Goal: Task Accomplishment & Management: Manage account settings

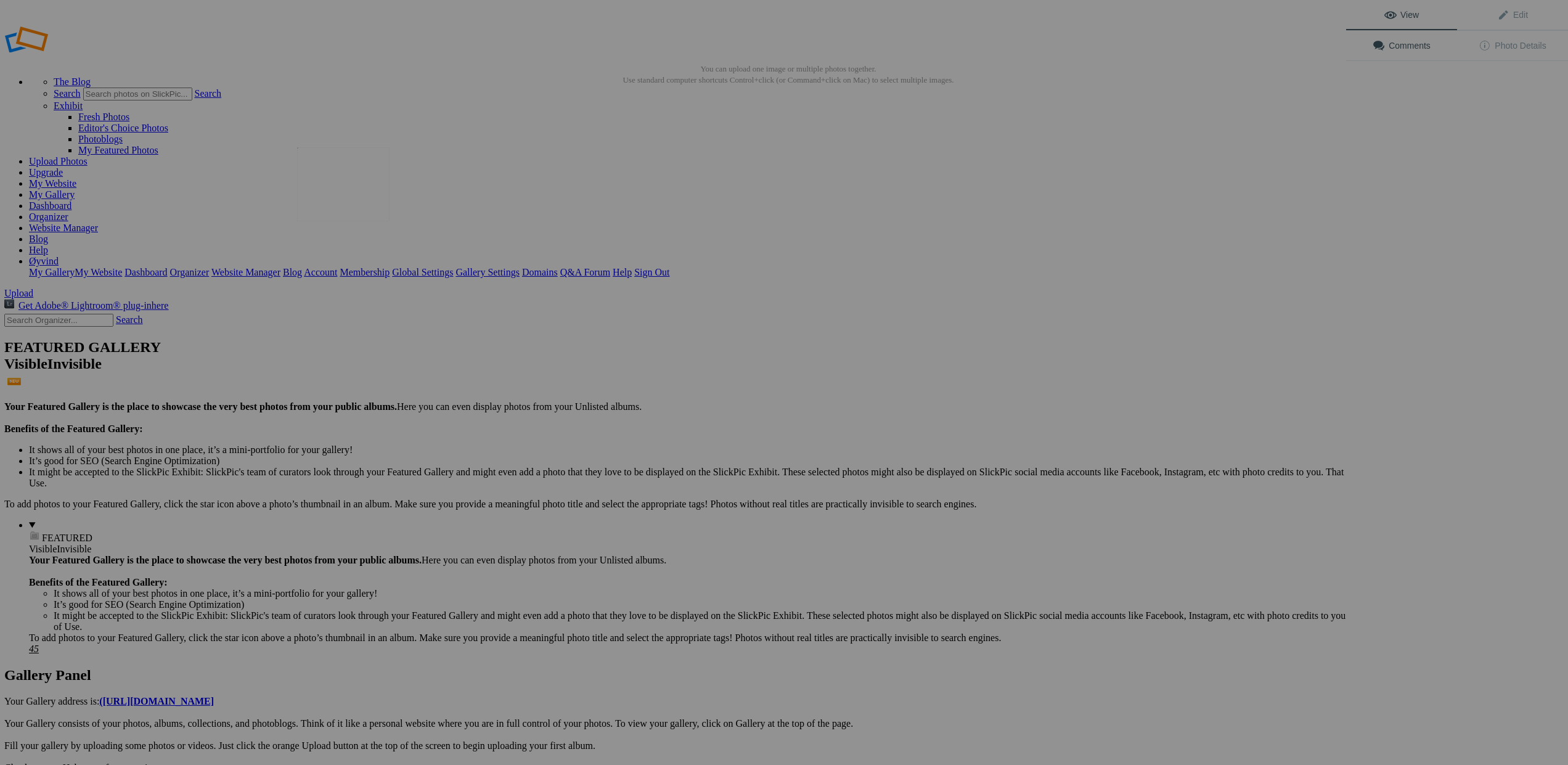
scroll to position [0, 0]
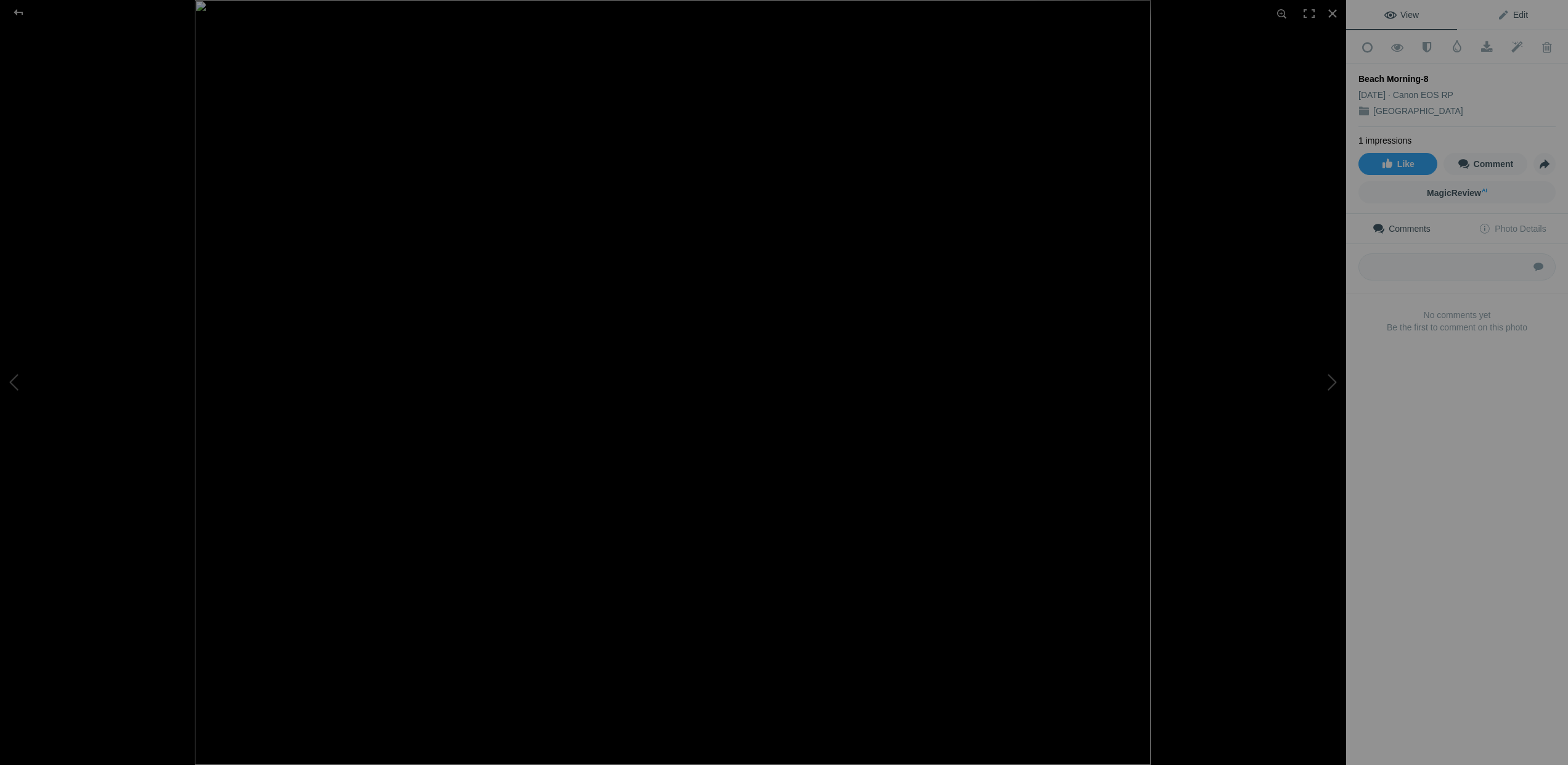
click at [1503, 16] on span "Edit" at bounding box center [1513, 15] width 31 height 10
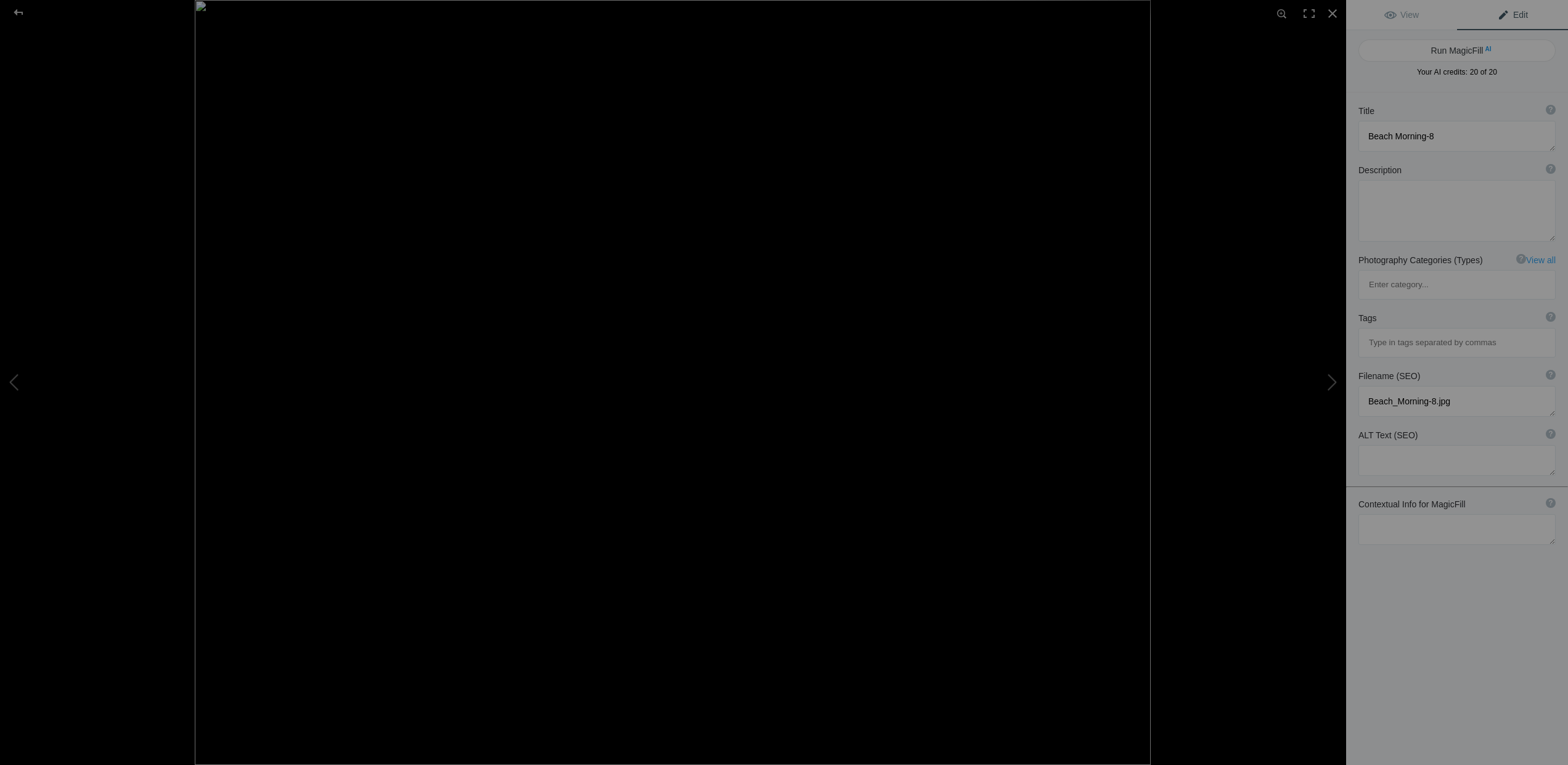
click at [1504, 10] on span "Edit" at bounding box center [1513, 15] width 31 height 10
click at [1387, 139] on textarea at bounding box center [1457, 137] width 198 height 31
click at [1370, 137] on textarea at bounding box center [1457, 137] width 198 height 31
click at [1470, 132] on textarea at bounding box center [1457, 137] width 198 height 31
type textarea "Siluette Beach Morning"
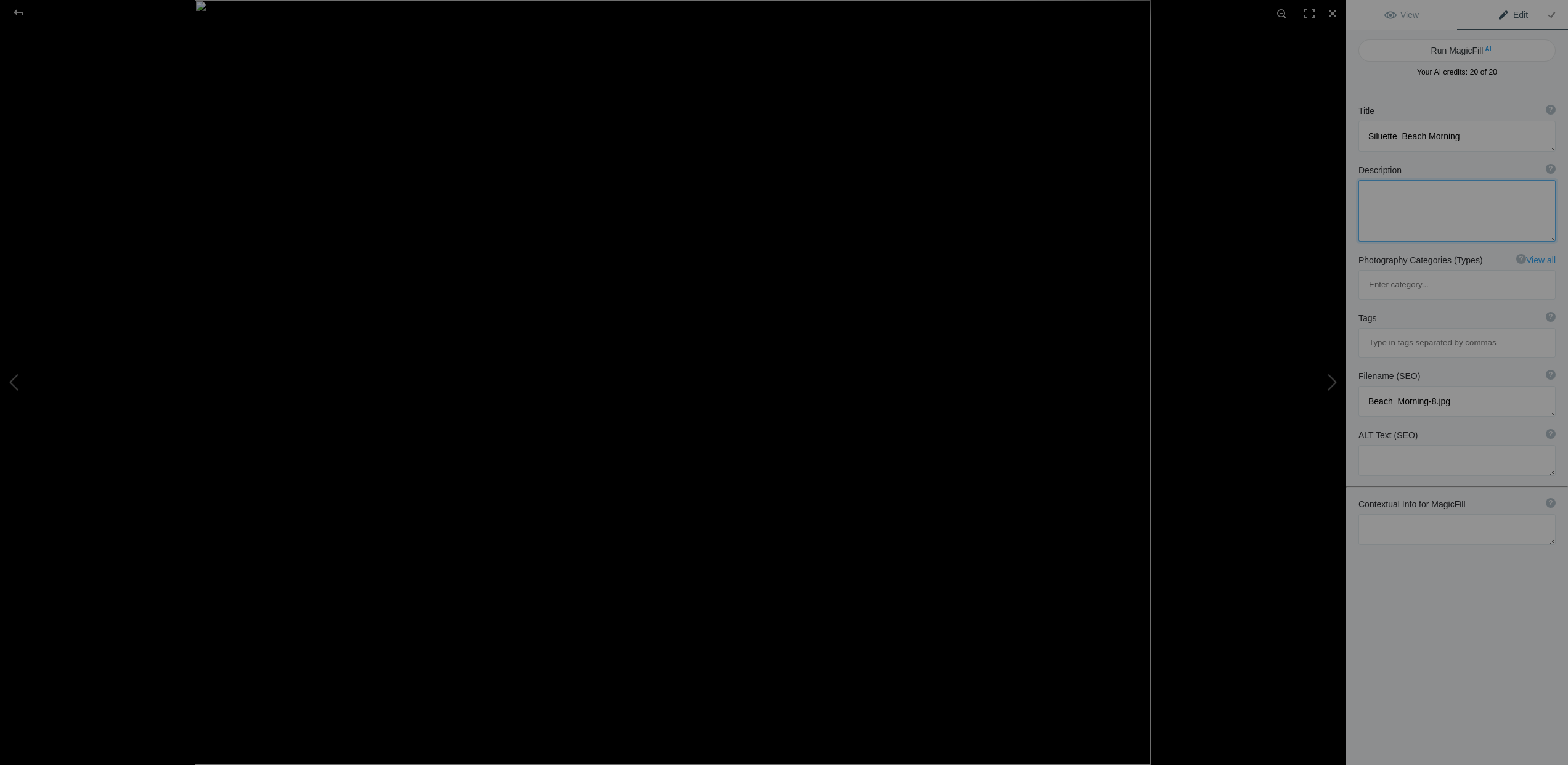
click at [1372, 197] on textarea at bounding box center [1457, 211] width 198 height 62
type textarea "Siluette of other photogarpher early morning"
click at [1483, 137] on textarea at bounding box center [1457, 137] width 198 height 31
type textarea "Siluette Beach Morning [GEOGRAPHIC_DATA]"
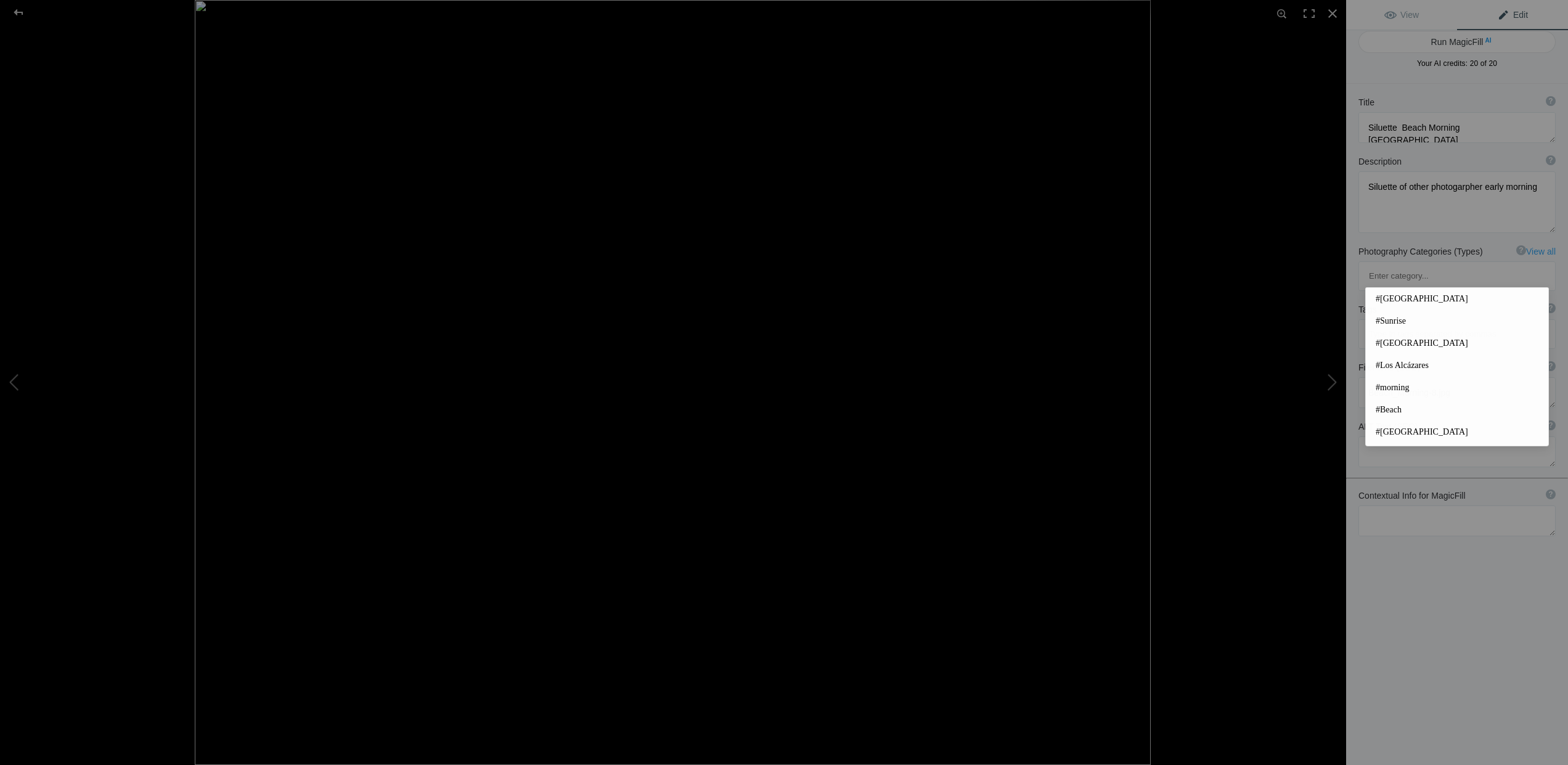
click at [1384, 323] on input at bounding box center [1457, 333] width 184 height 22
click at [1388, 298] on span "#Spain" at bounding box center [1457, 298] width 163 height 12
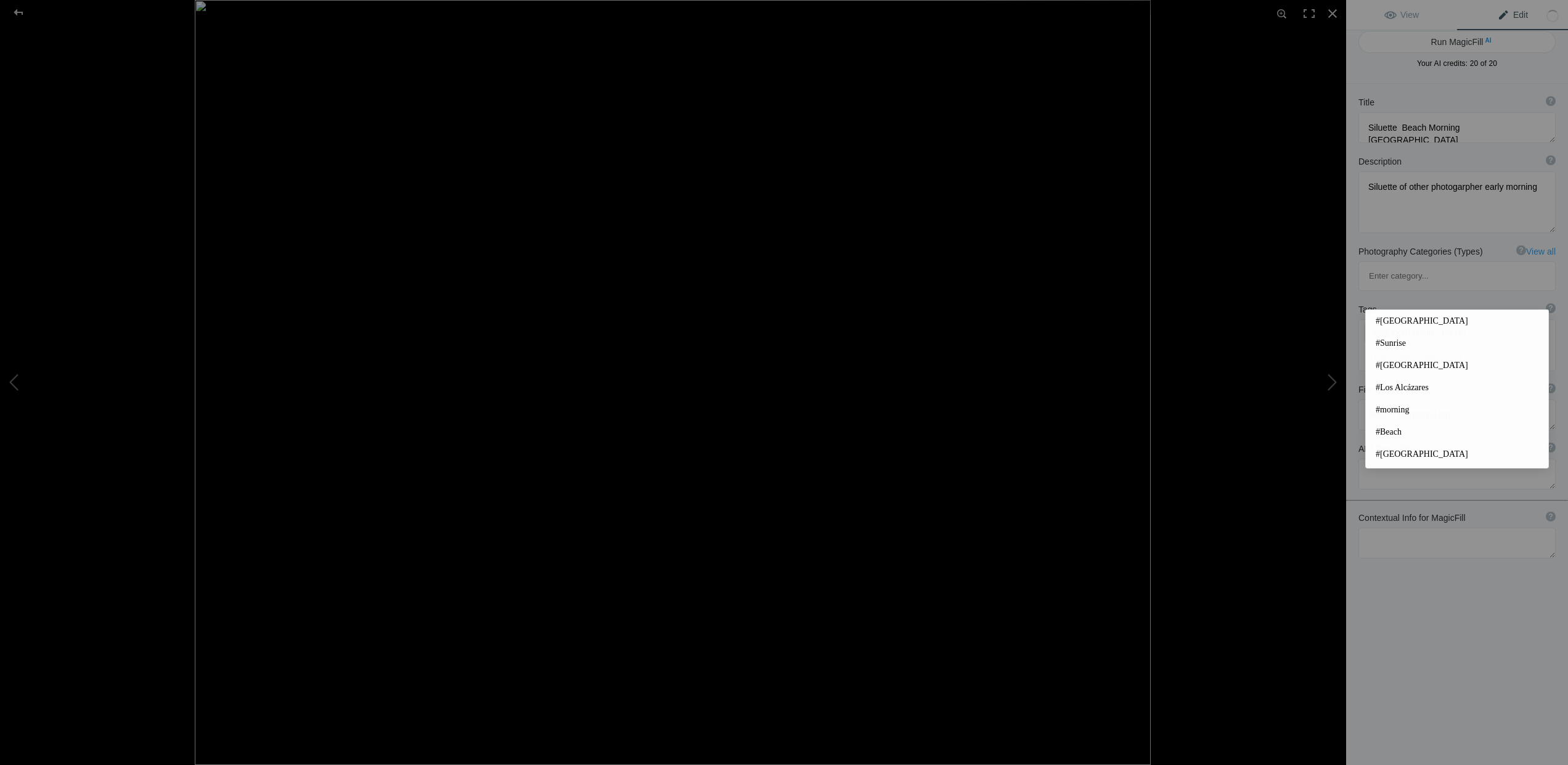
click at [1391, 346] on input at bounding box center [1457, 356] width 184 height 22
click at [1389, 346] on span "#Sunrise" at bounding box center [1457, 343] width 163 height 12
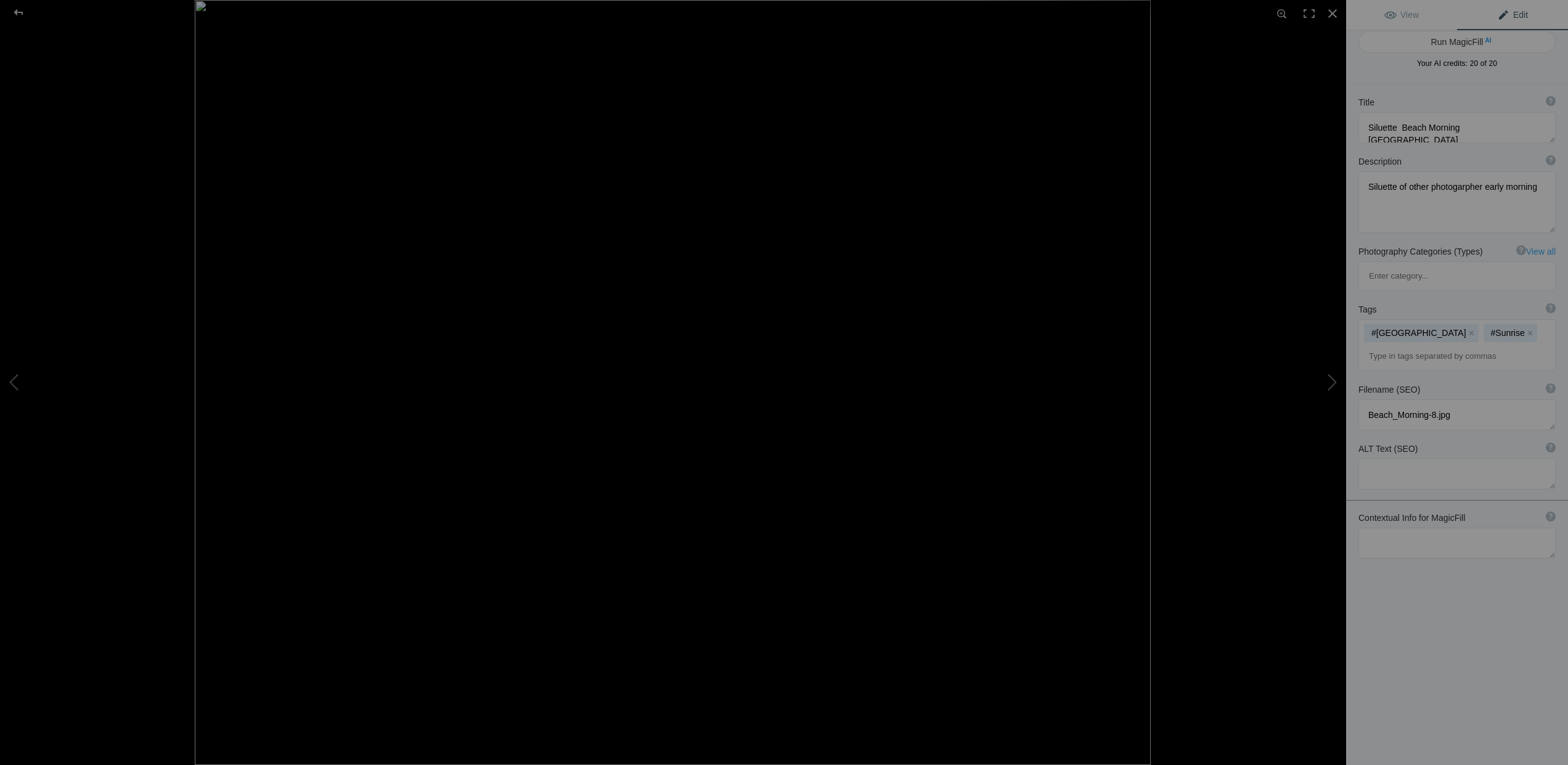
click at [1391, 346] on input at bounding box center [1457, 356] width 184 height 22
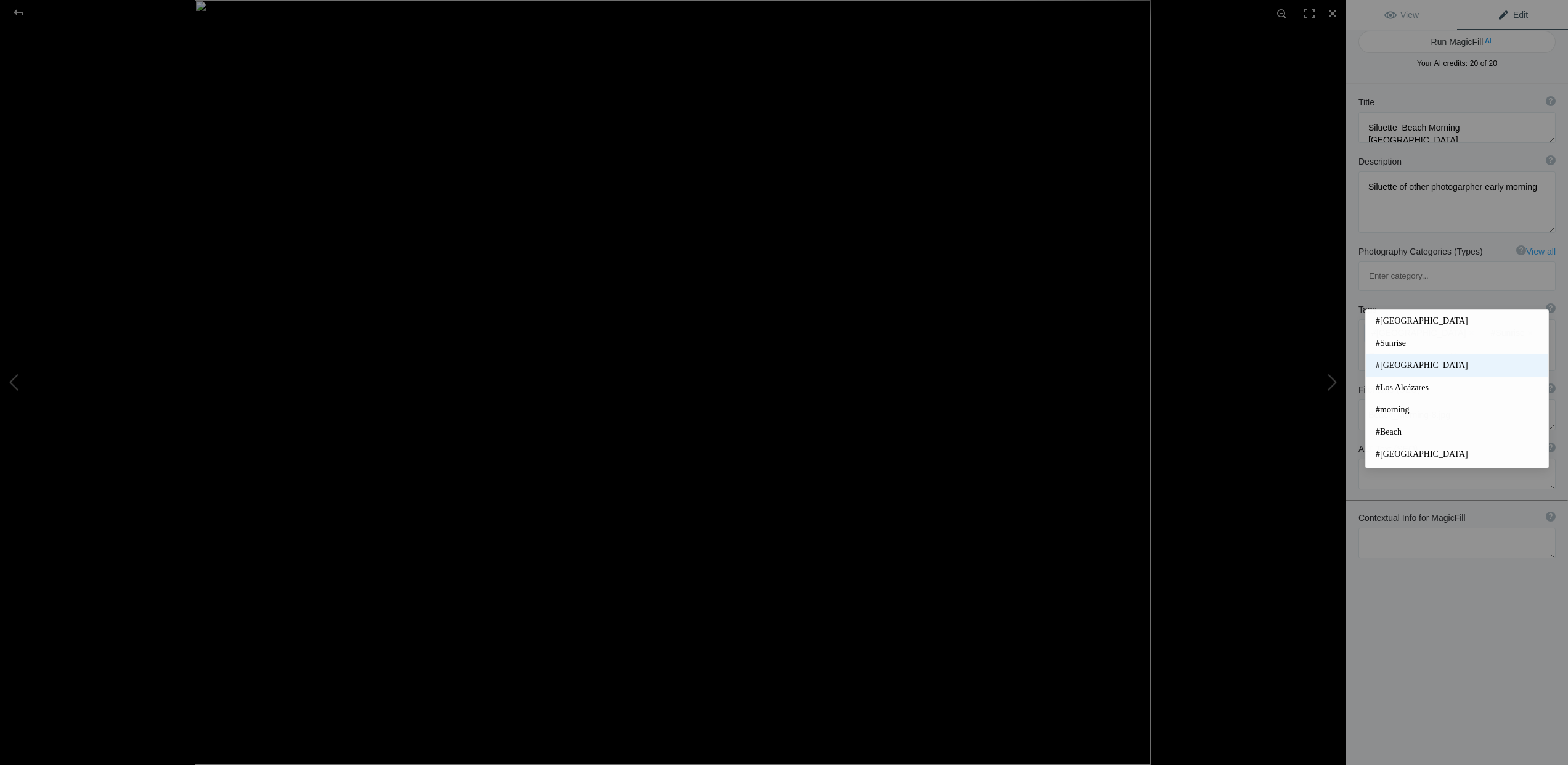
click at [1400, 359] on mat-option "#Mar Menor" at bounding box center [1457, 365] width 182 height 22
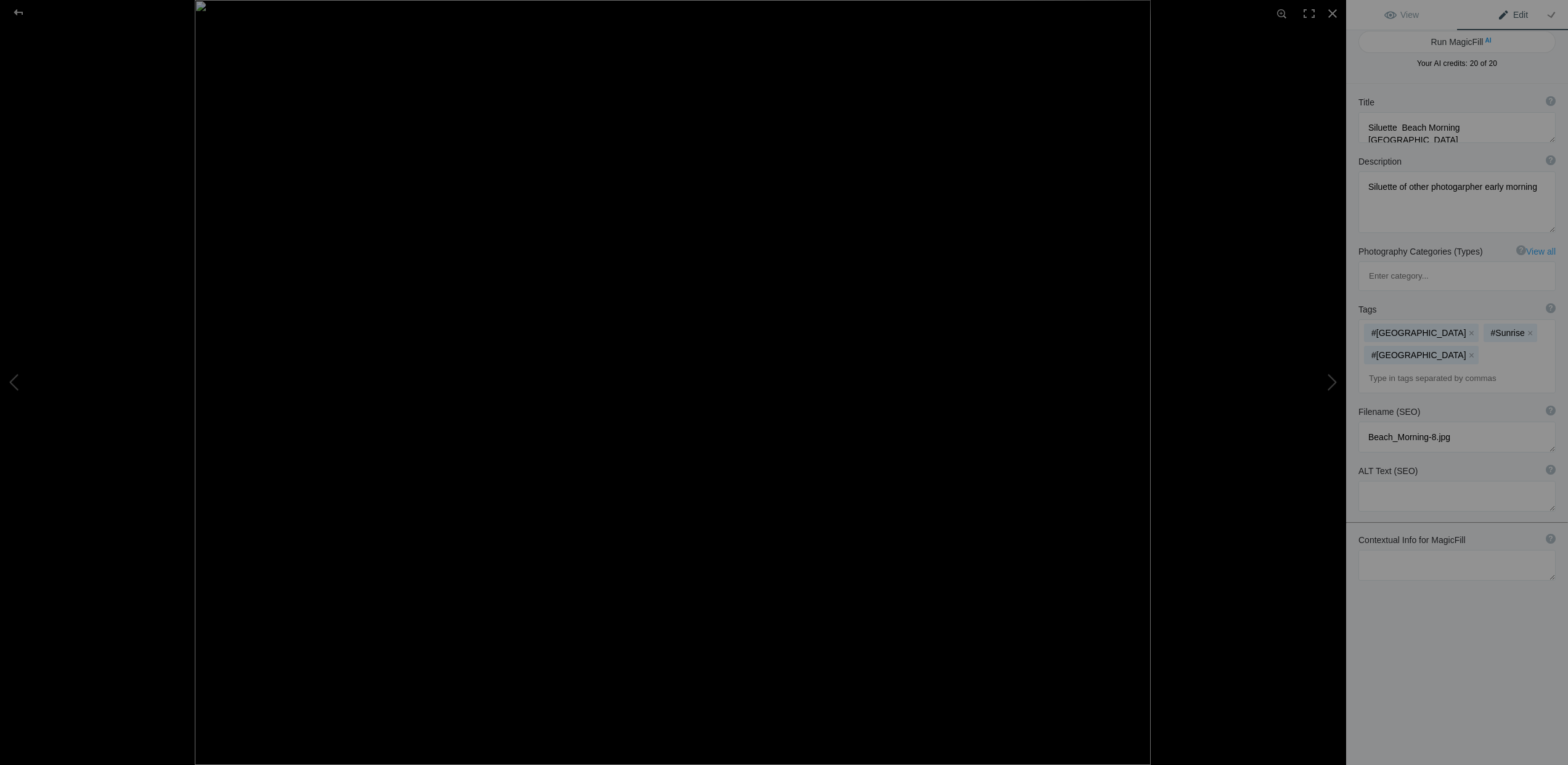
click at [1392, 367] on input at bounding box center [1457, 378] width 184 height 22
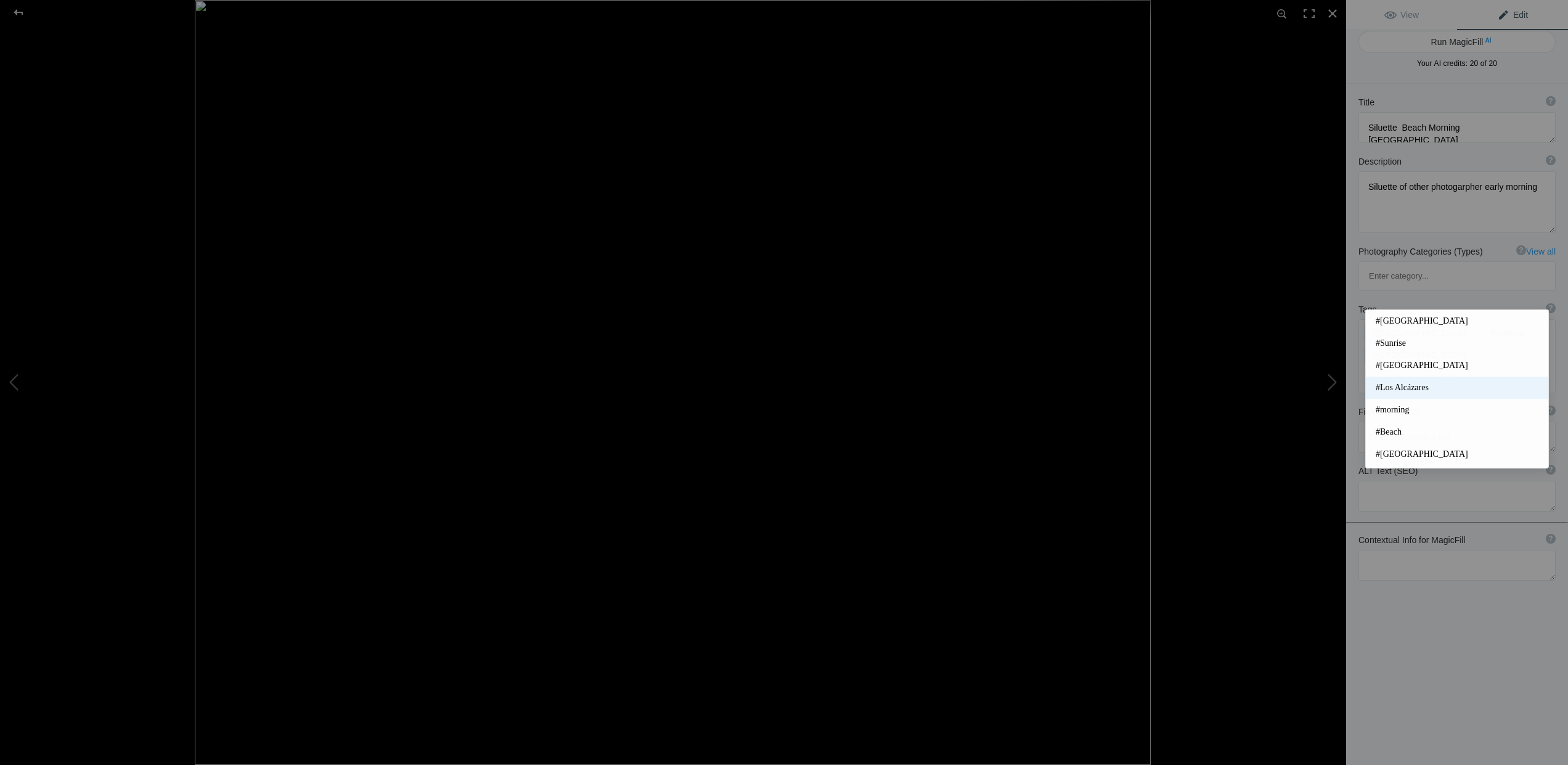
click at [1404, 394] on mat-option "#Los Alcázares" at bounding box center [1457, 387] width 182 height 22
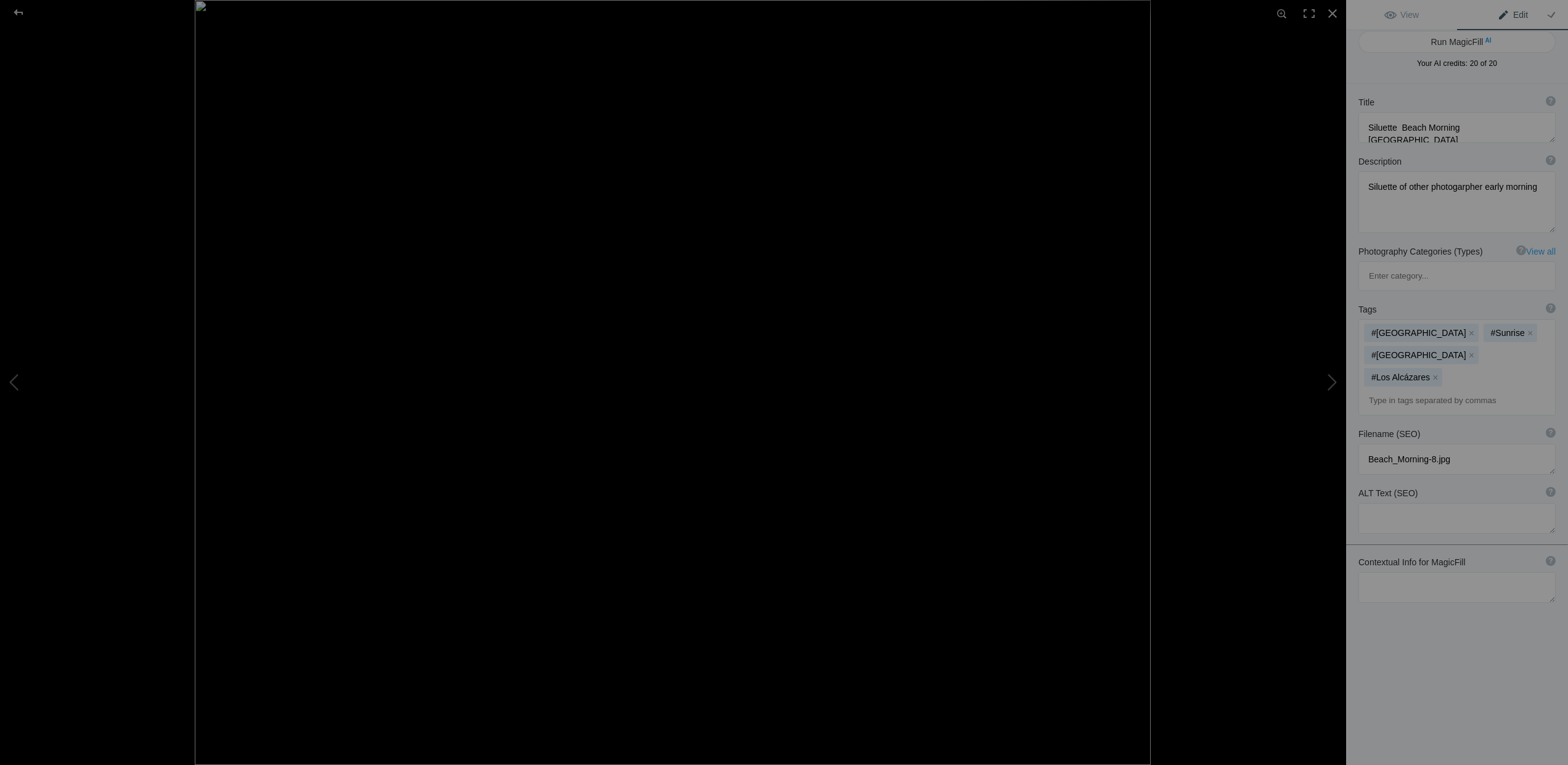
click at [1409, 389] on input at bounding box center [1457, 400] width 184 height 22
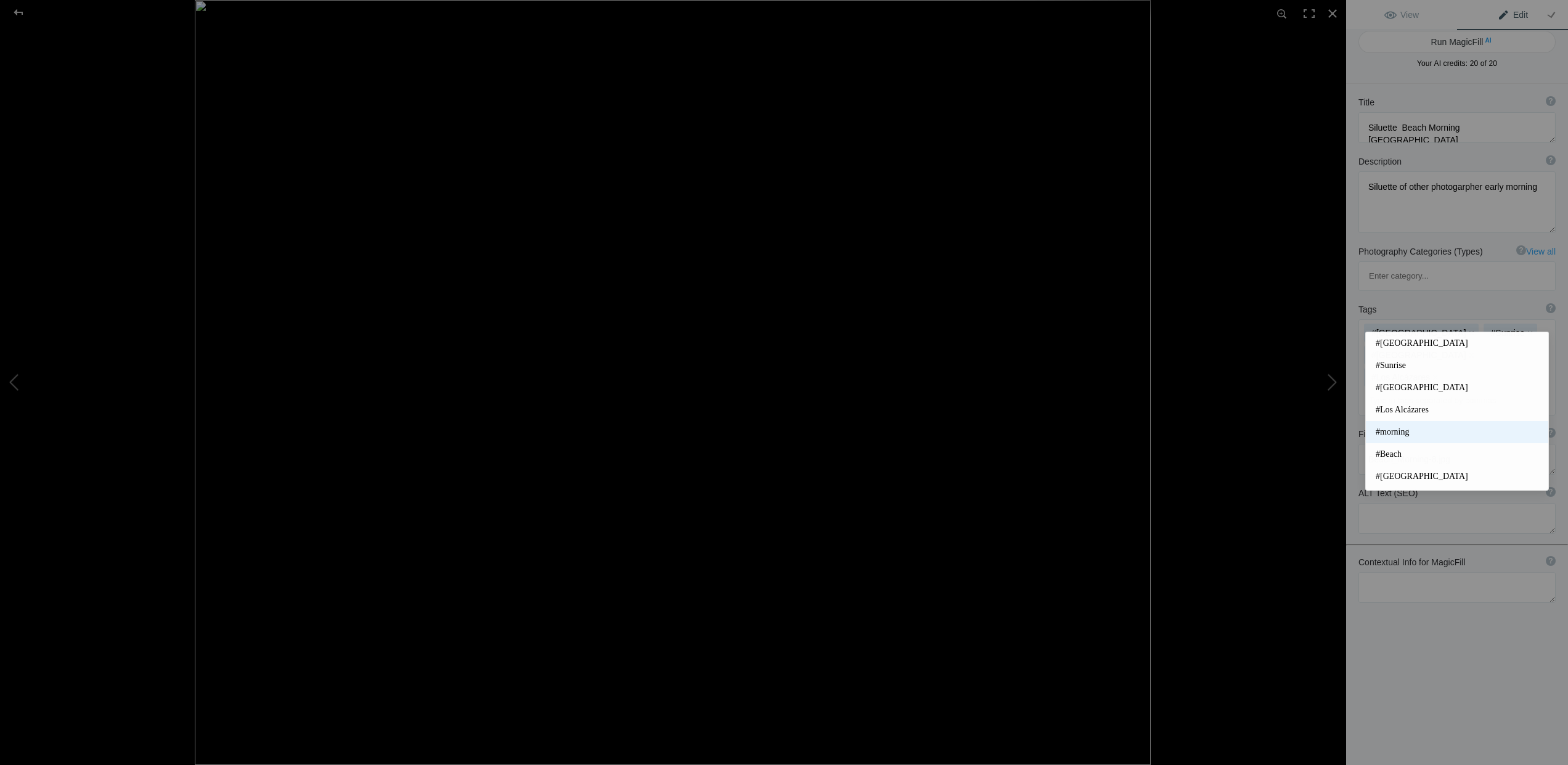
click at [1401, 435] on span "#morning" at bounding box center [1457, 432] width 163 height 12
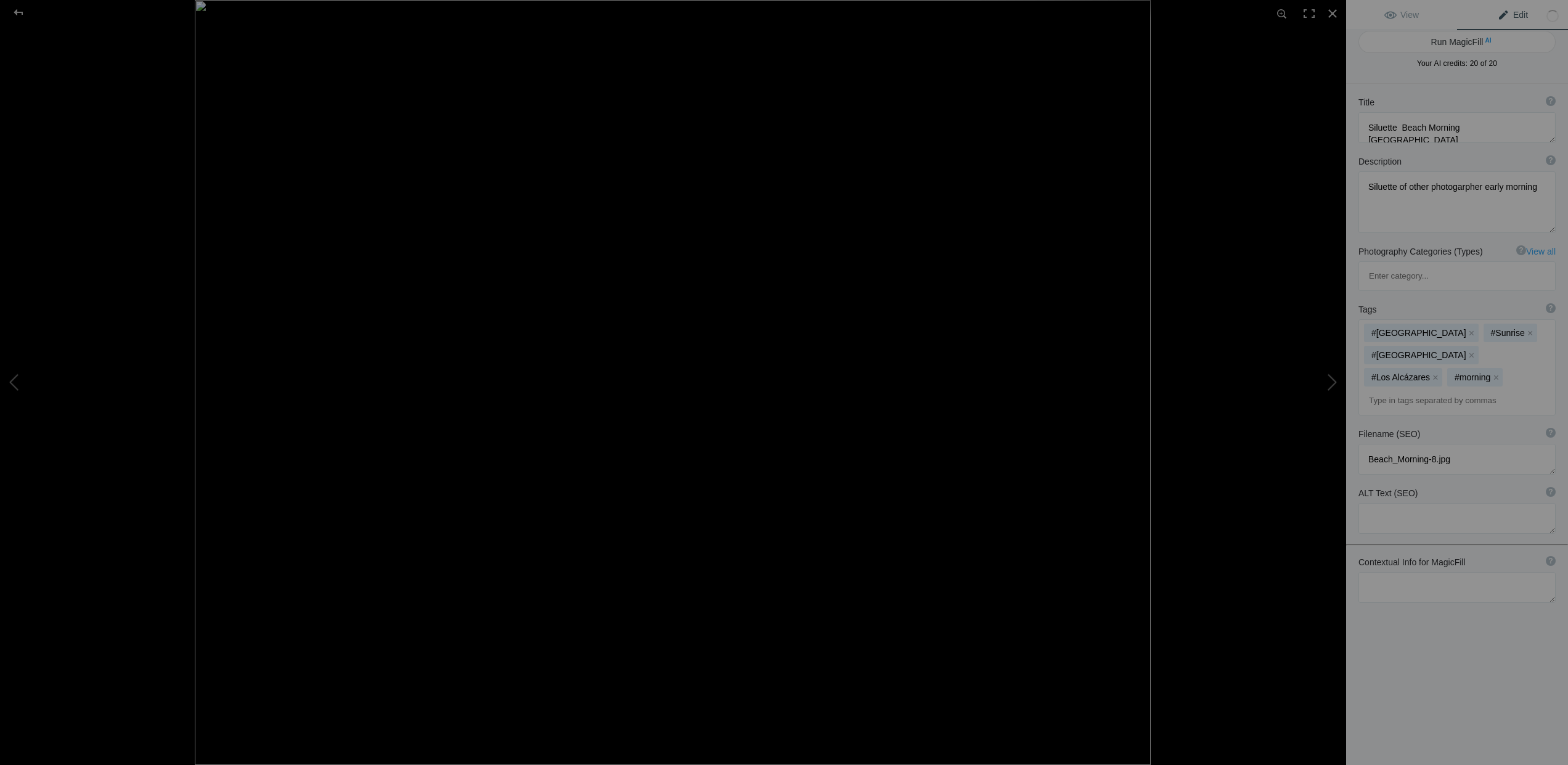
click at [1405, 389] on input at bounding box center [1457, 400] width 184 height 22
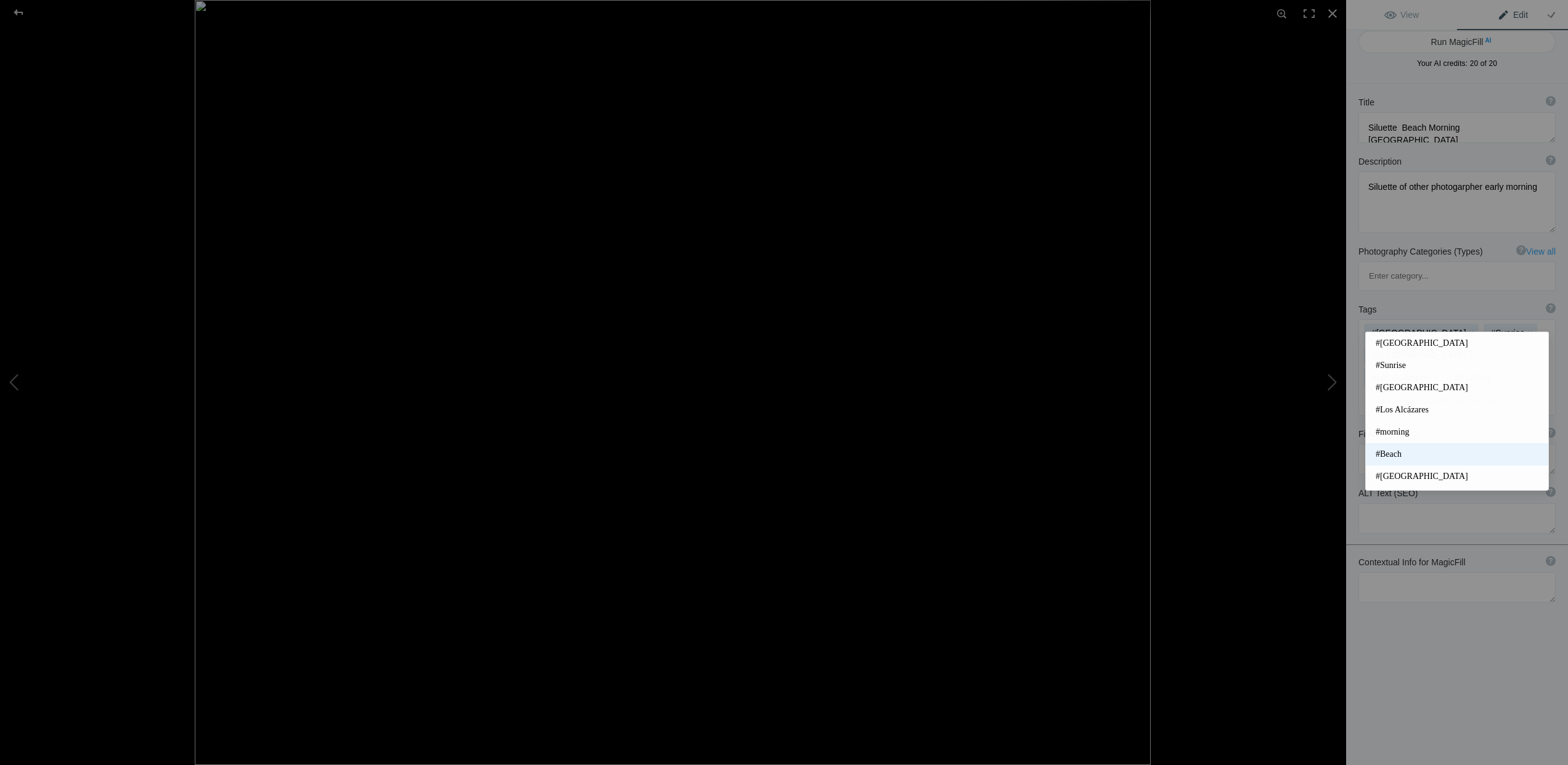
click at [1404, 455] on span "#Beach" at bounding box center [1457, 454] width 163 height 12
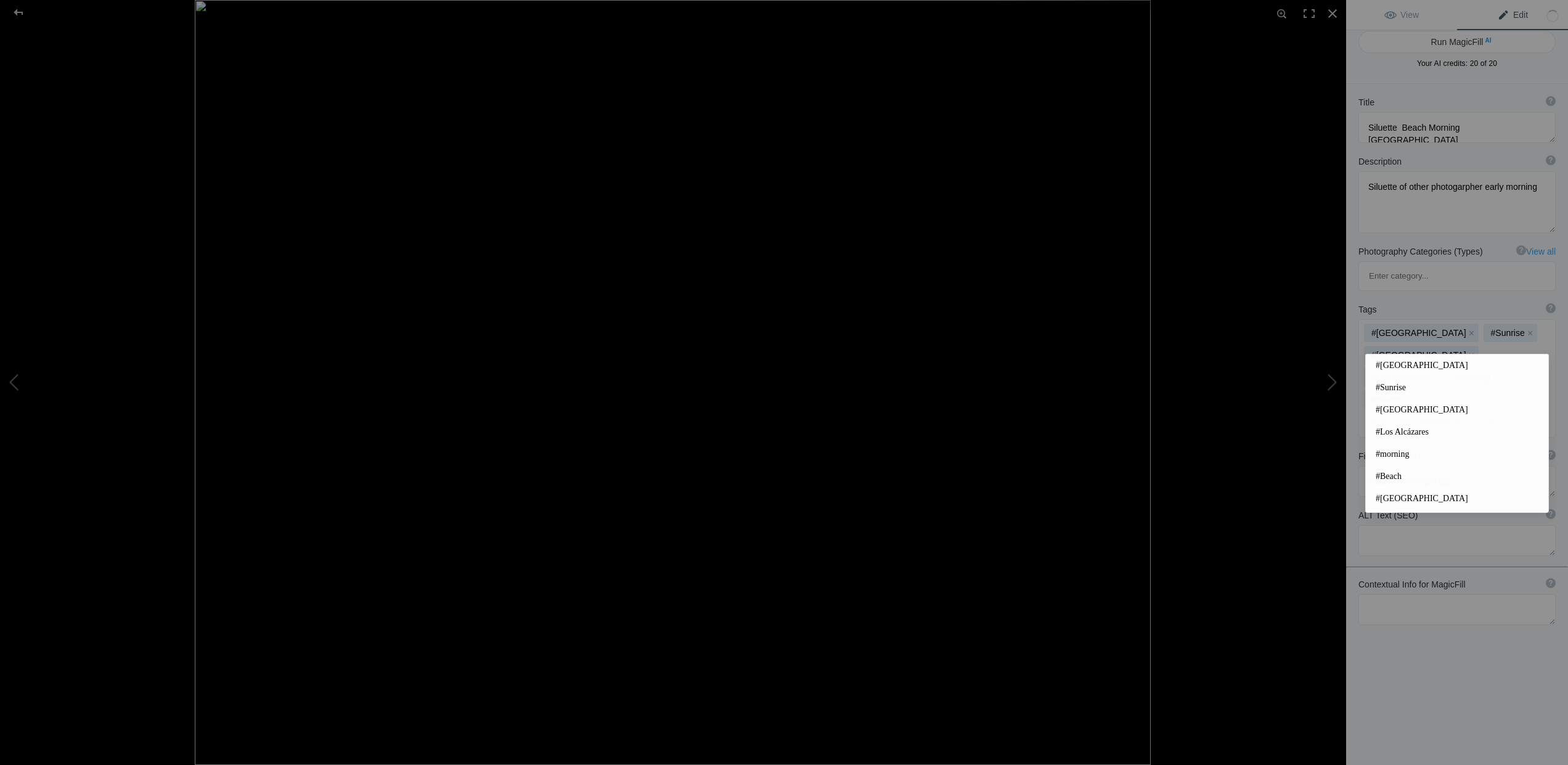
click at [1414, 412] on input at bounding box center [1457, 423] width 184 height 22
click at [1392, 411] on span "#[GEOGRAPHIC_DATA]" at bounding box center [1457, 411] width 163 height 12
click at [1409, 412] on input at bounding box center [1457, 423] width 184 height 22
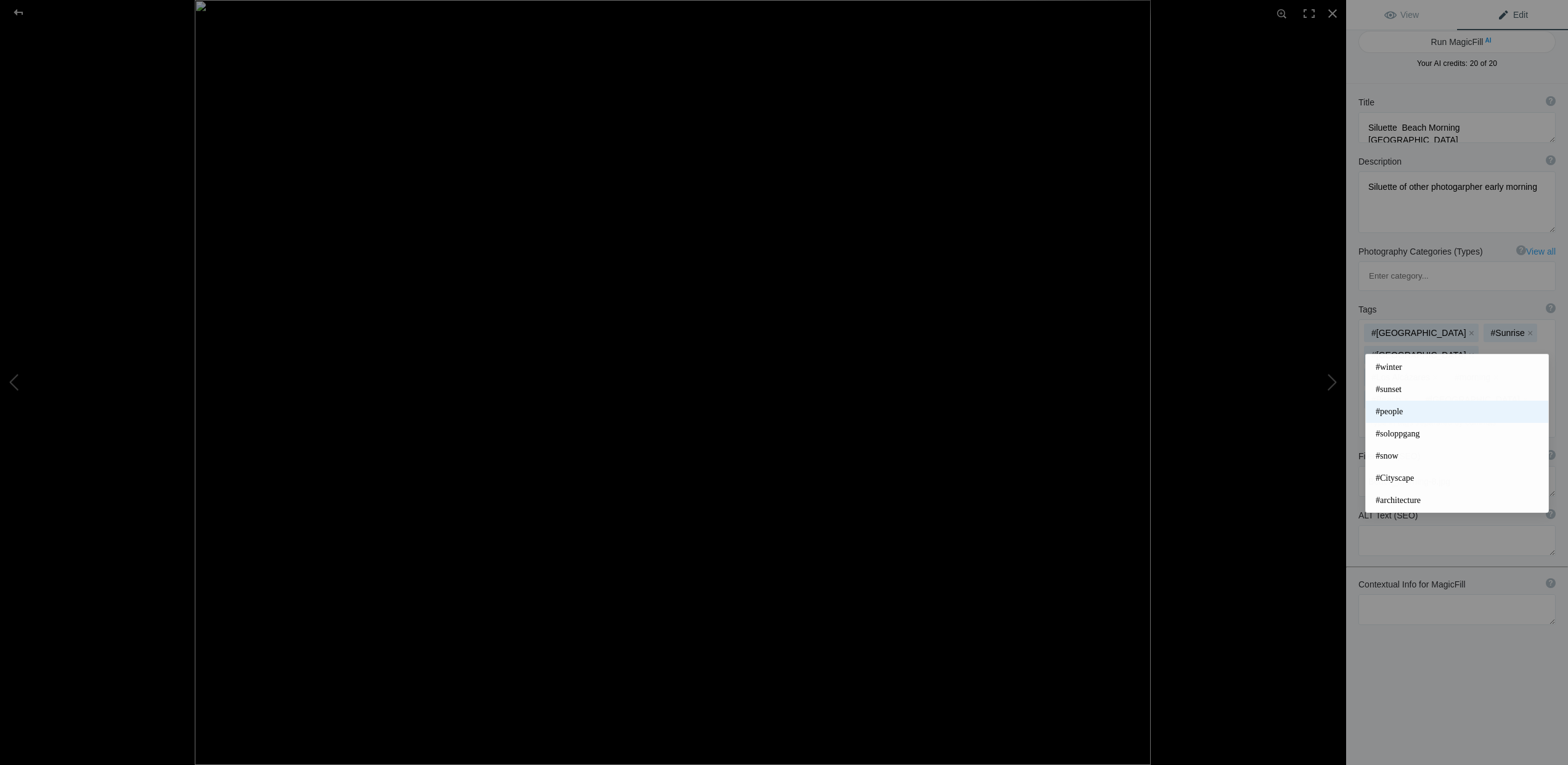
click at [1392, 411] on span "#people" at bounding box center [1457, 411] width 163 height 12
click at [1406, 434] on input at bounding box center [1457, 445] width 184 height 22
click at [1441, 619] on div "Title ? Photo title is one of the highest used Search Engine ranking criteria a…" at bounding box center [1457, 460] width 222 height 765
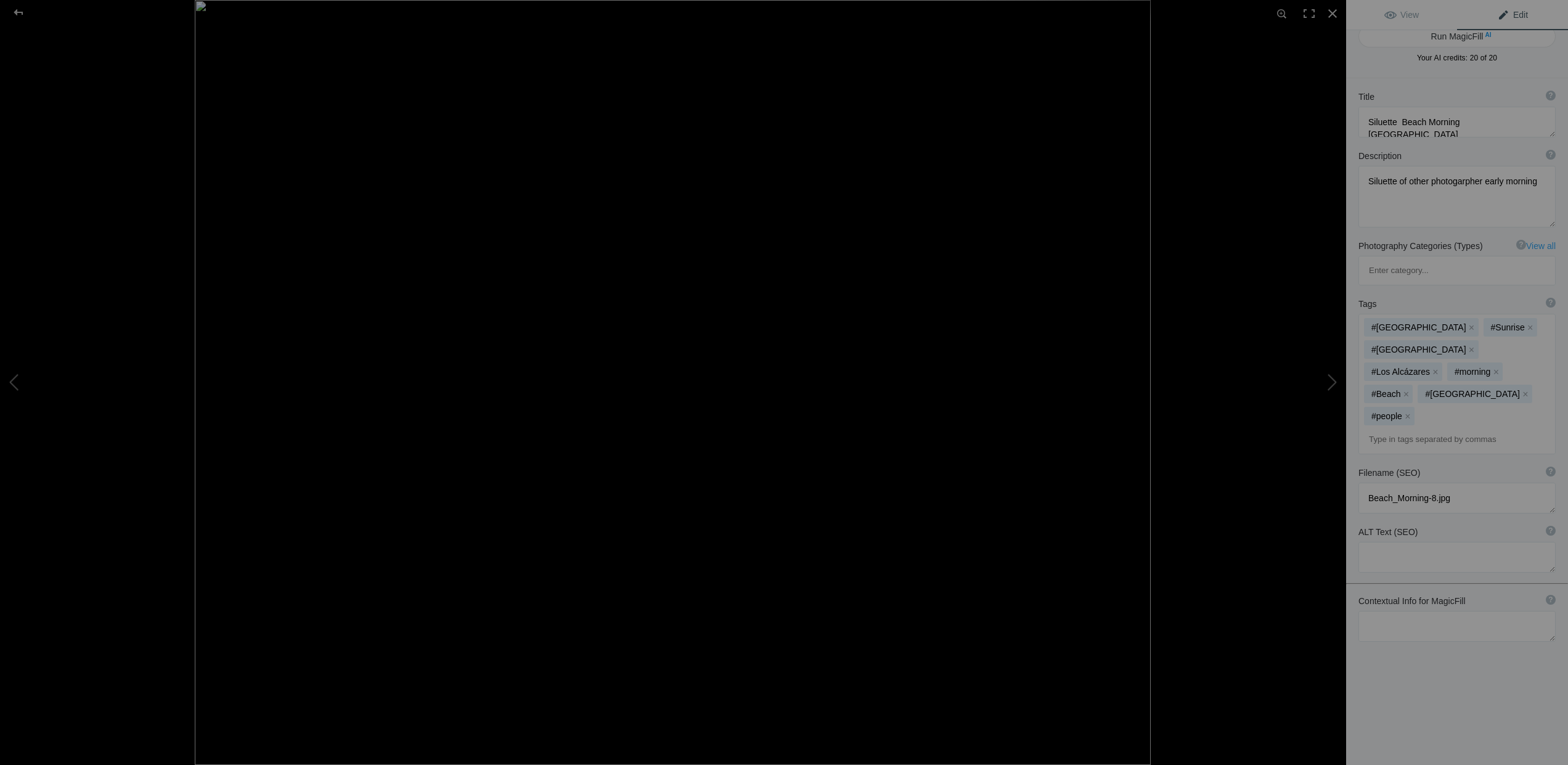
scroll to position [11, 0]
click at [1377, 614] on textarea at bounding box center [1457, 629] width 198 height 31
type textarea "Los Alcázares, Murcia, Spain, Mar Menor"
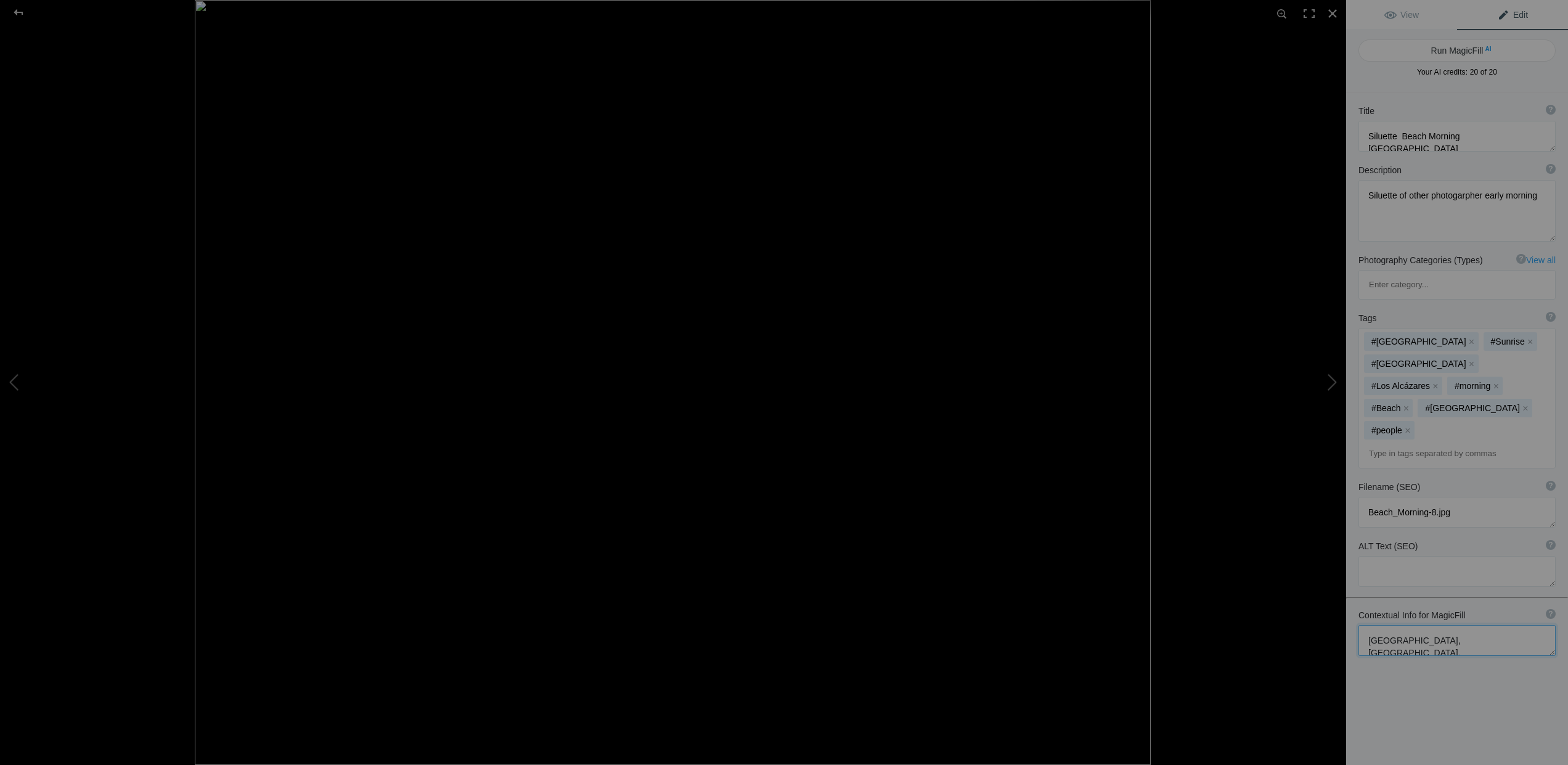
scroll to position [0, 0]
click at [18, 11] on div at bounding box center [18, 12] width 45 height 24
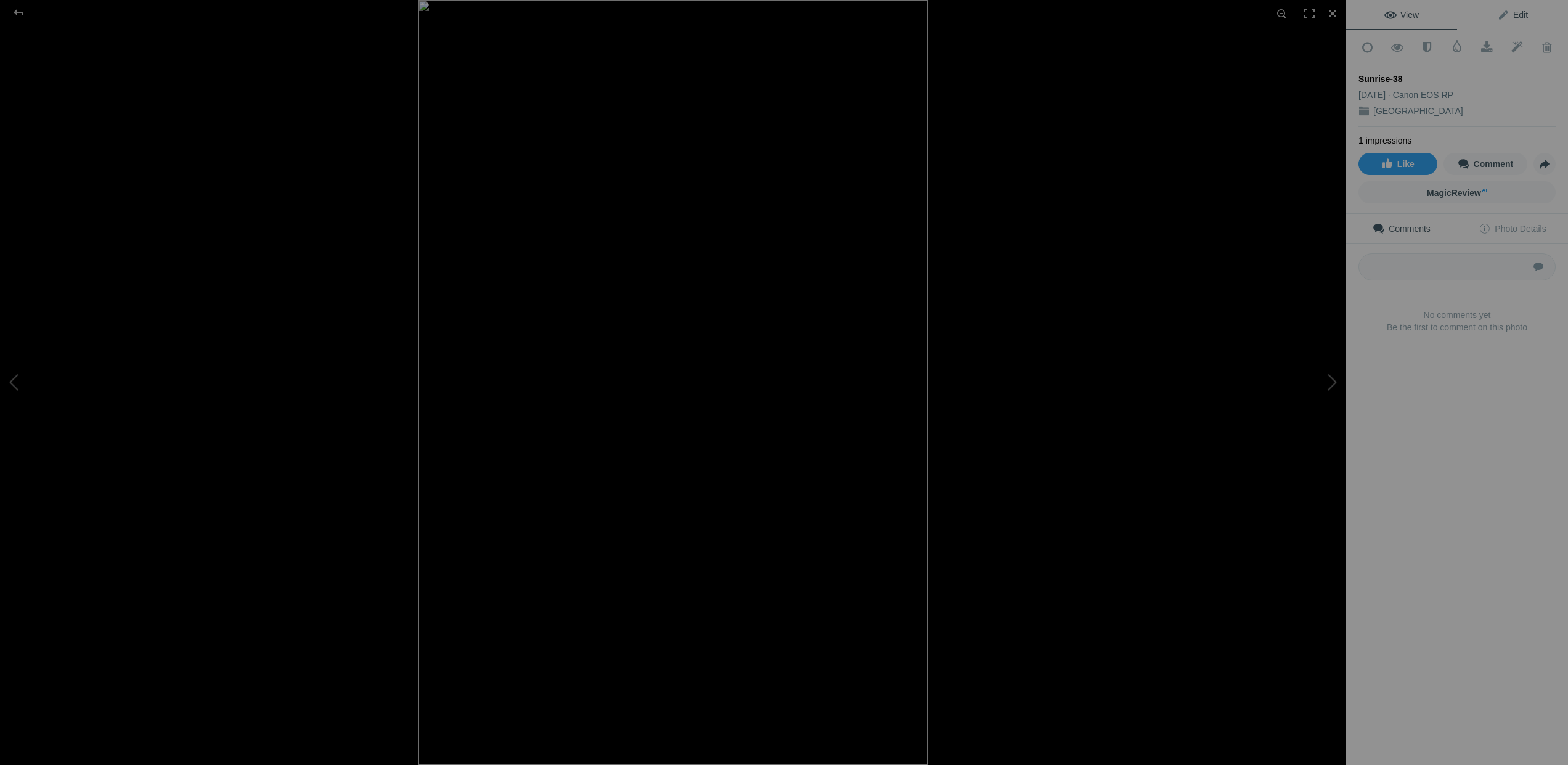
click at [1518, 16] on span "Edit" at bounding box center [1513, 15] width 31 height 10
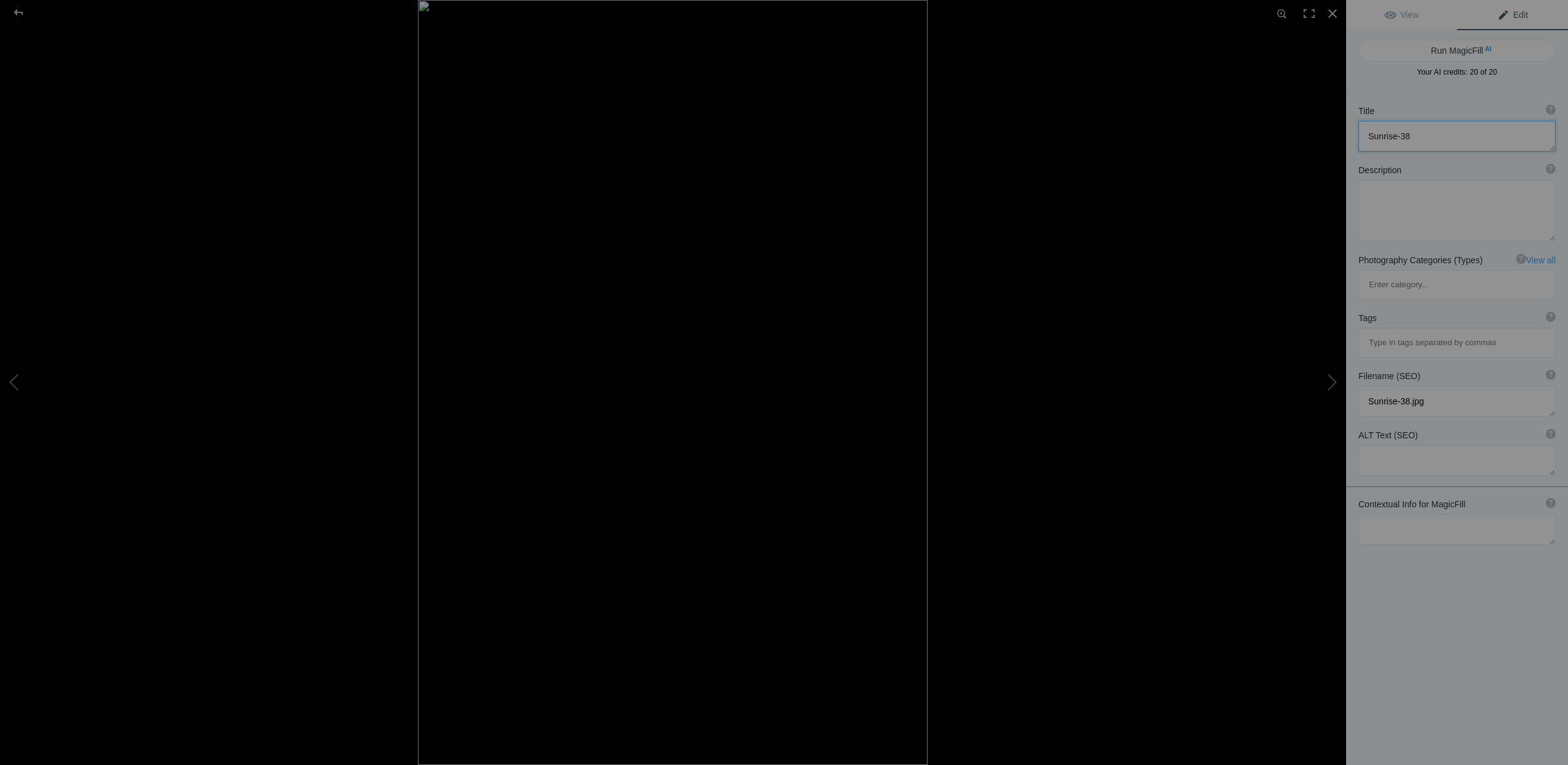
drag, startPoint x: 1424, startPoint y: 138, endPoint x: 1364, endPoint y: 137, distance: 60.0
click at [1364, 137] on textarea at bounding box center [1457, 137] width 198 height 31
type textarea "Sailboats"
click at [1372, 193] on textarea at bounding box center [1457, 211] width 198 height 62
type textarea "Sailboats at sunrise on calm sea"
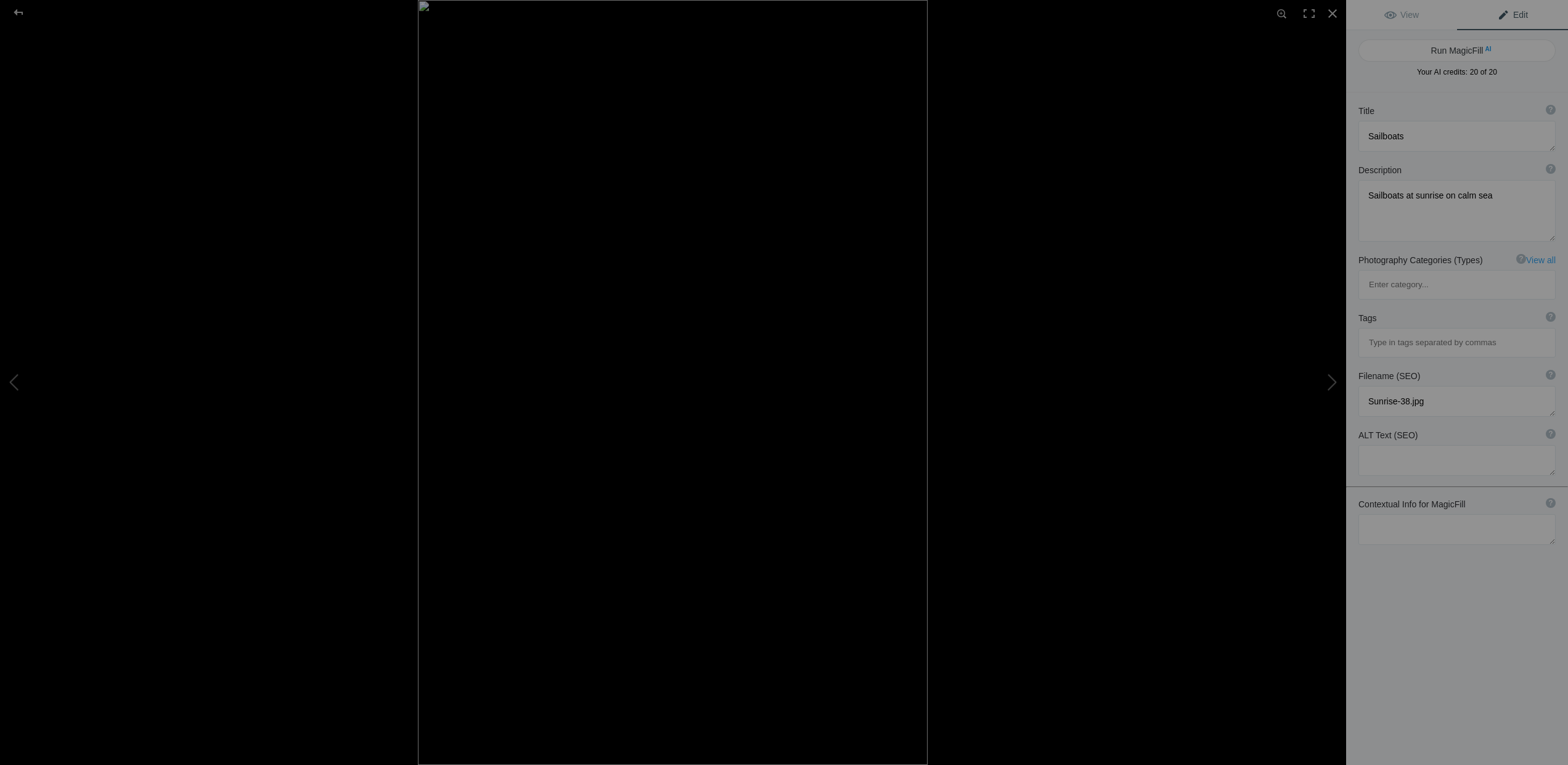
click at [1373, 332] on input at bounding box center [1457, 342] width 184 height 22
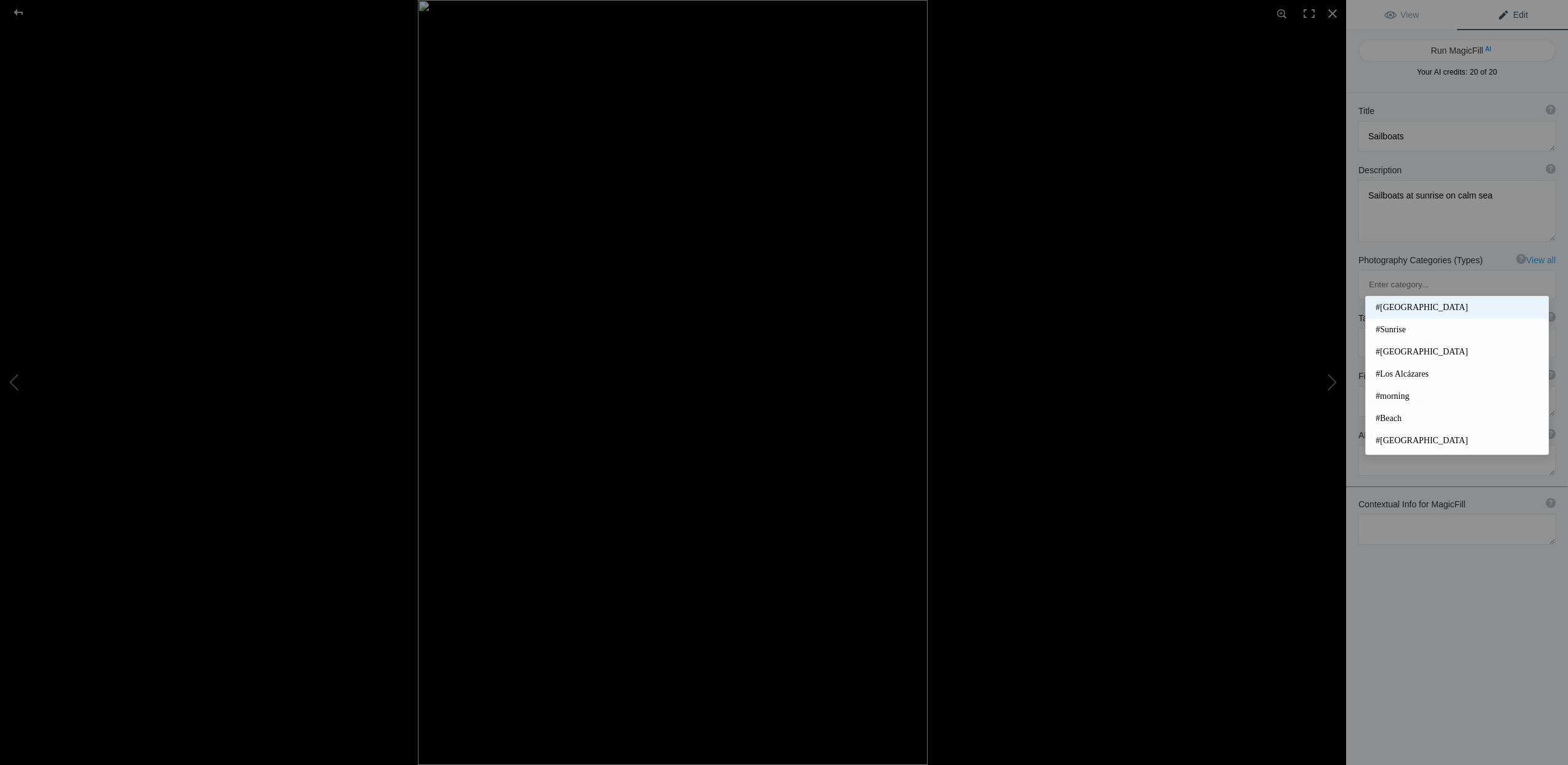
click at [1395, 309] on span "#Spain" at bounding box center [1457, 307] width 163 height 12
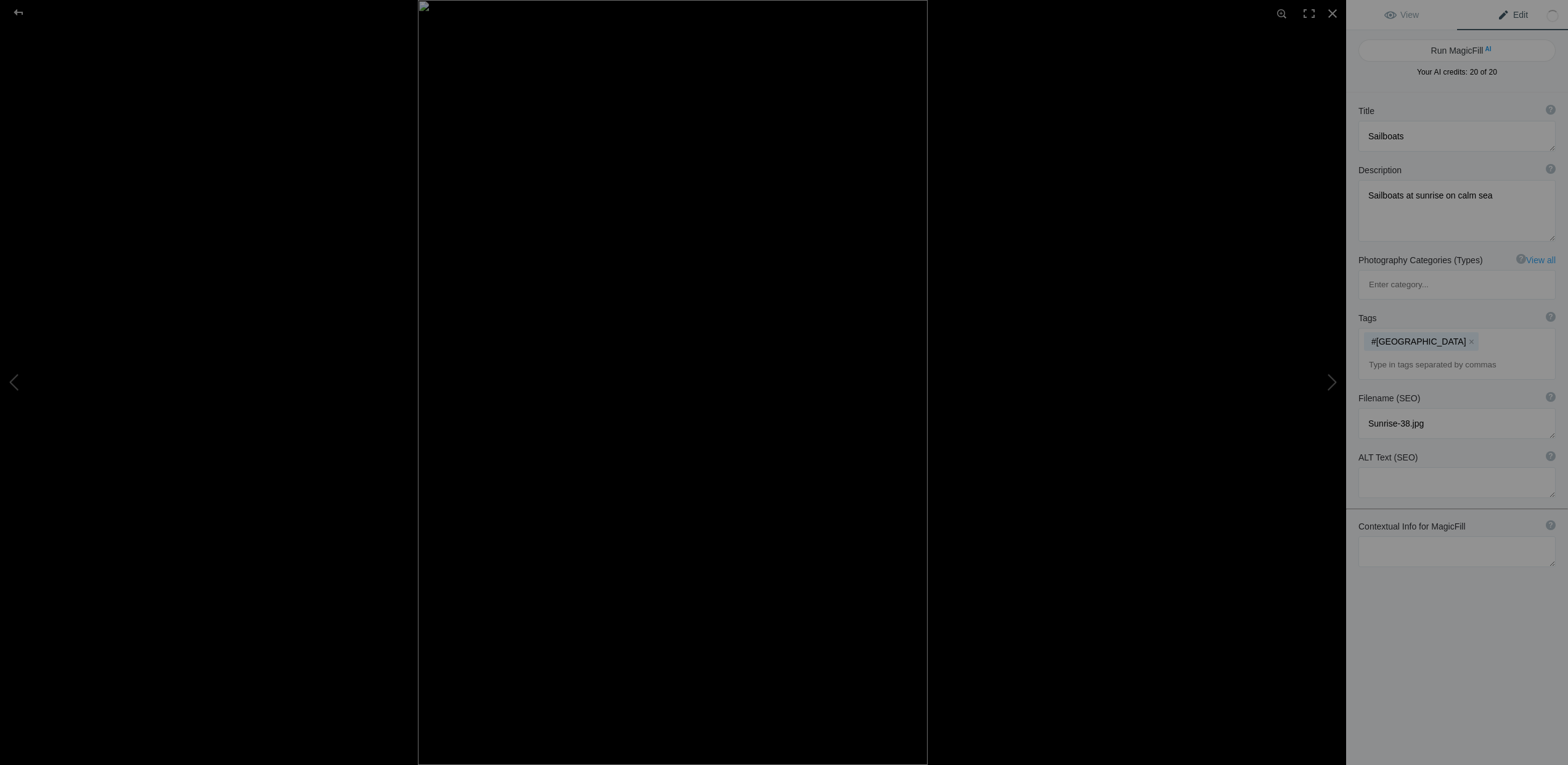
click at [1395, 354] on input at bounding box center [1457, 364] width 184 height 22
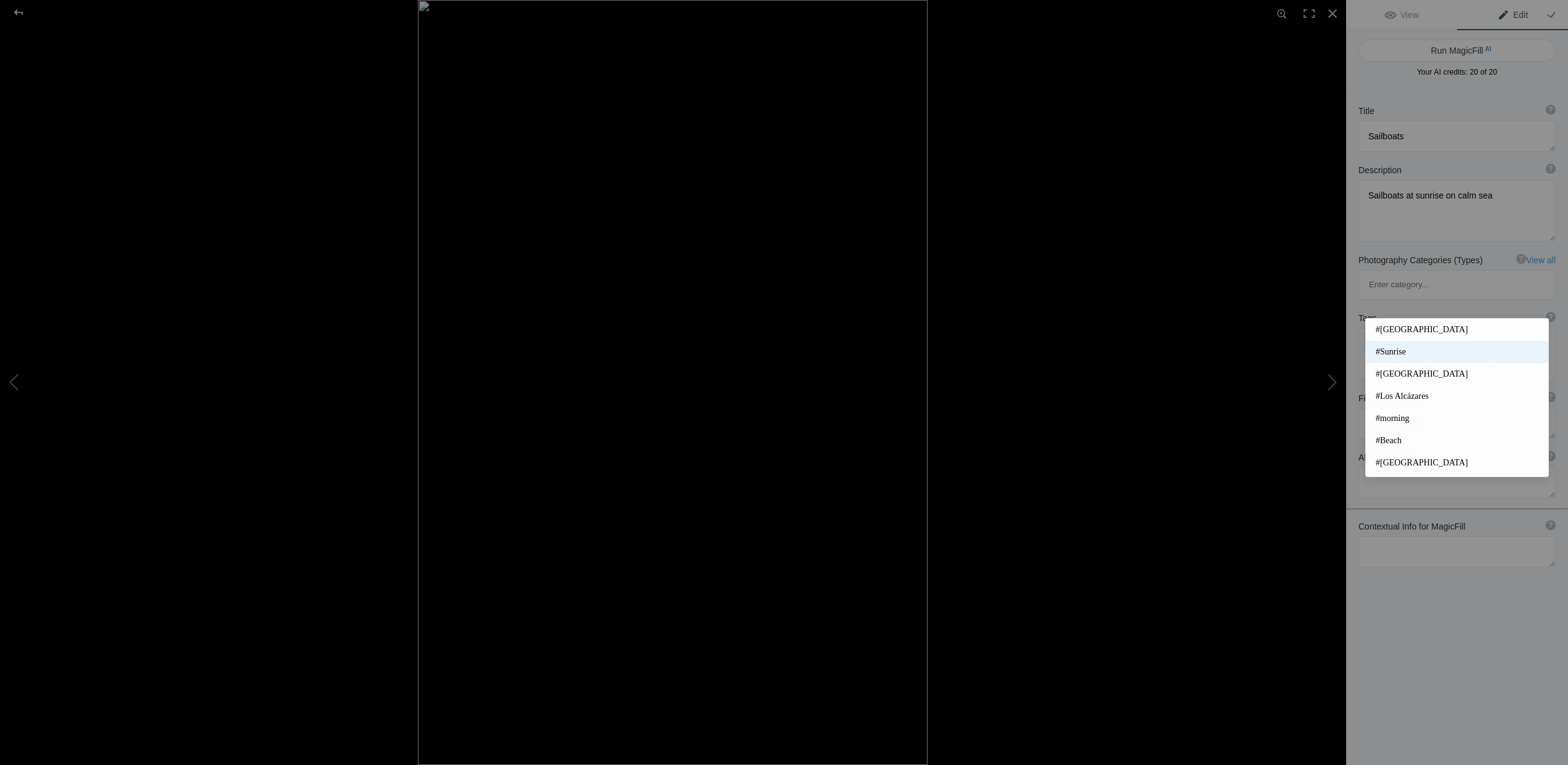
click at [1382, 354] on span "#Sunrise" at bounding box center [1457, 351] width 163 height 12
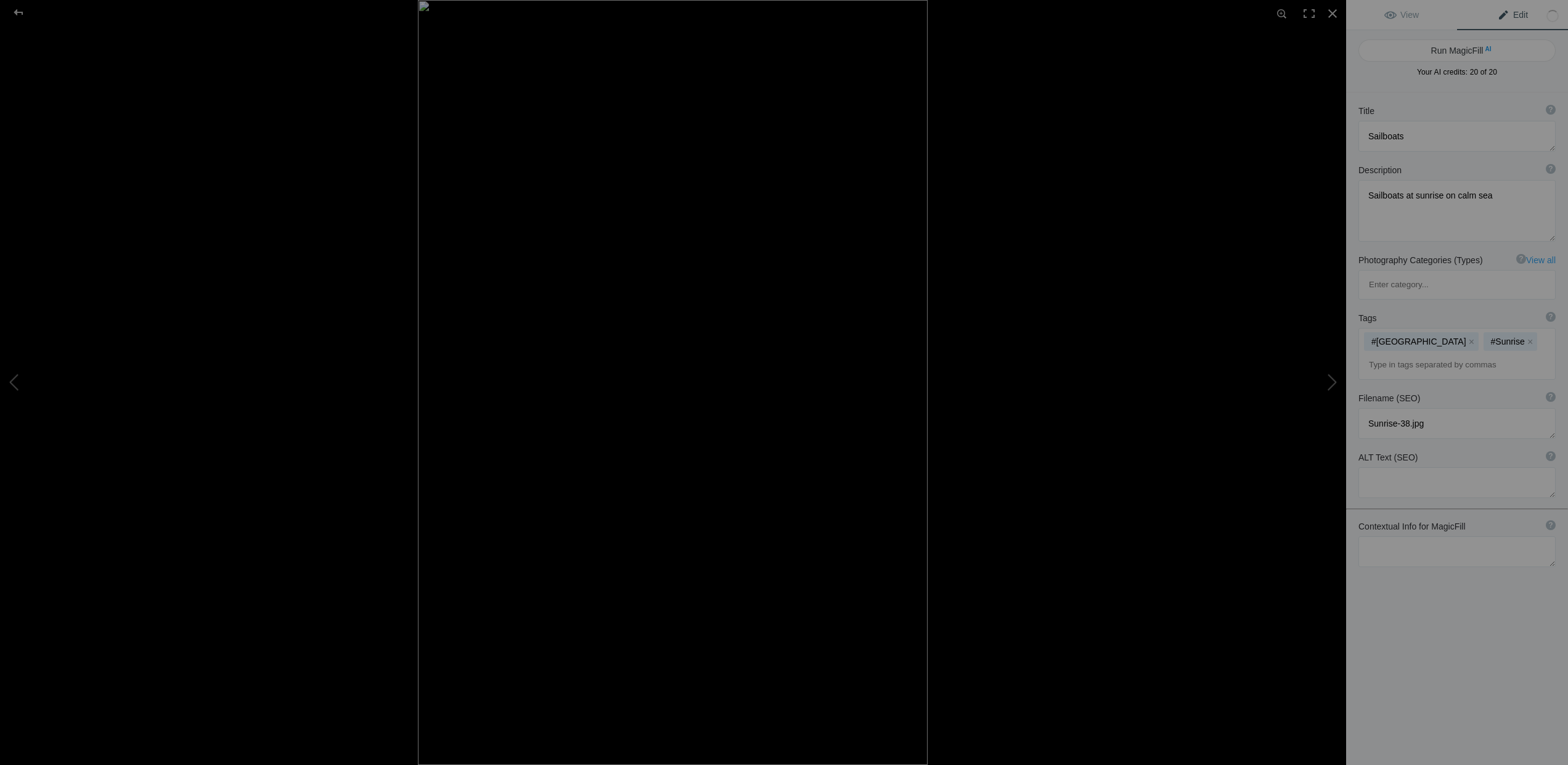
click at [1382, 354] on input at bounding box center [1457, 364] width 184 height 22
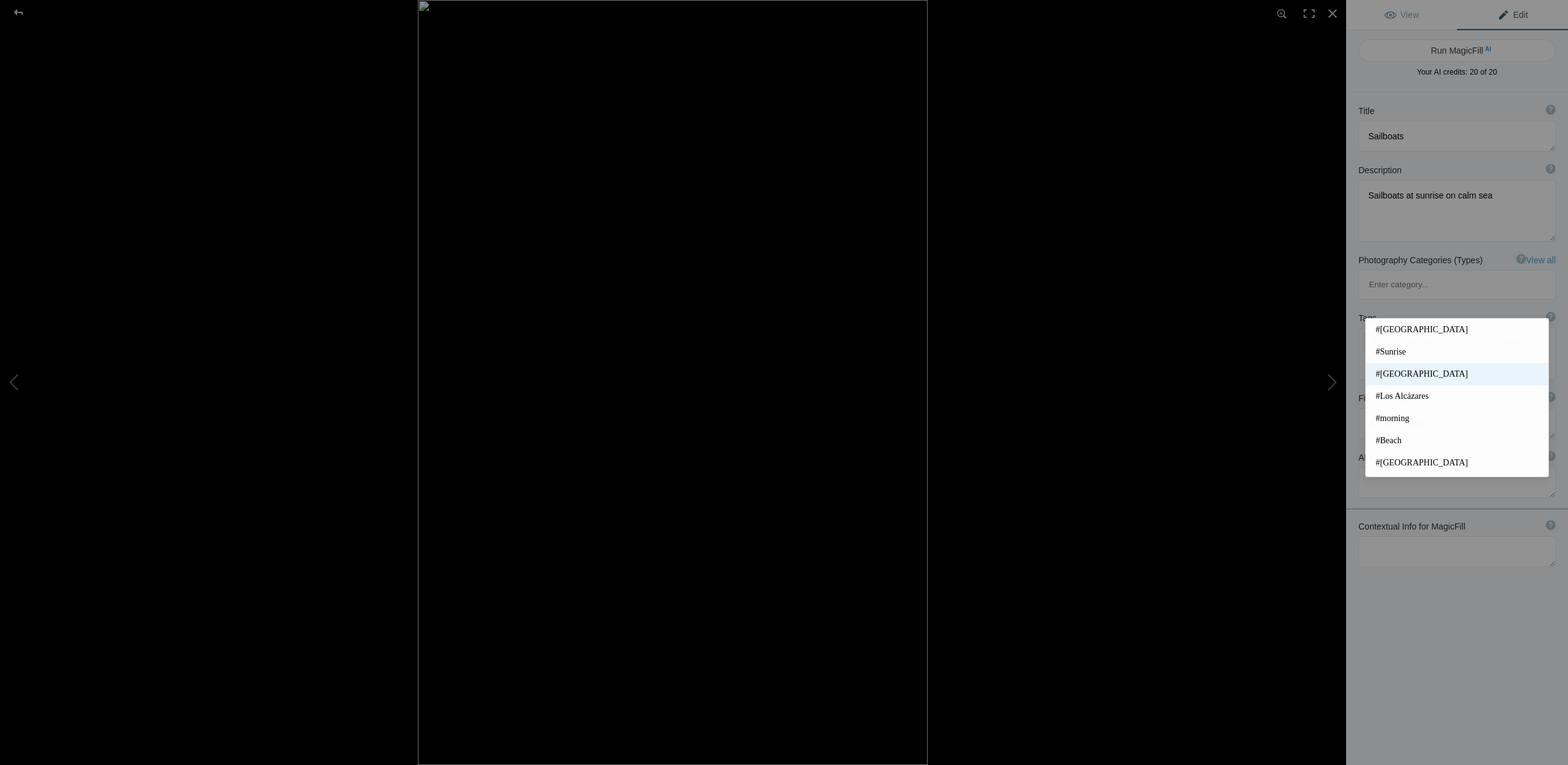
click at [1395, 375] on span "#Mar Menor" at bounding box center [1457, 374] width 163 height 12
click at [1391, 376] on input at bounding box center [1457, 387] width 184 height 22
click at [1390, 394] on span "#Los Alcázares" at bounding box center [1457, 396] width 163 height 12
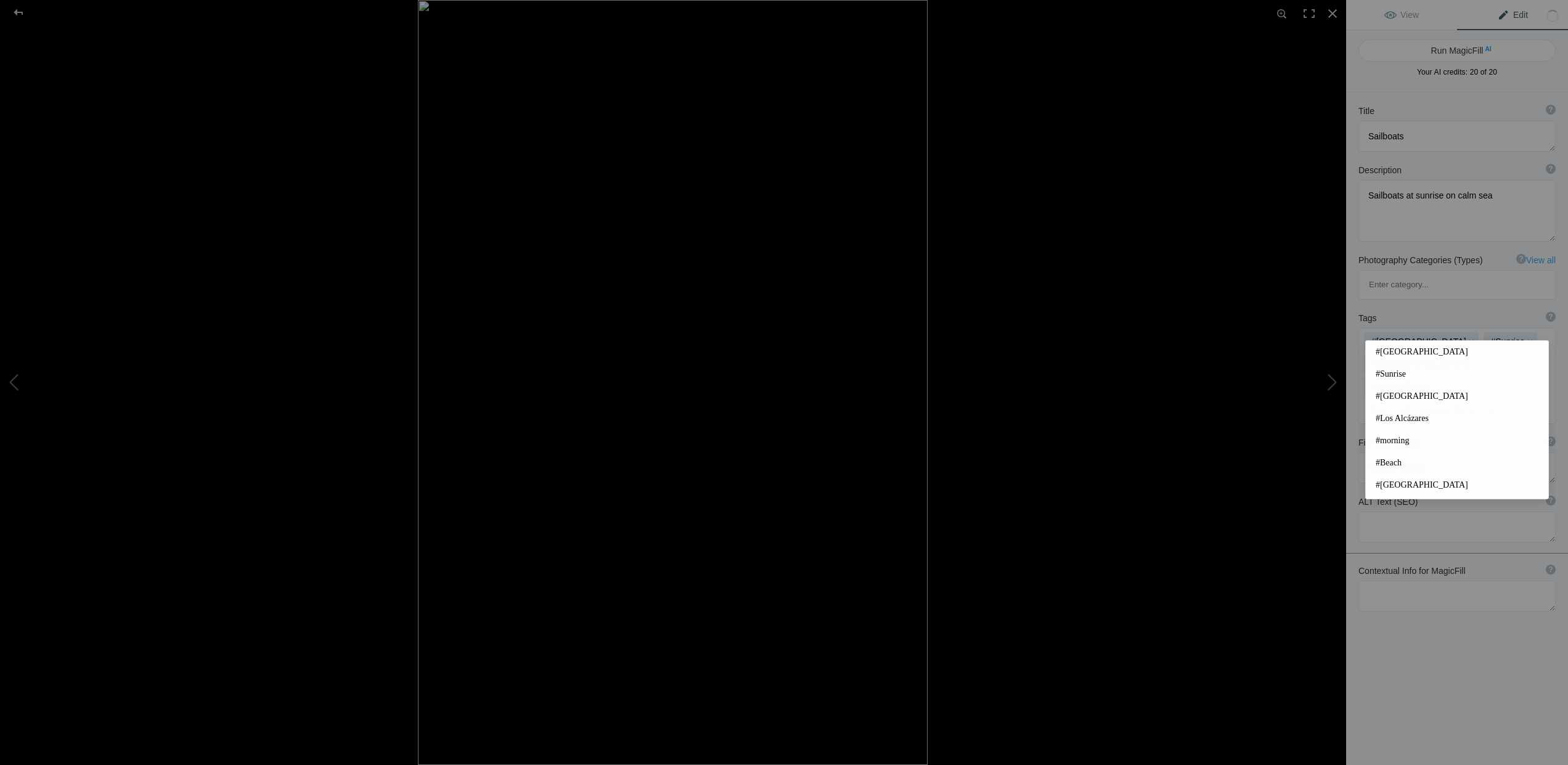
click at [1400, 398] on input at bounding box center [1457, 409] width 184 height 22
click at [1397, 437] on span "#morning" at bounding box center [1457, 441] width 163 height 12
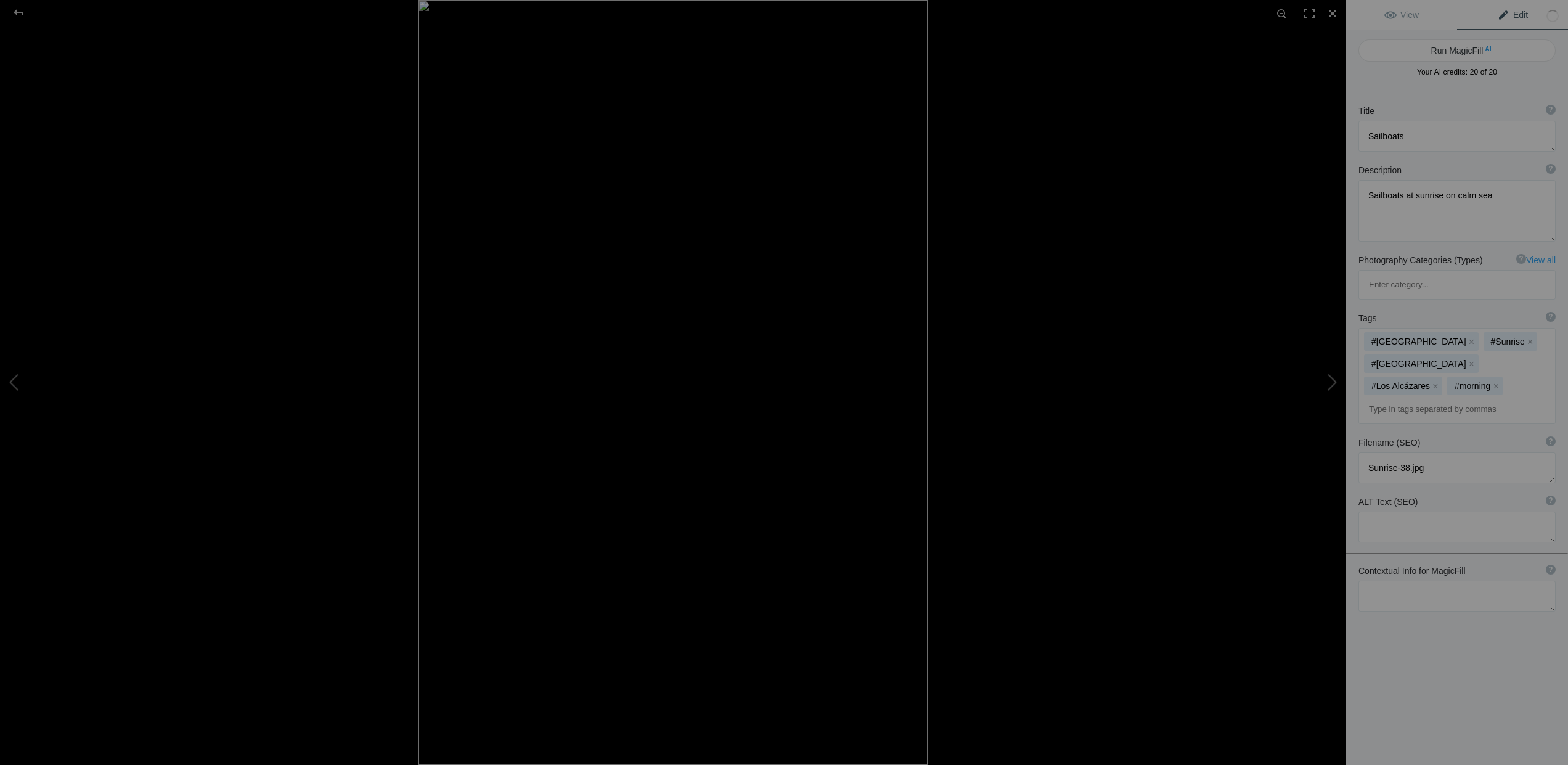
click at [1397, 398] on input at bounding box center [1457, 409] width 184 height 22
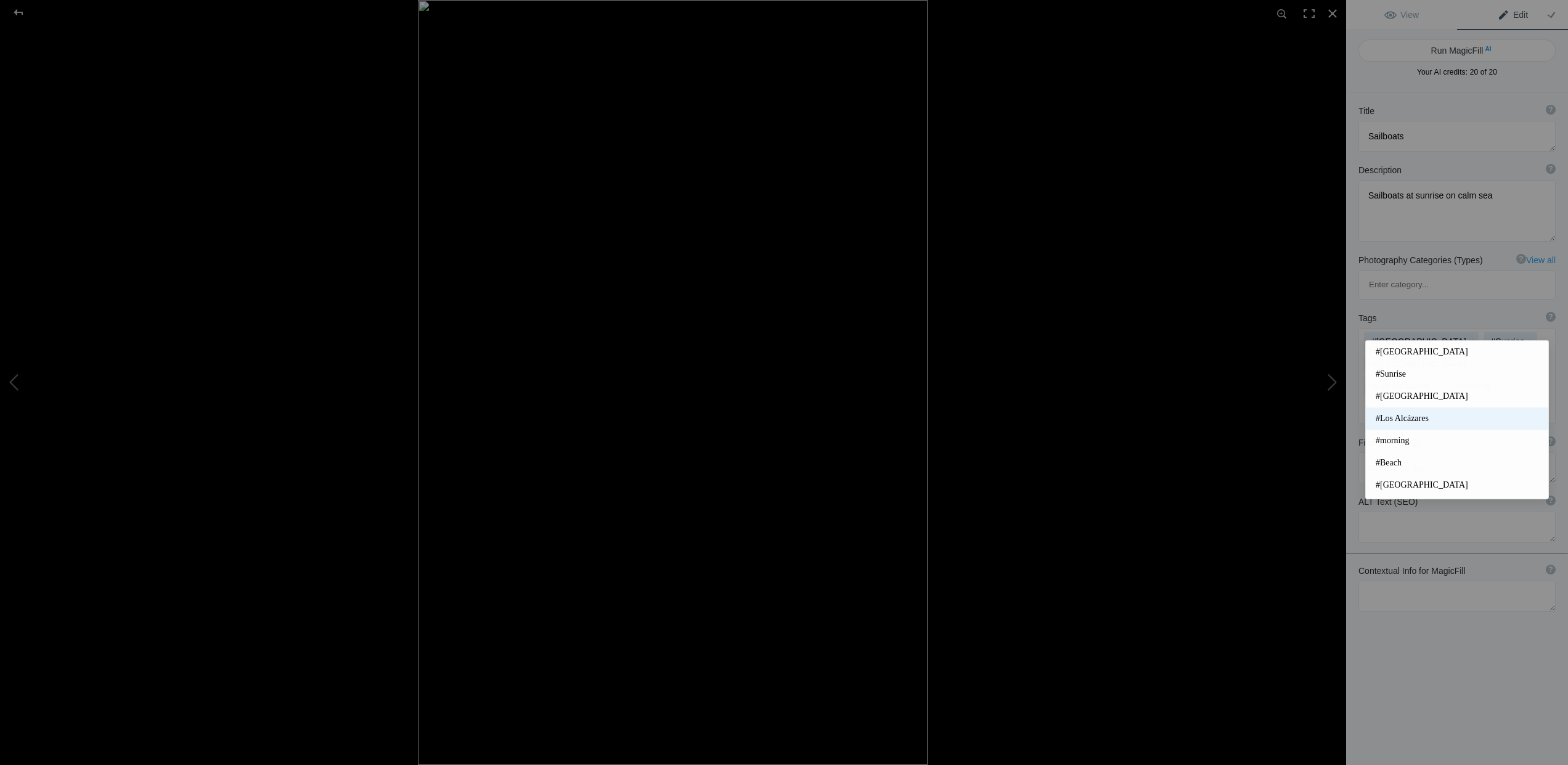
scroll to position [1, 0]
click at [1392, 485] on span "#[GEOGRAPHIC_DATA]" at bounding box center [1457, 484] width 163 height 12
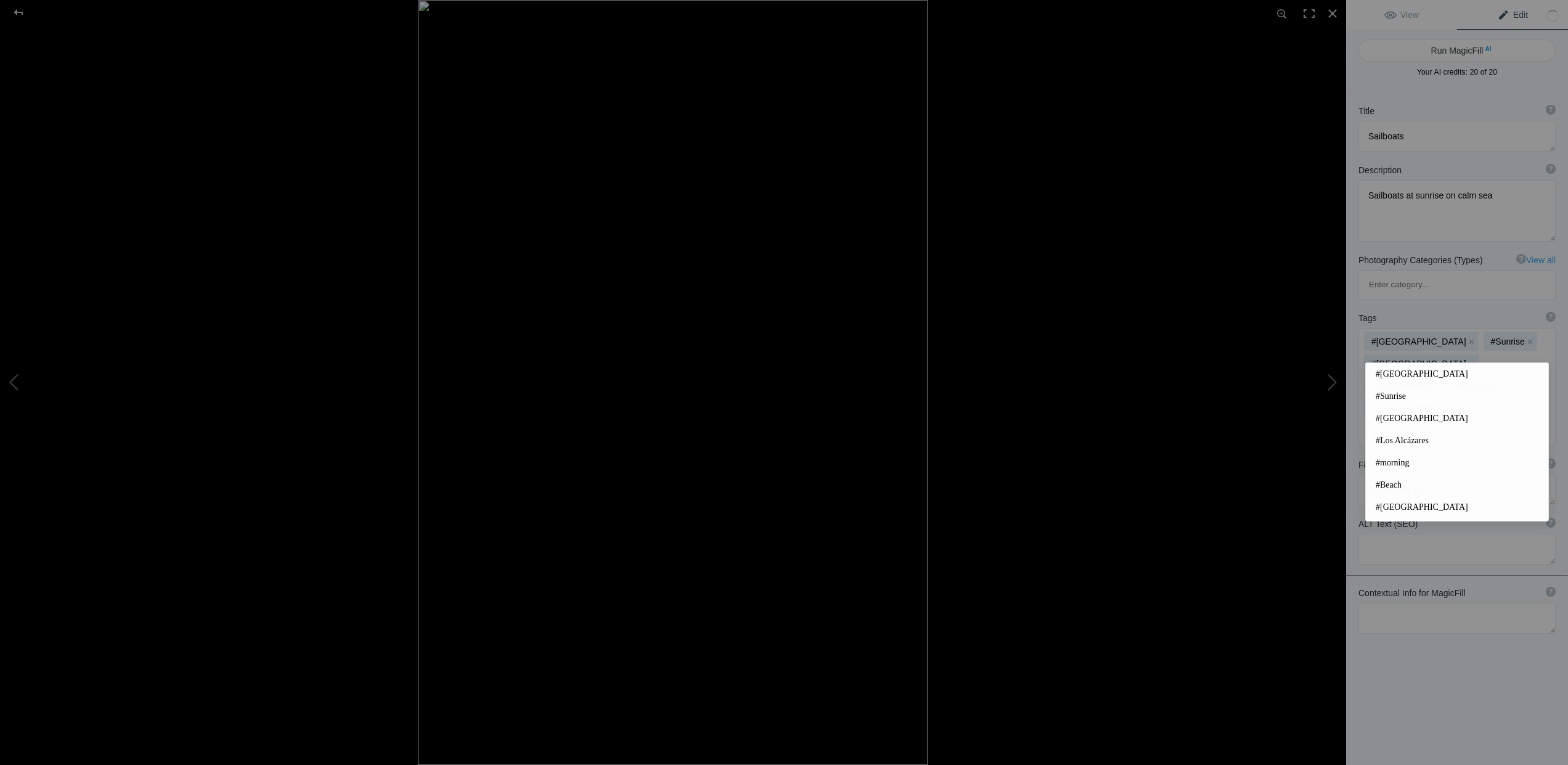
click at [1401, 420] on input at bounding box center [1457, 431] width 184 height 22
click at [1471, 609] on div "Title ? Photo title is one of the highest used Search Engine ranking criteria a…" at bounding box center [1457, 475] width 222 height 765
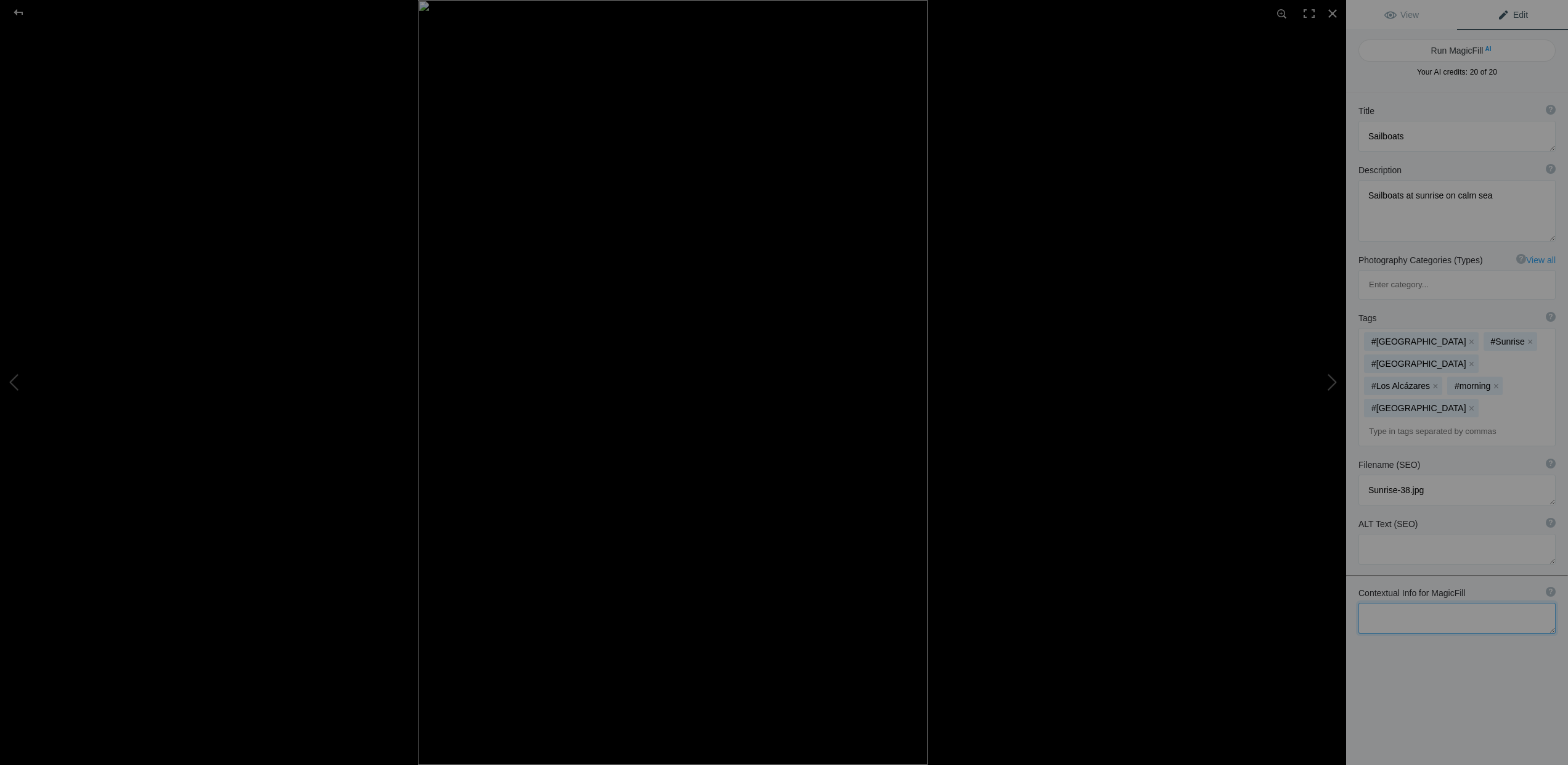
click at [1388, 603] on textarea at bounding box center [1457, 619] width 198 height 31
type textarea "Los Alcázares, Murcia, Mar Menor, Spain"
click at [1425, 624] on div "Title ? Photo title is one of the highest used Search Engine ranking criteria a…" at bounding box center [1457, 475] width 222 height 765
click at [20, 11] on div at bounding box center [18, 12] width 45 height 24
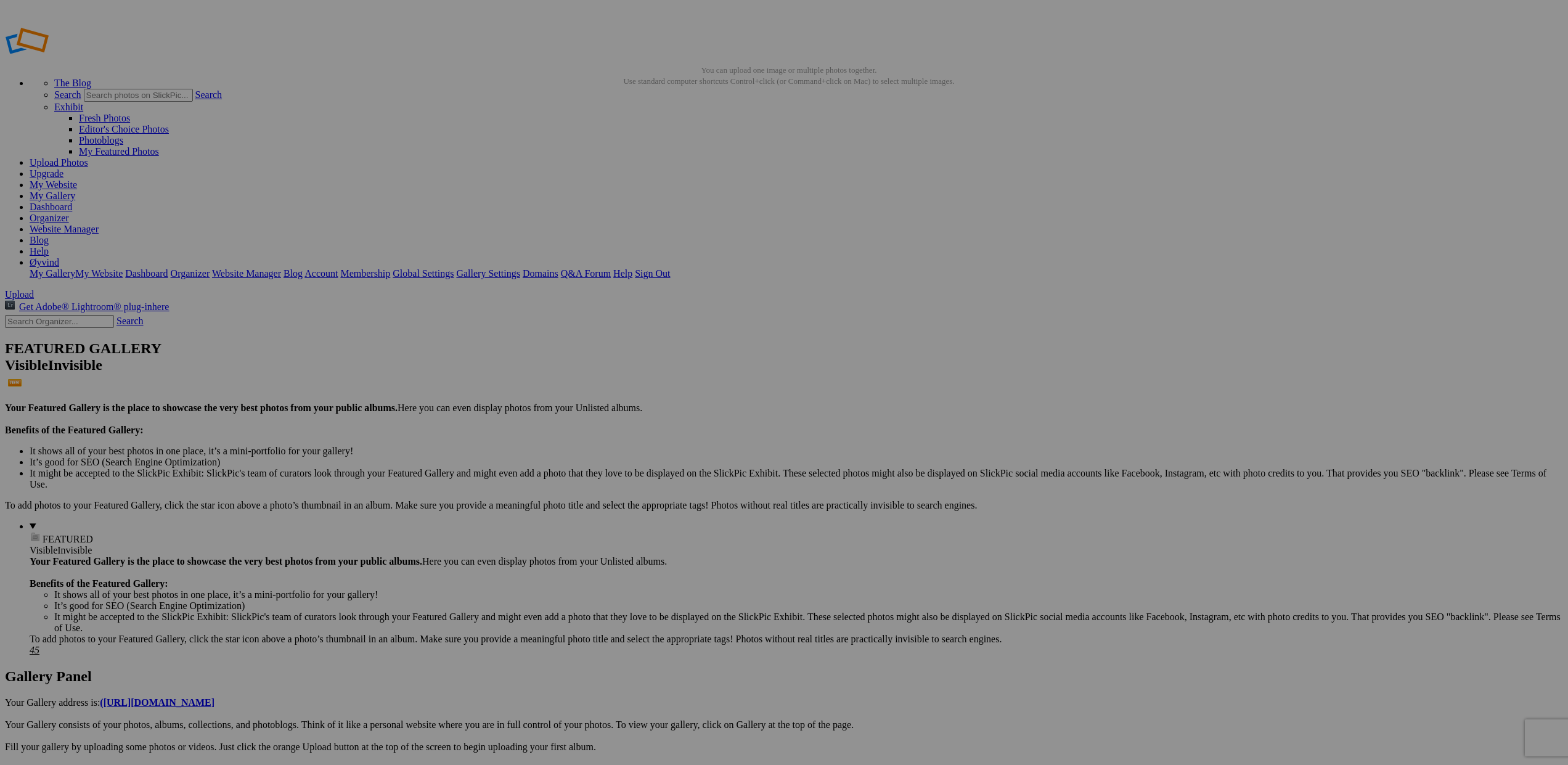
click at [357, 177] on img at bounding box center [343, 185] width 62 height 93
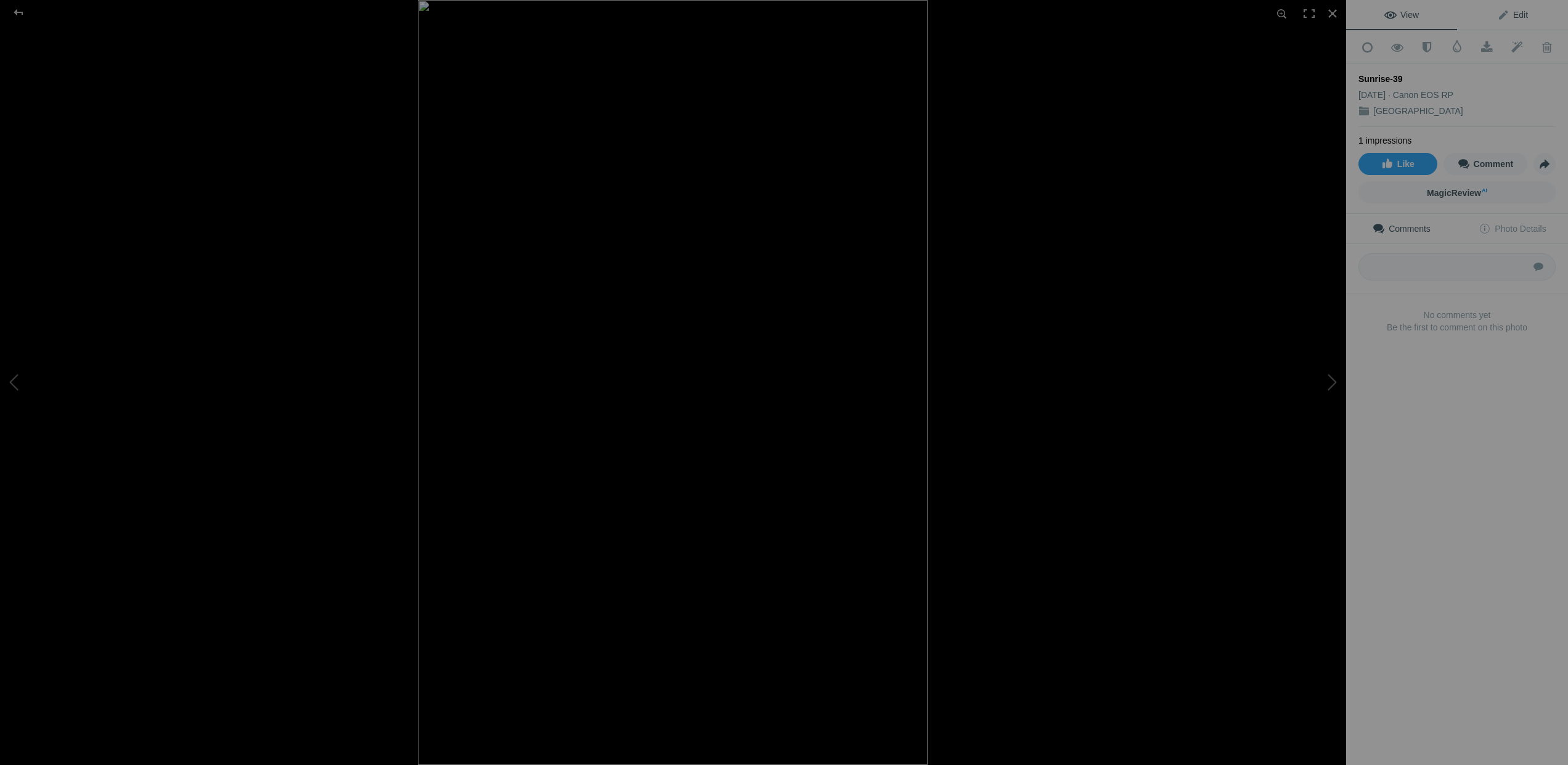
click at [1514, 11] on span "Edit" at bounding box center [1513, 15] width 31 height 10
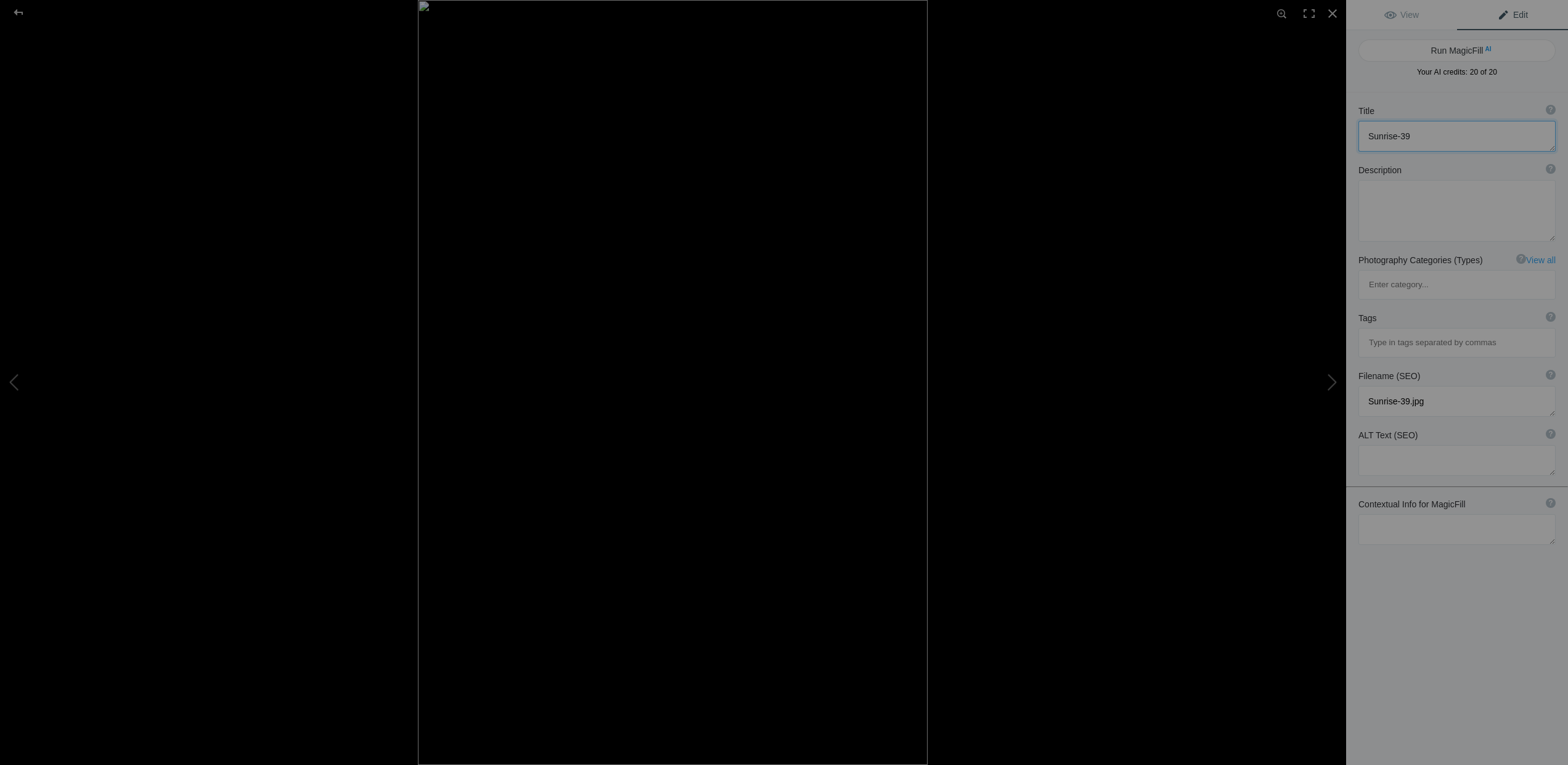
drag, startPoint x: 1410, startPoint y: 135, endPoint x: 1359, endPoint y: 140, distance: 51.2
click at [1359, 140] on textarea at bounding box center [1457, 137] width 198 height 31
type textarea "Sailboat at sunrise"
click at [1368, 198] on textarea at bounding box center [1457, 211] width 198 height 62
click at [1376, 332] on input at bounding box center [1457, 342] width 184 height 22
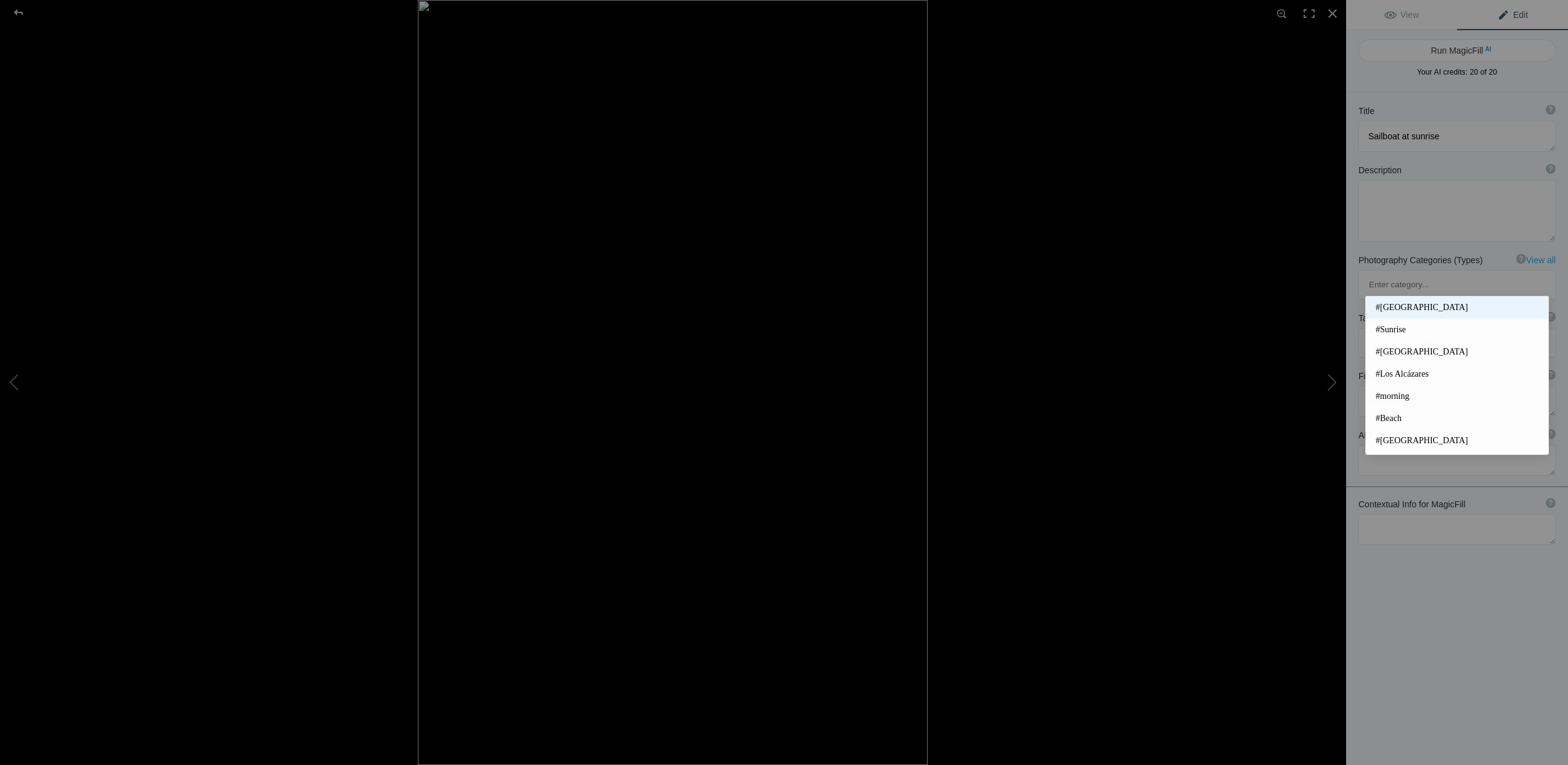
click at [1387, 310] on span "#Spain" at bounding box center [1457, 307] width 163 height 12
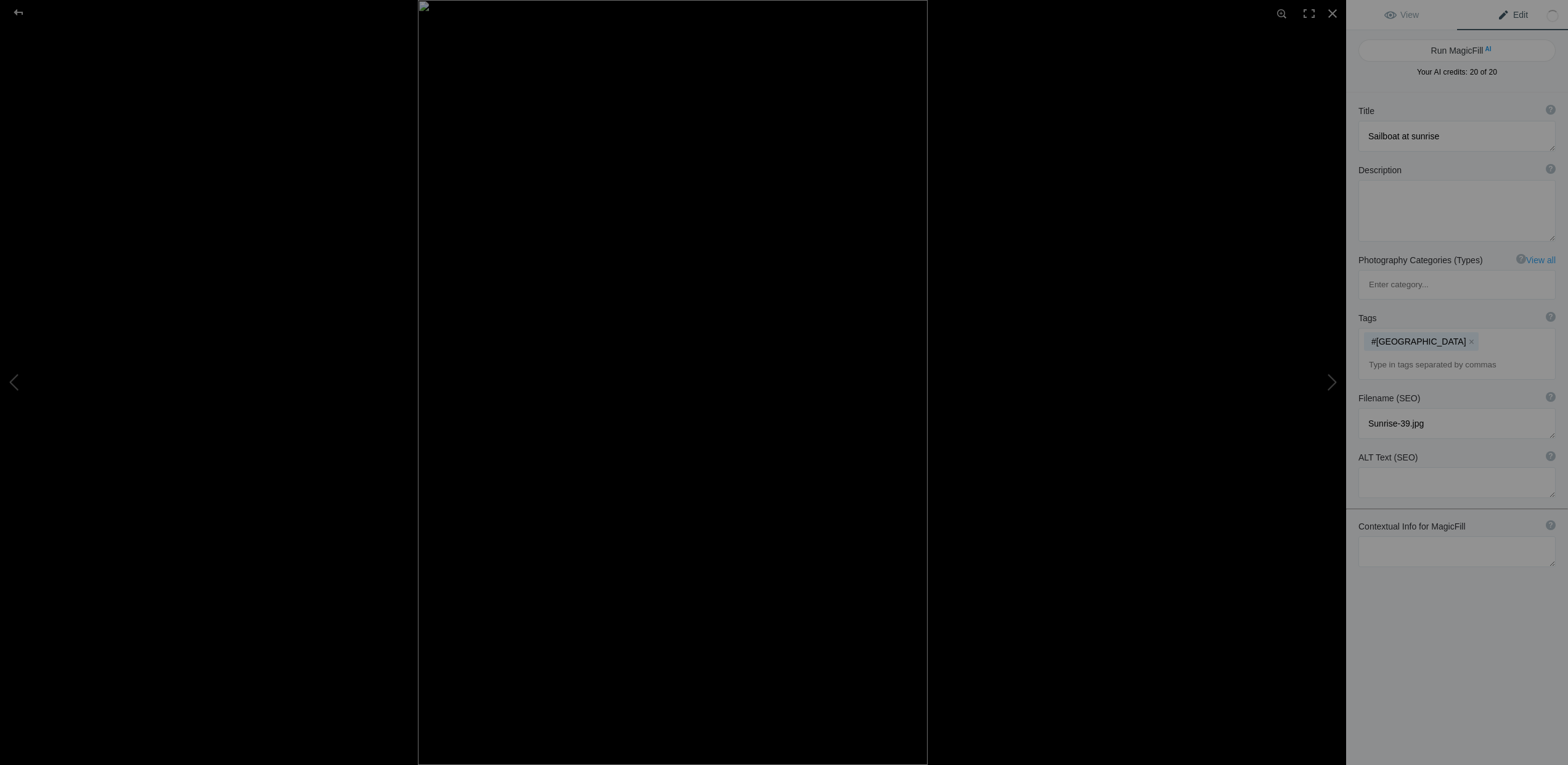
click at [1388, 354] on input at bounding box center [1457, 364] width 184 height 22
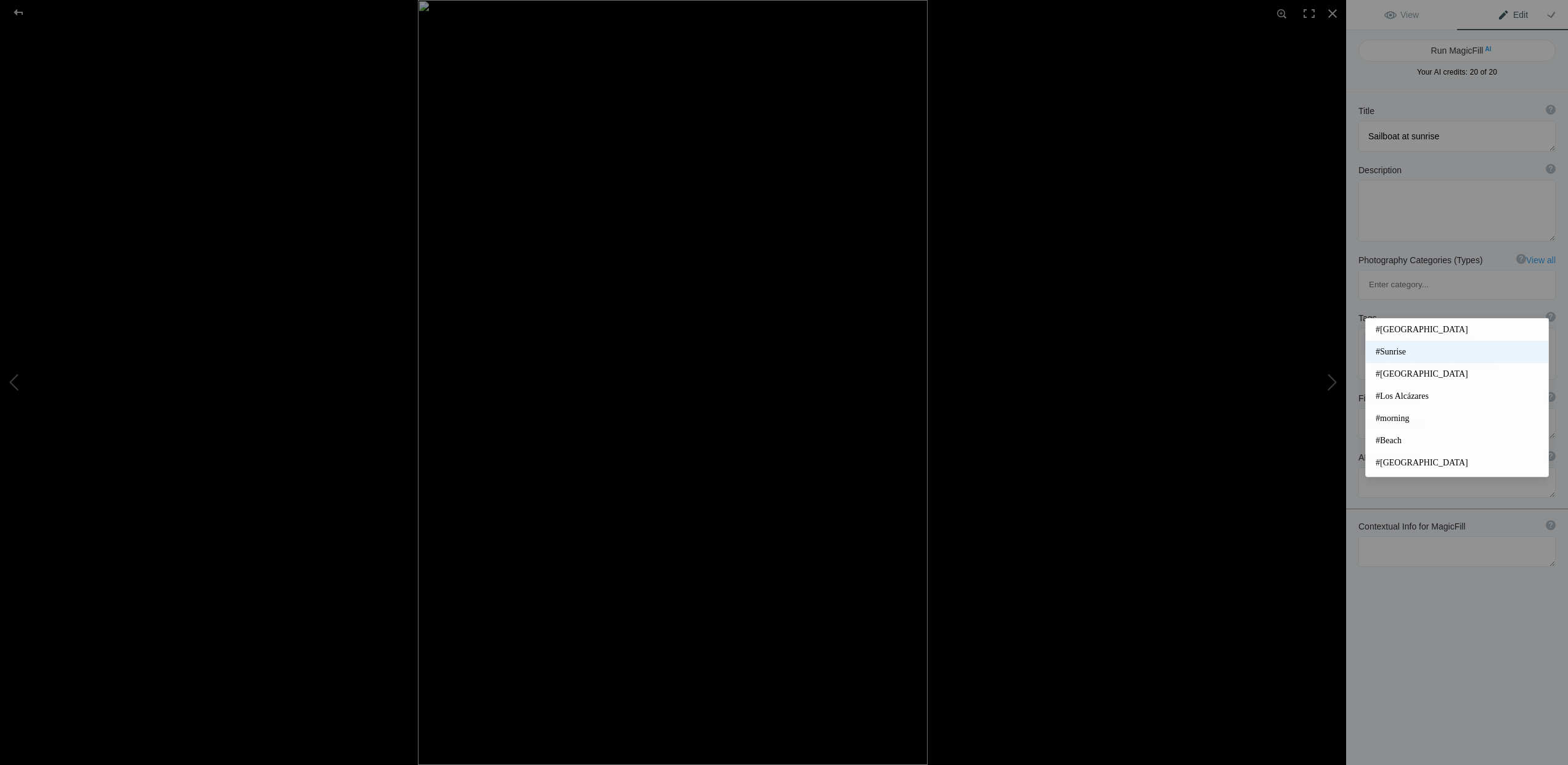
click at [1392, 352] on span "#Sunrise" at bounding box center [1457, 351] width 163 height 12
click at [1388, 354] on input at bounding box center [1457, 364] width 184 height 22
click at [1394, 371] on span "#Mar Menor" at bounding box center [1457, 374] width 163 height 12
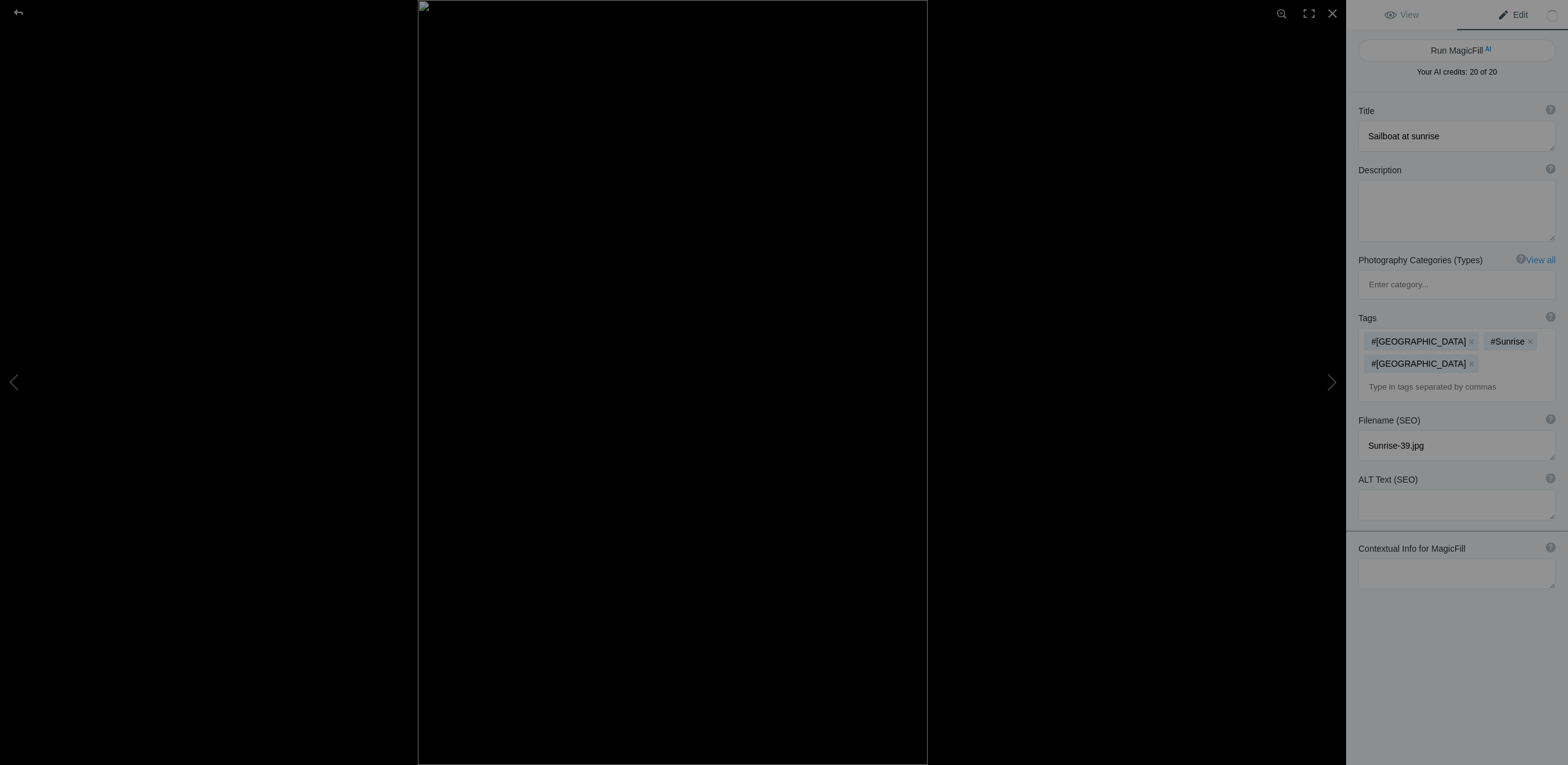
click at [1394, 376] on input at bounding box center [1457, 387] width 184 height 22
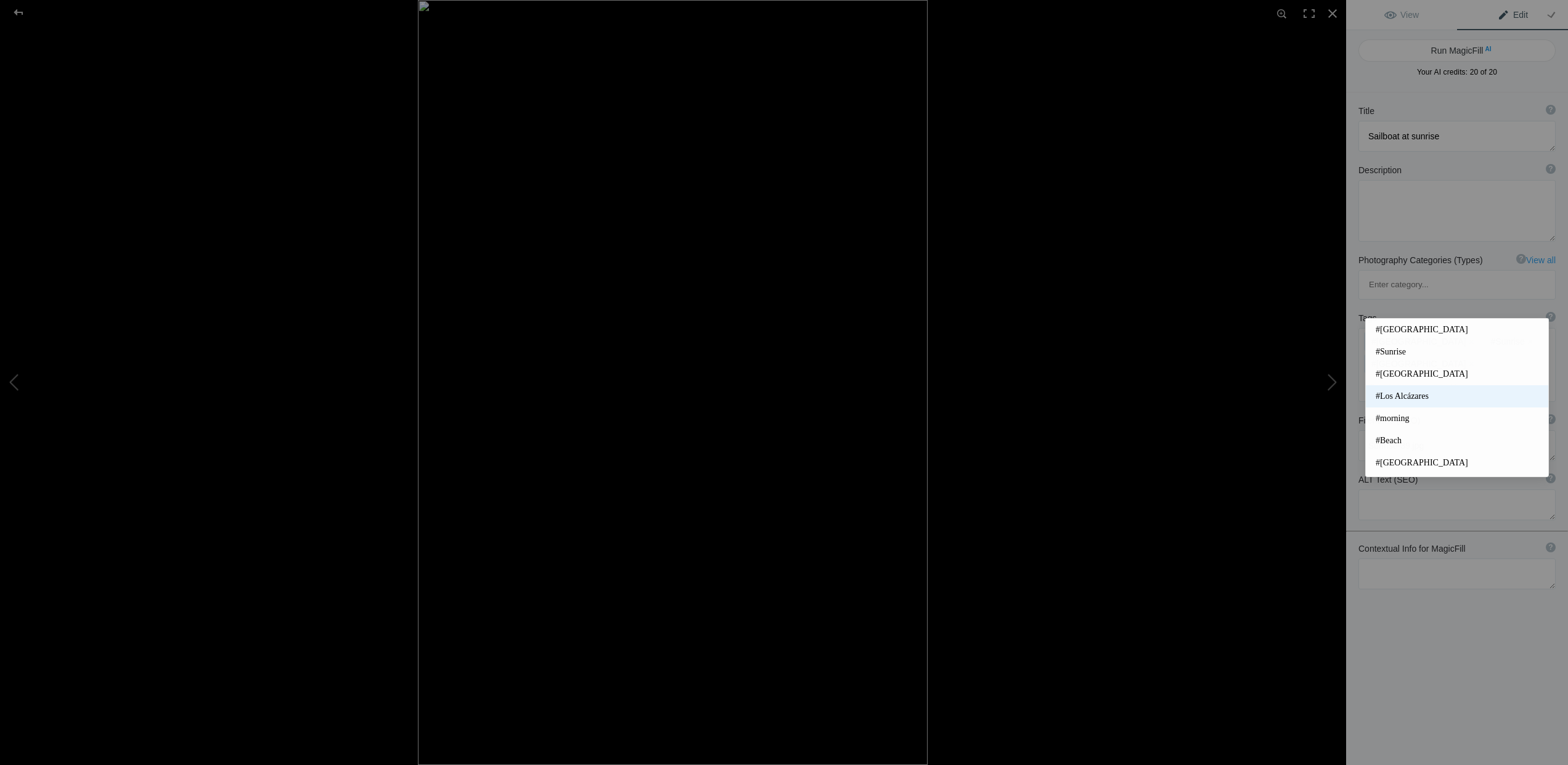
click at [1394, 399] on span "#Los Alcázares" at bounding box center [1457, 396] width 163 height 12
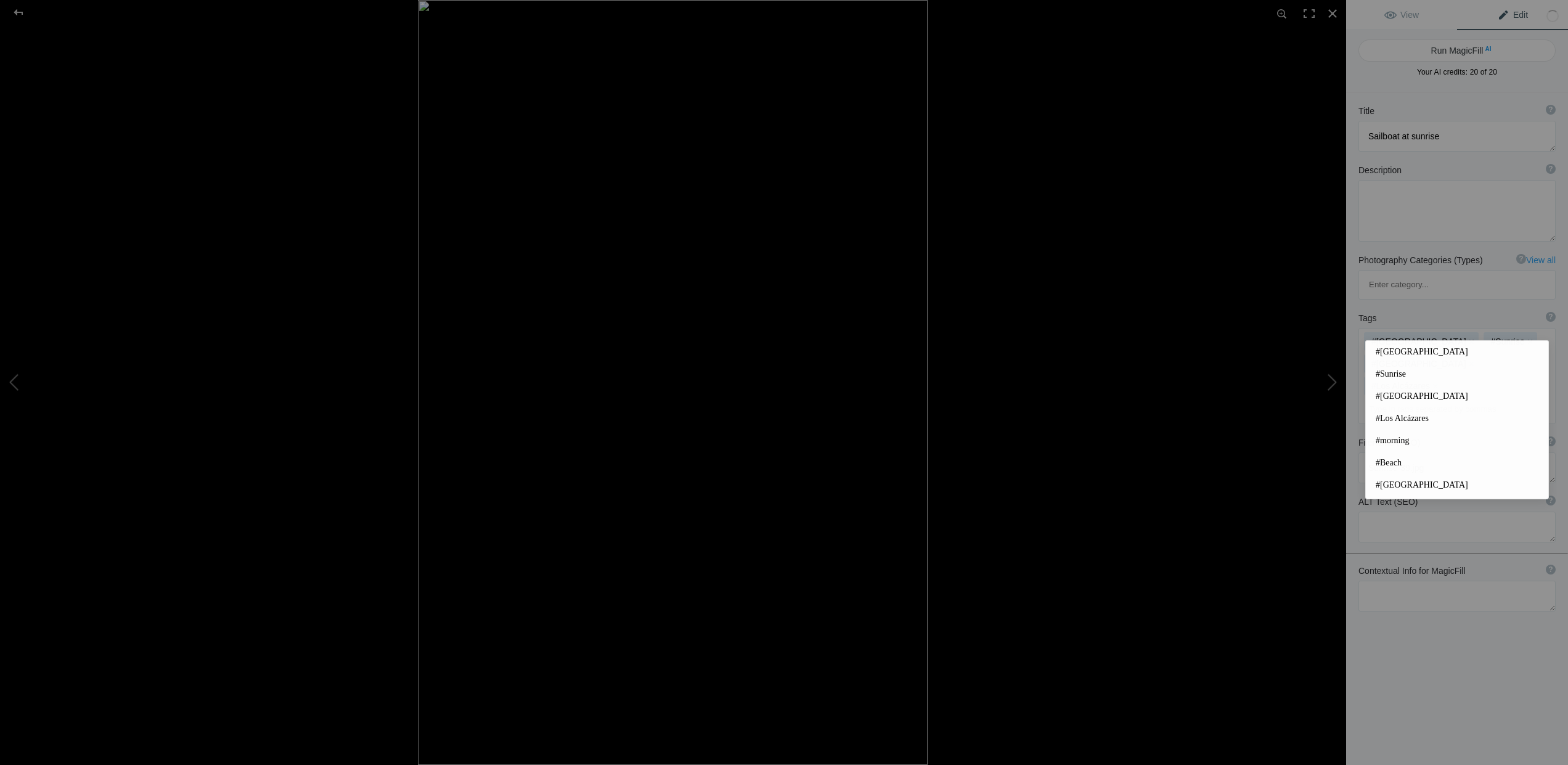
click at [1394, 398] on input at bounding box center [1457, 409] width 184 height 22
click at [1391, 446] on span "#[GEOGRAPHIC_DATA]" at bounding box center [1457, 447] width 163 height 12
click at [1399, 420] on input at bounding box center [1457, 431] width 184 height 22
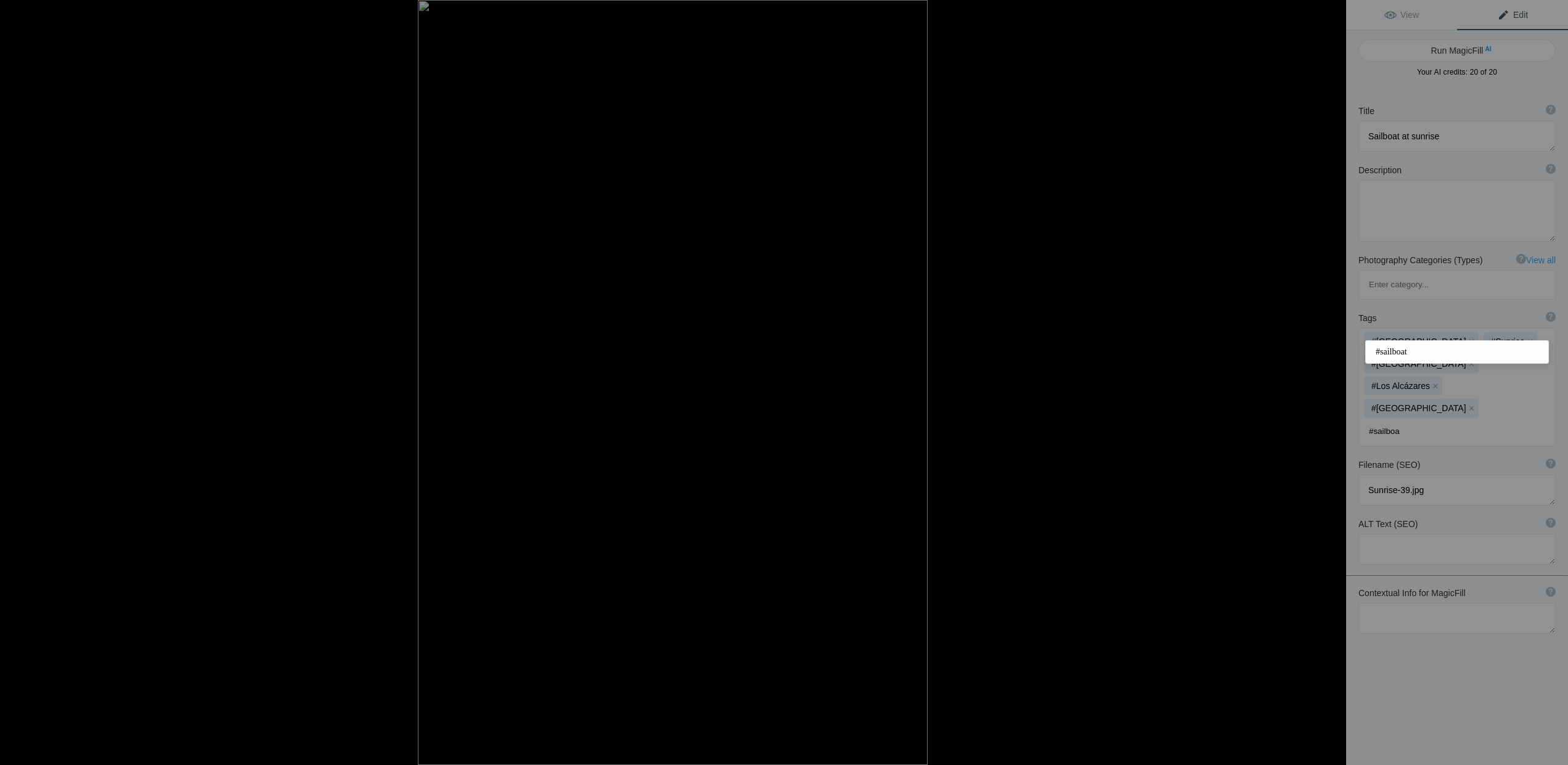
type input "#sailboat"
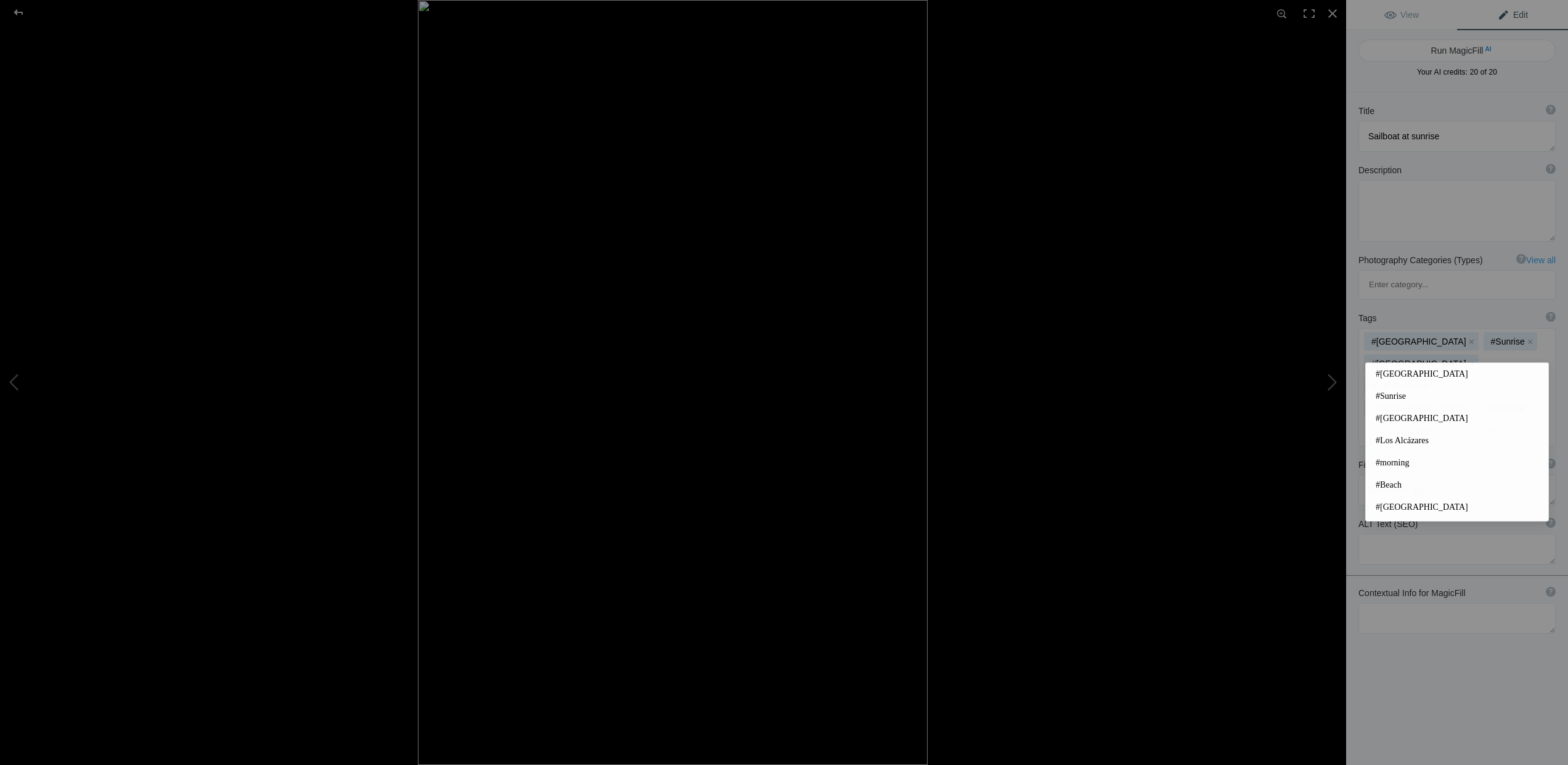
click at [1479, 629] on div "Title ? Photo title is one of the highest used Search Engine ranking criteria a…" at bounding box center [1457, 475] width 222 height 765
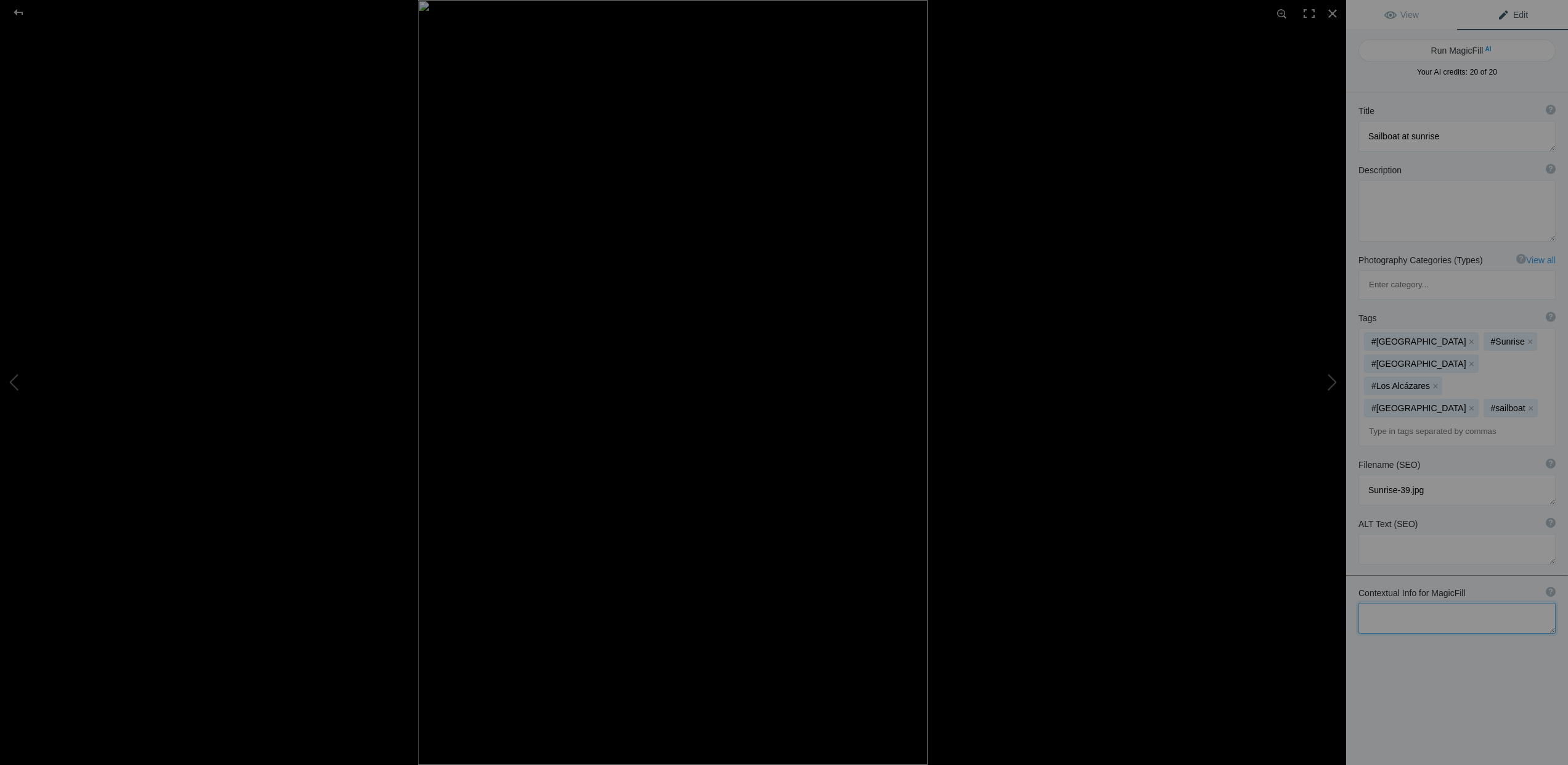
click at [1370, 603] on textarea at bounding box center [1457, 619] width 198 height 31
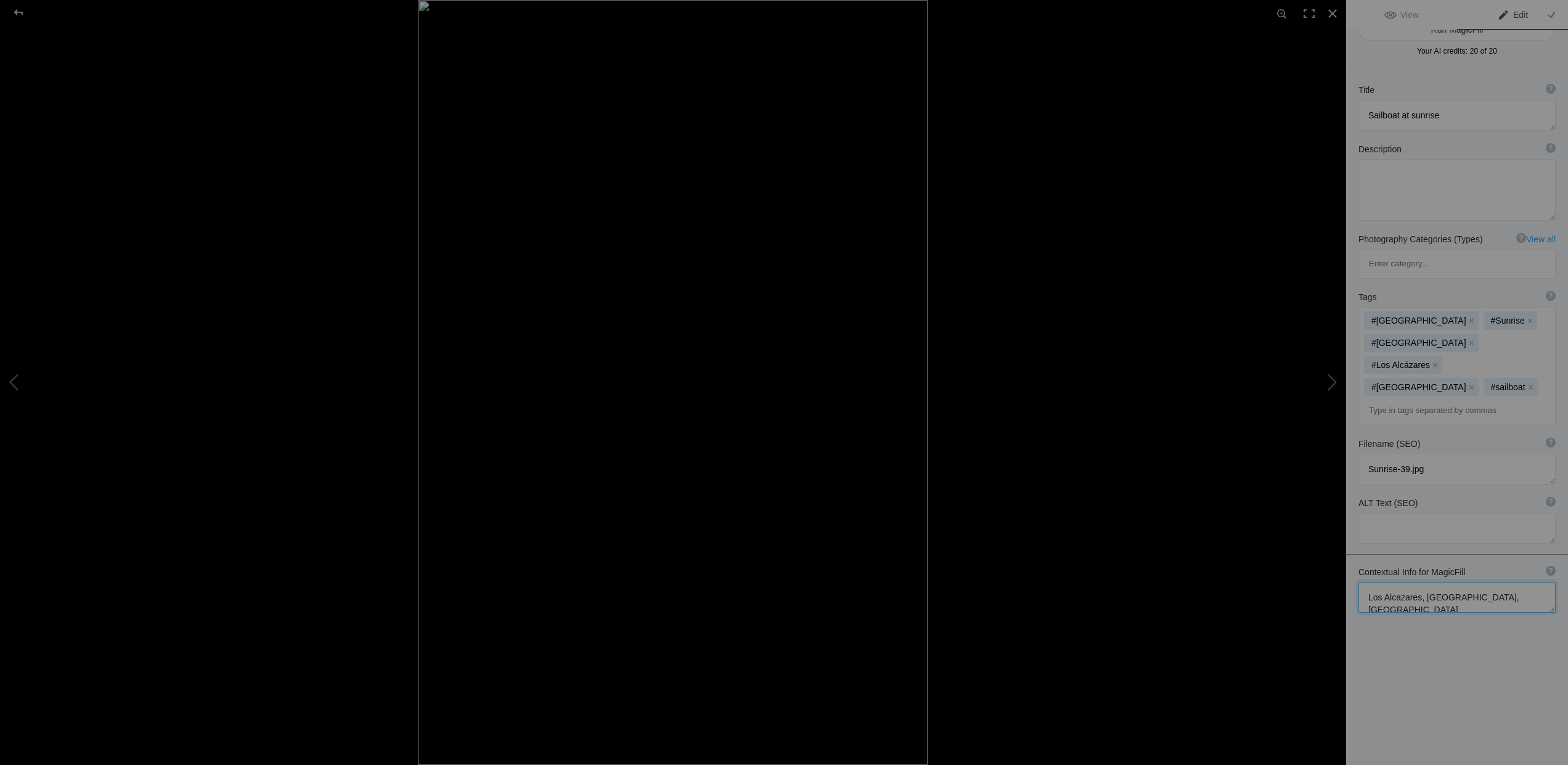
scroll to position [20, 0]
drag, startPoint x: 1522, startPoint y: 527, endPoint x: 1350, endPoint y: 524, distance: 172.0
click at [1350, 561] on div "Contextual Info for MagicFill ? Use this section to add details that aren’t vis…" at bounding box center [1457, 590] width 222 height 59
type textarea "Los Alcazares, [GEOGRAPHIC_DATA], [GEOGRAPHIC_DATA], [GEOGRAPHIC_DATA]"
click at [1450, 596] on div "Title ? Photo title is one of the highest used Search Engine ranking criteria a…" at bounding box center [1457, 454] width 222 height 765
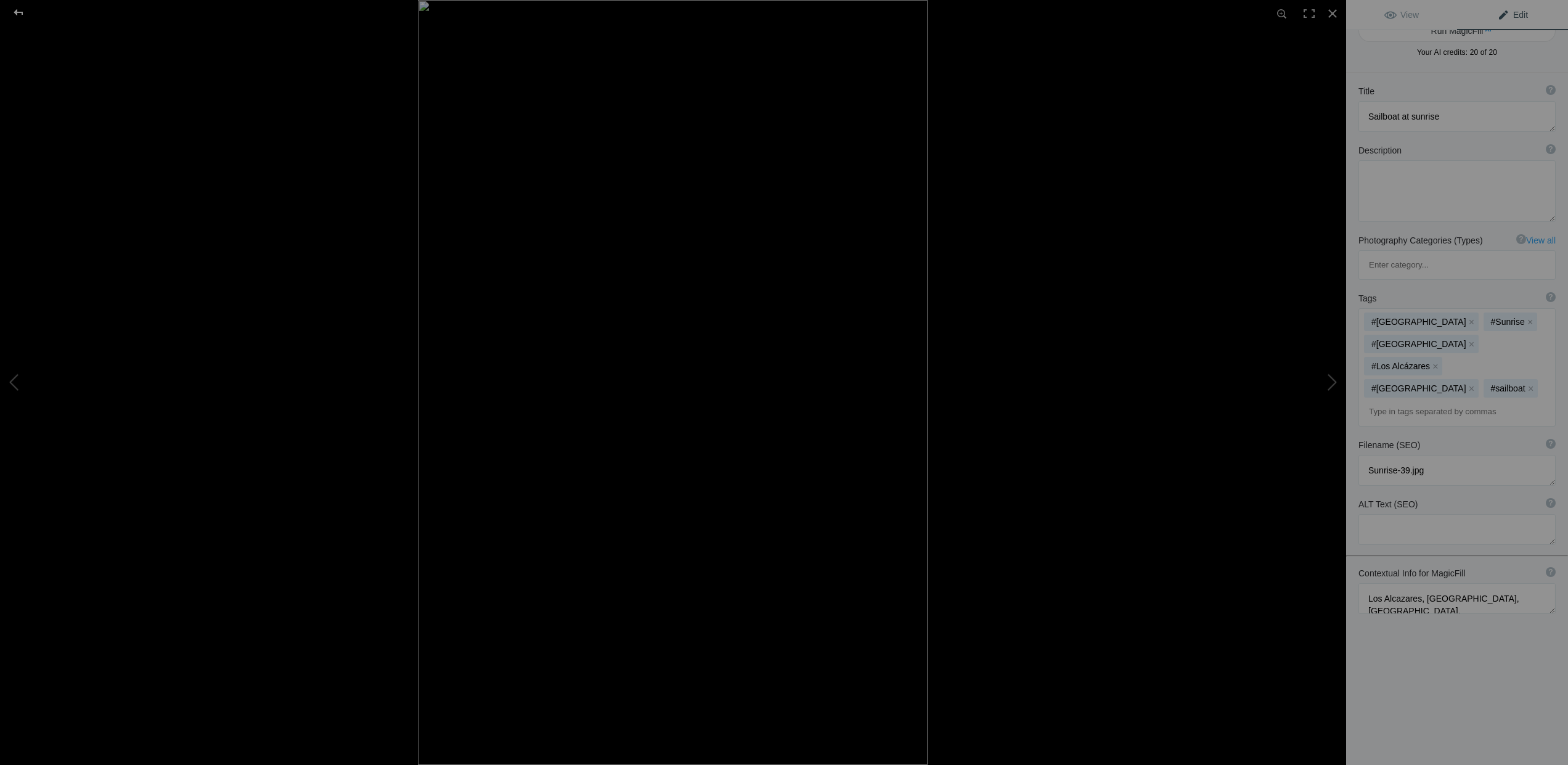
click at [14, 10] on div at bounding box center [18, 12] width 45 height 24
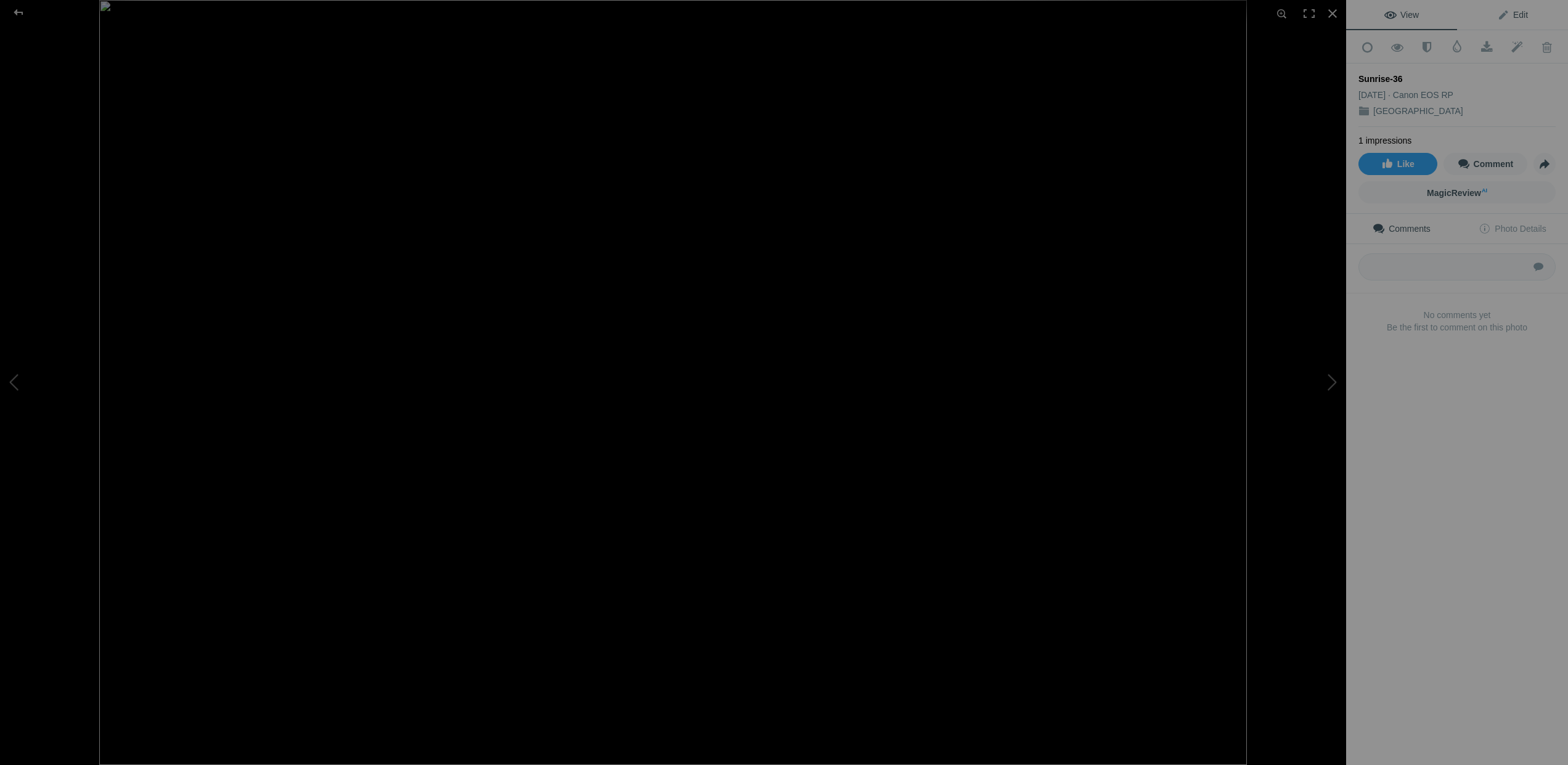
click at [1503, 11] on span "Edit" at bounding box center [1513, 15] width 31 height 10
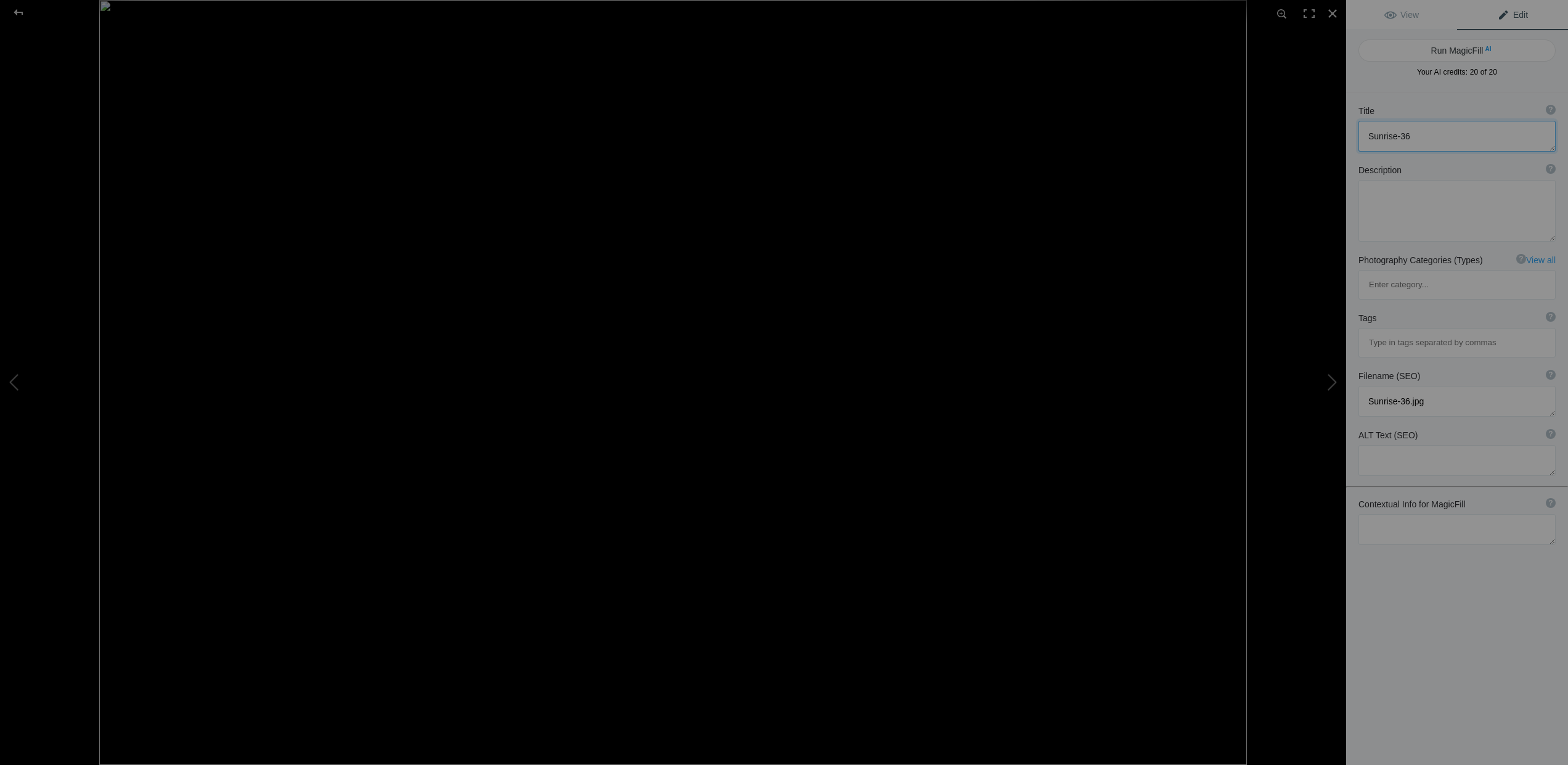
click at [1369, 139] on textarea at bounding box center [1457, 137] width 198 height 31
click at [1457, 136] on textarea at bounding box center [1457, 137] width 198 height 31
type textarea "Sailboats at [GEOGRAPHIC_DATA]"
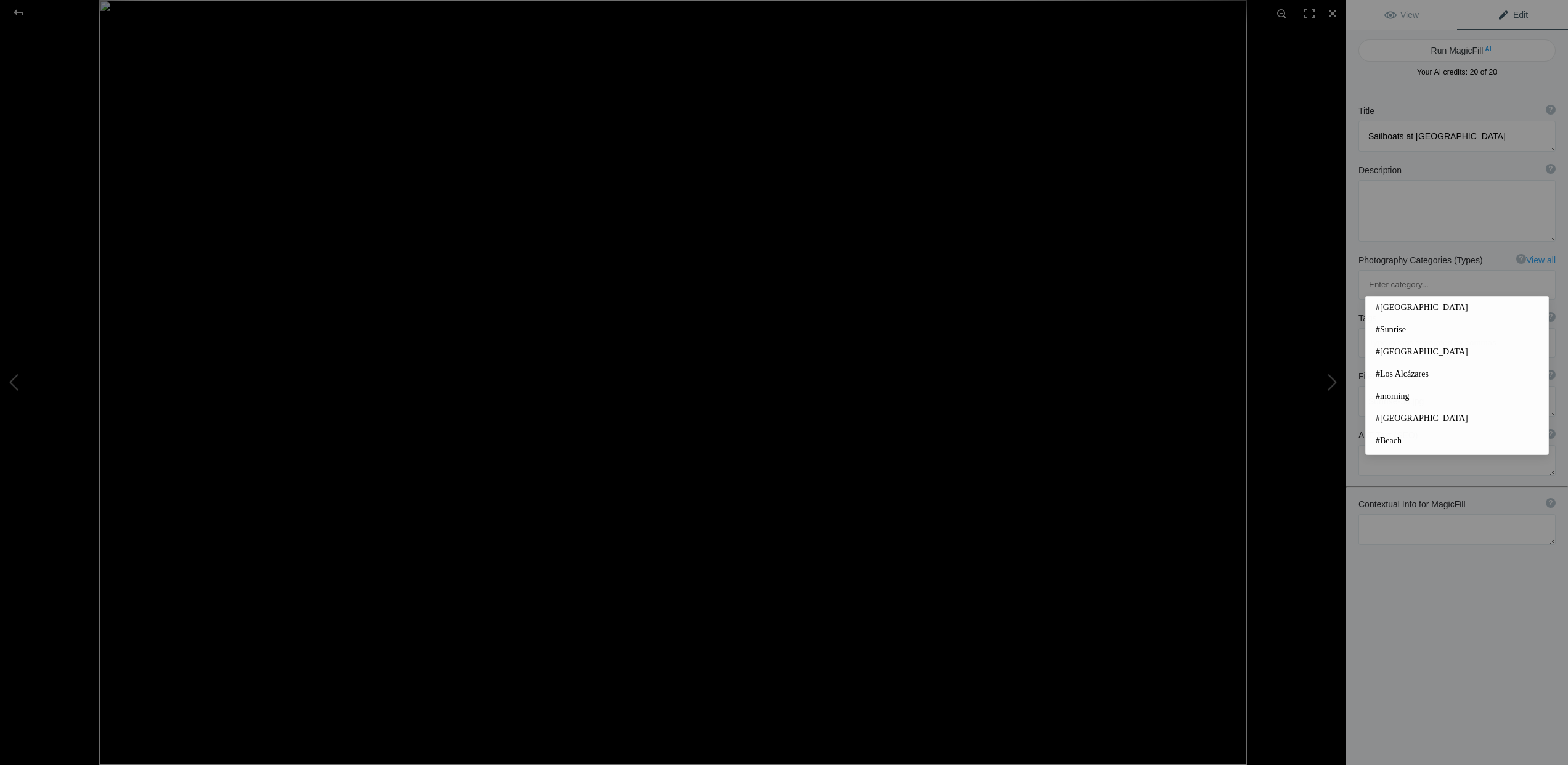
click at [1391, 332] on input at bounding box center [1457, 342] width 184 height 22
click at [1387, 311] on span "#[GEOGRAPHIC_DATA]" at bounding box center [1457, 307] width 163 height 12
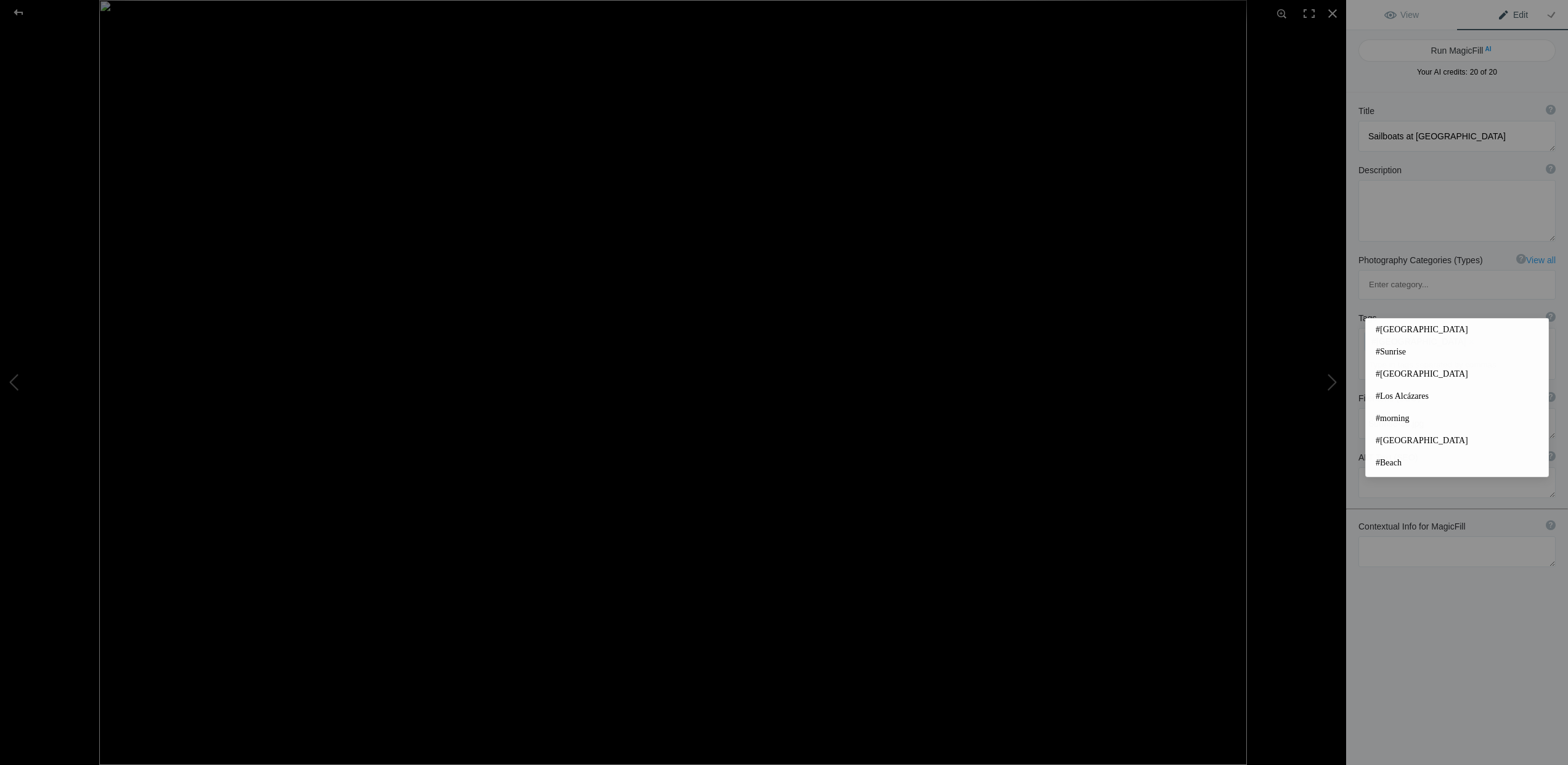
click at [1397, 354] on input at bounding box center [1457, 364] width 184 height 22
click at [1393, 348] on span "#Sunrise" at bounding box center [1457, 351] width 163 height 12
click at [1403, 354] on input at bounding box center [1457, 364] width 184 height 22
click at [1399, 370] on span "#[GEOGRAPHIC_DATA]" at bounding box center [1457, 374] width 163 height 12
click at [1383, 376] on input at bounding box center [1457, 387] width 184 height 22
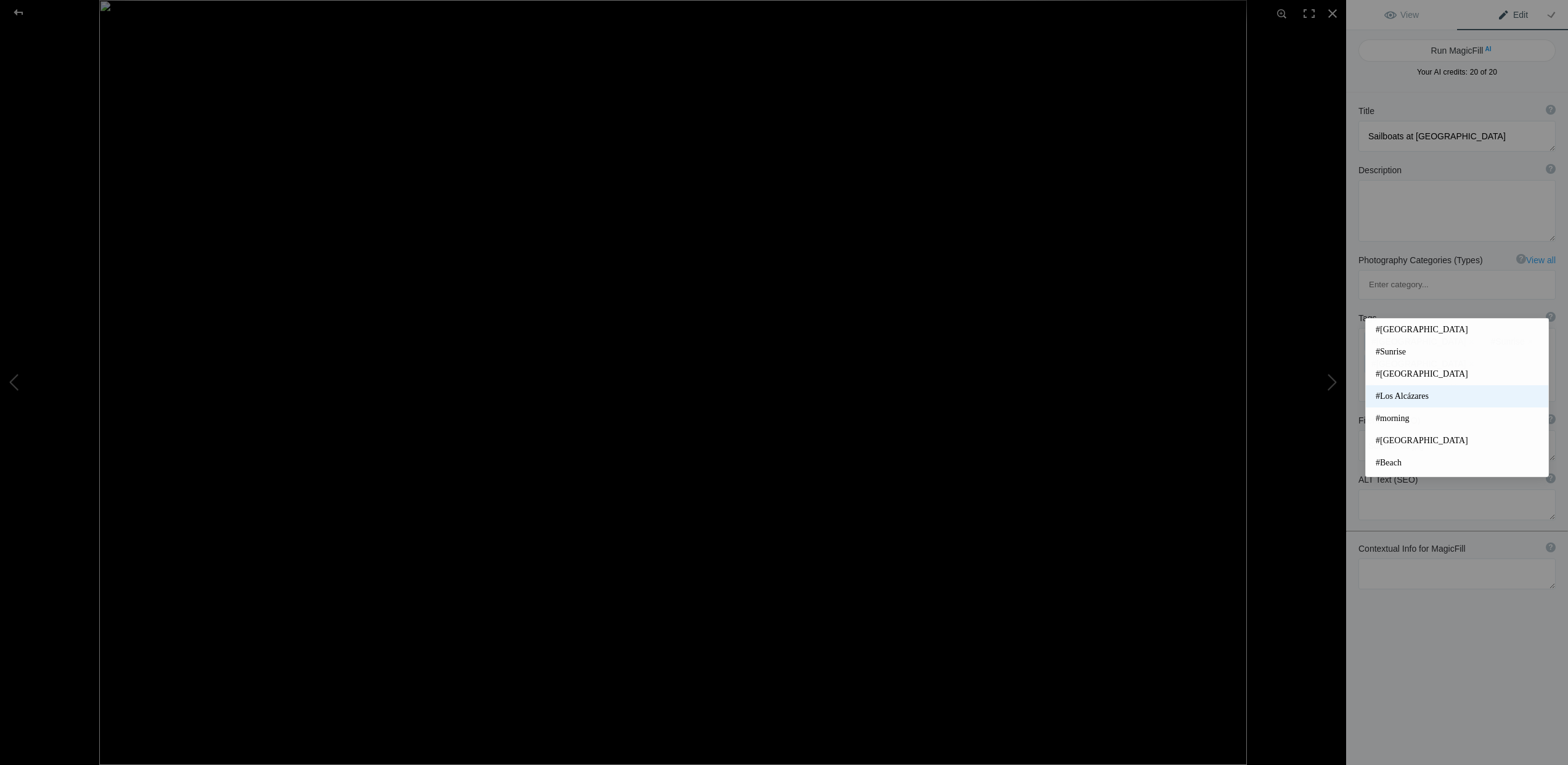
click at [1389, 395] on span "#Los Alcázares" at bounding box center [1457, 396] width 163 height 12
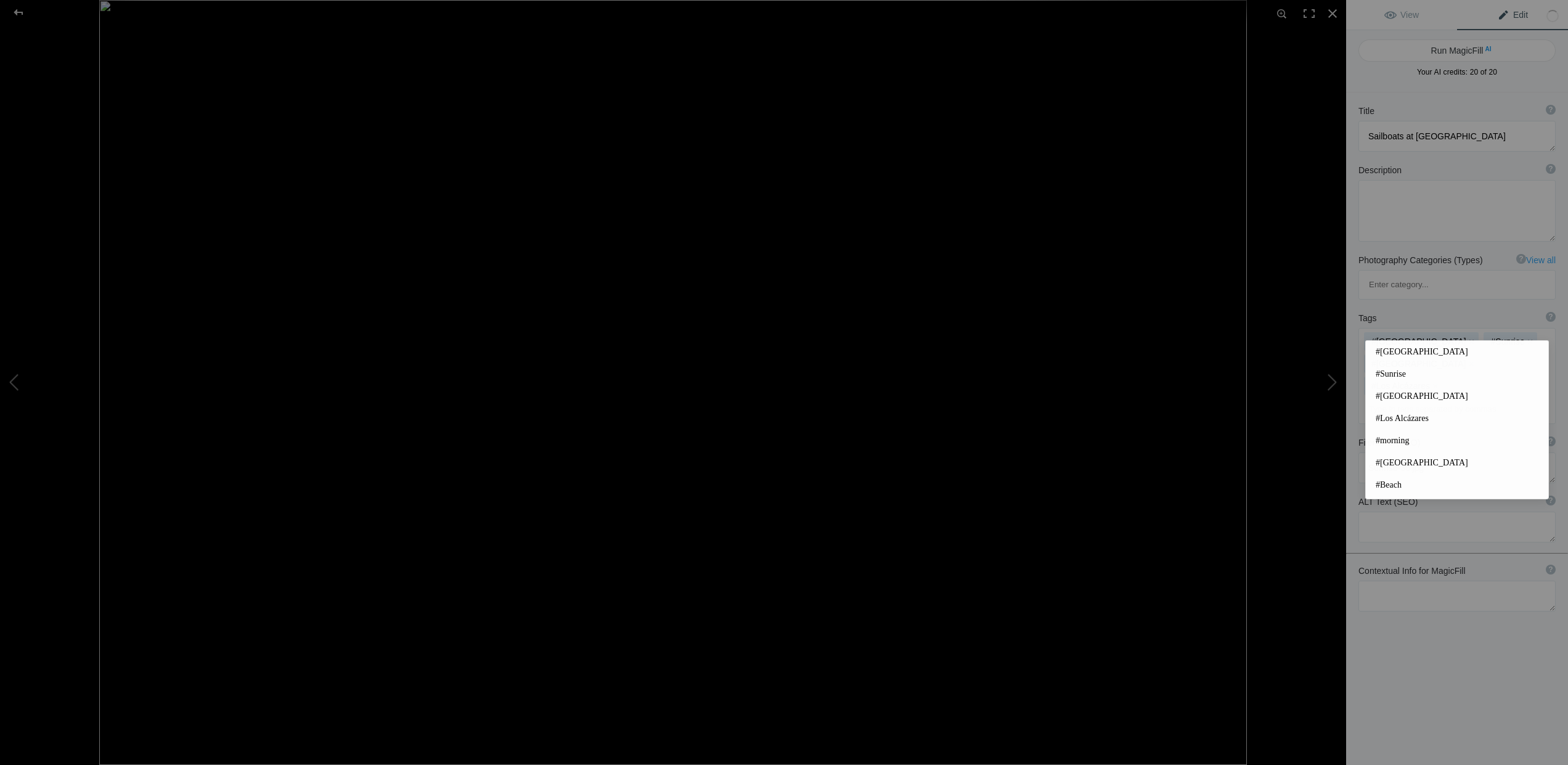
click at [1391, 398] on input at bounding box center [1457, 409] width 184 height 22
click at [1388, 463] on span "#[GEOGRAPHIC_DATA]" at bounding box center [1457, 463] width 163 height 12
click at [1412, 420] on input at bounding box center [1457, 431] width 184 height 22
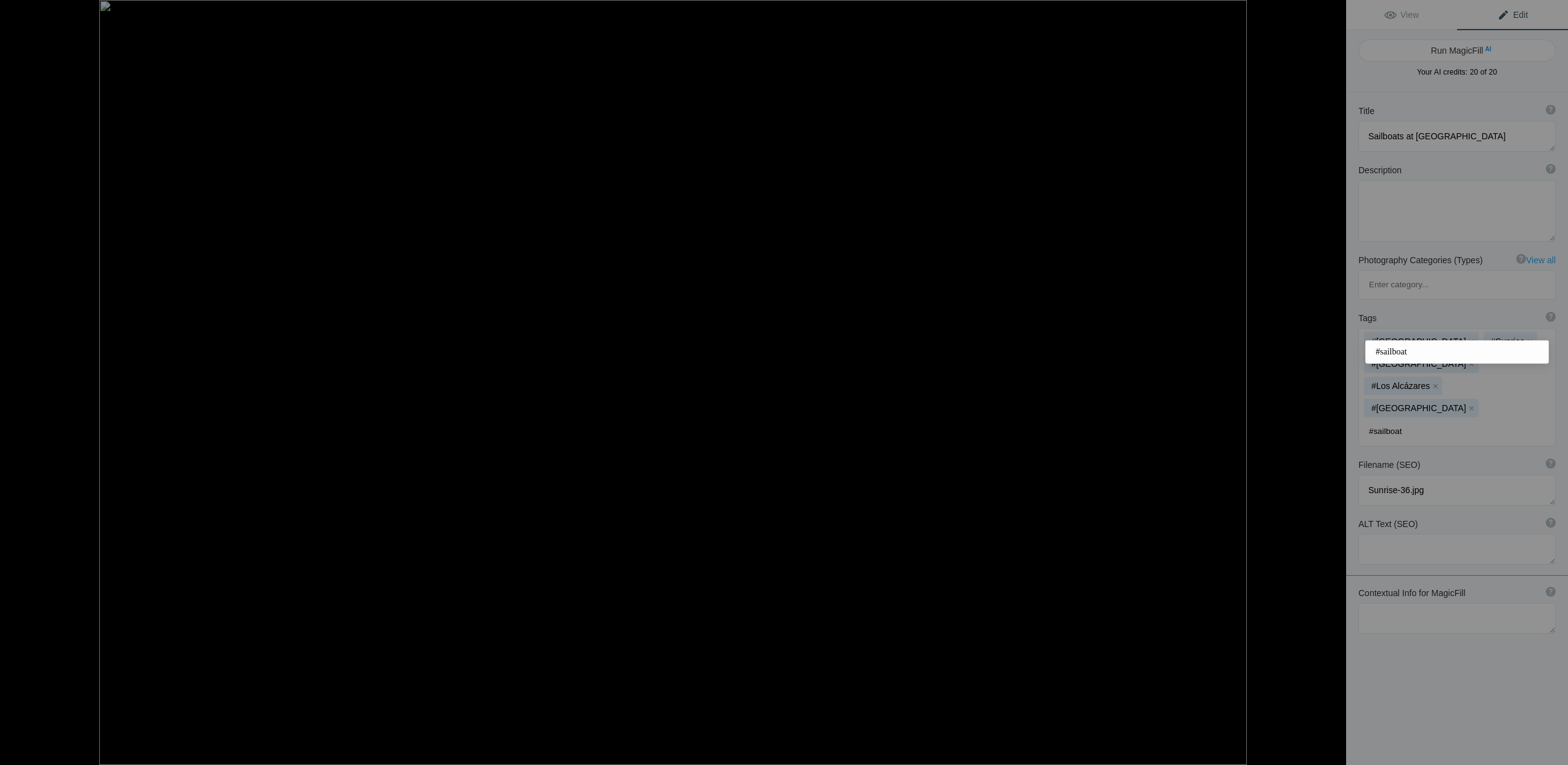
type input "#sailboats"
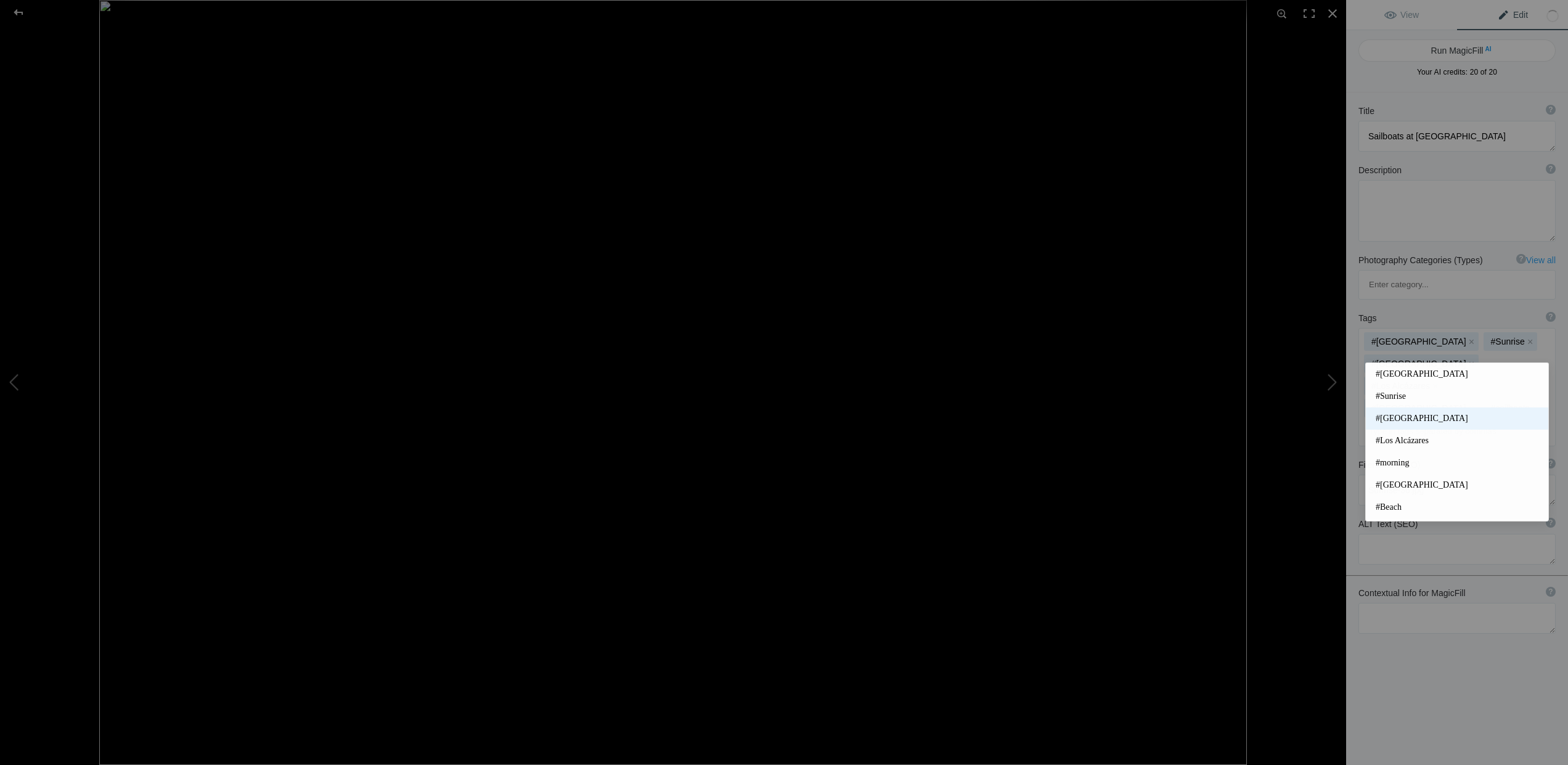
scroll to position [2, 0]
click at [1492, 601] on div "Title ? Photo title is one of the highest used Search Engine ranking criteria a…" at bounding box center [1457, 472] width 222 height 765
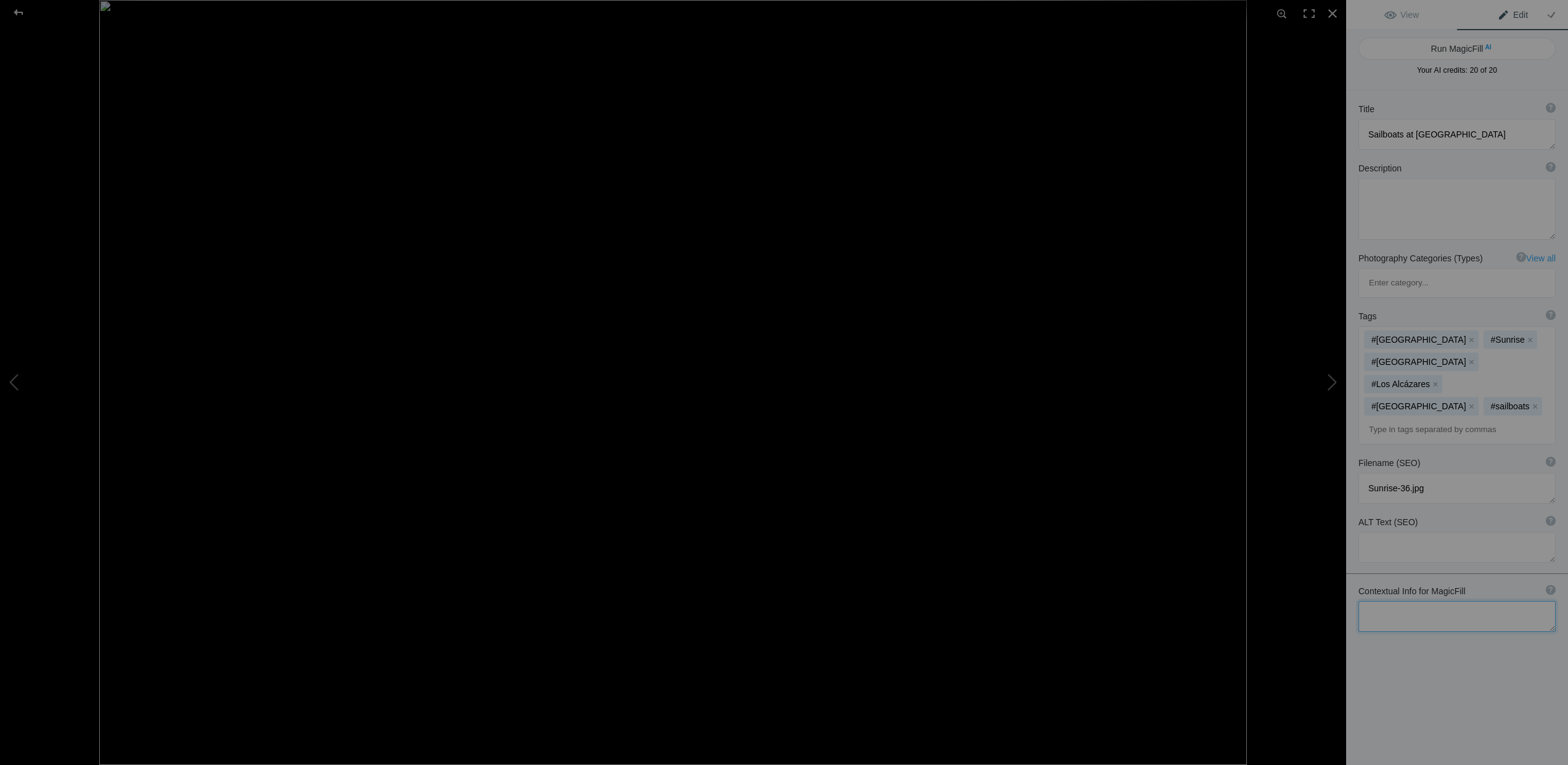
click at [1424, 601] on textarea at bounding box center [1457, 616] width 198 height 31
paste textarea "Los Alcazares, [GEOGRAPHIC_DATA], [GEOGRAPHIC_DATA], [GEOGRAPHIC_DATA]"
type textarea "Los Alcazares, [GEOGRAPHIC_DATA], [GEOGRAPHIC_DATA], [GEOGRAPHIC_DATA]"
click at [17, 9] on div at bounding box center [18, 12] width 45 height 24
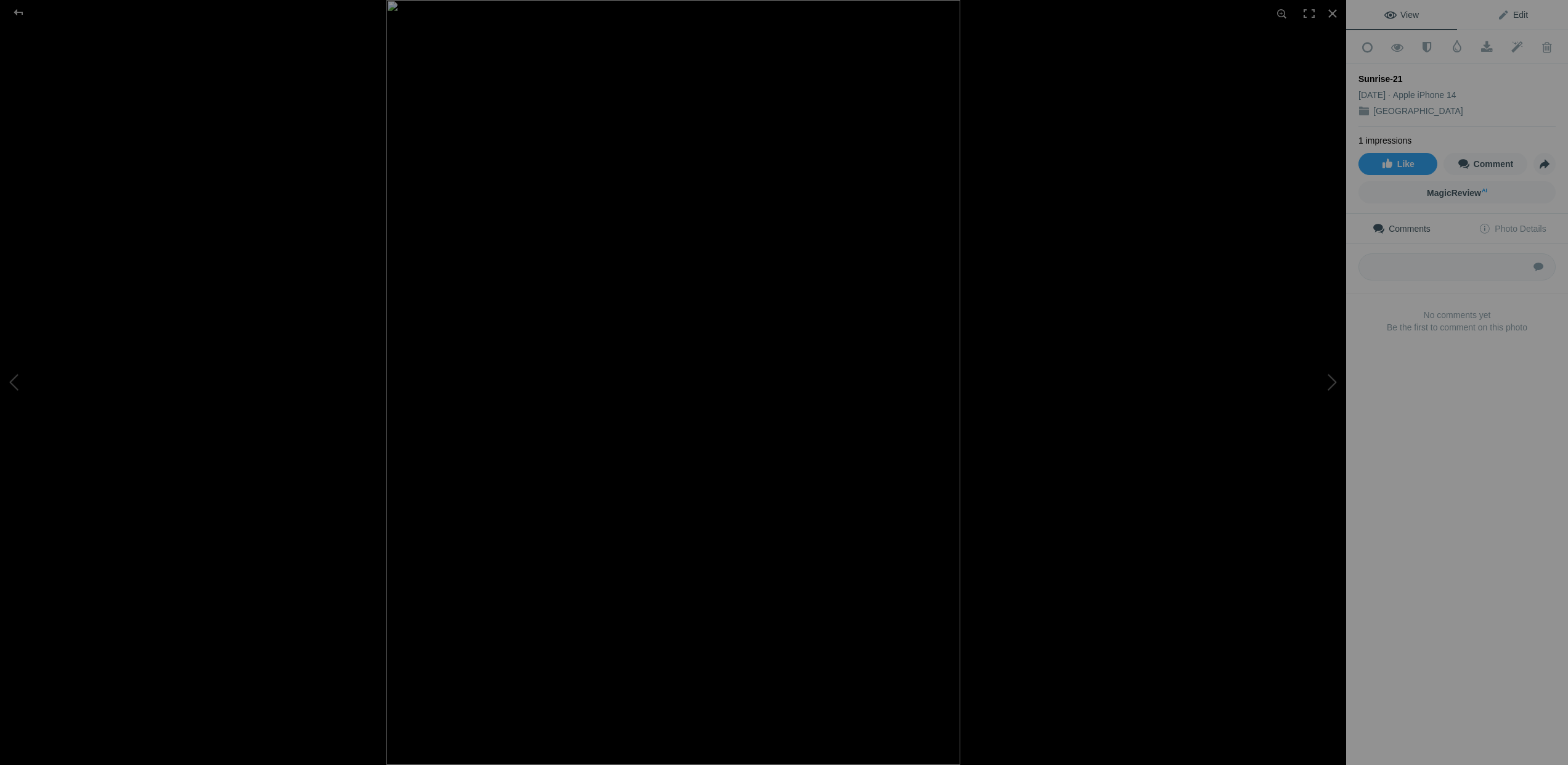
click at [1503, 15] on span "Edit" at bounding box center [1513, 15] width 31 height 10
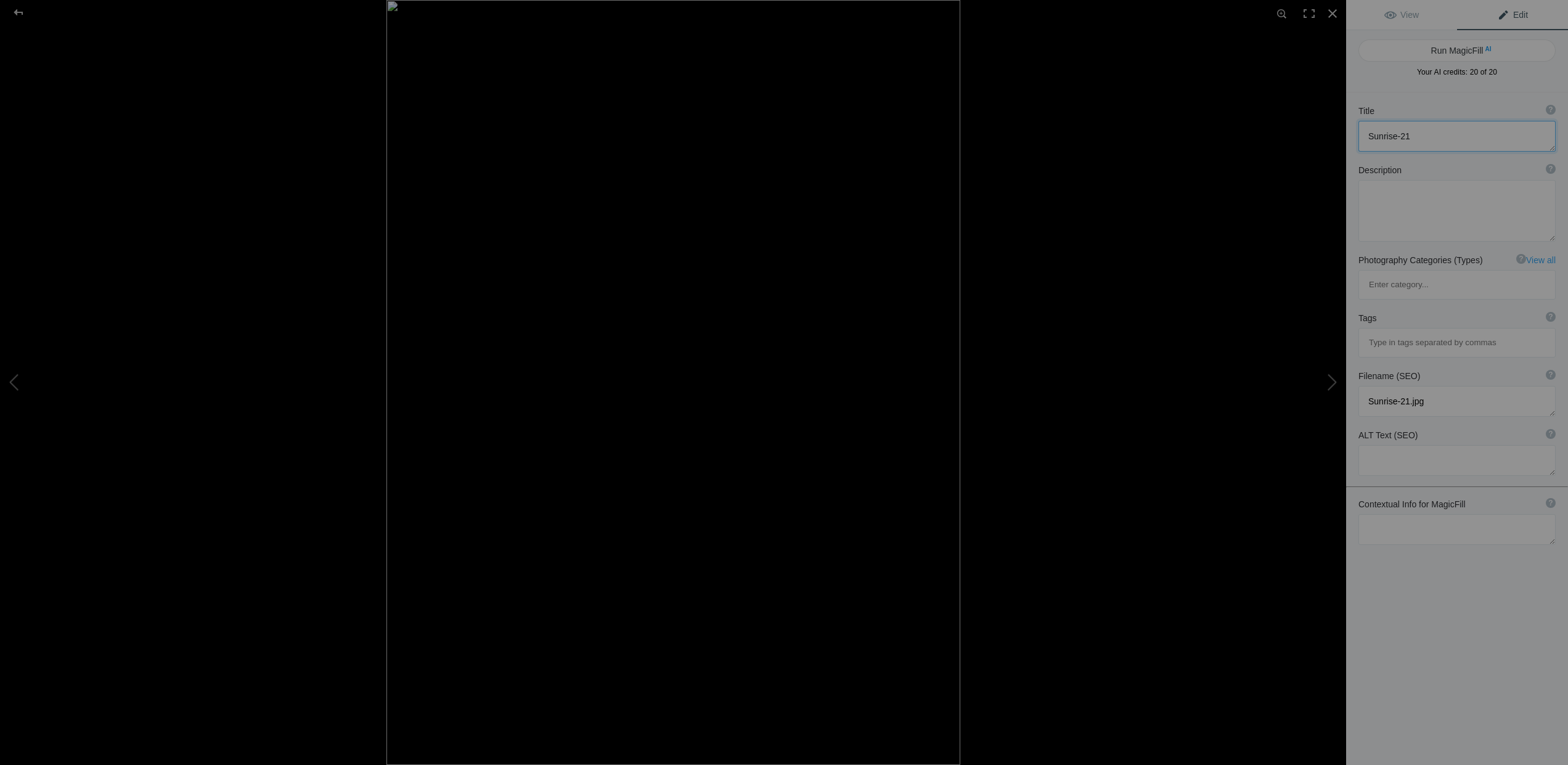
drag, startPoint x: 1412, startPoint y: 134, endPoint x: 1398, endPoint y: 138, distance: 14.6
click at [1398, 138] on textarea at bounding box center [1457, 137] width 198 height 31
click at [1368, 137] on textarea at bounding box center [1457, 137] width 198 height 31
type textarea "Stone and sailboats at [GEOGRAPHIC_DATA]"
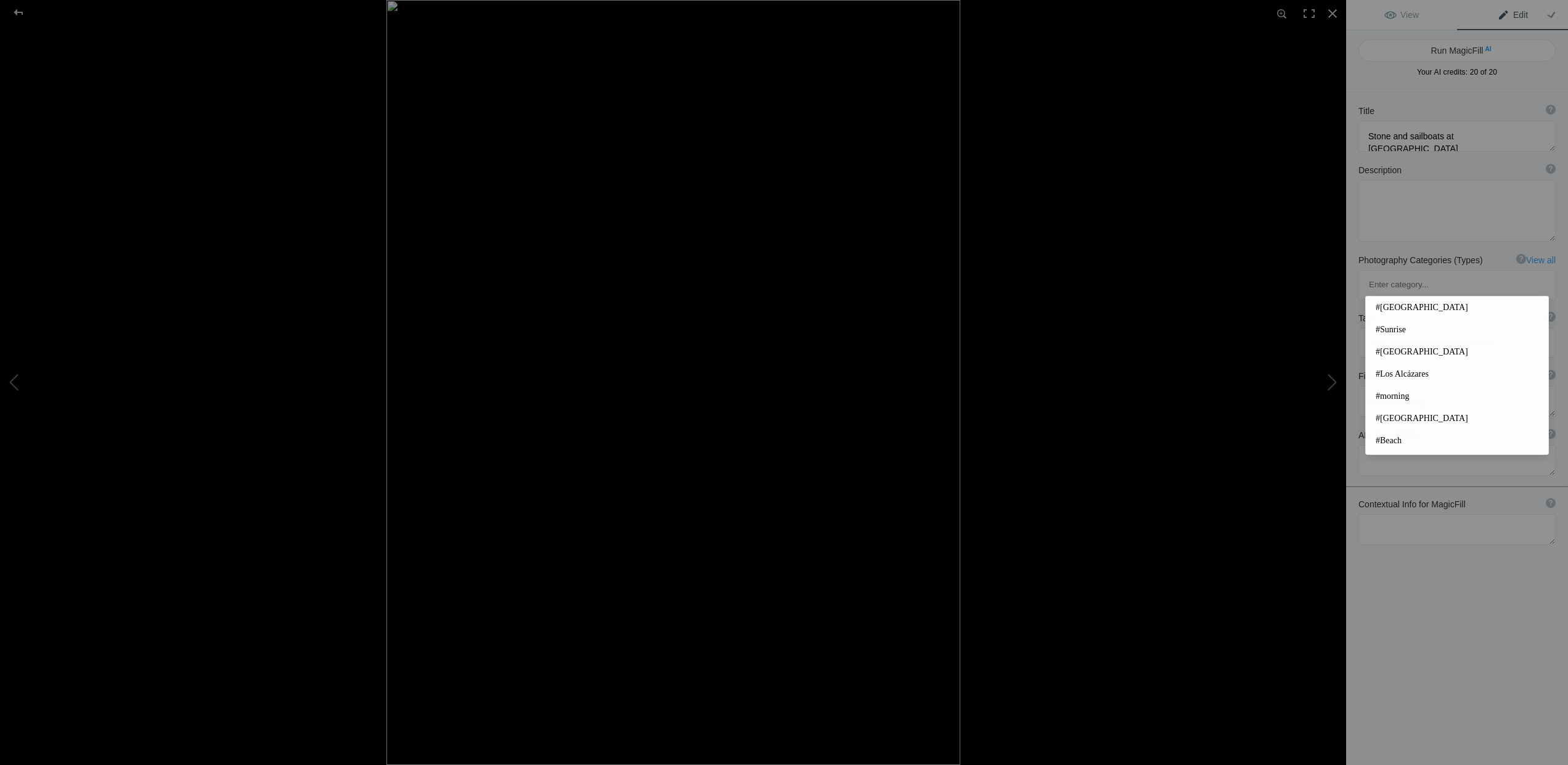
click at [1396, 332] on input at bounding box center [1457, 342] width 184 height 22
click at [1395, 307] on span "#Spain" at bounding box center [1457, 307] width 163 height 12
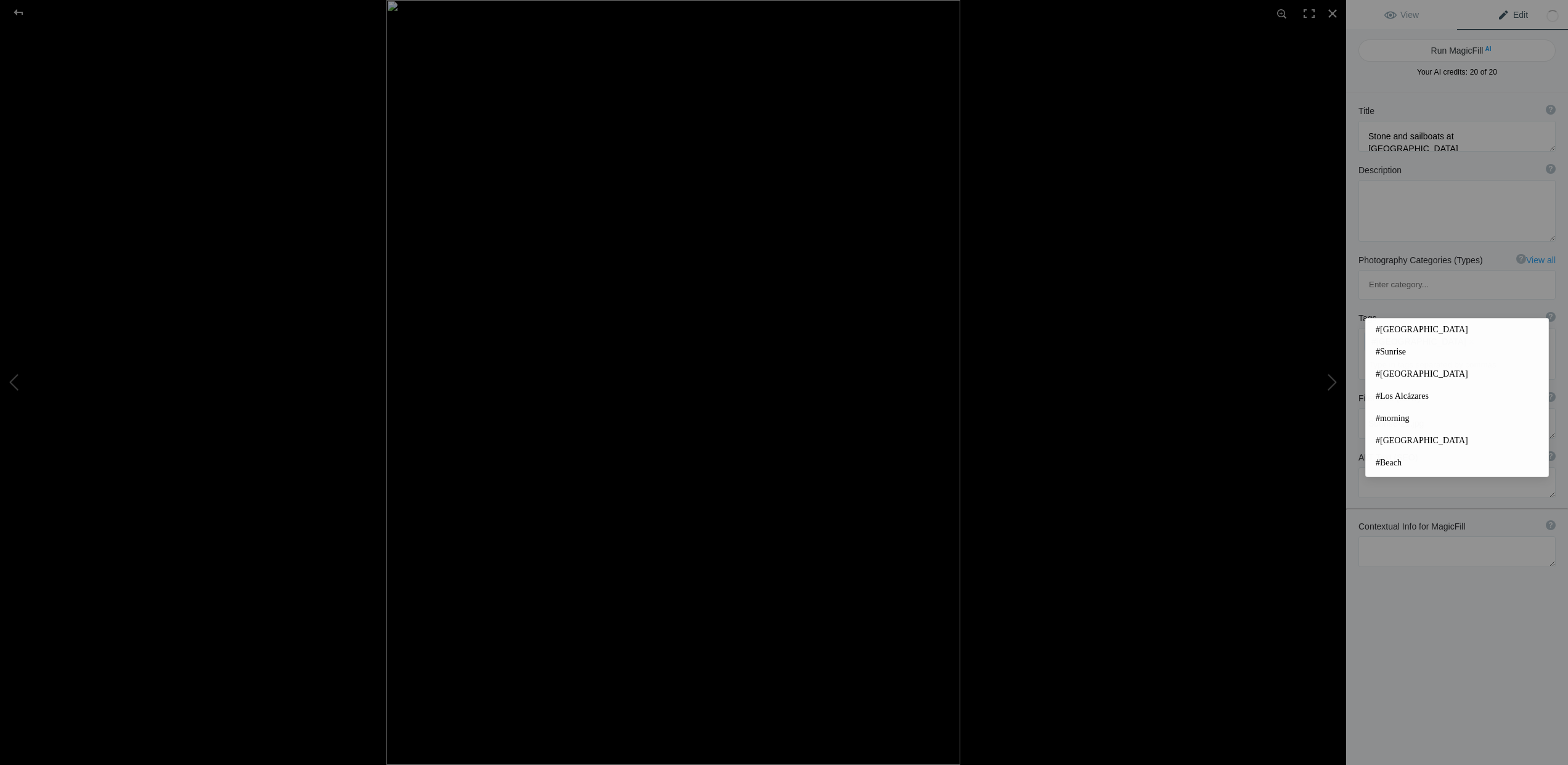
click at [1395, 354] on input at bounding box center [1457, 364] width 184 height 22
click at [1386, 350] on span "#Sunrise" at bounding box center [1457, 351] width 163 height 12
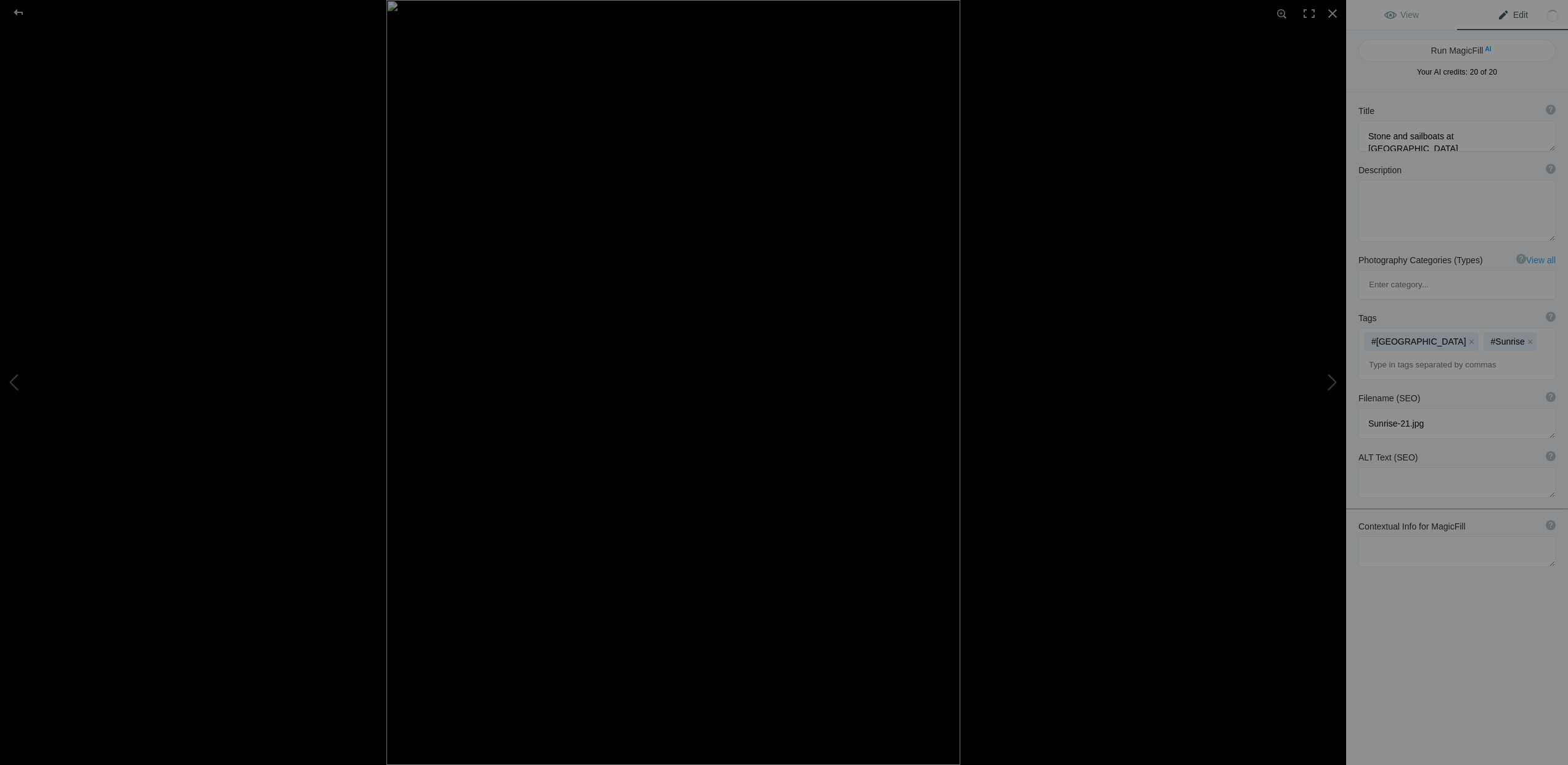
click at [1394, 354] on input at bounding box center [1457, 364] width 184 height 22
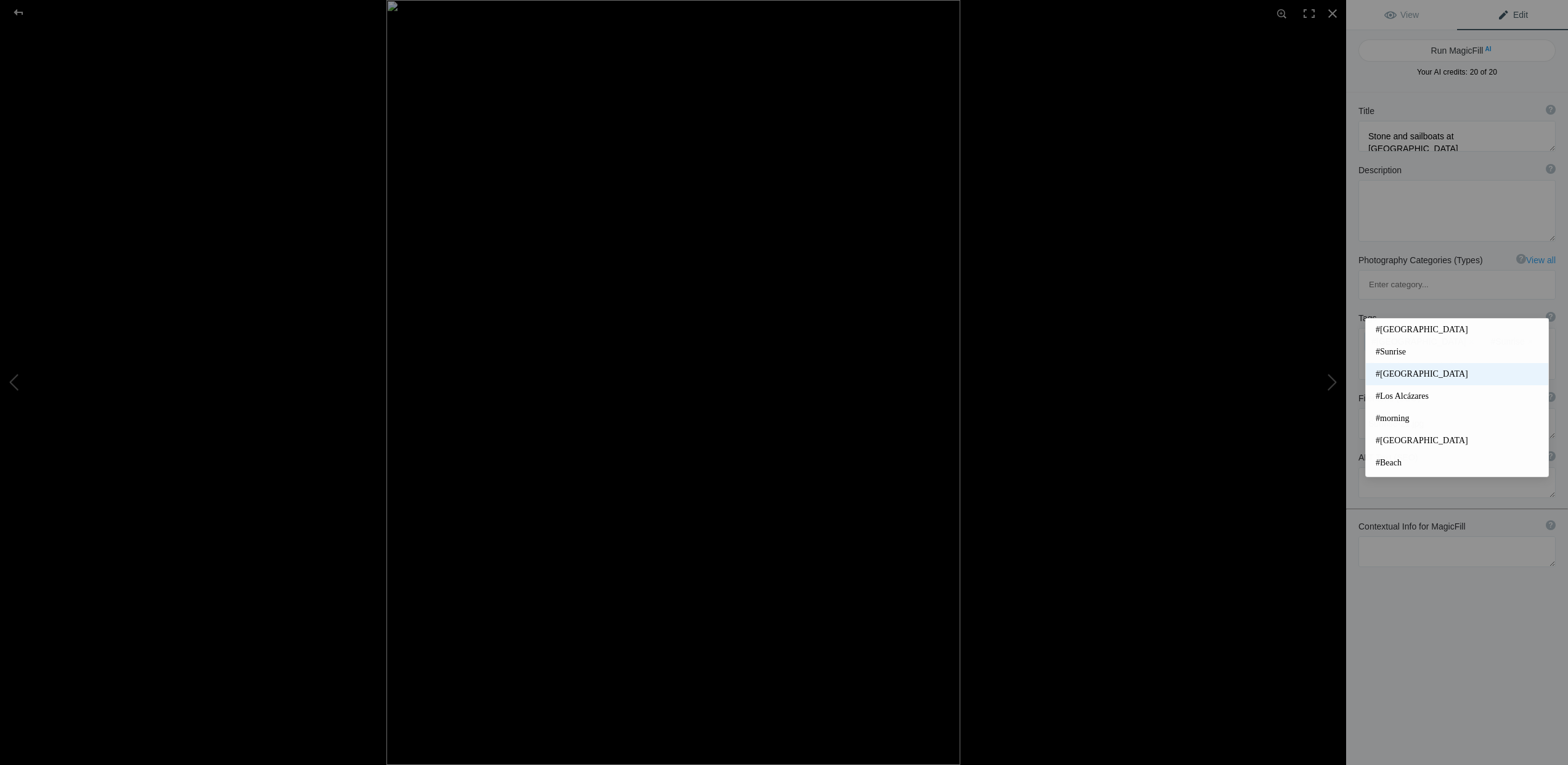
click at [1394, 371] on span "#[GEOGRAPHIC_DATA]" at bounding box center [1457, 374] width 163 height 12
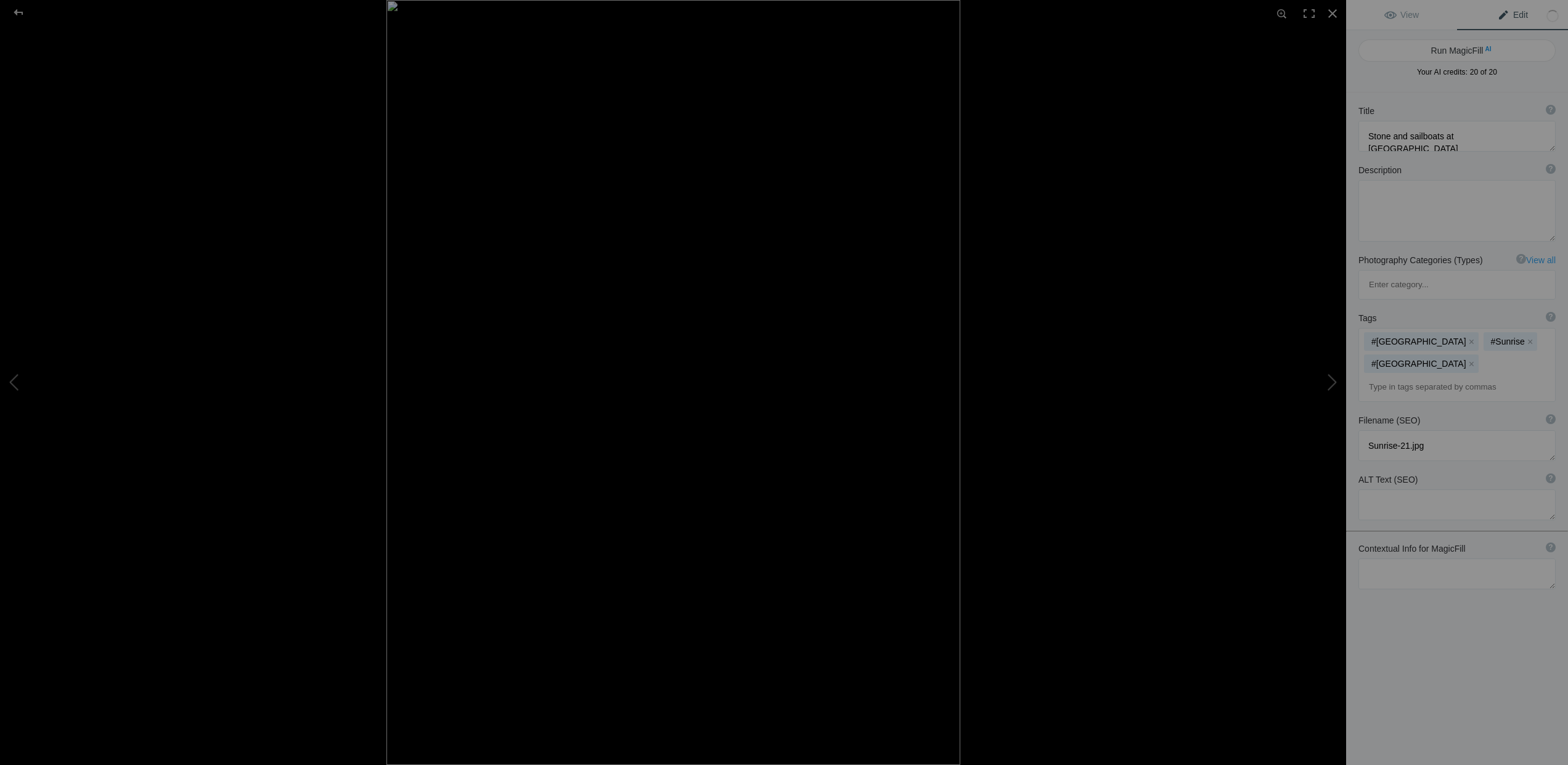
click at [1390, 376] on input at bounding box center [1457, 387] width 184 height 22
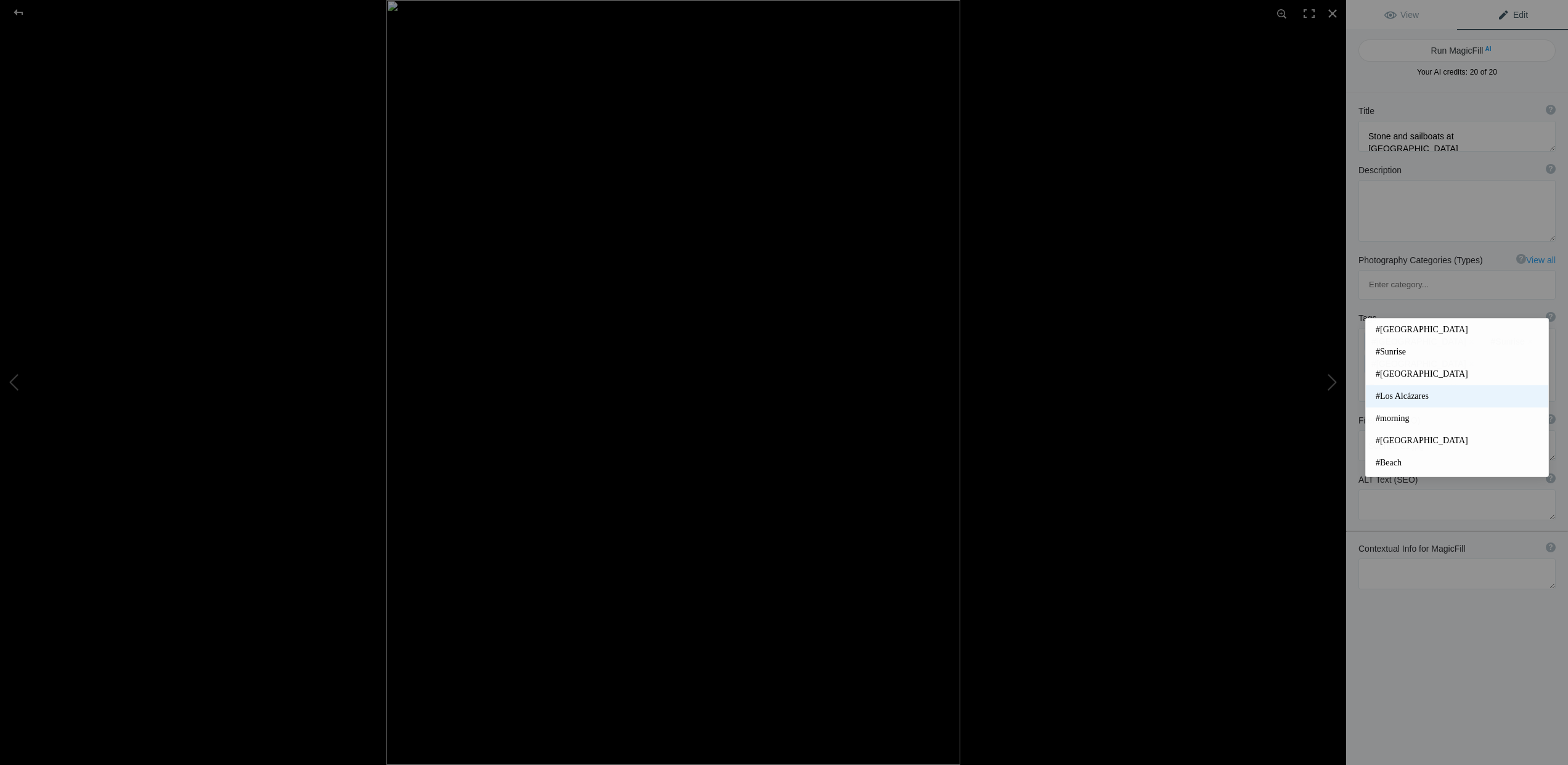
click at [1392, 397] on span "#Los Alcázares" at bounding box center [1457, 396] width 163 height 12
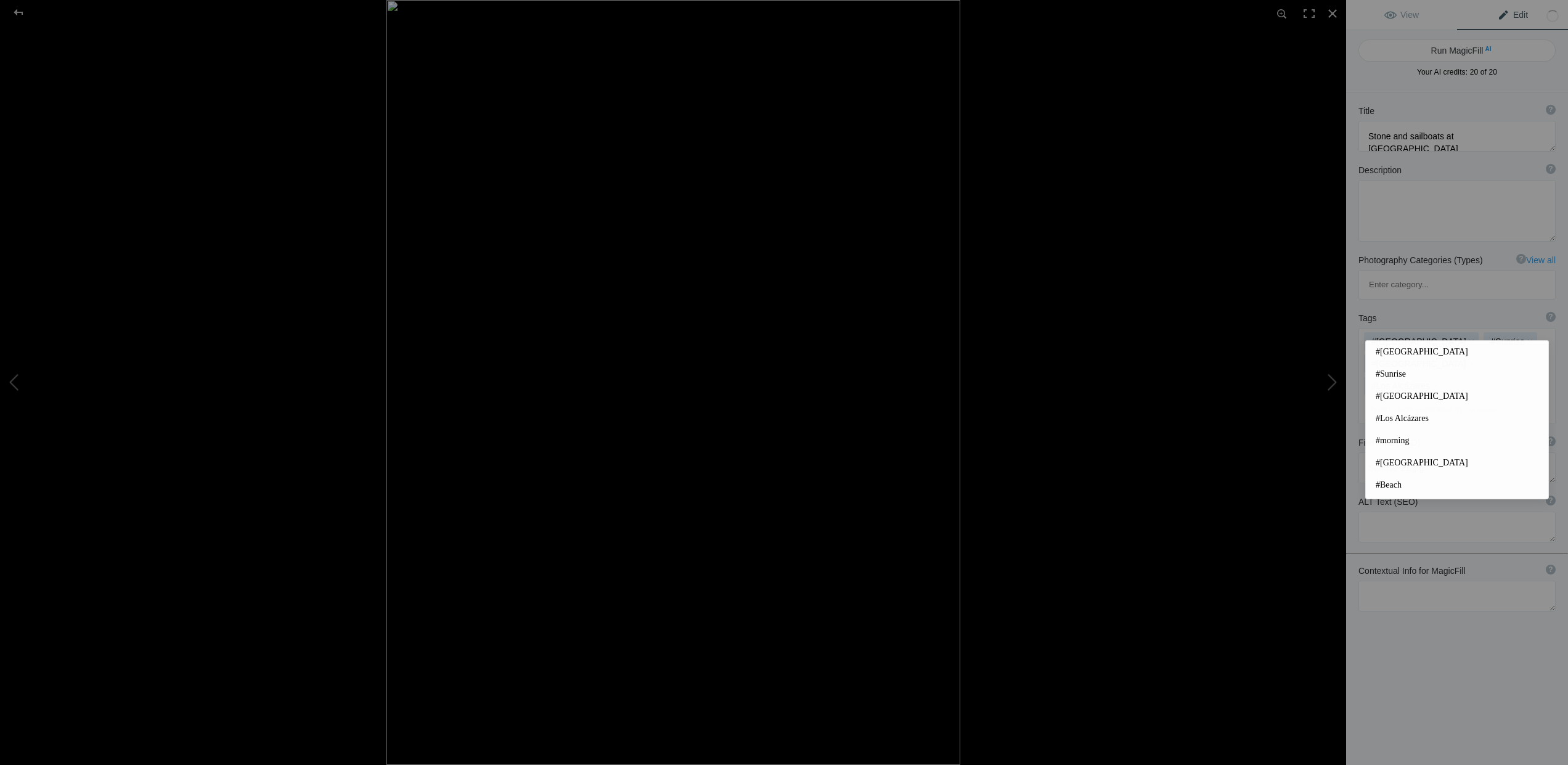
click at [1388, 398] on input at bounding box center [1457, 409] width 184 height 22
click at [1388, 439] on span "#morning" at bounding box center [1457, 441] width 163 height 12
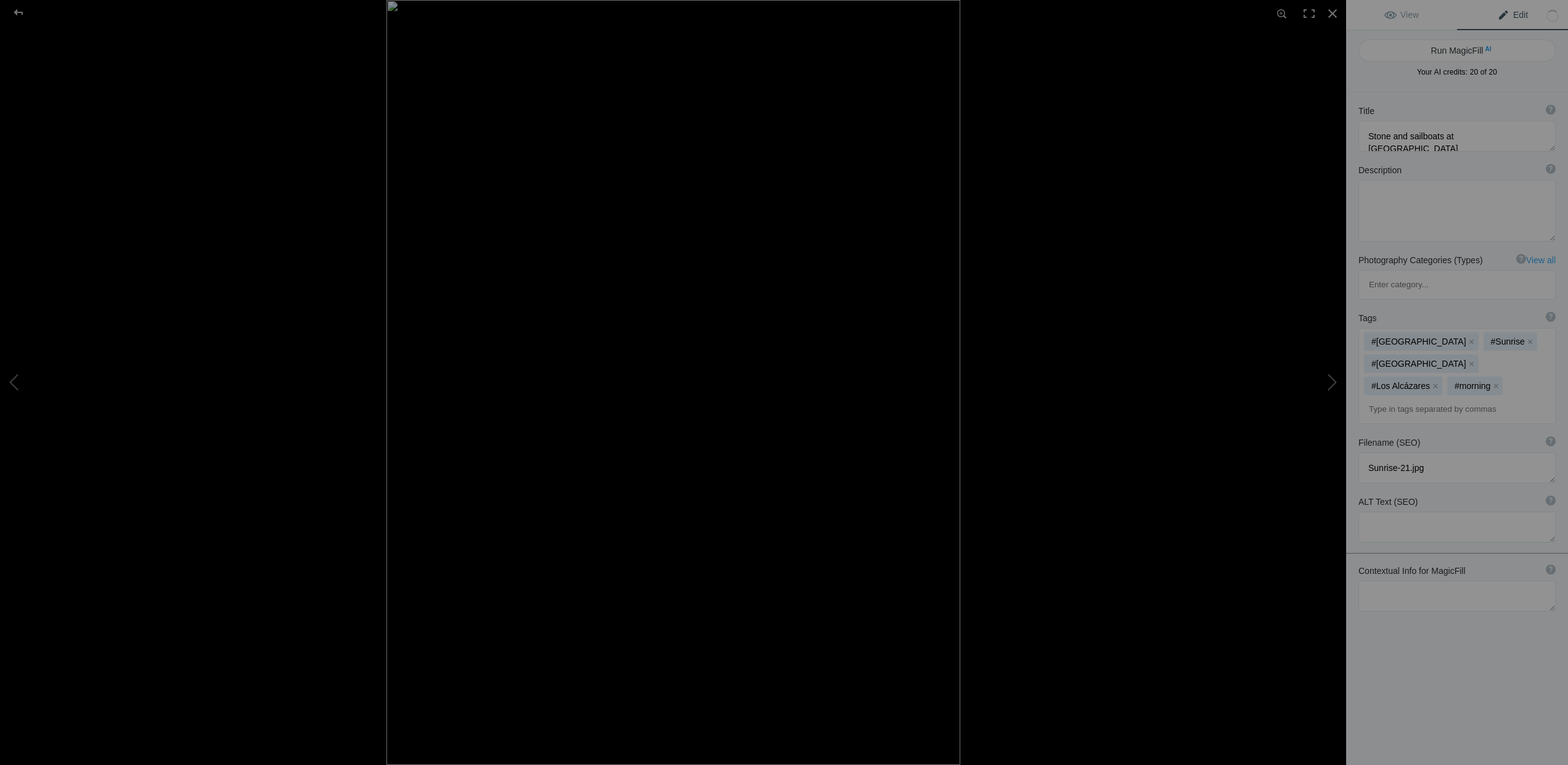
click at [1386, 398] on input at bounding box center [1457, 409] width 184 height 22
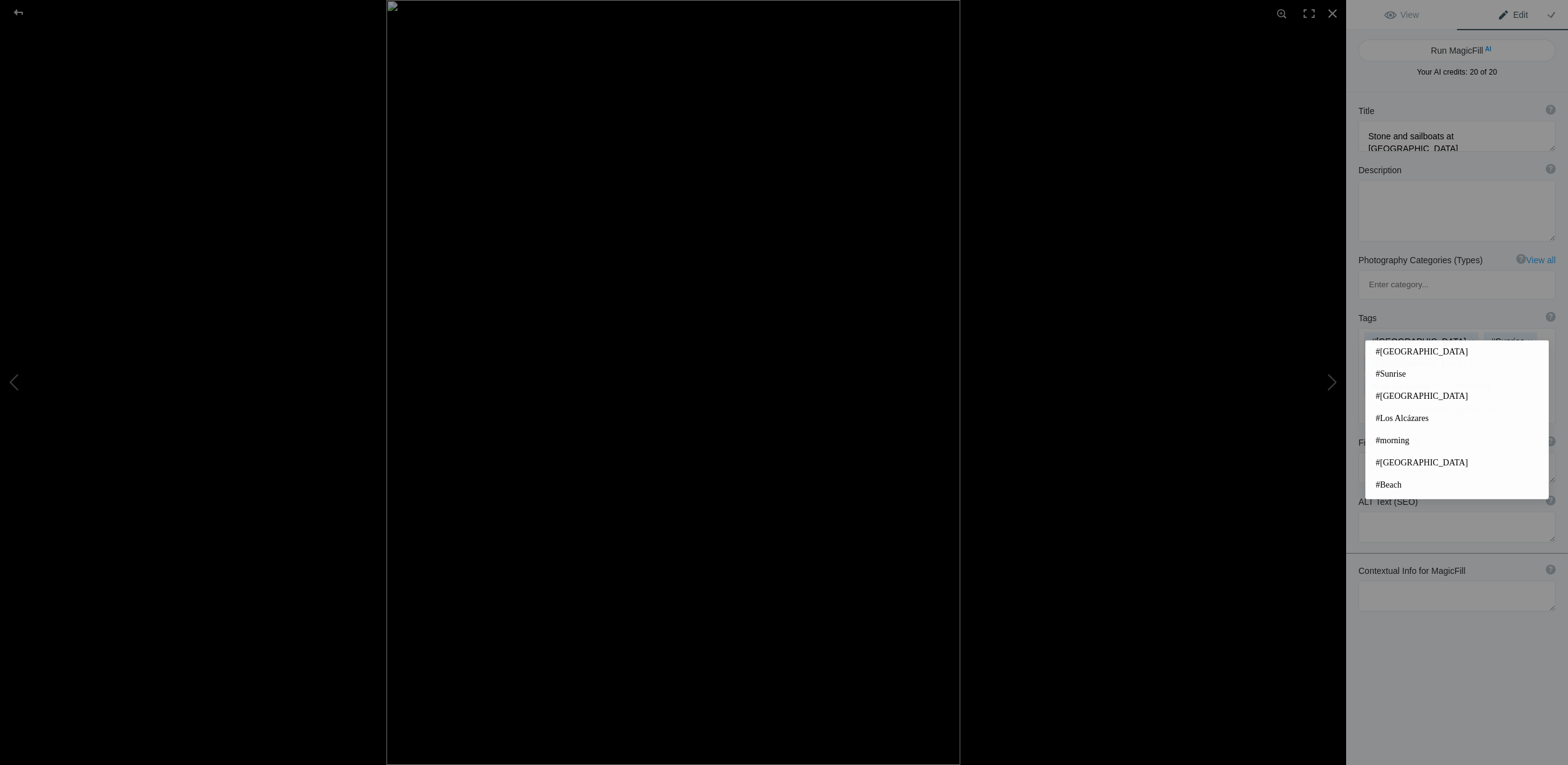
click at [1390, 462] on span "#[GEOGRAPHIC_DATA]" at bounding box center [1457, 463] width 163 height 12
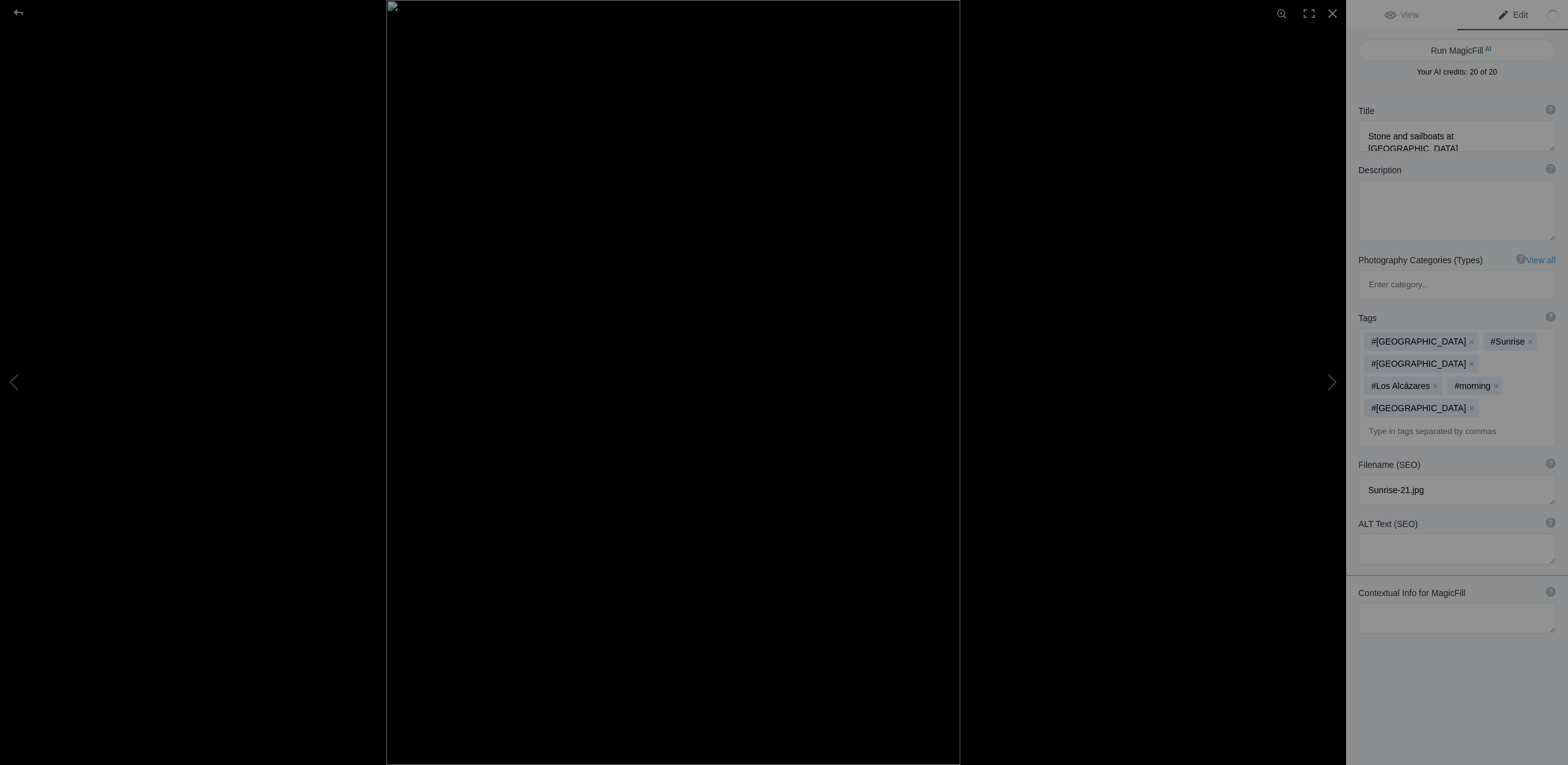
click at [1384, 420] on input at bounding box center [1457, 431] width 184 height 22
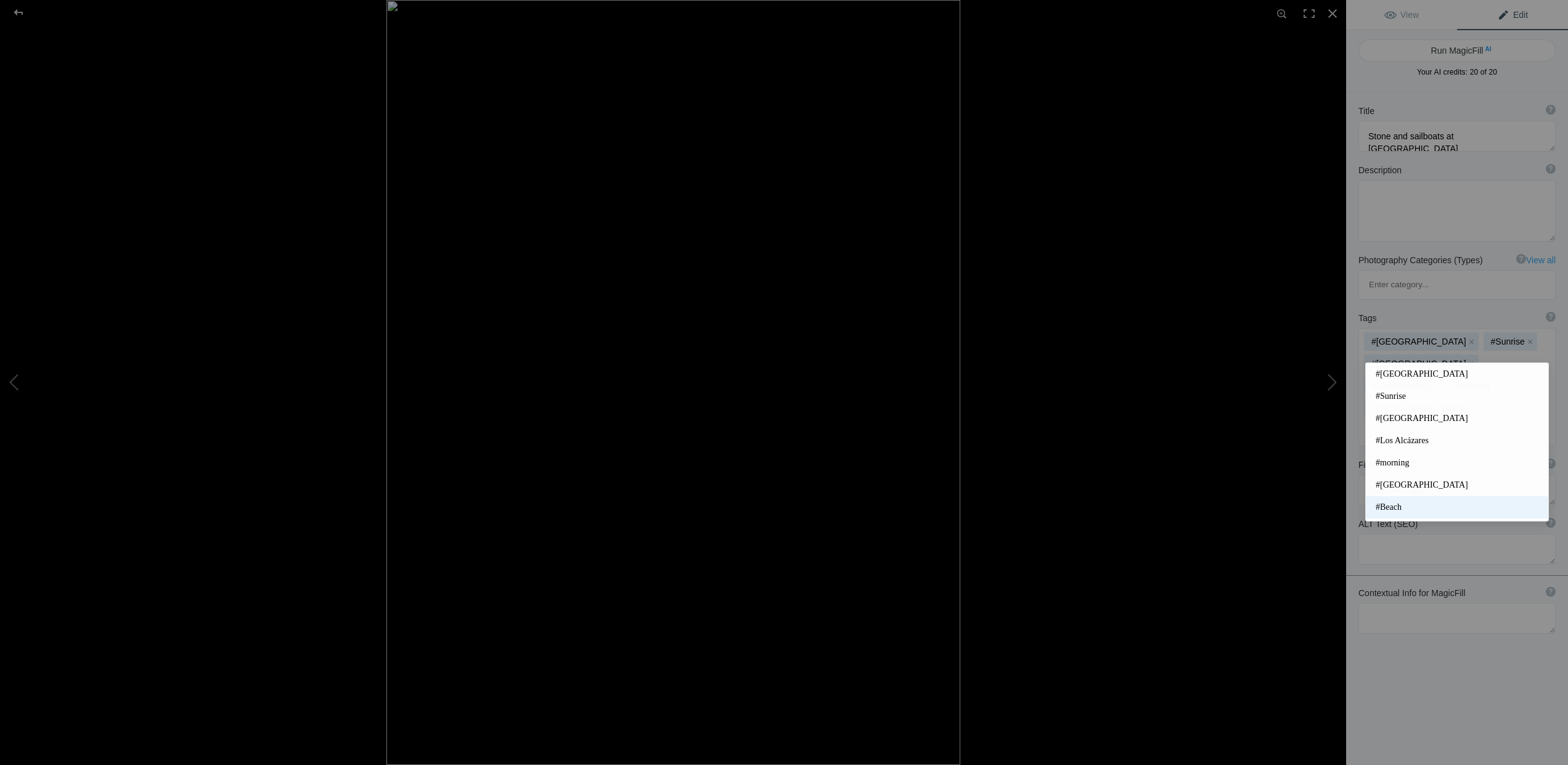
click at [1398, 510] on span "#Beach" at bounding box center [1457, 506] width 163 height 12
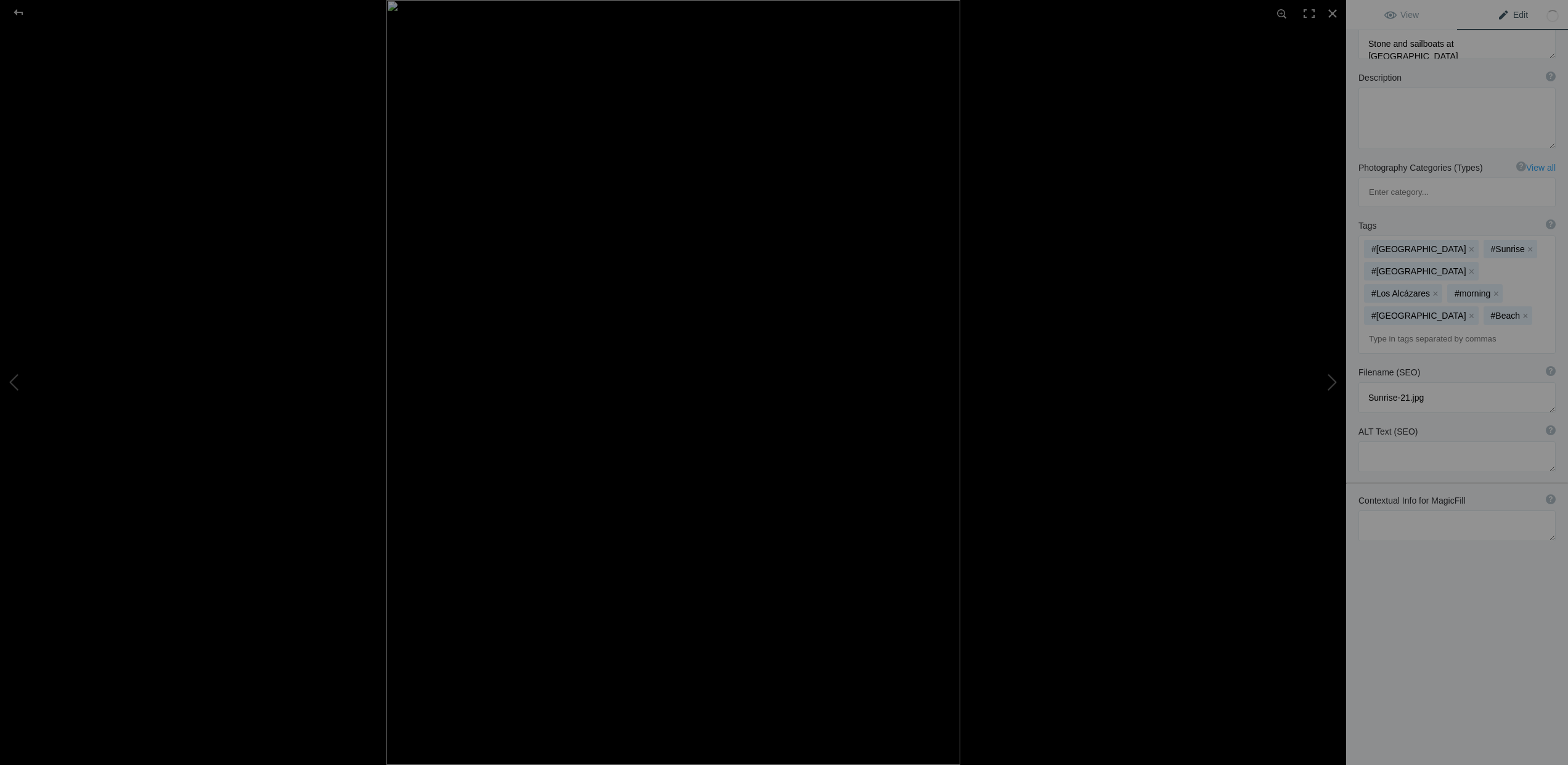
scroll to position [93, 0]
click at [1406, 382] on textarea at bounding box center [1457, 398] width 198 height 31
click at [1433, 382] on textarea at bounding box center [1457, 398] width 198 height 31
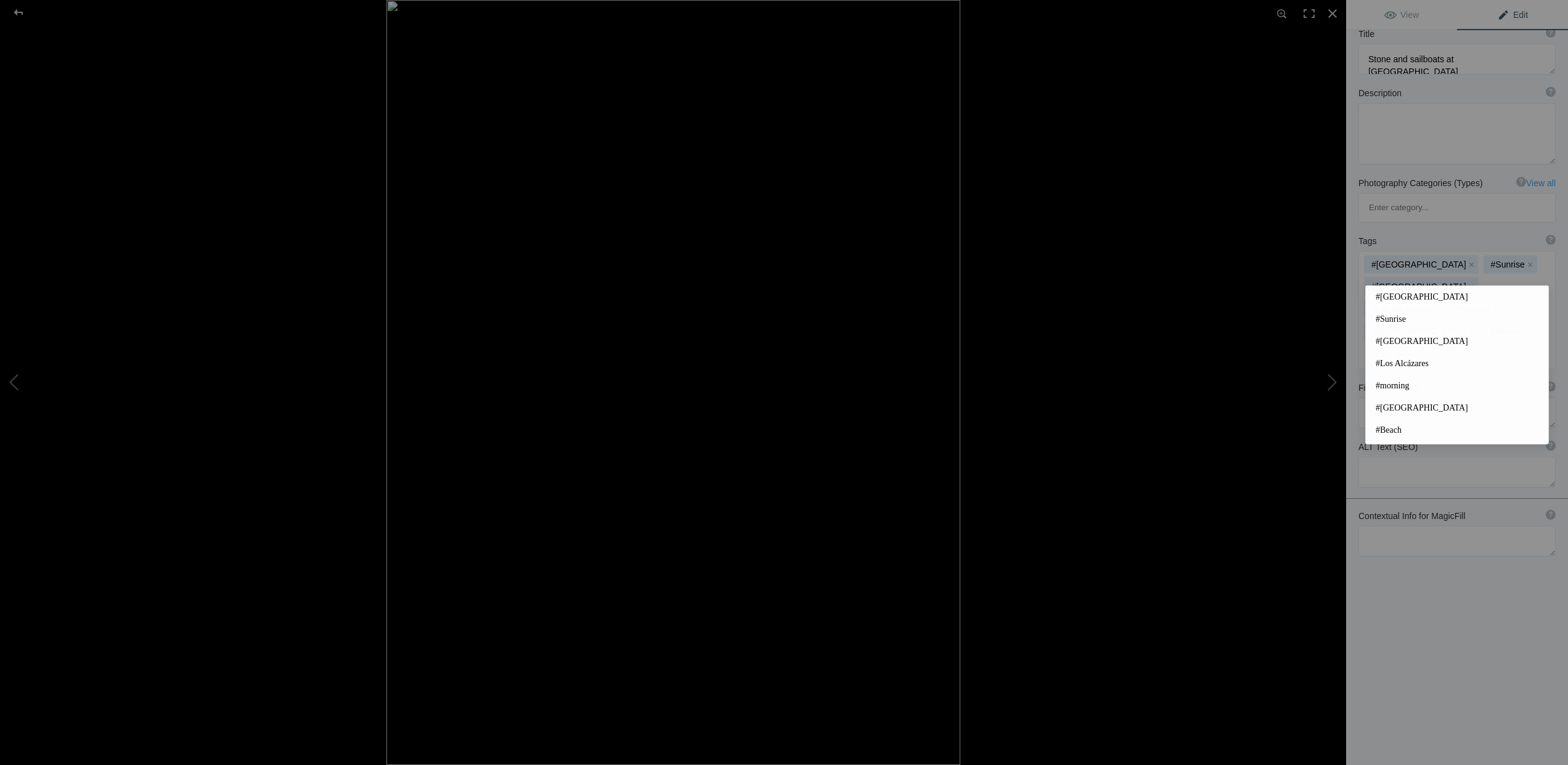
click at [1427, 343] on input at bounding box center [1457, 354] width 184 height 22
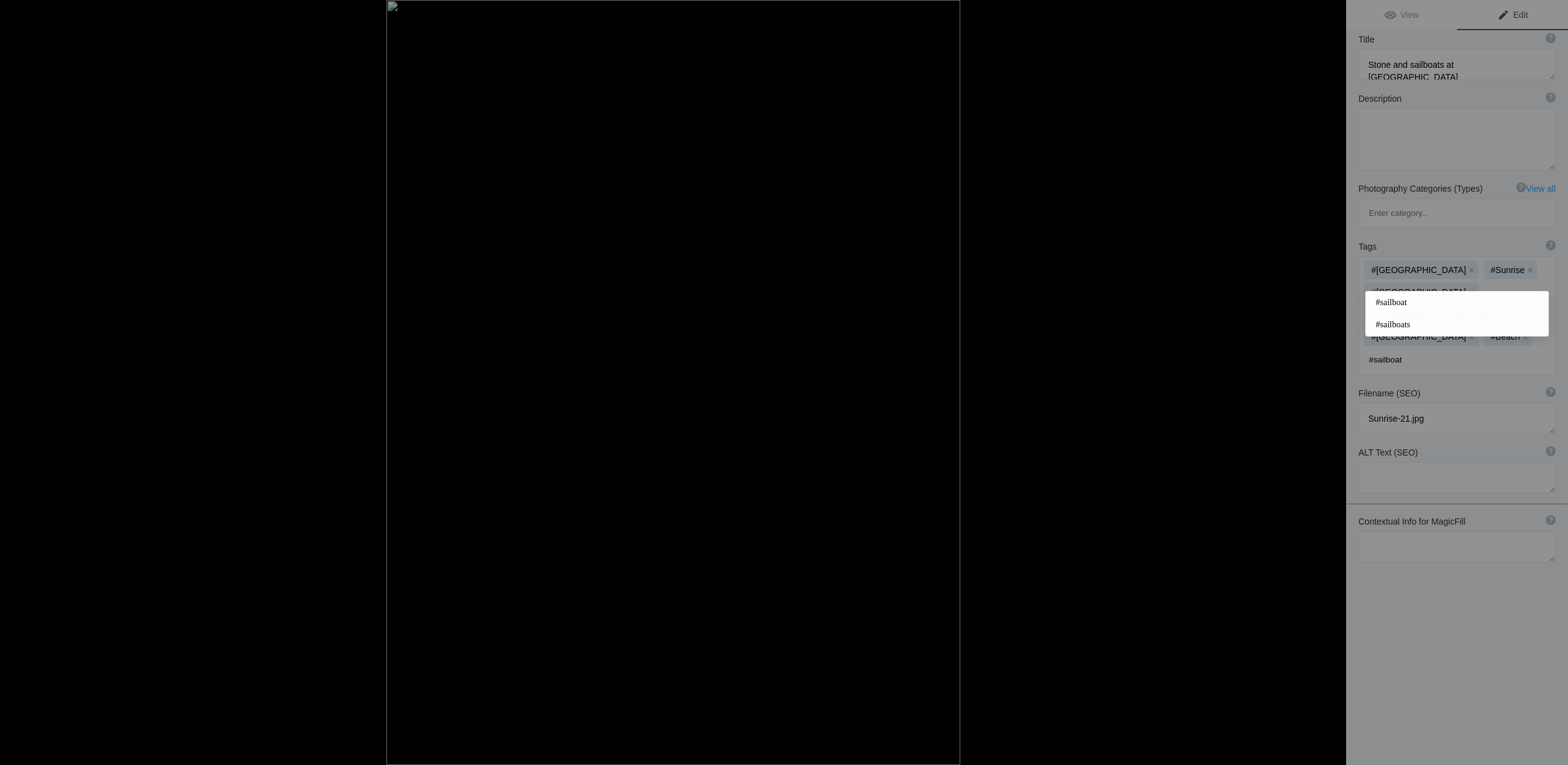
type input "#sailboats"
type input "#underwater"
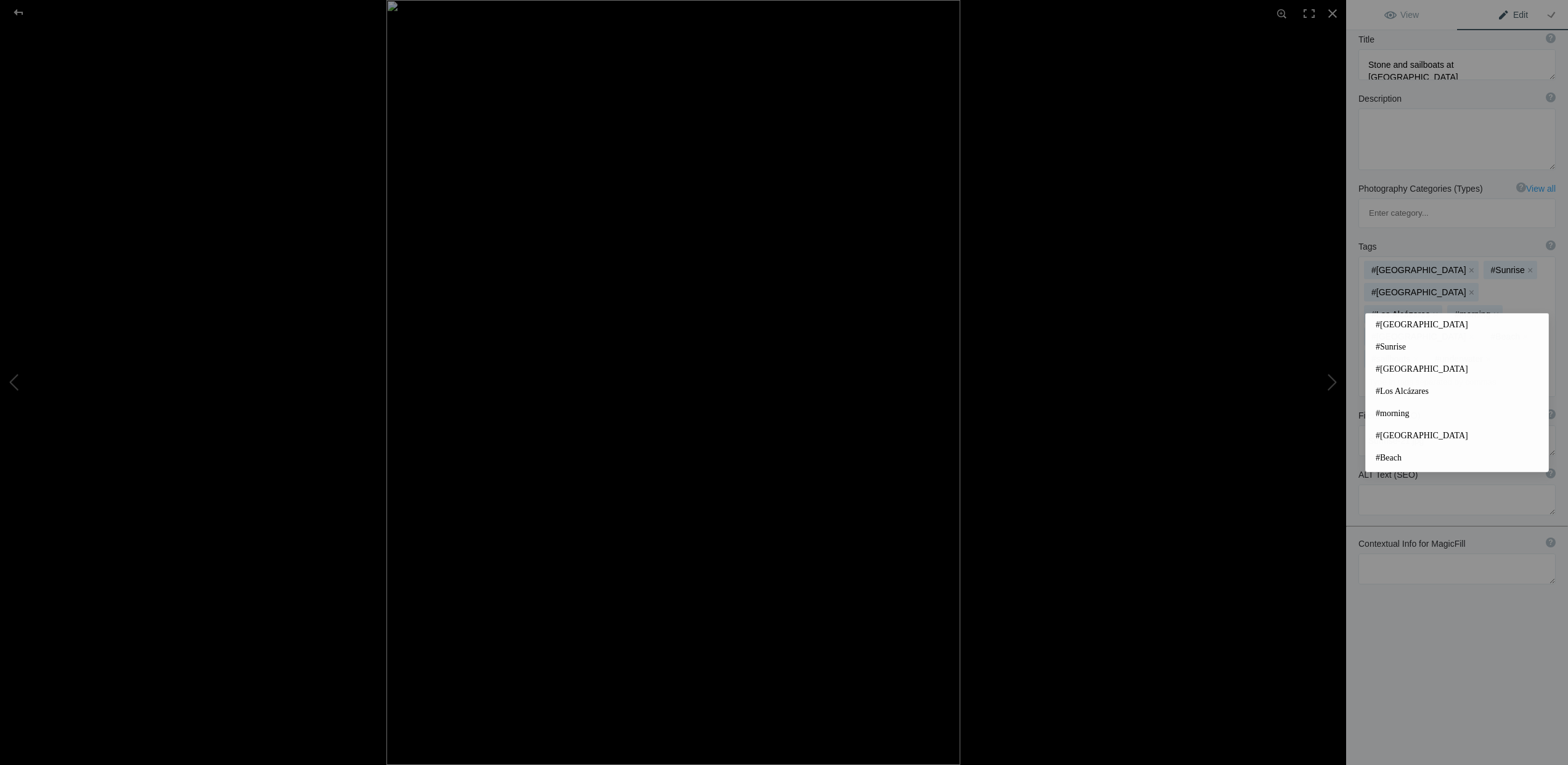
click at [1427, 624] on div "Title ? Photo title is one of the highest used Search Engine ranking criteria a…" at bounding box center [1457, 403] width 222 height 765
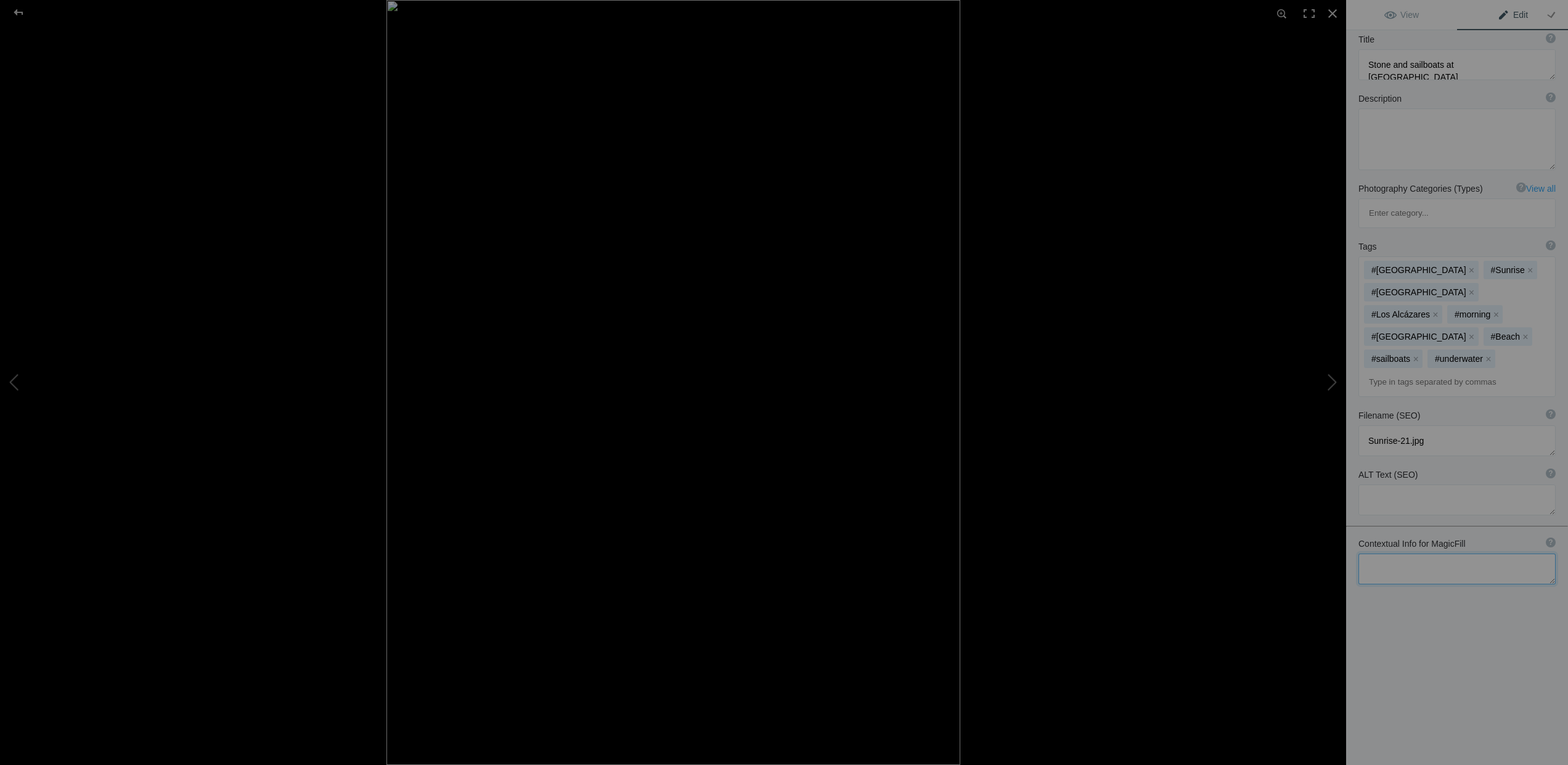
click at [1398, 554] on textarea at bounding box center [1457, 569] width 198 height 31
paste textarea "Los Alcazares, Murcia, Mar Menor, Spain"
type textarea "Los Alcazares, Murcia, Mar Menor, Spain"
click at [17, 9] on div at bounding box center [18, 12] width 45 height 24
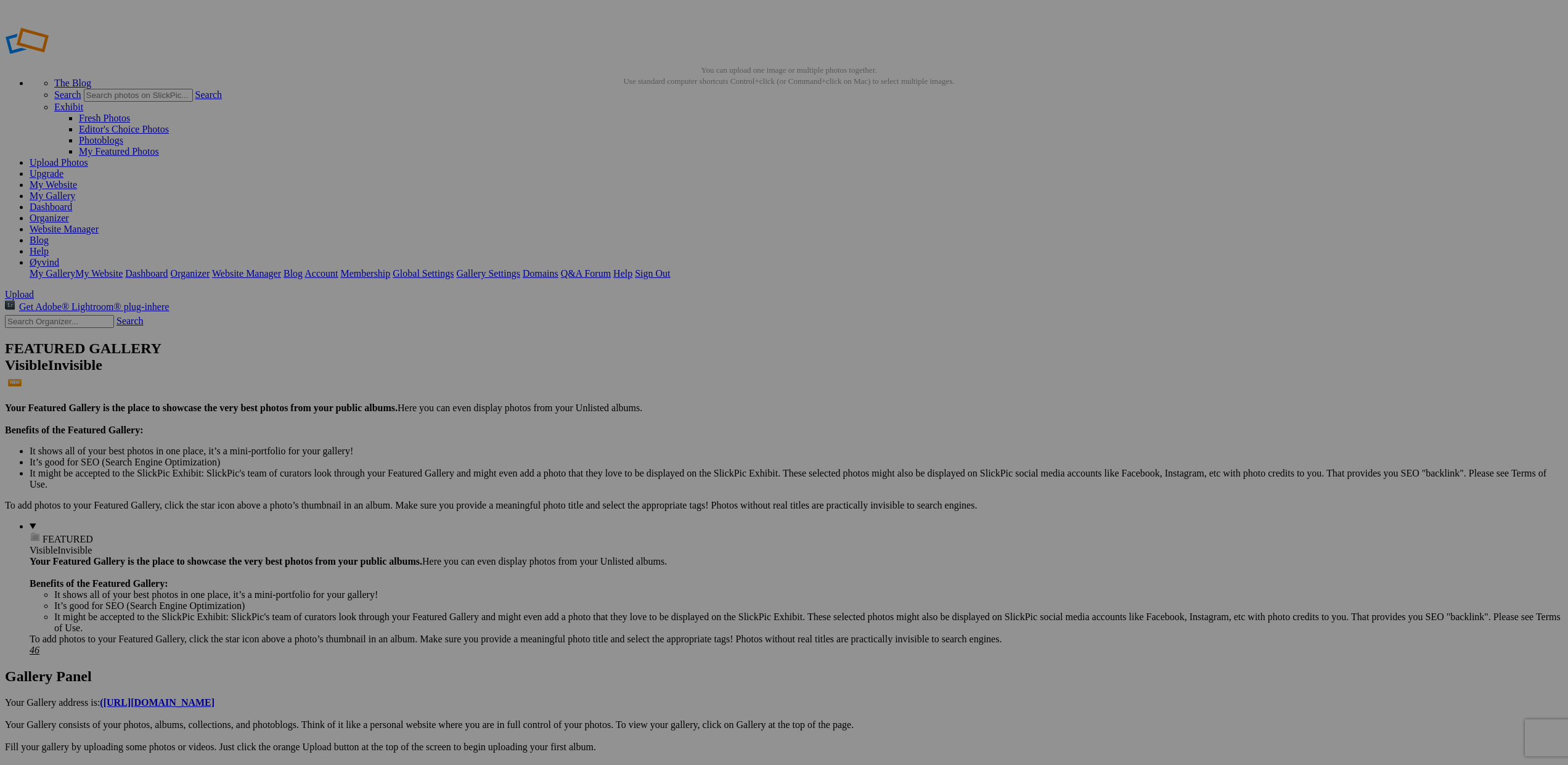
scroll to position [4, 0]
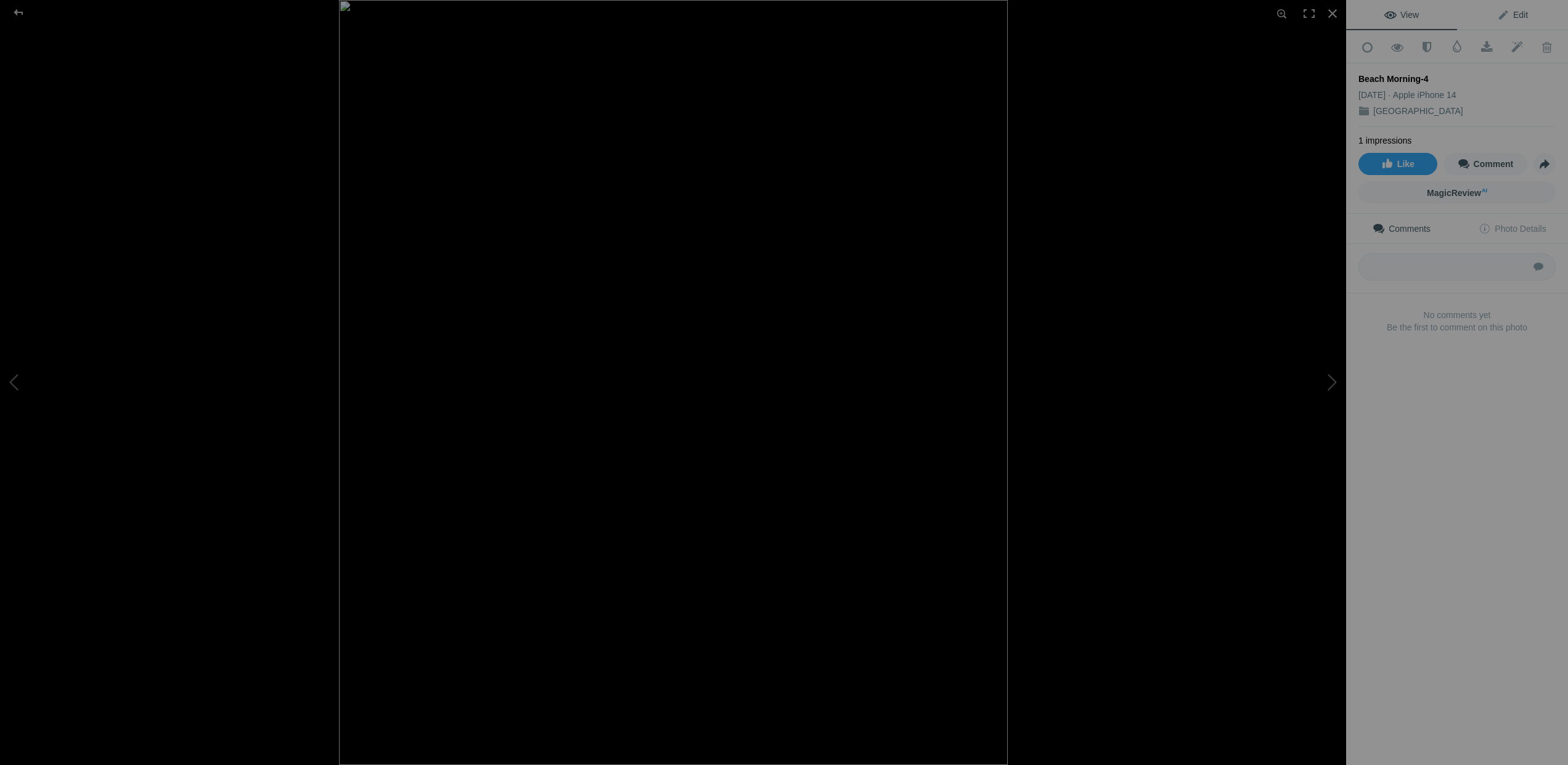
click at [1505, 11] on span "Edit" at bounding box center [1513, 15] width 31 height 10
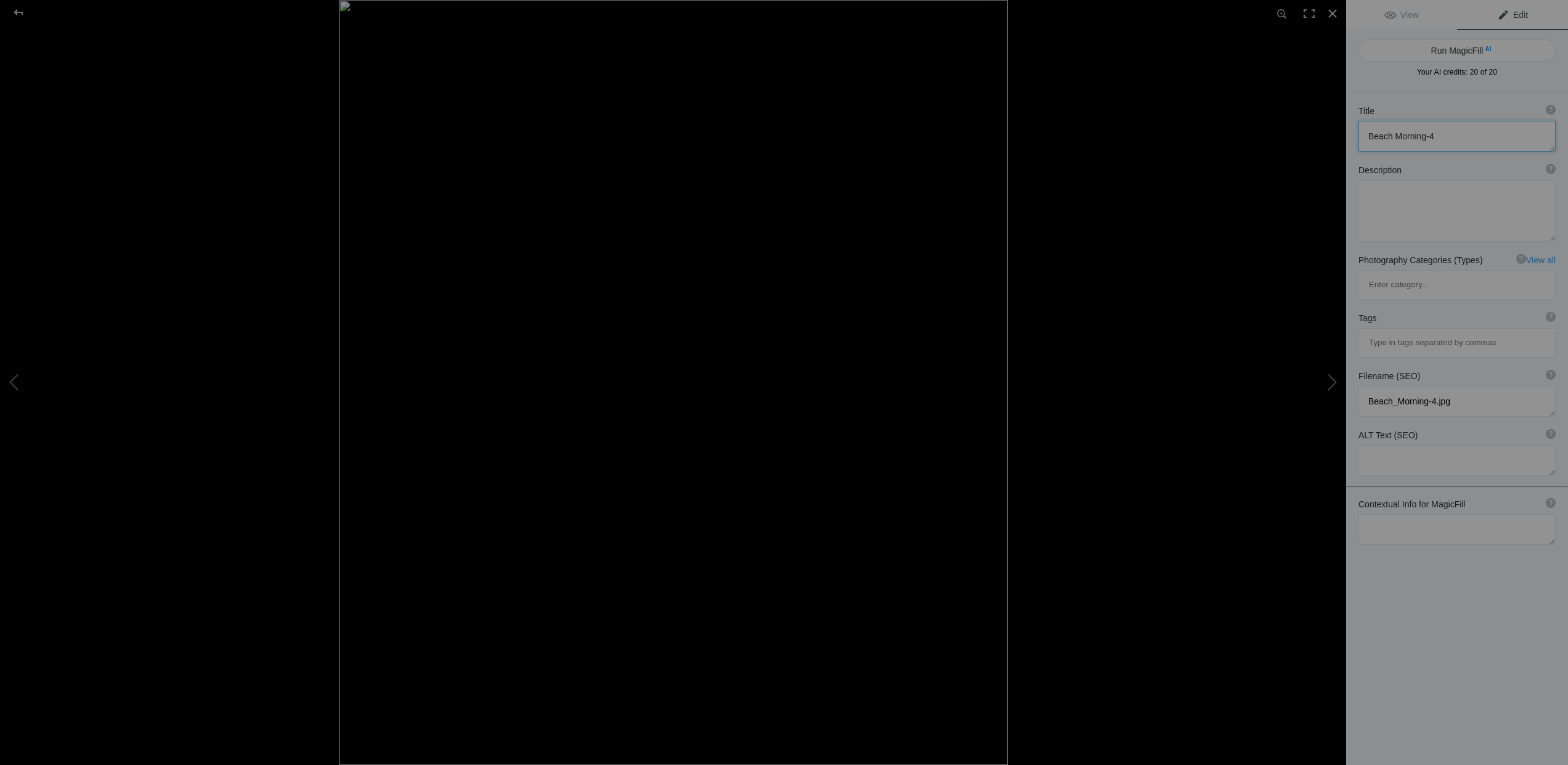
drag, startPoint x: 1442, startPoint y: 134, endPoint x: 1364, endPoint y: 134, distance: 78.0
click at [1364, 134] on textarea at bounding box center [1457, 137] width 198 height 31
type textarea "Under the pier"
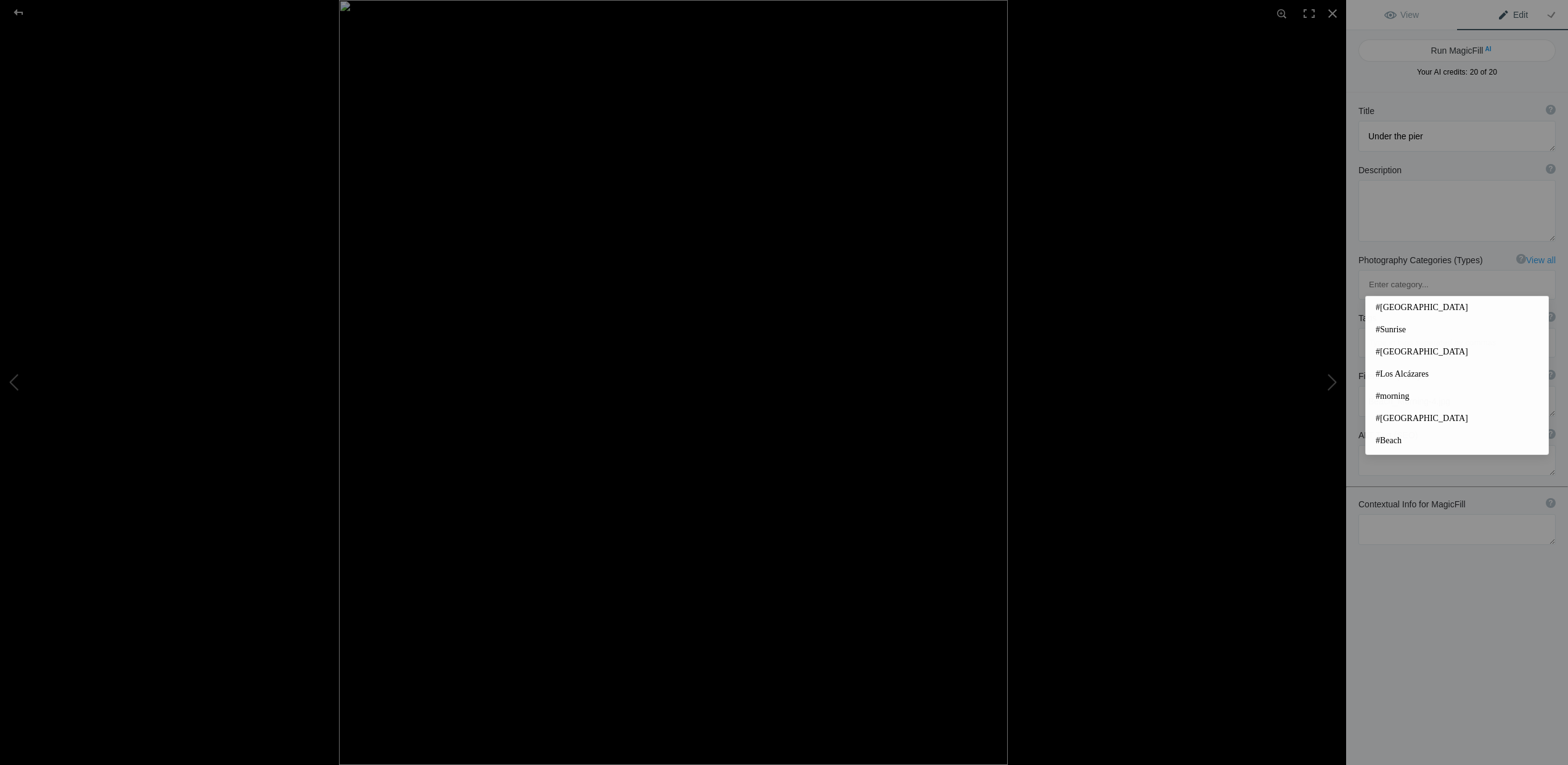
click at [1391, 332] on input at bounding box center [1457, 342] width 184 height 22
click at [1389, 306] on span "#[GEOGRAPHIC_DATA]" at bounding box center [1457, 307] width 163 height 12
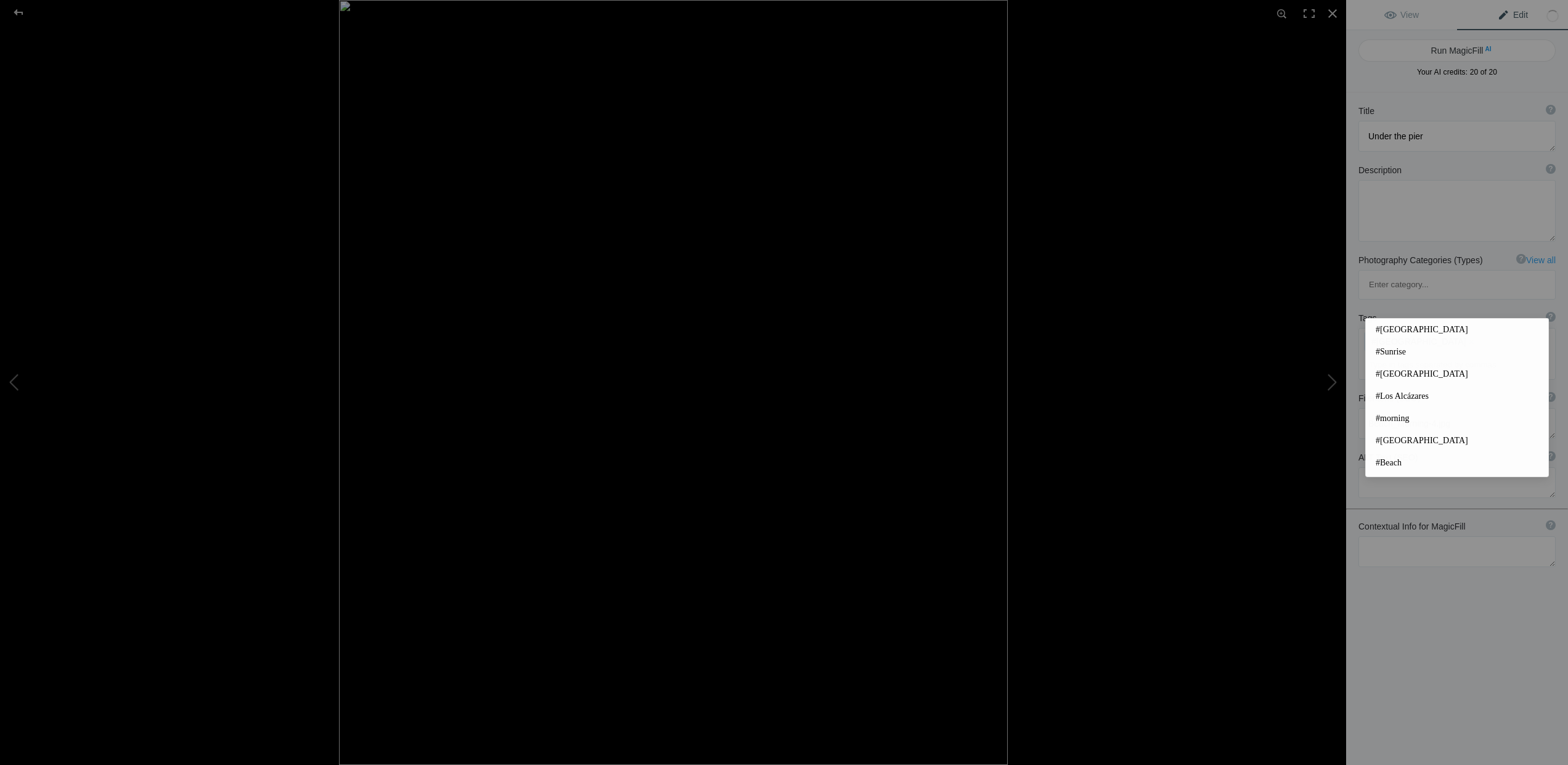
click at [1389, 354] on input at bounding box center [1457, 364] width 184 height 22
click at [1386, 354] on span "#Sunrise" at bounding box center [1457, 351] width 163 height 12
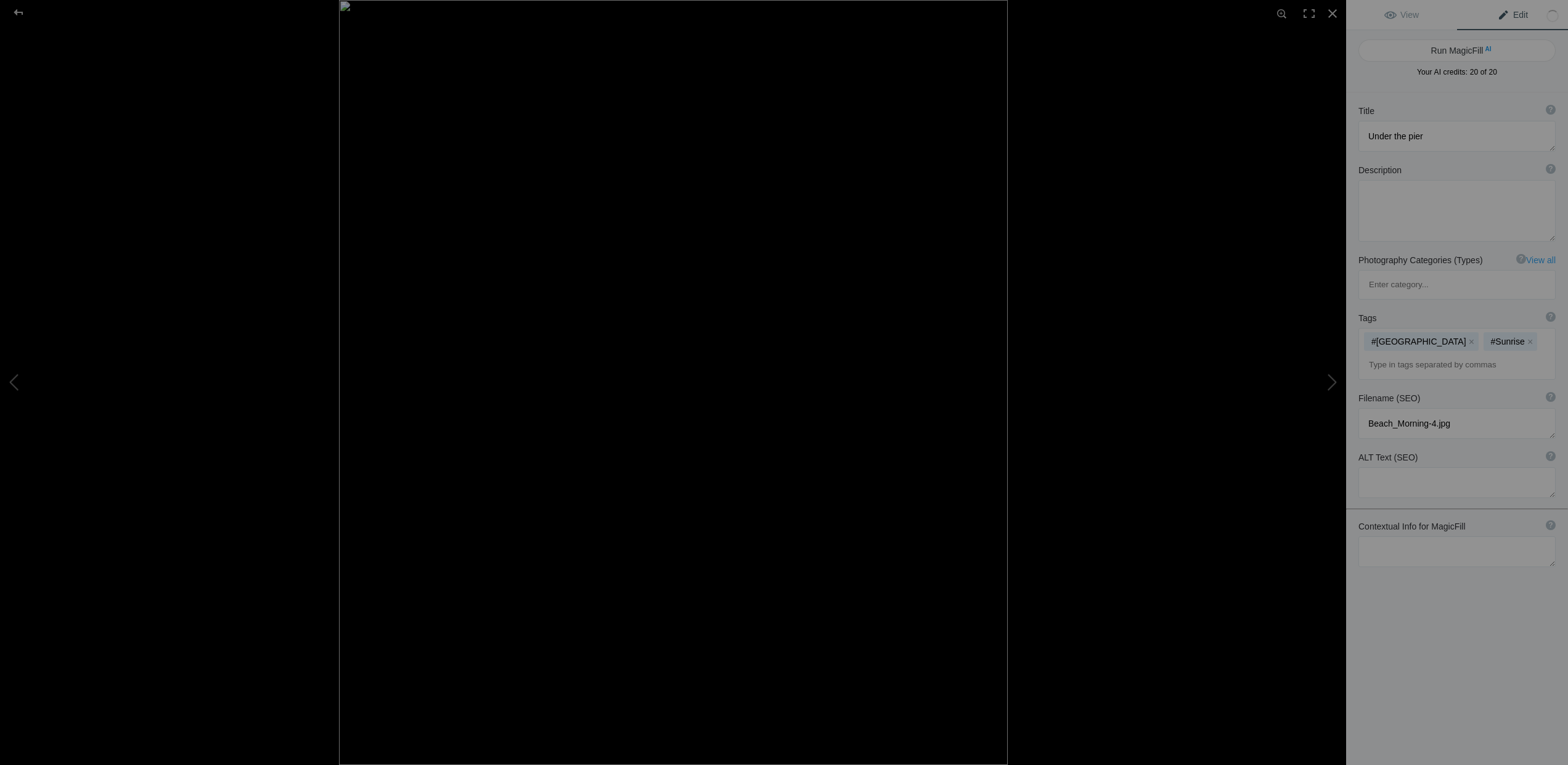
click at [1386, 354] on input at bounding box center [1457, 364] width 184 height 22
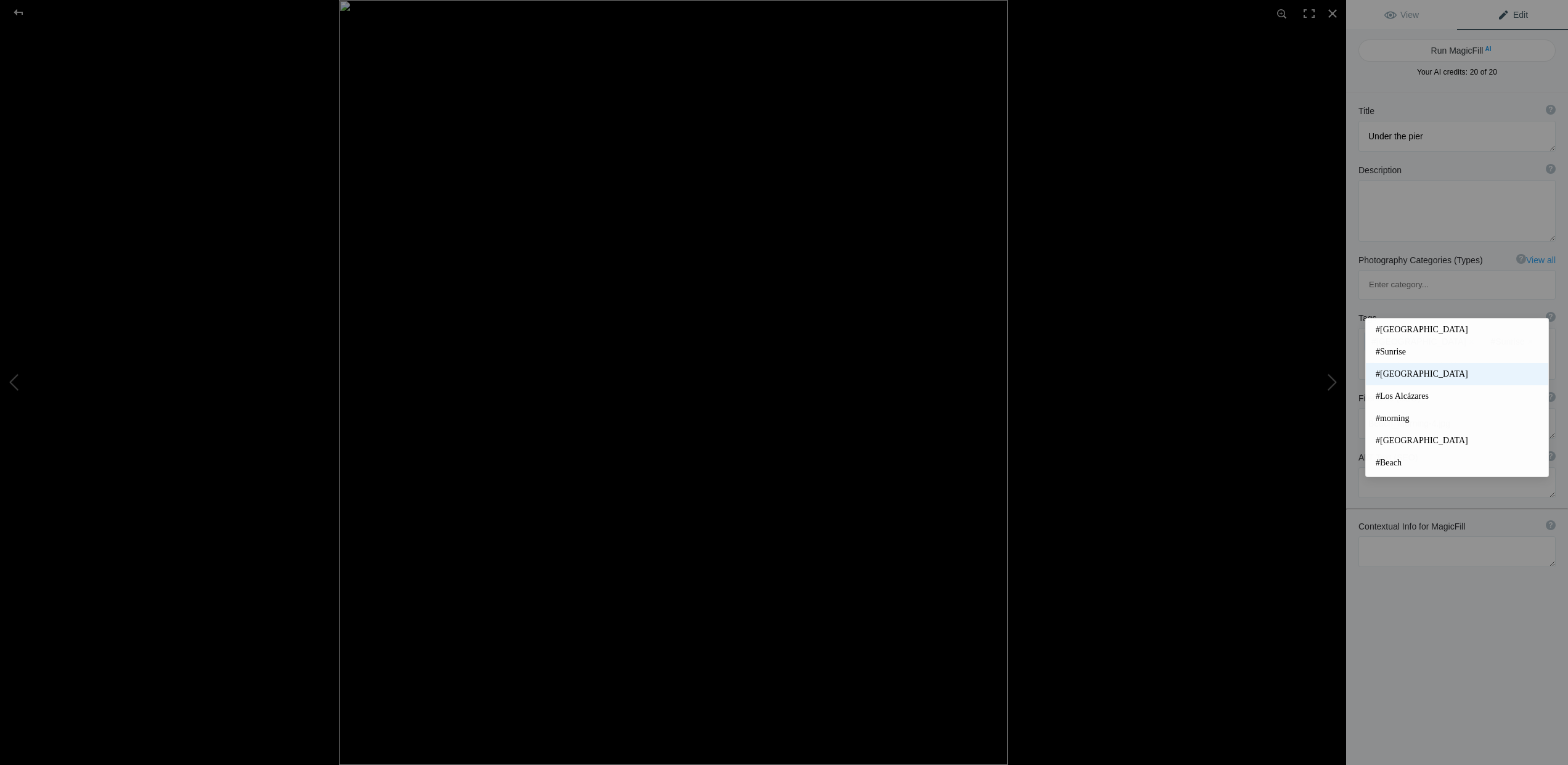
click at [1396, 371] on span "#[GEOGRAPHIC_DATA]" at bounding box center [1457, 374] width 163 height 12
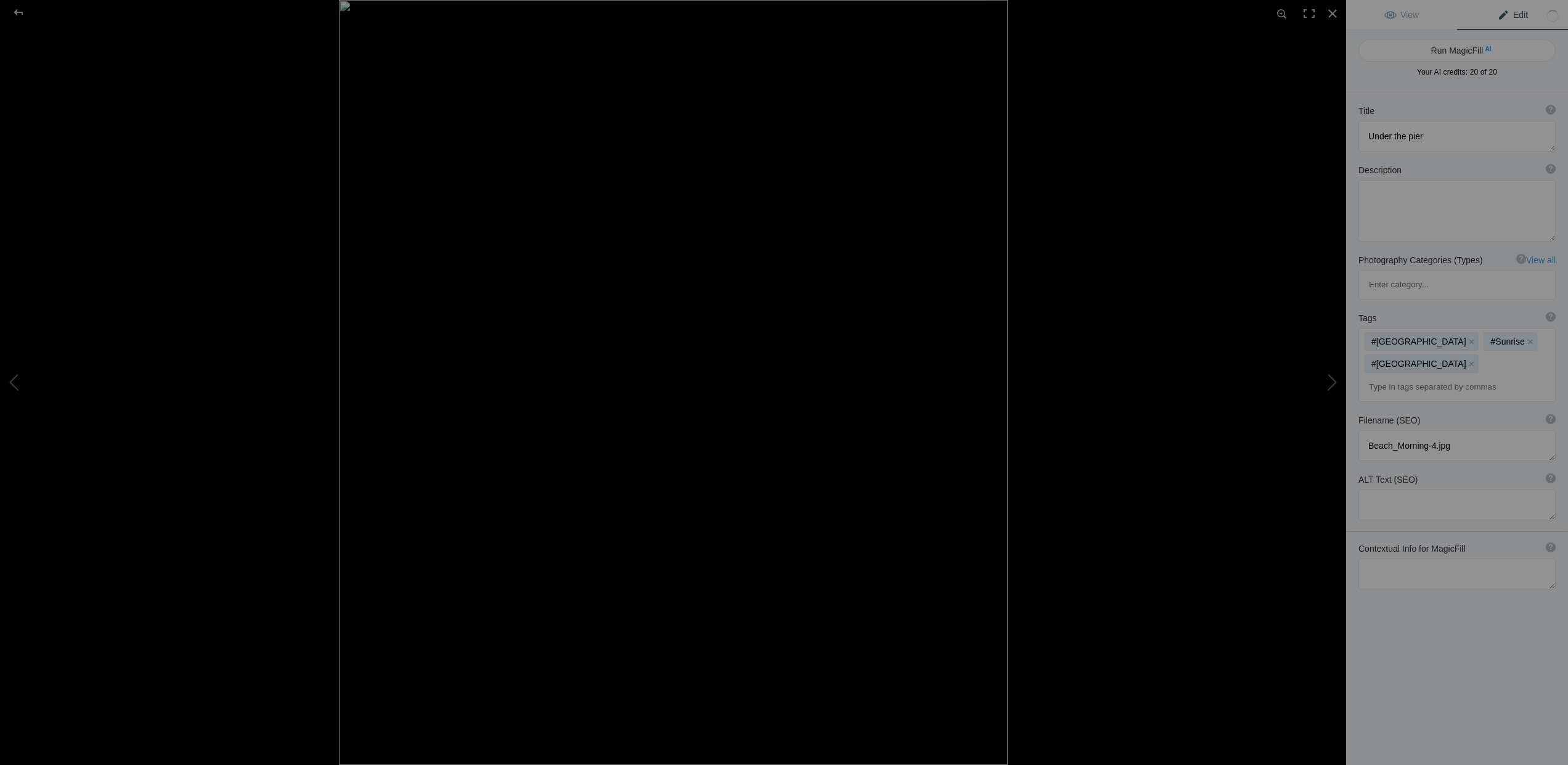
click at [1388, 376] on input at bounding box center [1457, 387] width 184 height 22
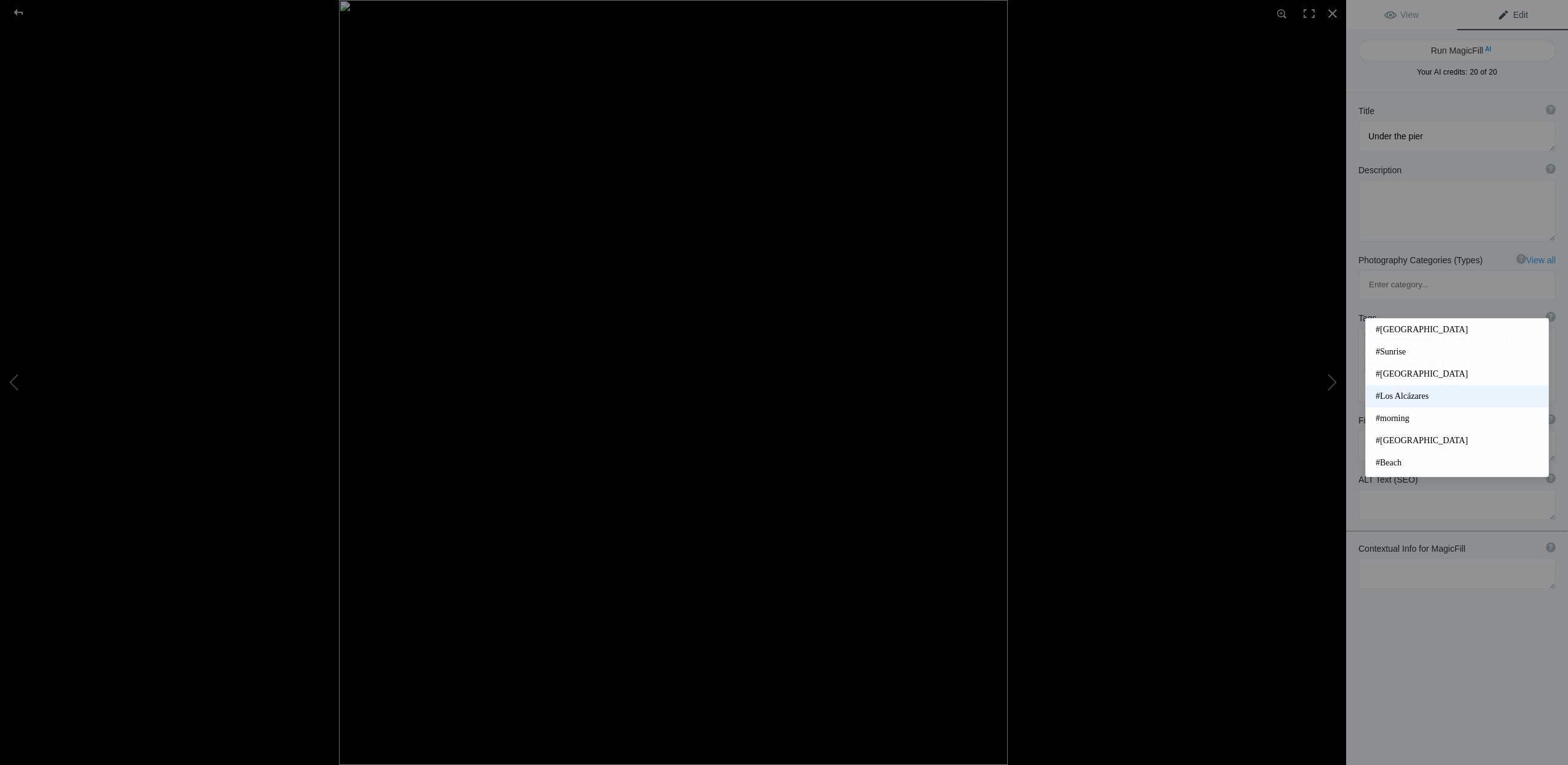
click at [1393, 393] on span "#Los Alcázares" at bounding box center [1457, 396] width 163 height 12
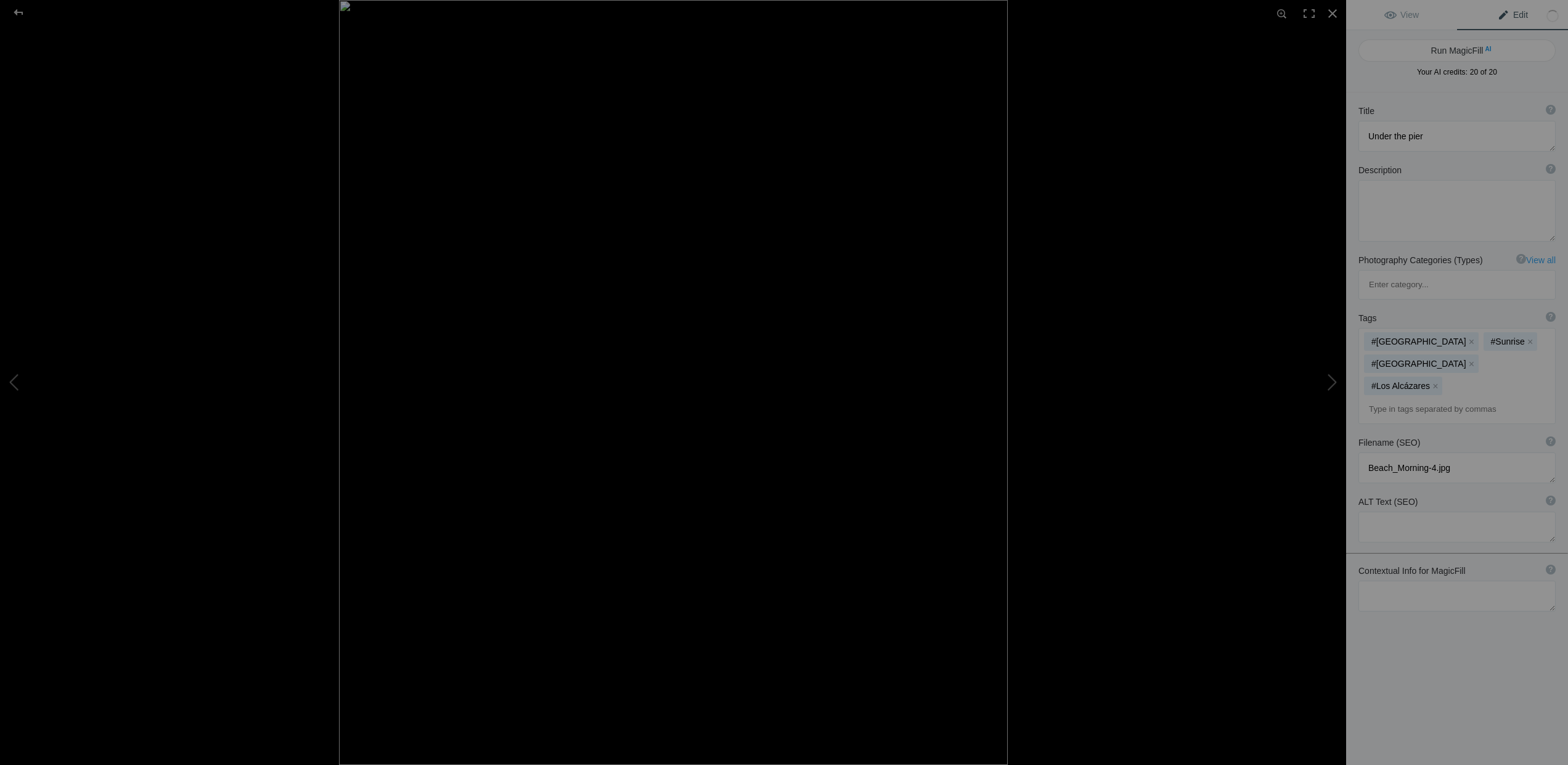
click at [1390, 398] on input at bounding box center [1457, 409] width 184 height 22
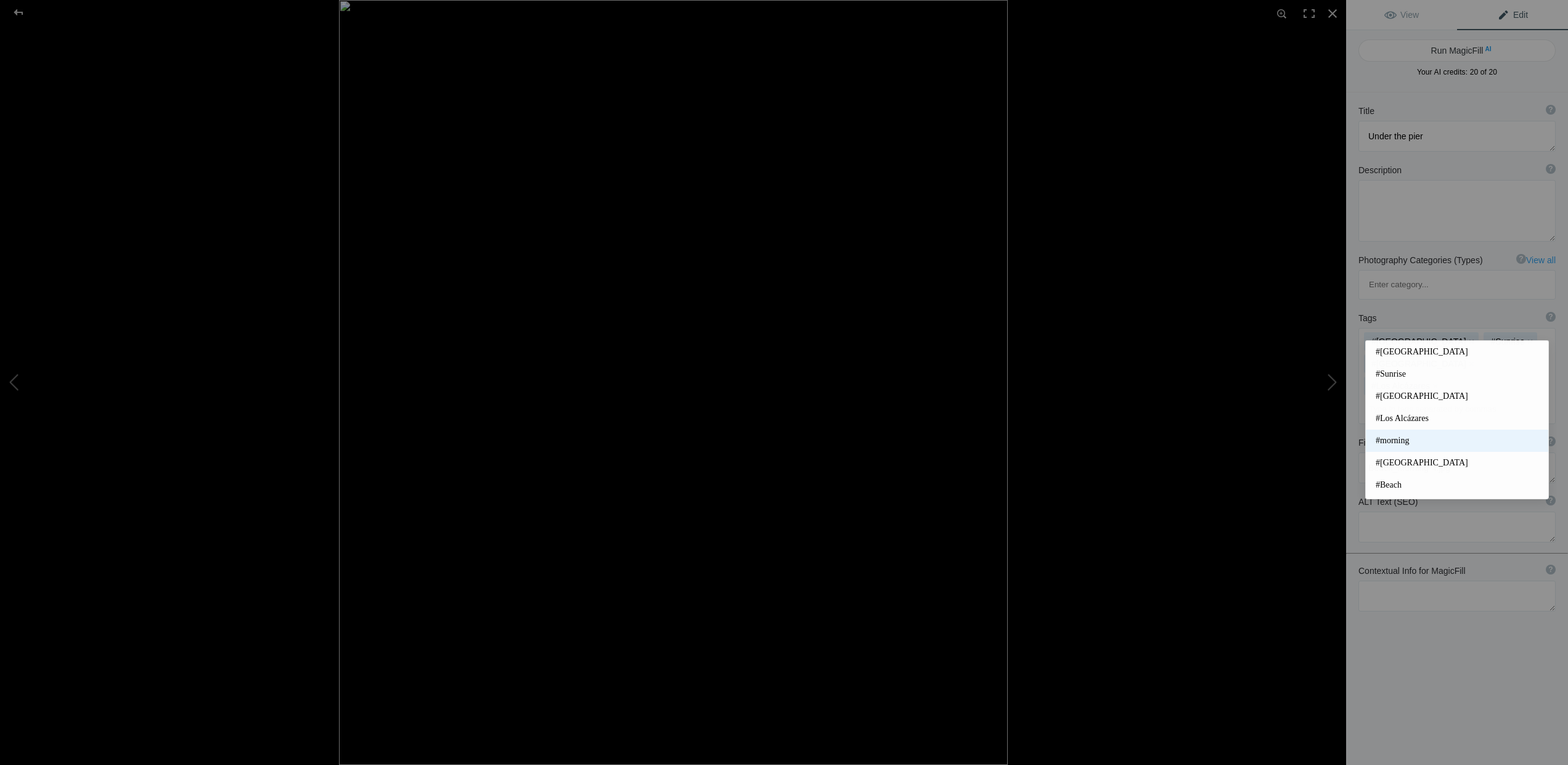
click at [1394, 441] on span "#morning" at bounding box center [1457, 441] width 163 height 12
click at [1400, 398] on input at bounding box center [1457, 409] width 184 height 22
click at [1394, 463] on span "#[GEOGRAPHIC_DATA]" at bounding box center [1457, 463] width 163 height 12
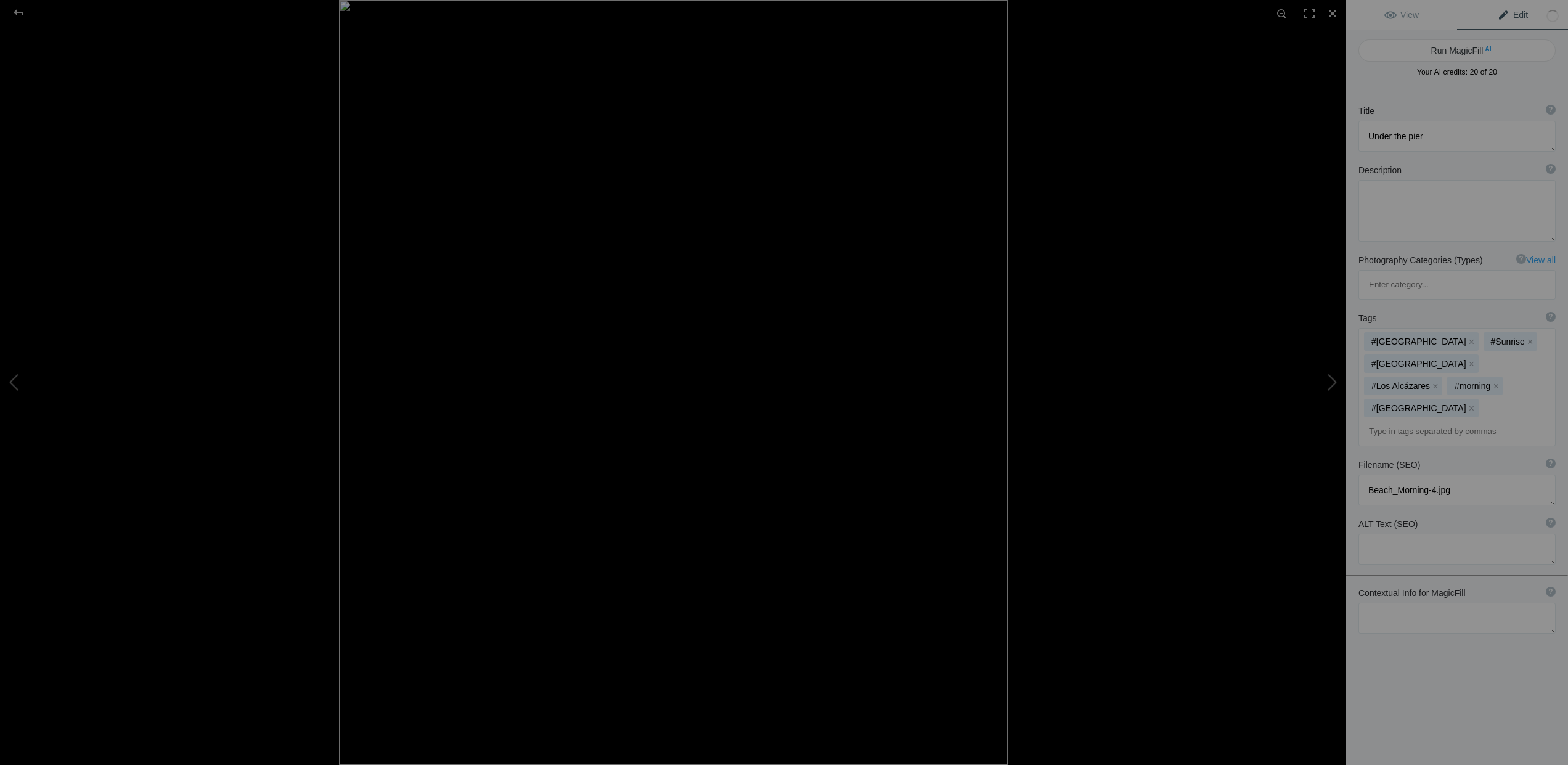
click at [1390, 420] on input at bounding box center [1457, 431] width 184 height 22
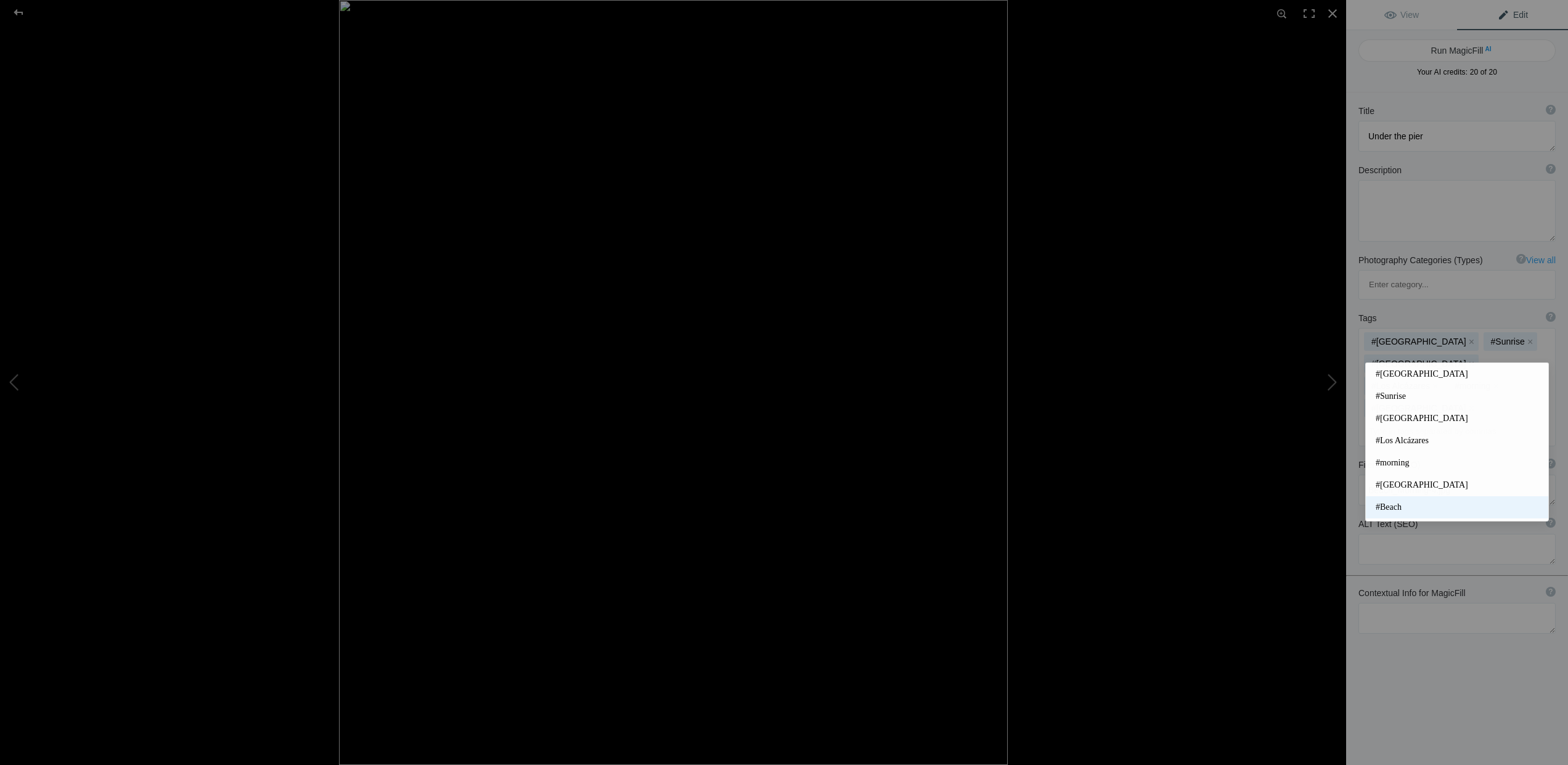
click at [1400, 502] on span "#Beach" at bounding box center [1457, 506] width 163 height 12
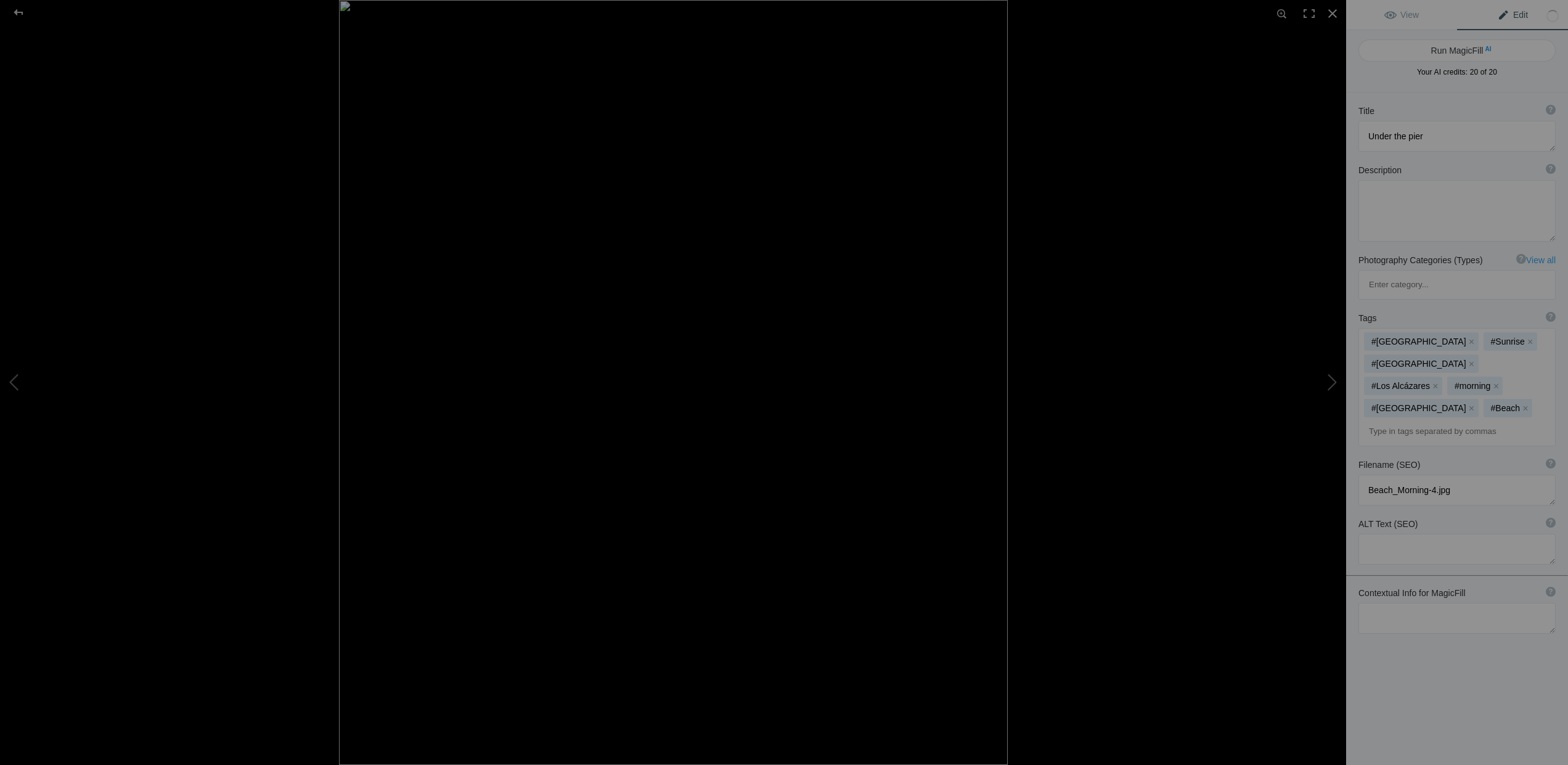
click at [1396, 420] on input at bounding box center [1457, 431] width 184 height 22
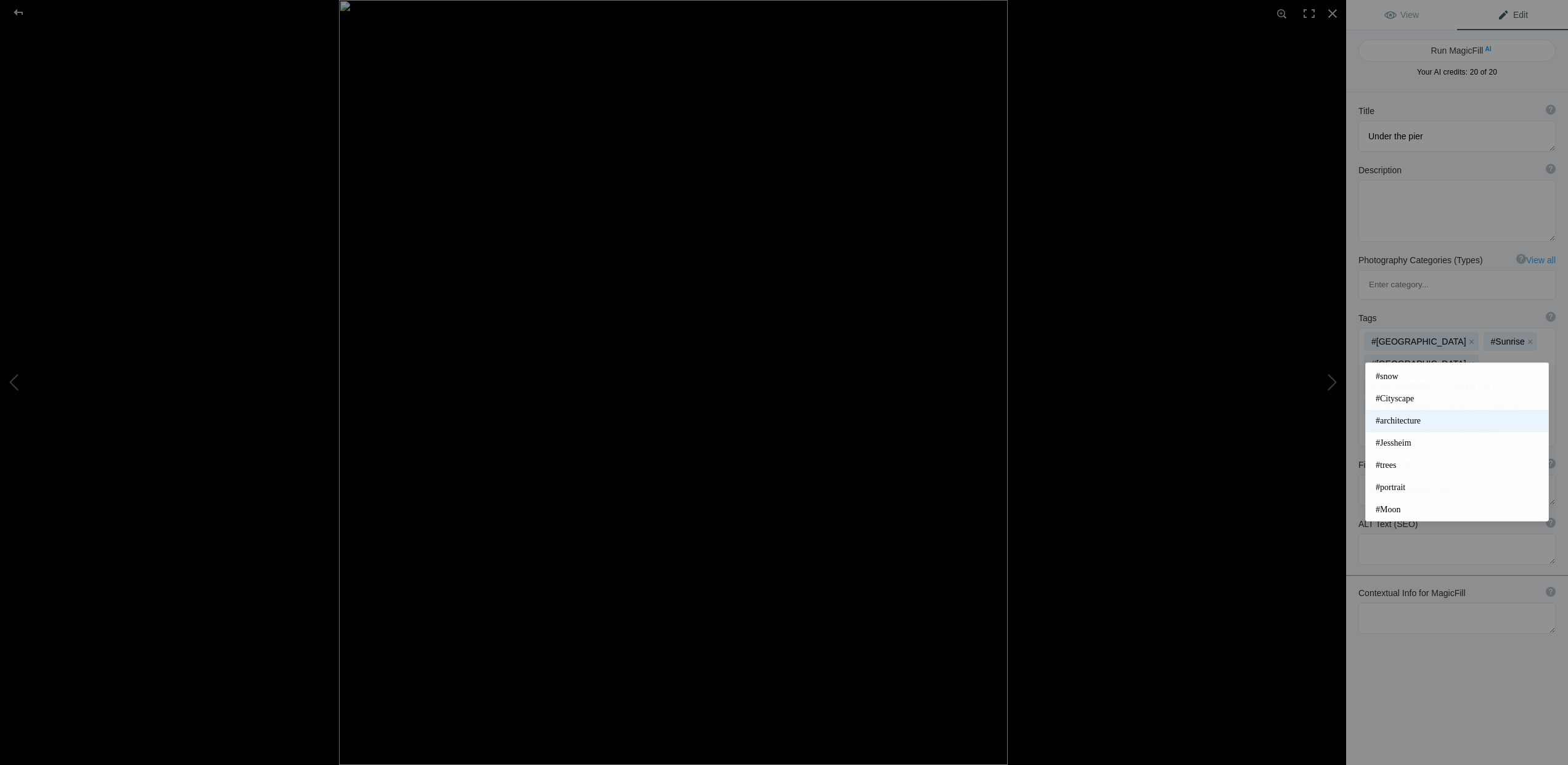
scroll to position [286, 0]
click at [1403, 422] on span "#architecture" at bounding box center [1457, 420] width 163 height 12
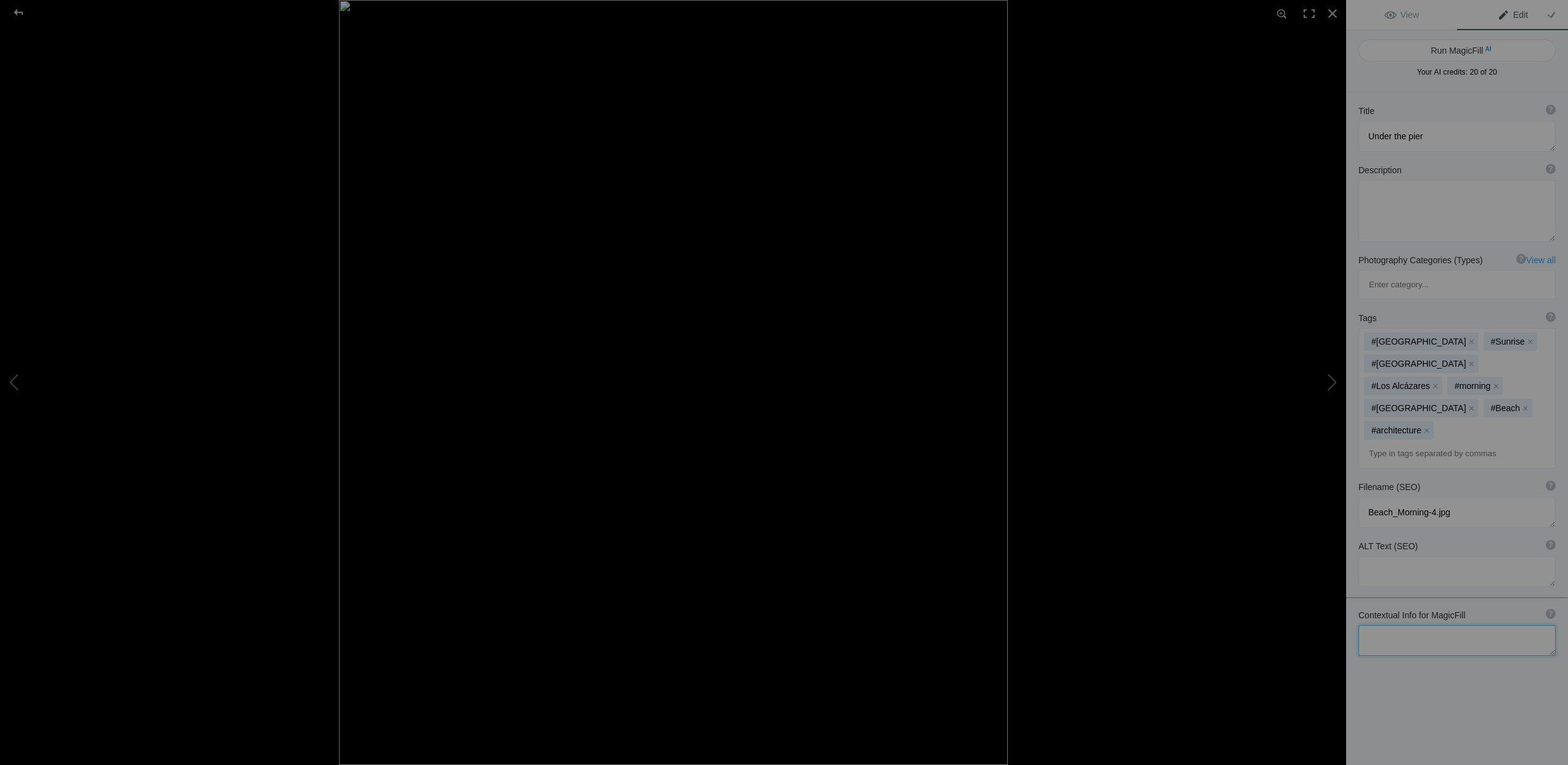
click at [1412, 625] on textarea at bounding box center [1457, 641] width 198 height 31
paste textarea "Los Alcazares, [GEOGRAPHIC_DATA], [GEOGRAPHIC_DATA], [GEOGRAPHIC_DATA]"
type textarea "Los Alcazares, [GEOGRAPHIC_DATA], [GEOGRAPHIC_DATA], [GEOGRAPHIC_DATA]"
click at [20, 10] on div at bounding box center [18, 12] width 45 height 24
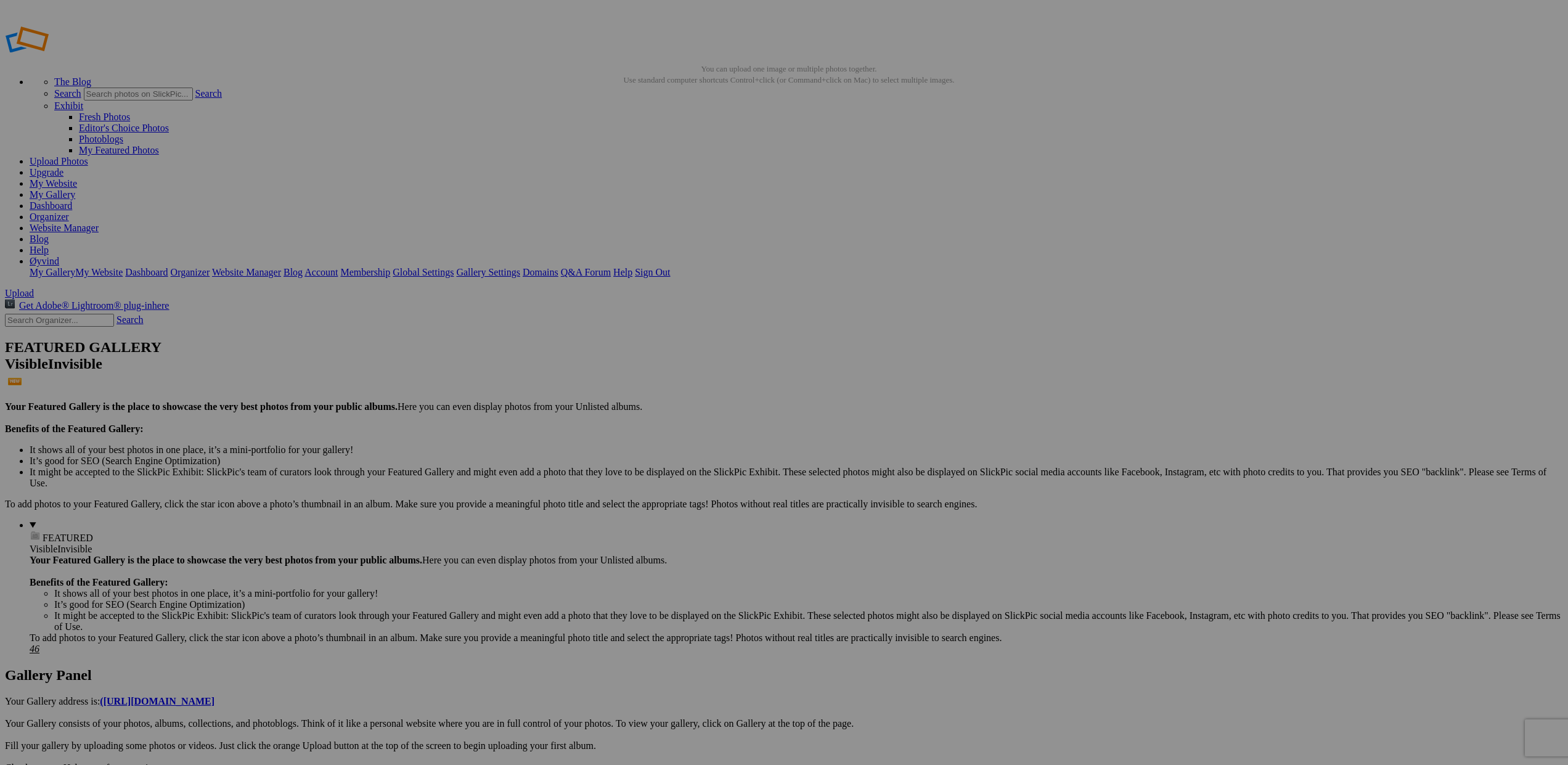
scroll to position [11, 0]
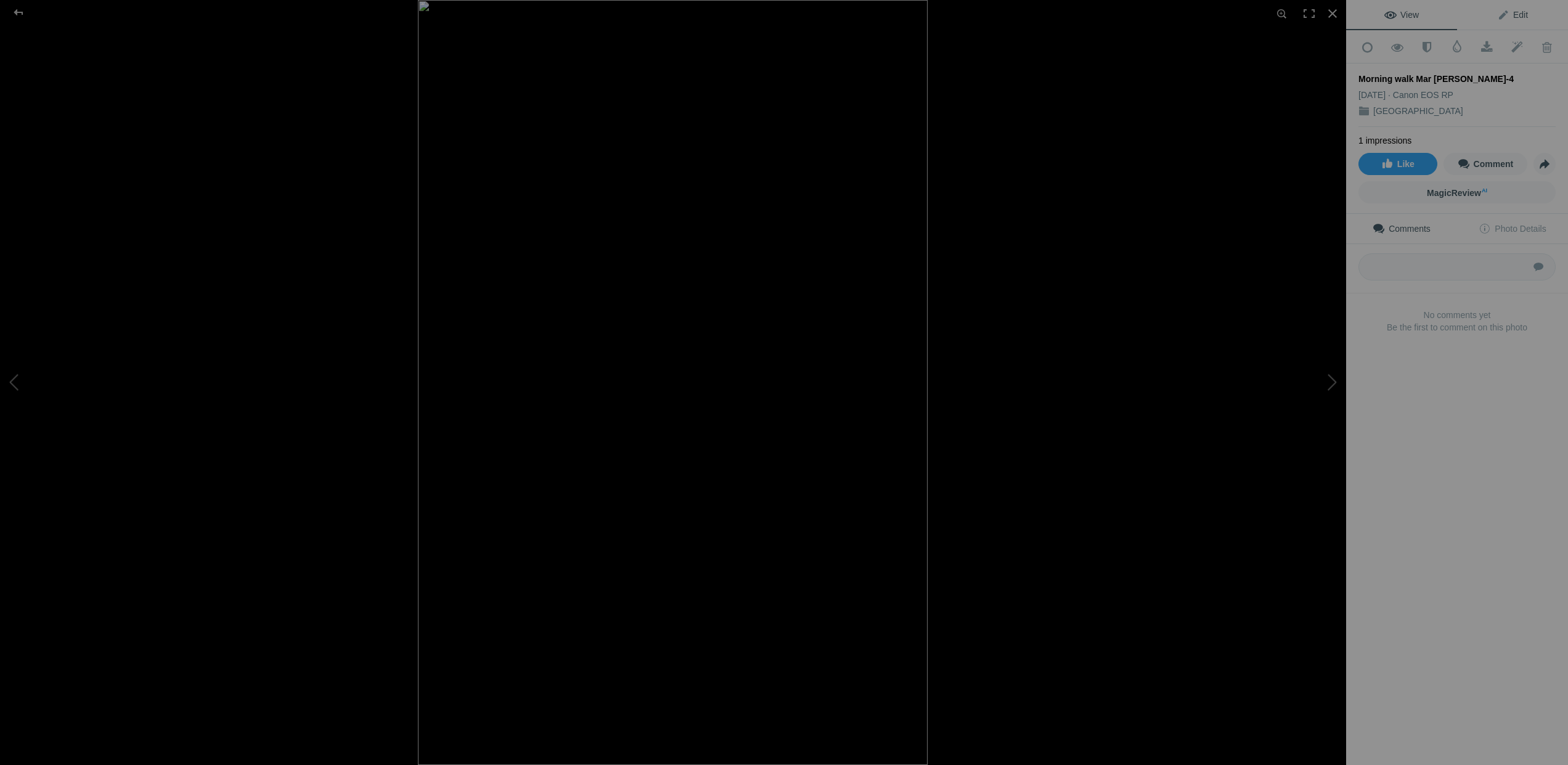
click at [1504, 12] on span "Edit" at bounding box center [1513, 15] width 31 height 10
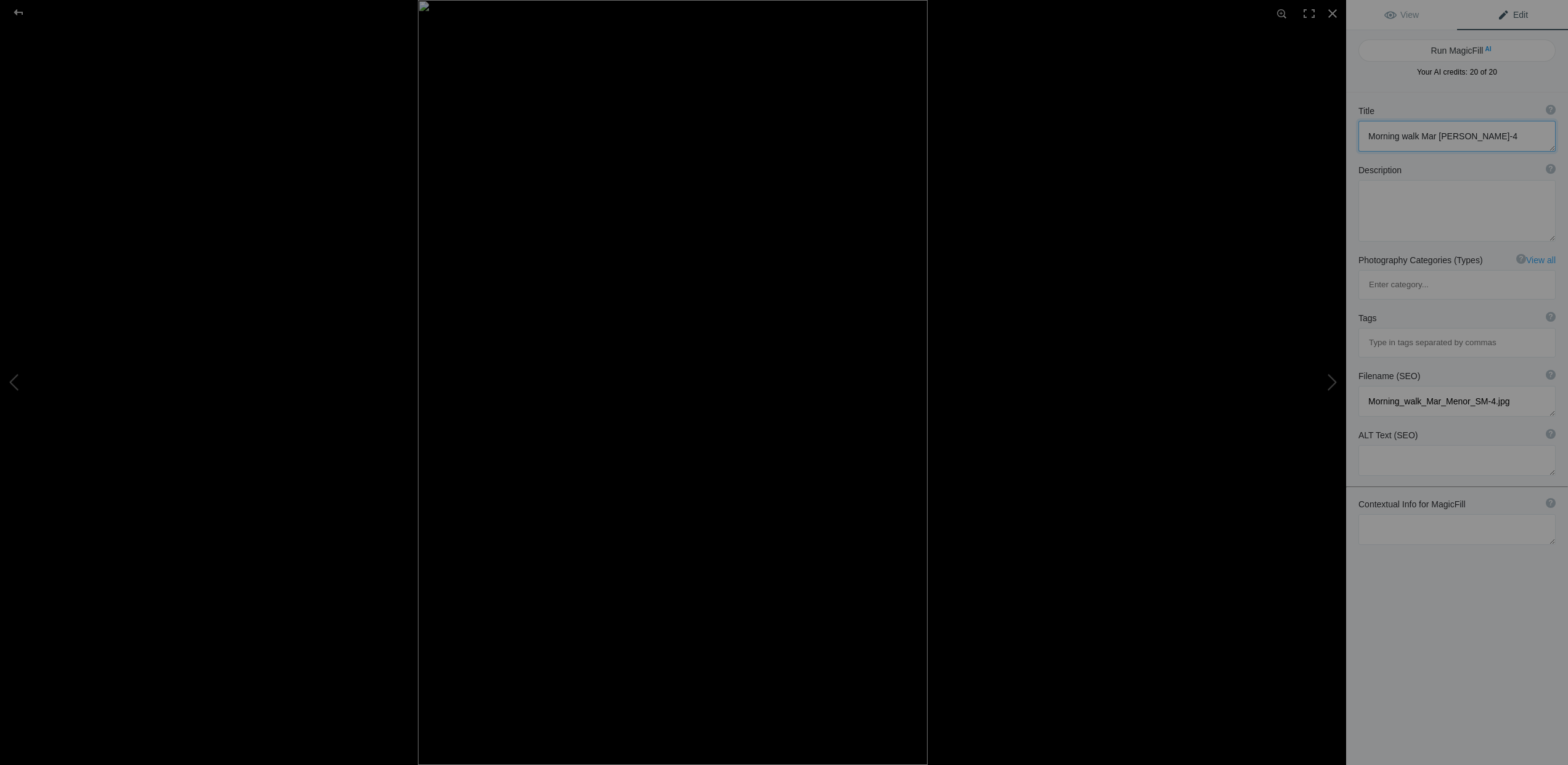
drag, startPoint x: 1491, startPoint y: 137, endPoint x: 1363, endPoint y: 140, distance: 128.0
click at [1363, 140] on textarea at bounding box center [1457, 137] width 198 height 31
type textarea "Fishinbgboat"
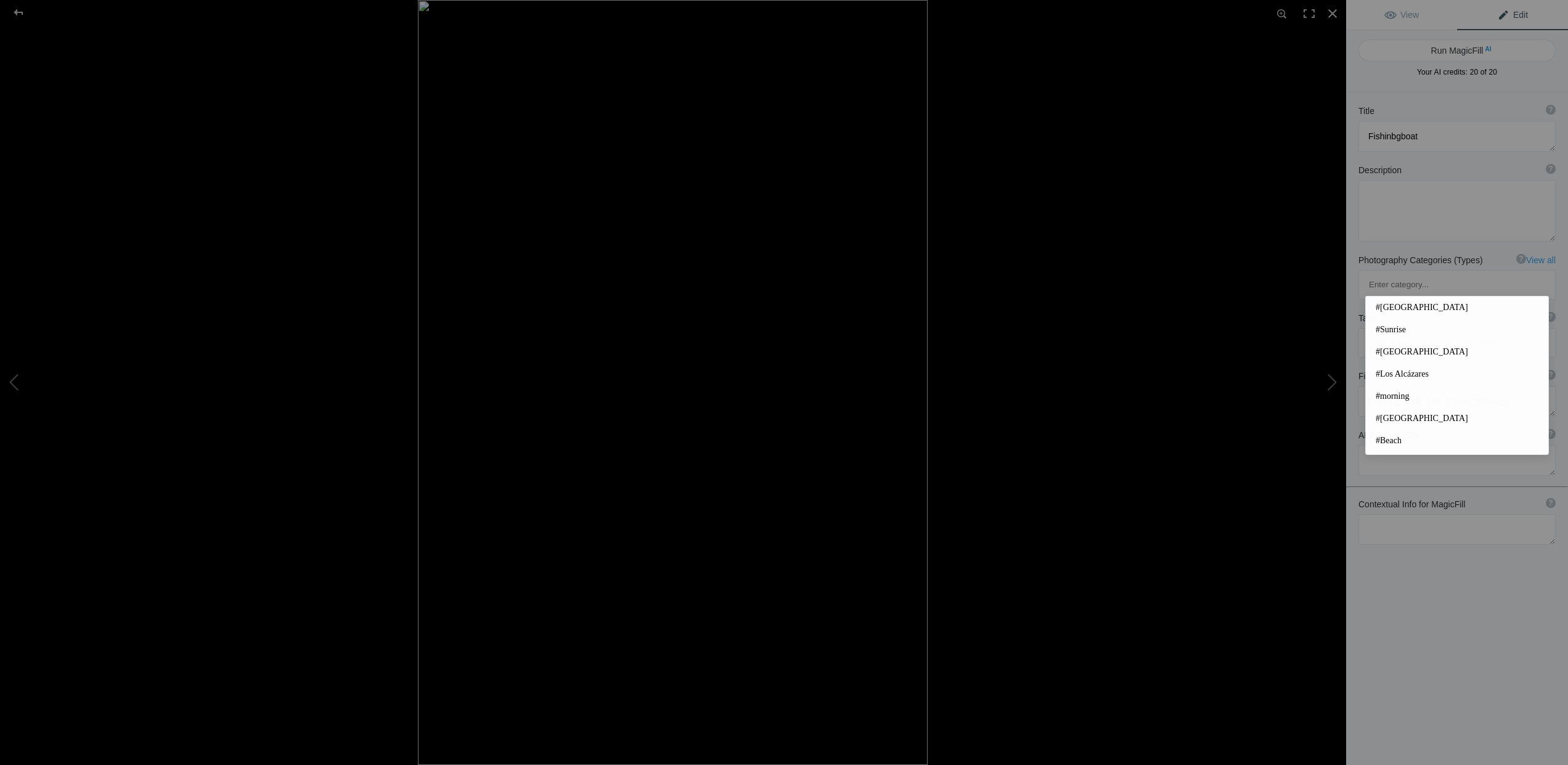
click at [1398, 332] on input at bounding box center [1457, 342] width 184 height 22
click at [1396, 310] on span "#[GEOGRAPHIC_DATA]" at bounding box center [1457, 307] width 163 height 12
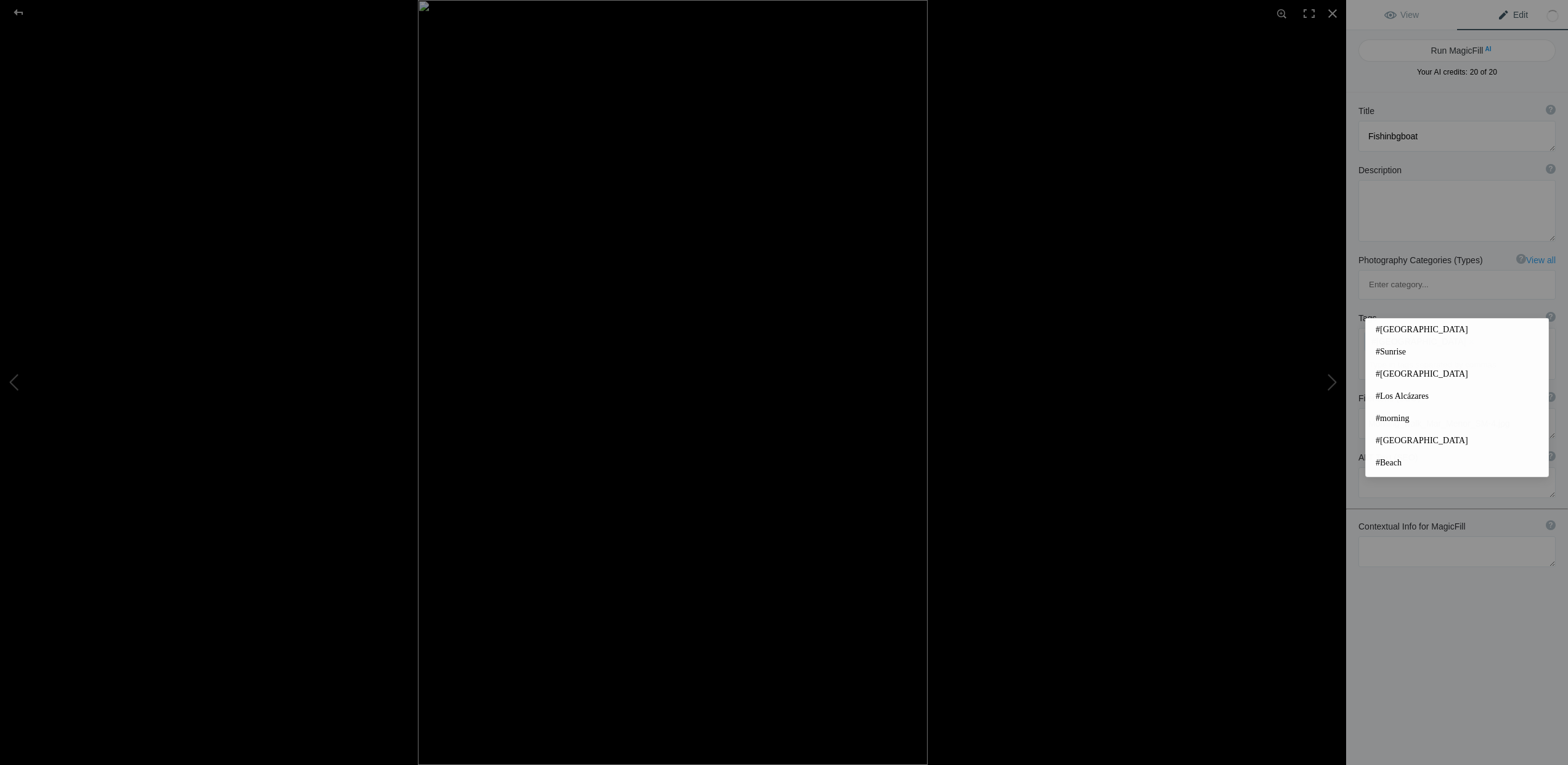
click at [1394, 354] on input at bounding box center [1457, 364] width 184 height 22
click at [1394, 355] on span "#Sunrise" at bounding box center [1457, 351] width 163 height 12
click at [1383, 354] on input at bounding box center [1457, 364] width 184 height 22
click at [1383, 375] on span "#Mar Menor" at bounding box center [1457, 374] width 163 height 12
click at [1382, 376] on input at bounding box center [1457, 387] width 184 height 22
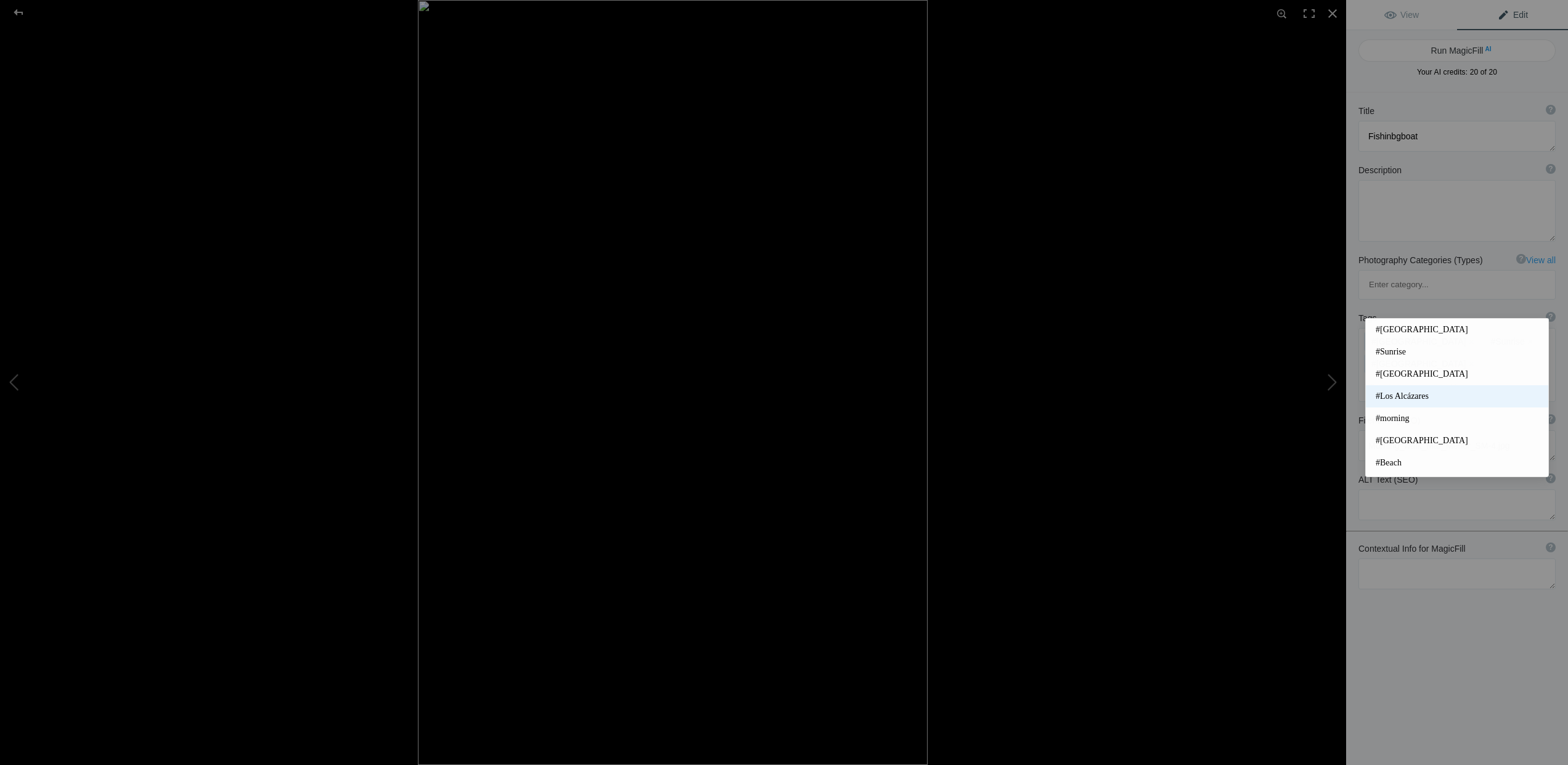
click at [1399, 395] on span "#Los Alcázares" at bounding box center [1457, 396] width 163 height 12
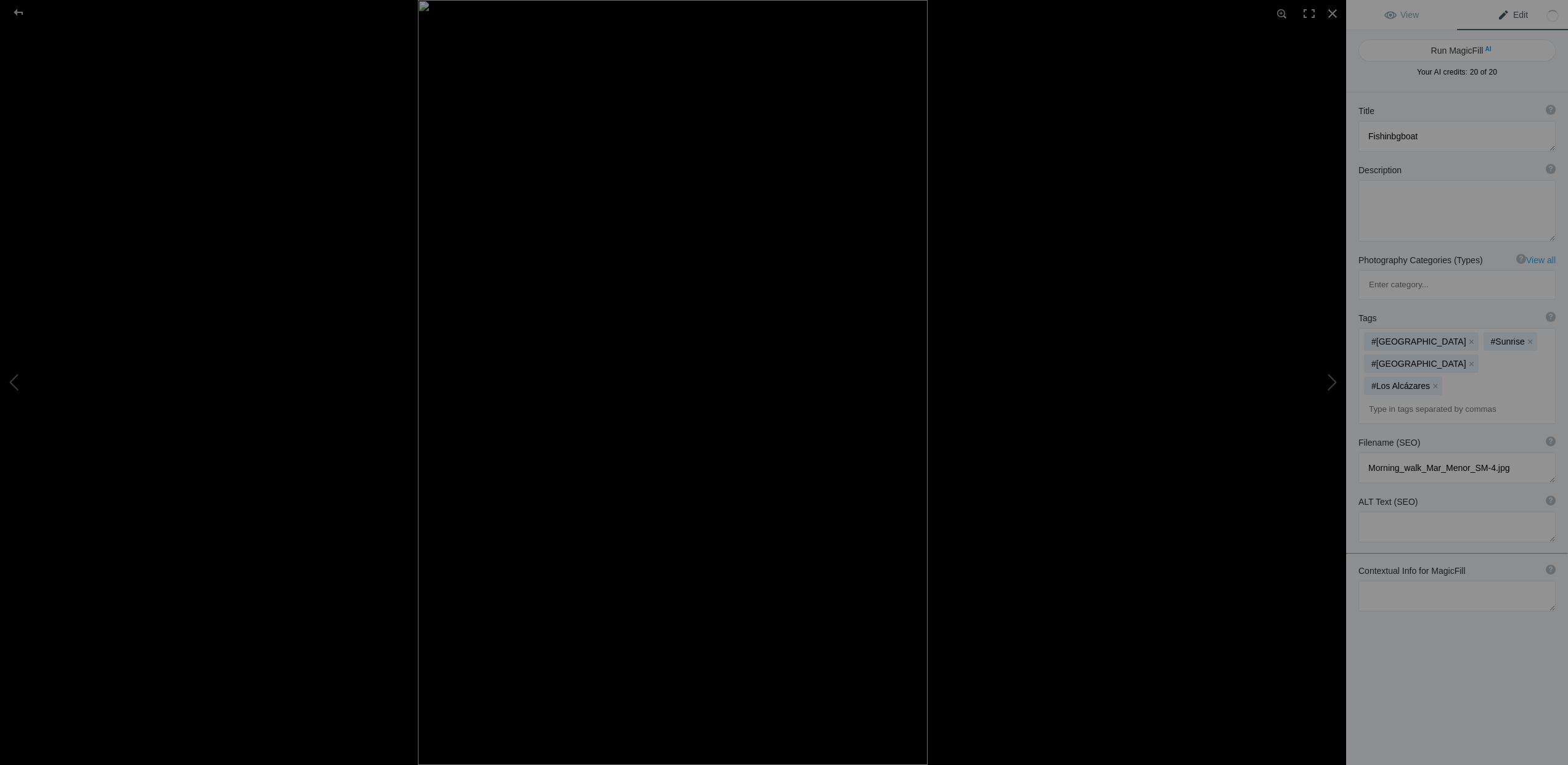
click at [1393, 398] on input at bounding box center [1457, 409] width 184 height 22
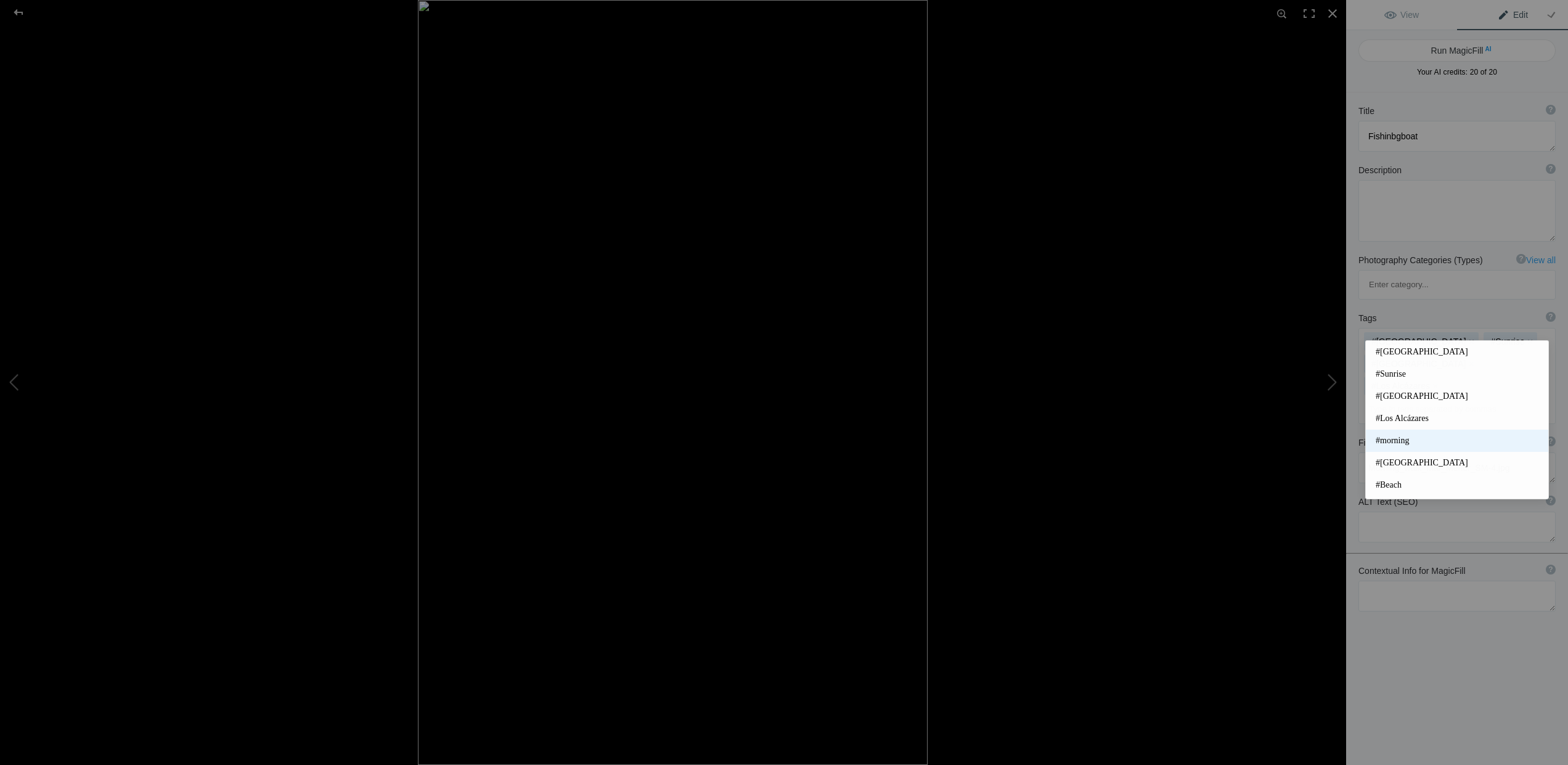
click at [1391, 439] on span "#morning" at bounding box center [1457, 441] width 163 height 12
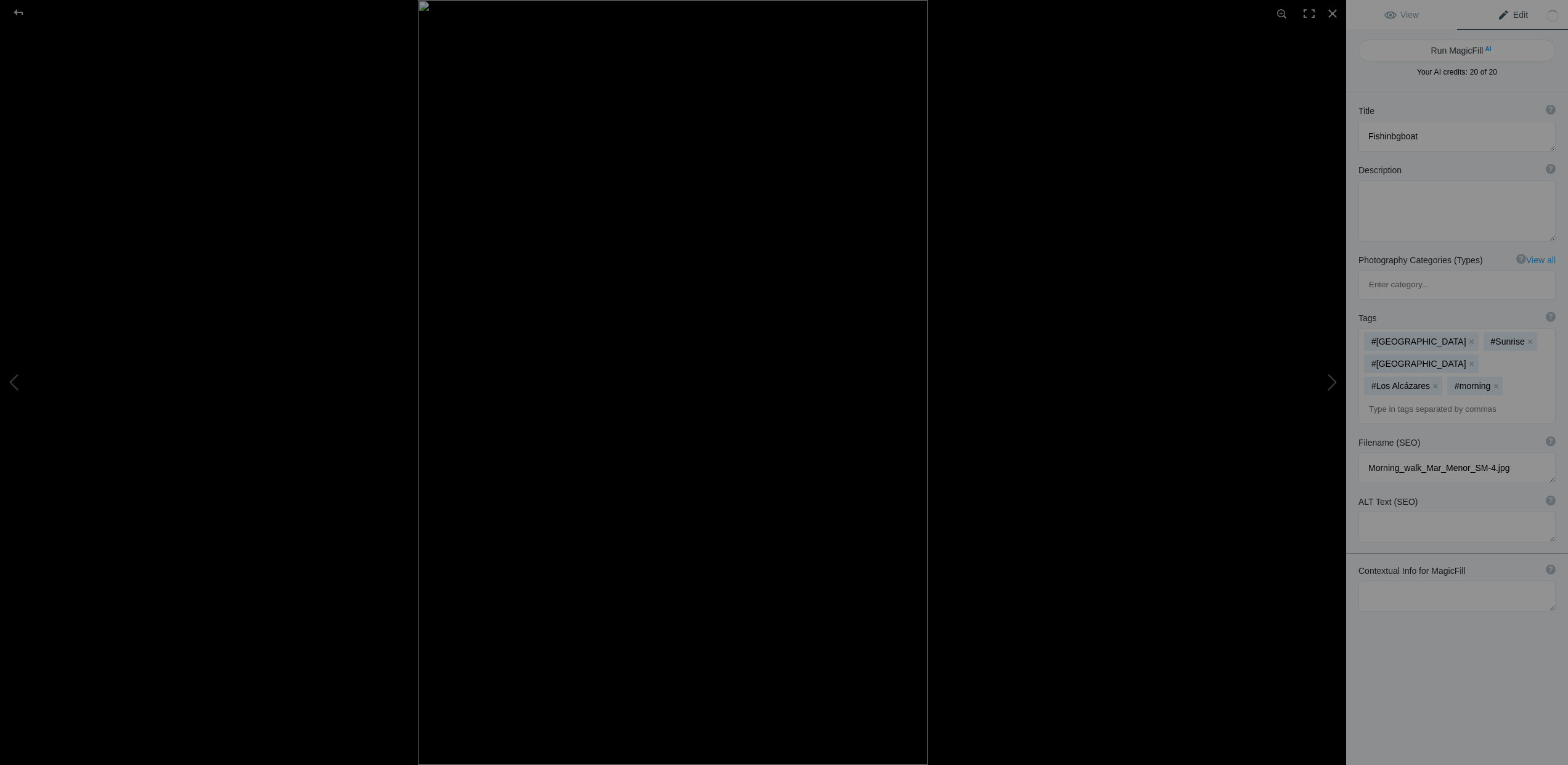
click at [1388, 398] on input at bounding box center [1457, 409] width 184 height 22
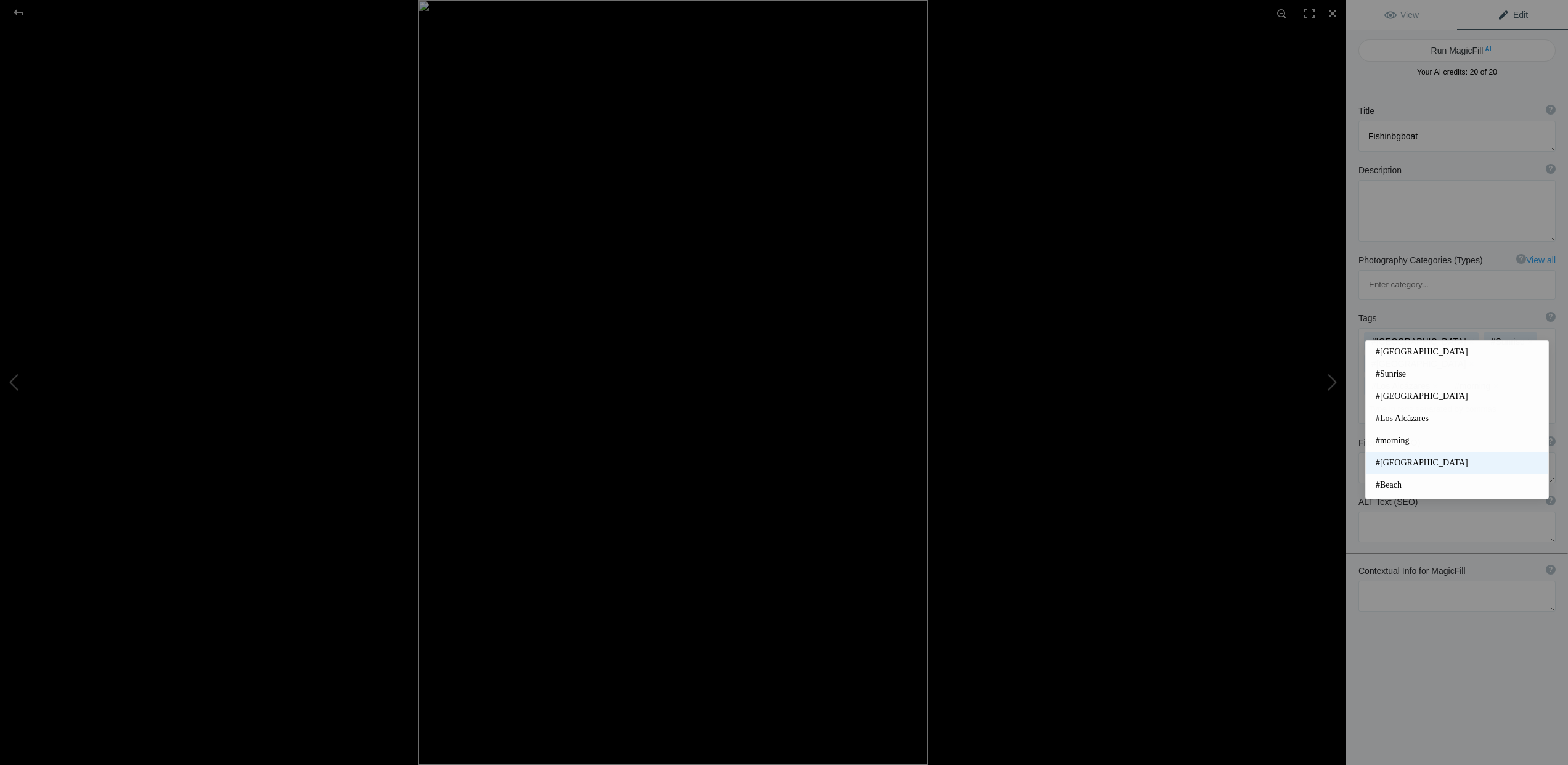
click at [1387, 460] on span "#Murcia" at bounding box center [1457, 463] width 163 height 12
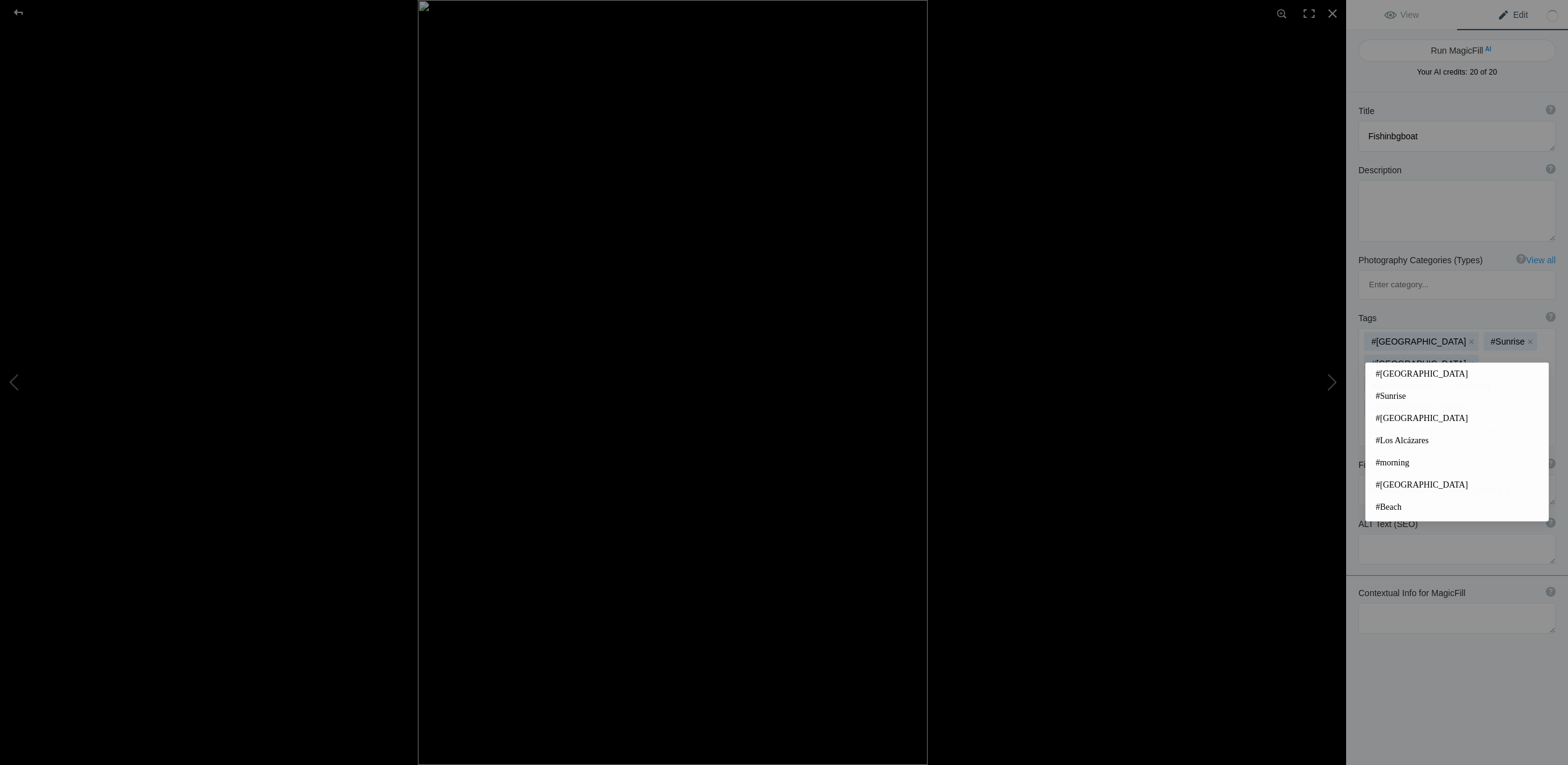
click at [1395, 420] on input at bounding box center [1457, 431] width 184 height 22
type input "#boat"
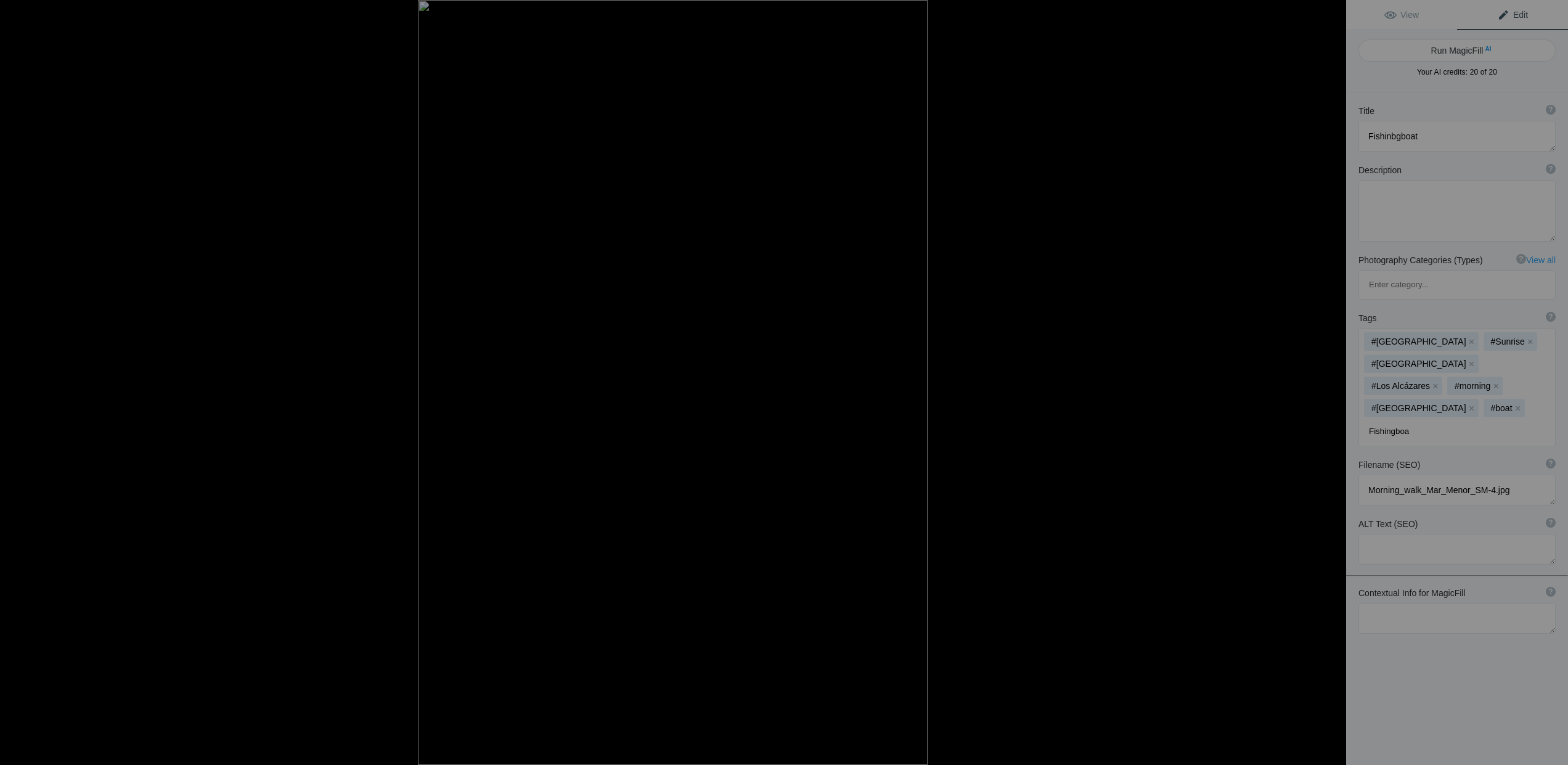
type input "Fishingboat"
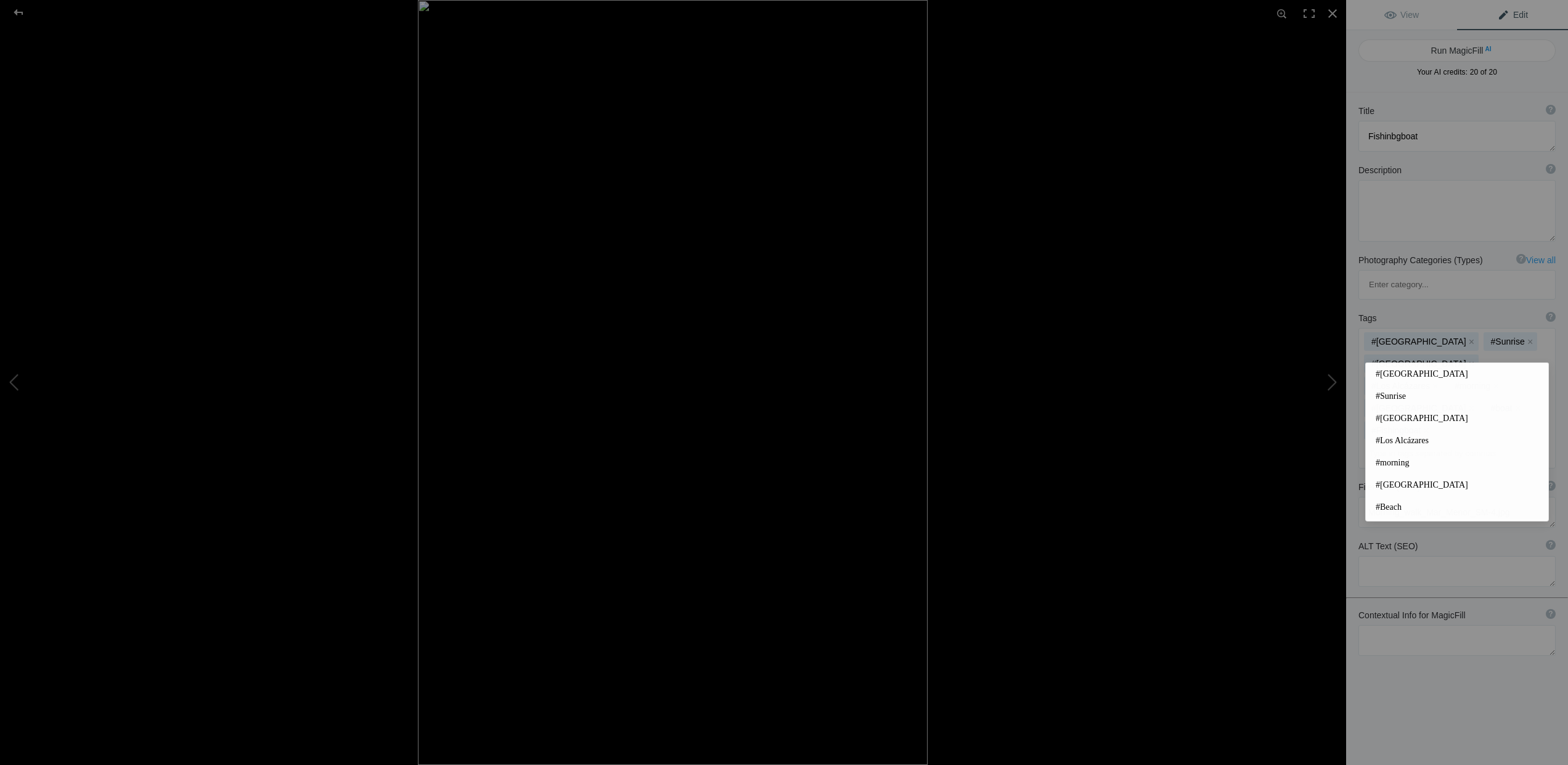
drag, startPoint x: 1477, startPoint y: 669, endPoint x: 1411, endPoint y: 580, distance: 110.8
click at [1476, 667] on div "Title ? Photo title is one of the highest used Search Engine ranking criteria a…" at bounding box center [1457, 475] width 222 height 765
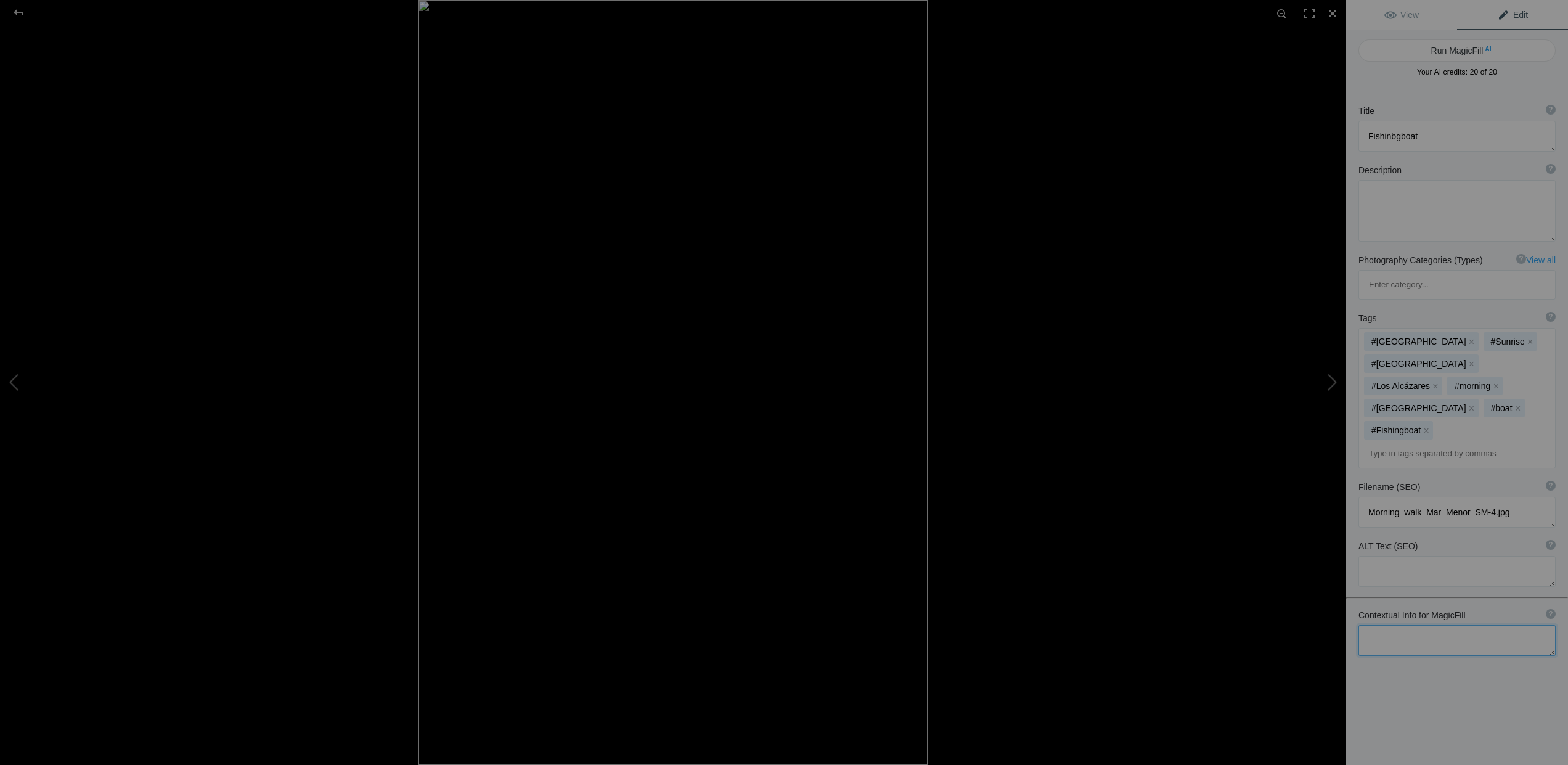
click at [1401, 625] on textarea at bounding box center [1457, 641] width 198 height 31
paste textarea "Los Alcazares, Murcia, Mar Menor, Spain"
type textarea "Los Alcazares, Murcia, Mar Menor, Spain"
click at [1472, 50] on button "Run MagicFill AI" at bounding box center [1457, 50] width 198 height 22
type textarea "Tranquil Sunrise at Los Alcázares: Fishing Boat Reflections"
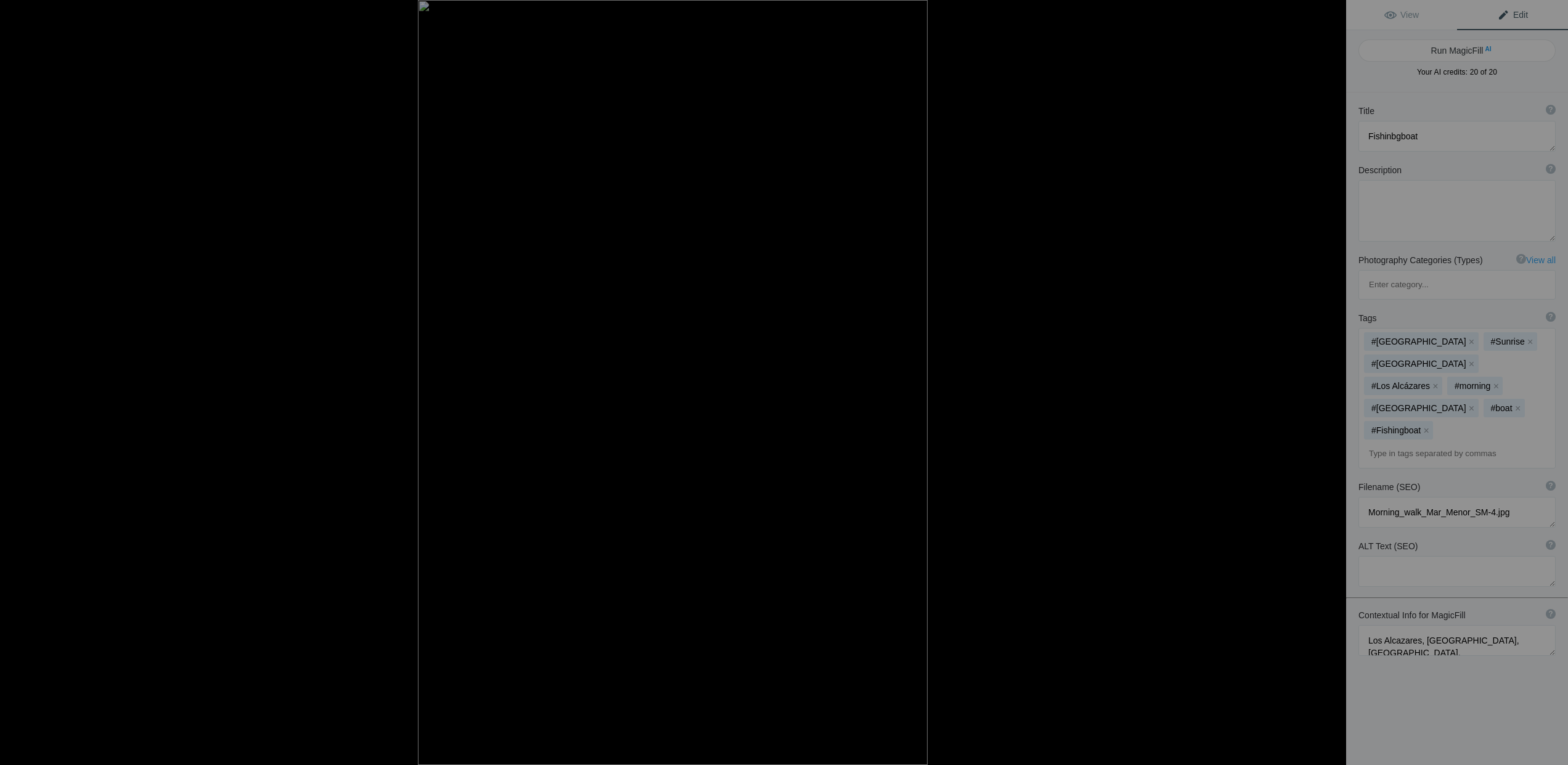
type textarea "Experience the serene beauty of Los Alcázares, Murcia, as the sun rises over th…"
type textarea "fishing-boat-los-alcazares-sunrise.jpg"
type textarea "A fishing boat anchored at sunrise in Los Alcázares, Murcia, with its reflectio…"
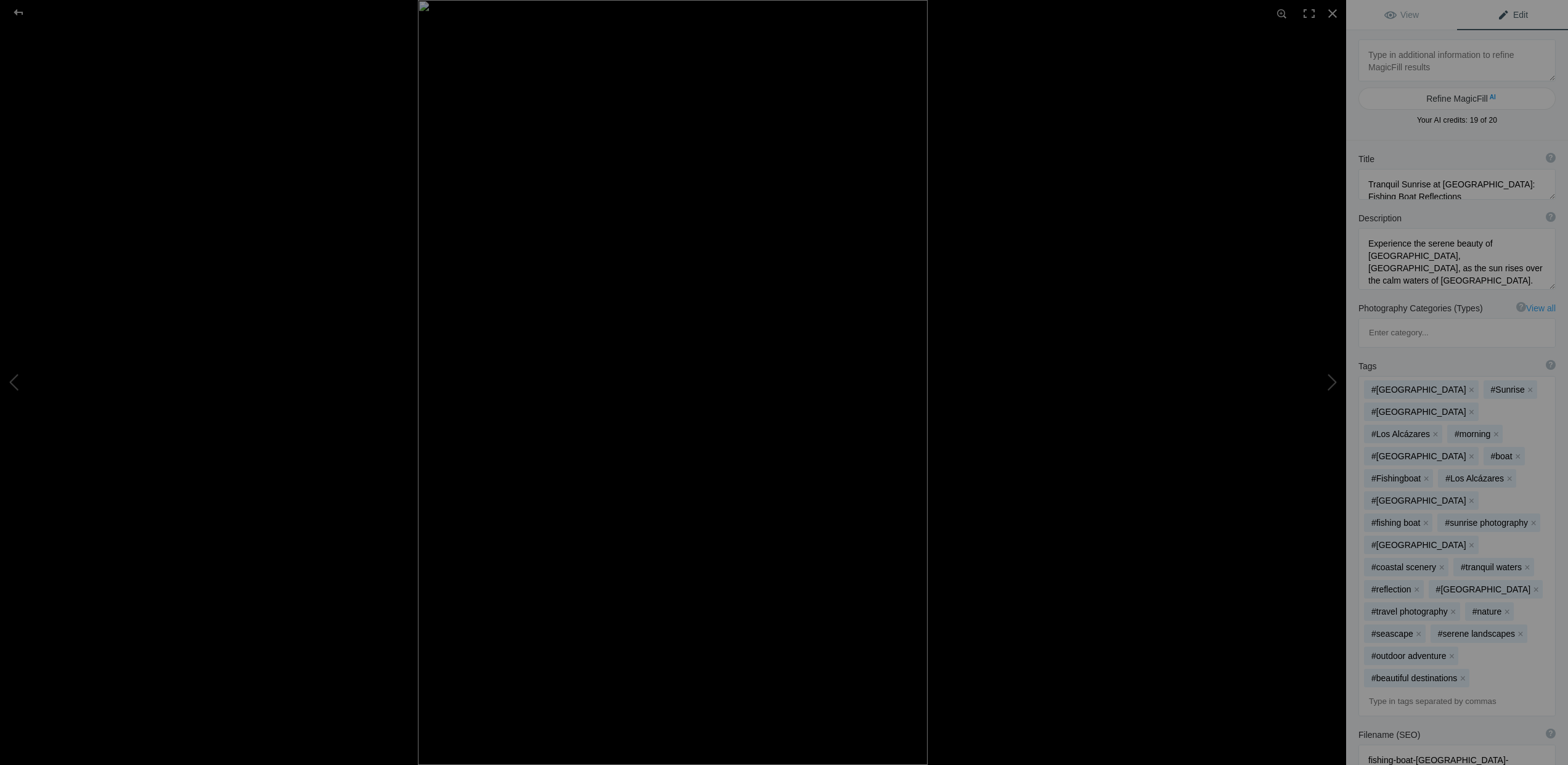
click at [324, 41] on div at bounding box center [673, 382] width 1346 height 765
click at [22, 12] on div at bounding box center [18, 12] width 45 height 24
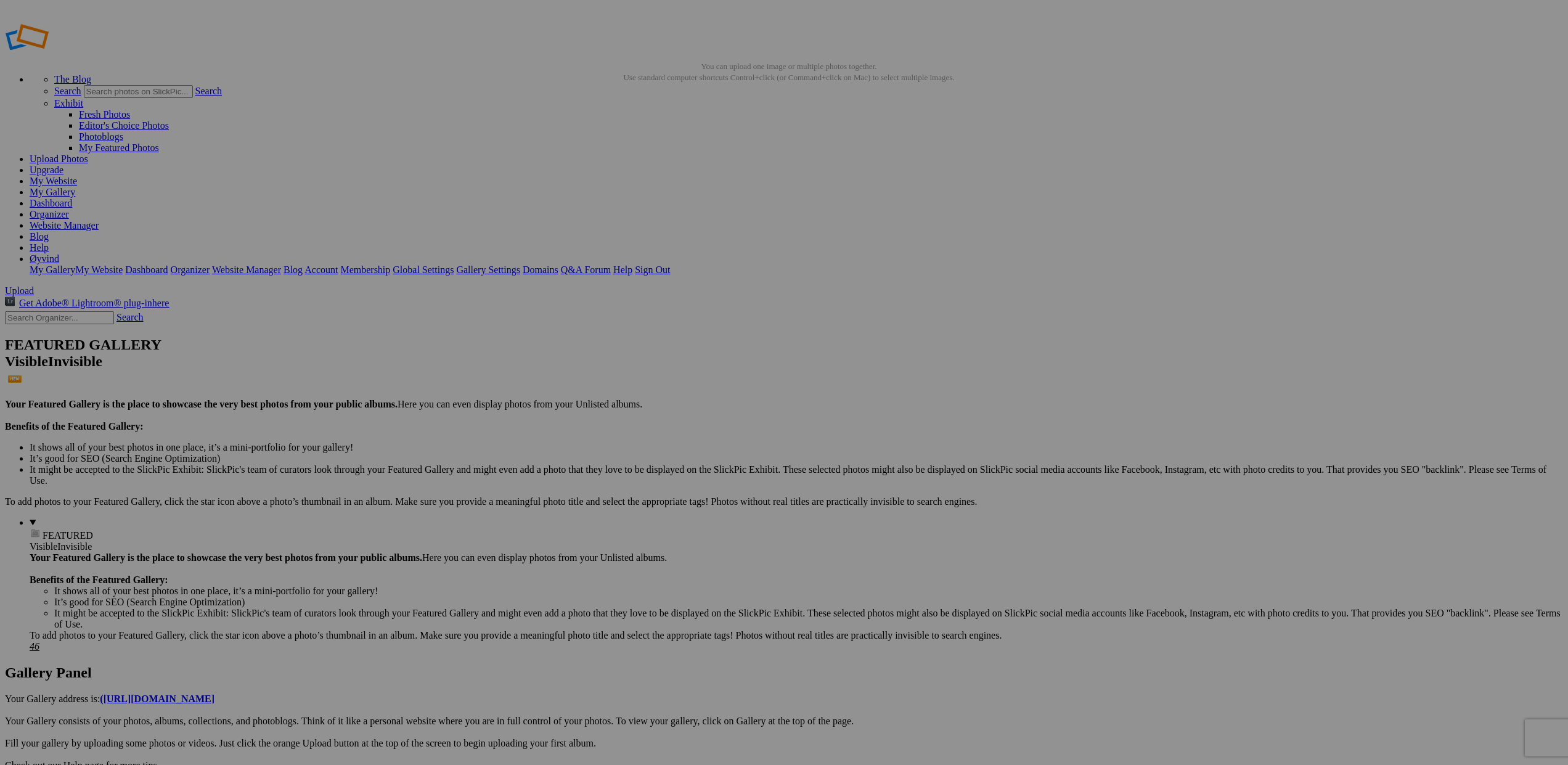
scroll to position [4, 0]
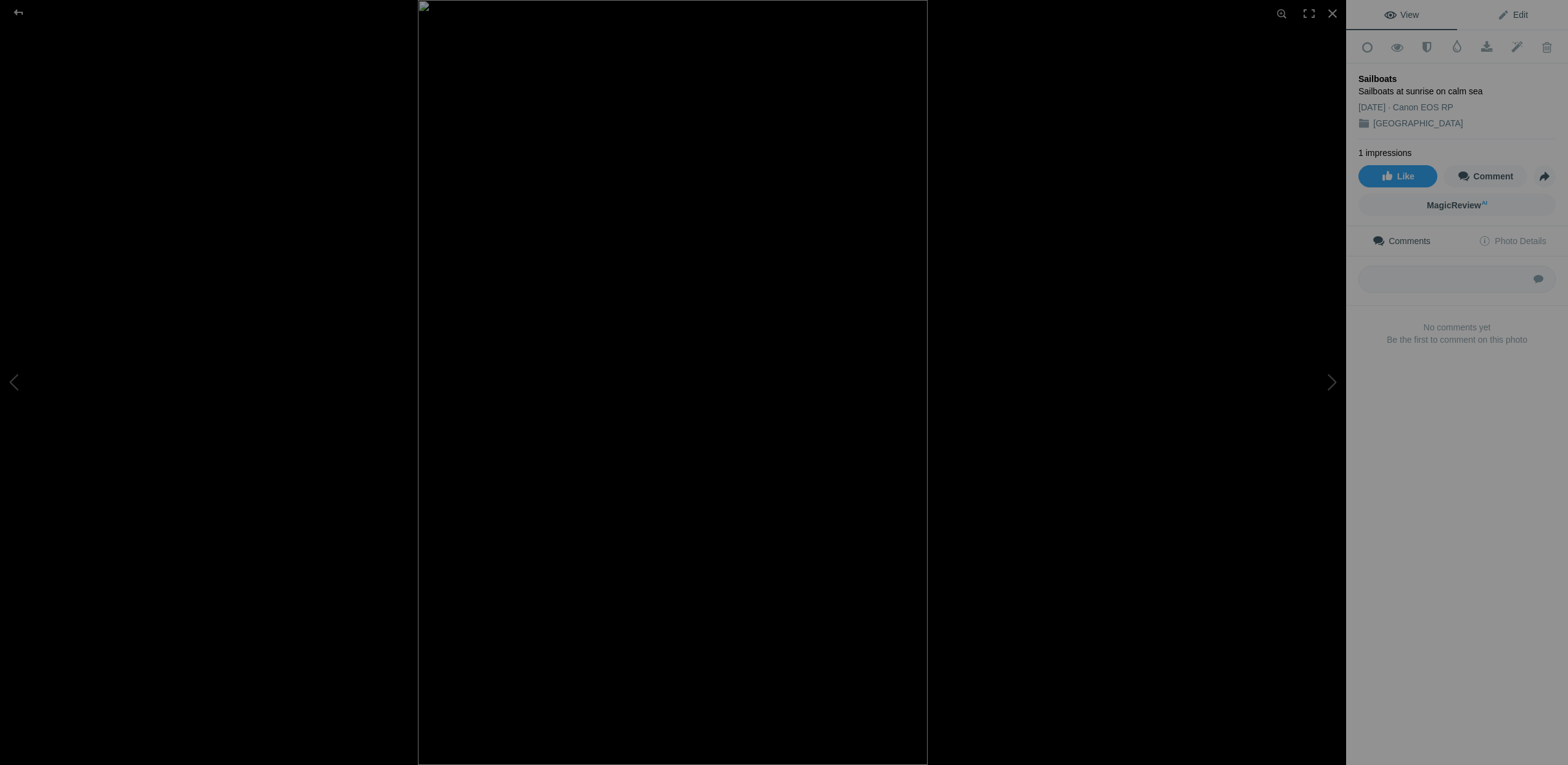
click at [1516, 11] on span "Edit" at bounding box center [1513, 15] width 31 height 10
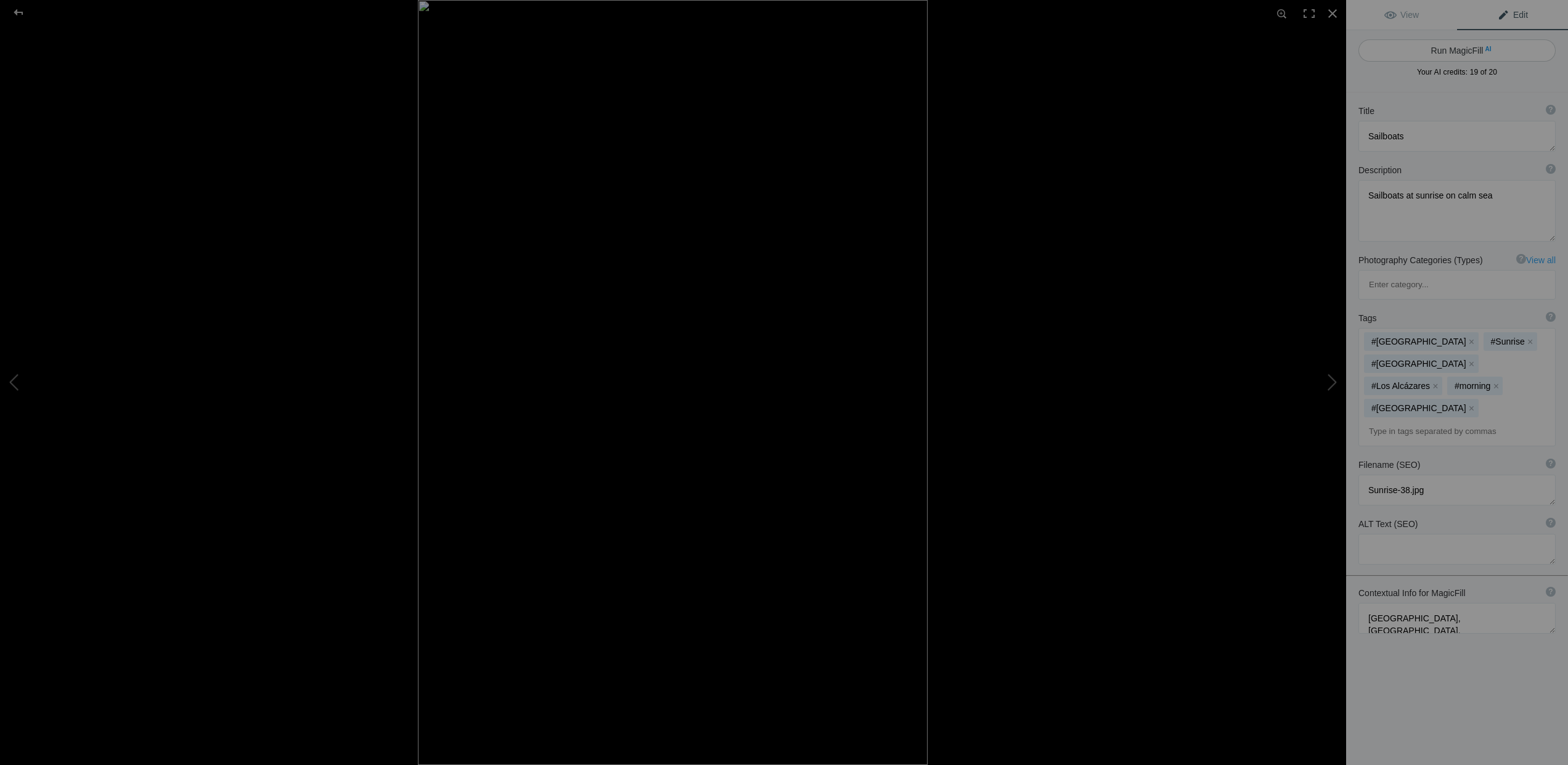
click at [1446, 47] on button "Run MagicFill AI" at bounding box center [1457, 50] width 198 height 22
type textarea "Tranquil Sailboats at Sunrise in Los Alcázares, Spain"
type textarea "Experience the serene beauty of sailboats gently resting on the calm waters of …"
type textarea "tranquil-sailboats-sunrise-los-alcazares.jpg"
type textarea "Two sailboats anchored on the calm waters of Mar Menor at sunrise, reflecting s…"
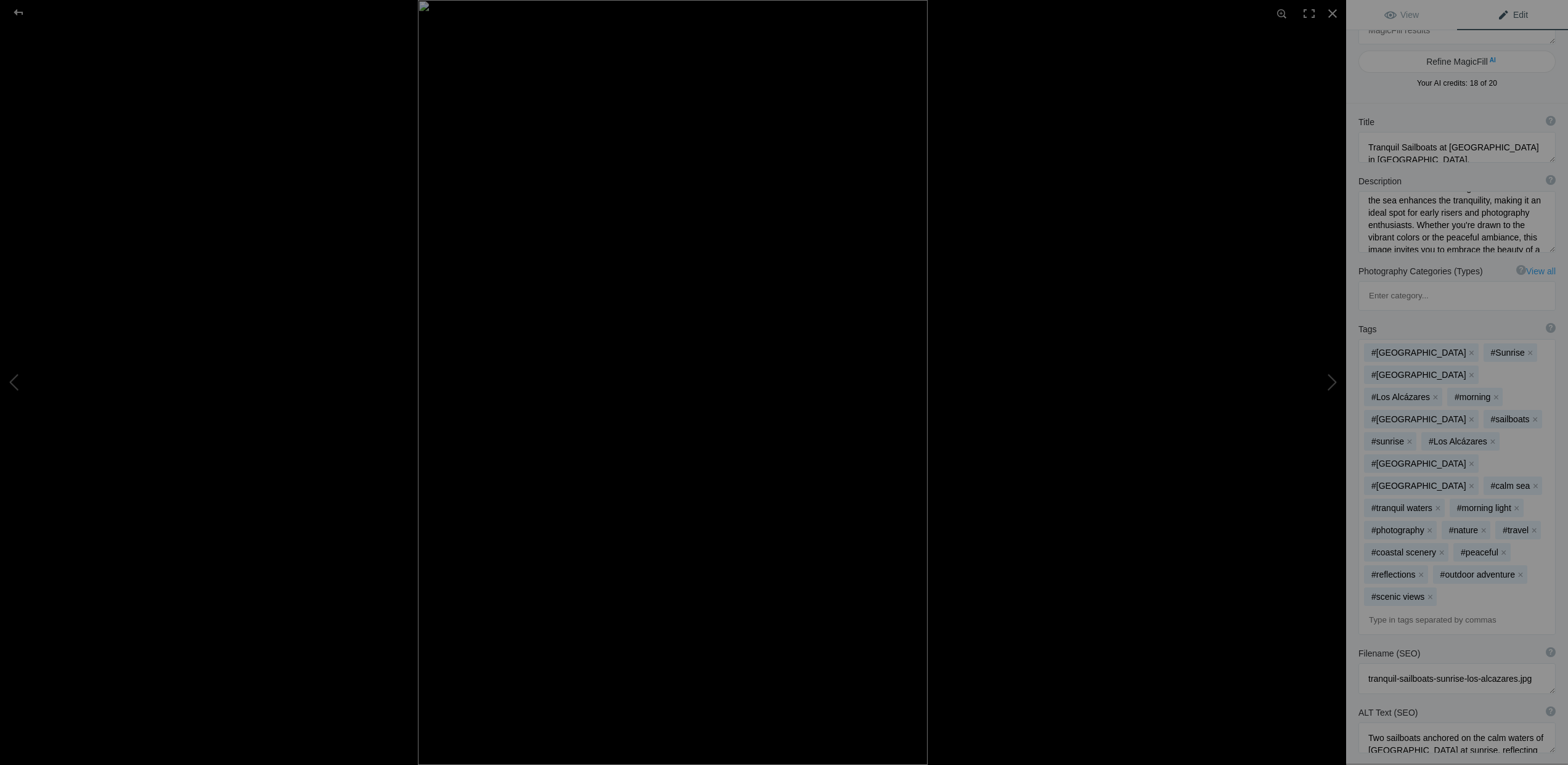
scroll to position [42, 0]
click at [18, 12] on div at bounding box center [18, 12] width 45 height 24
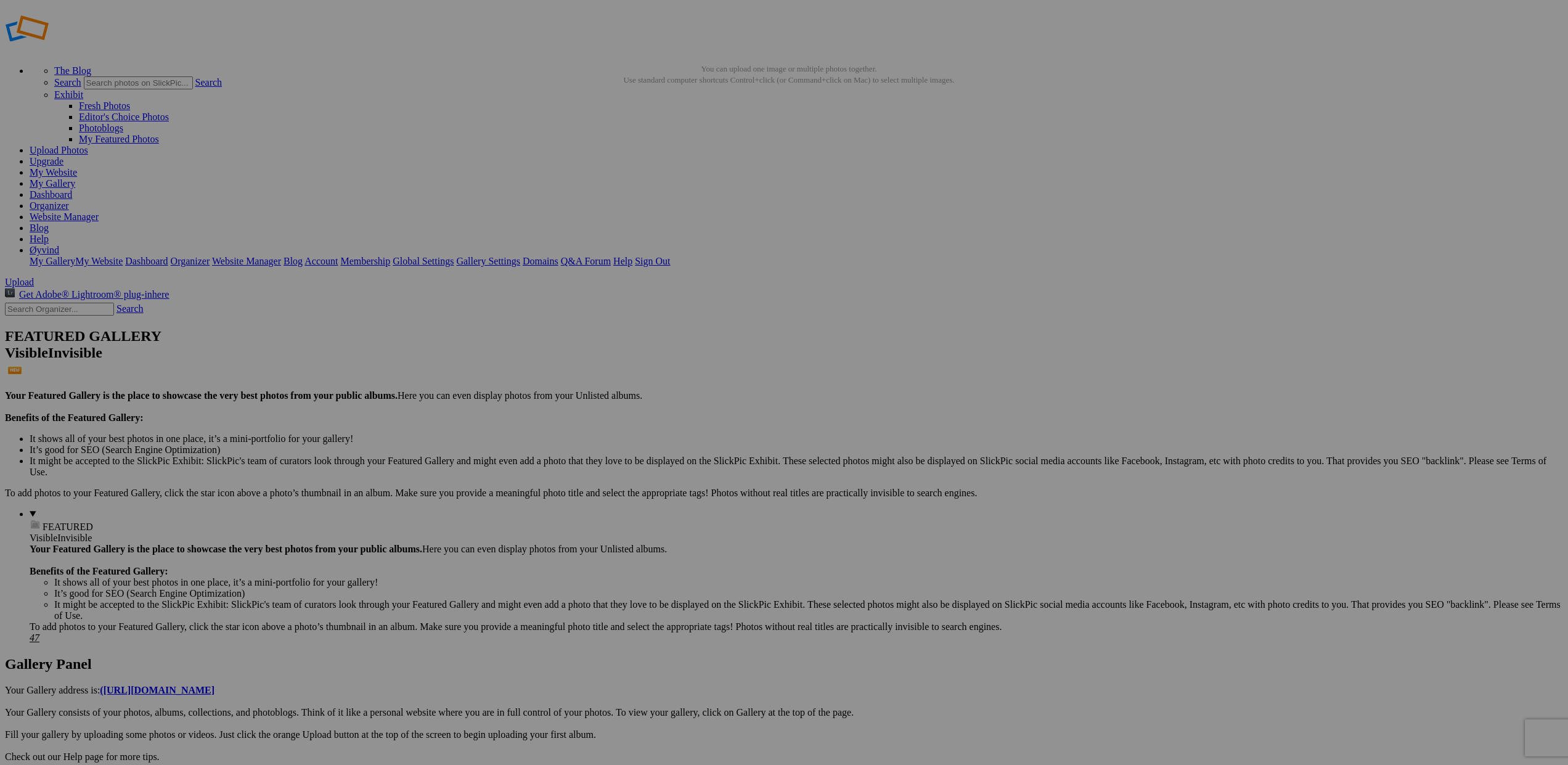
scroll to position [0, 0]
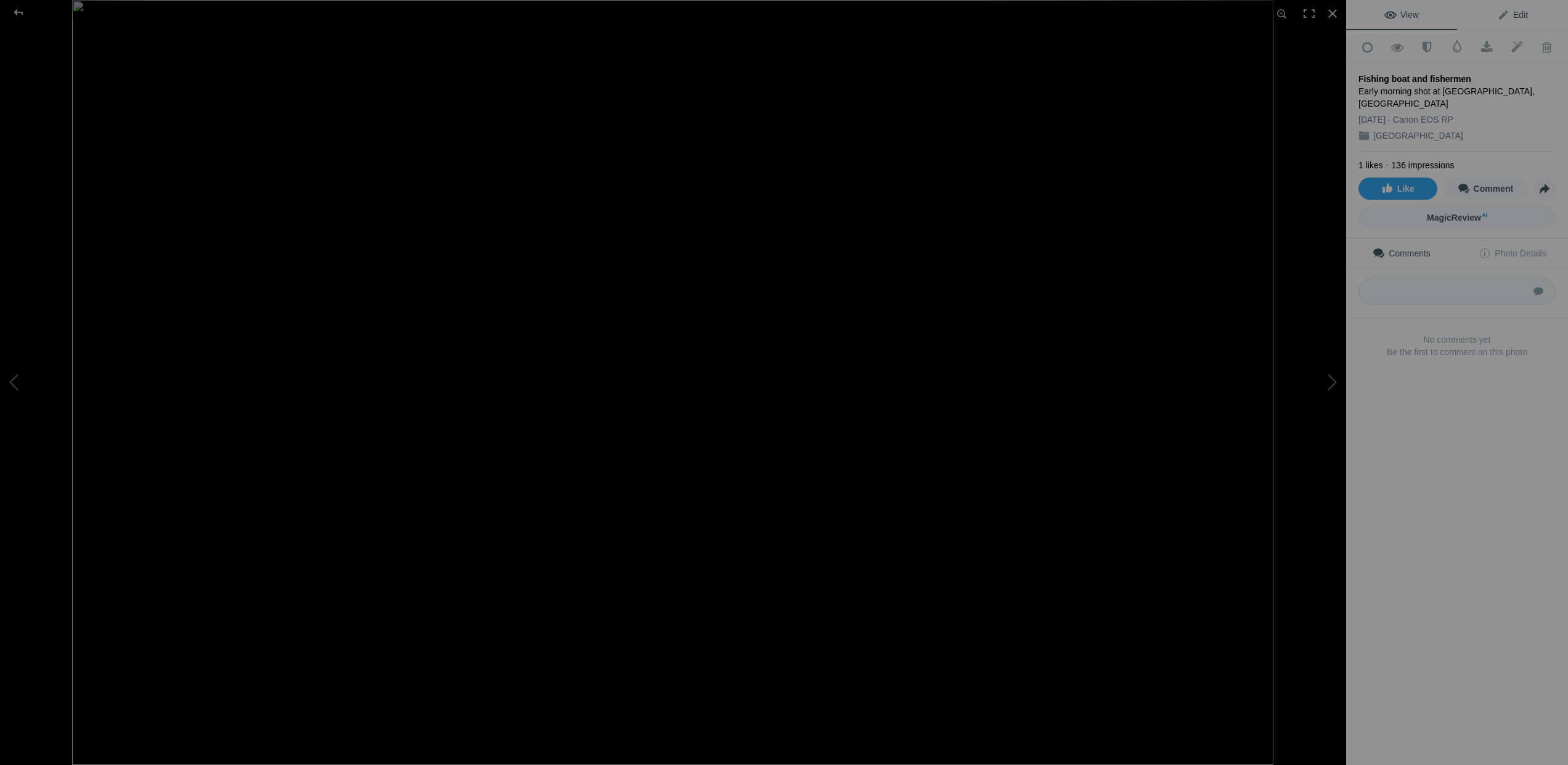
click at [1521, 16] on span "Edit" at bounding box center [1513, 15] width 31 height 10
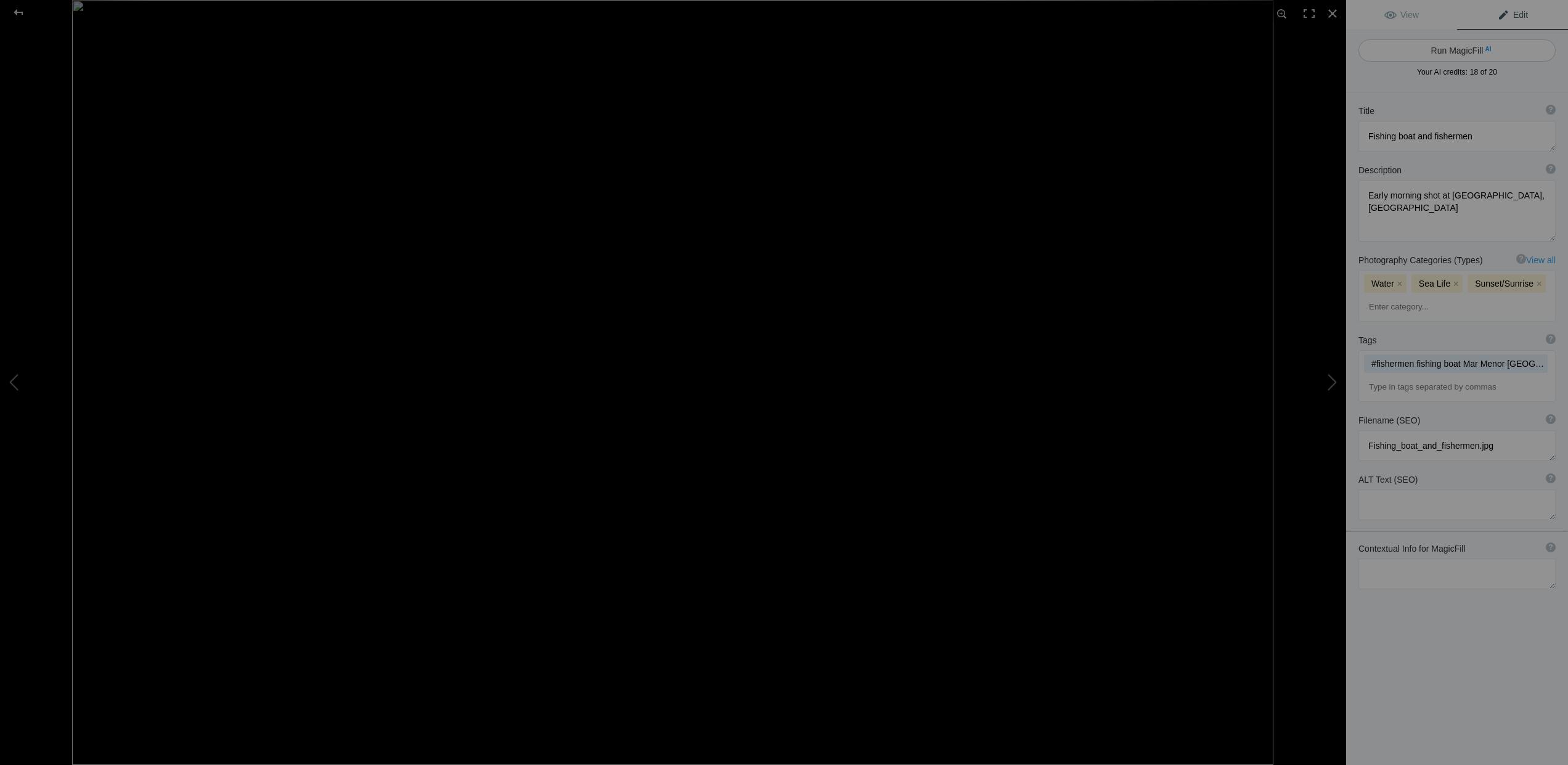
click at [1473, 50] on button "Run MagicFill AI" at bounding box center [1457, 50] width 198 height 22
type textarea "Fishermen Preparing at Dawn on Mar Menor, Spain"
type textarea "Experience the tranquil beauty of an early morning at Mar Menor, Spain, where f…"
type textarea "fishermen-boat-mar-menor-sunrise.jpg"
type textarea "Fishermen preparing their boat at dawn on the calm waters of Mar Menor, Spain, …"
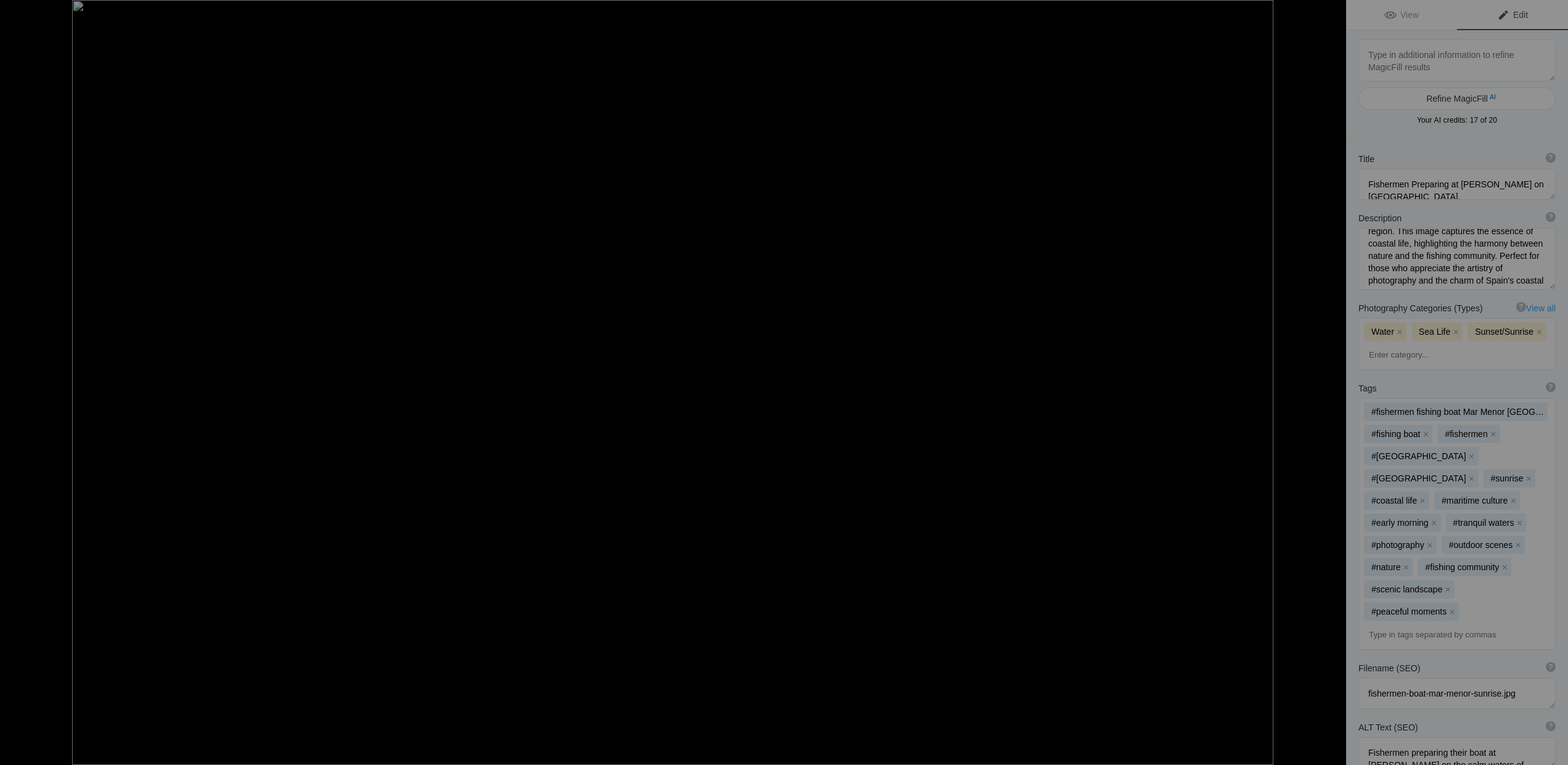
scroll to position [120, 0]
click at [20, 9] on div at bounding box center [18, 12] width 45 height 24
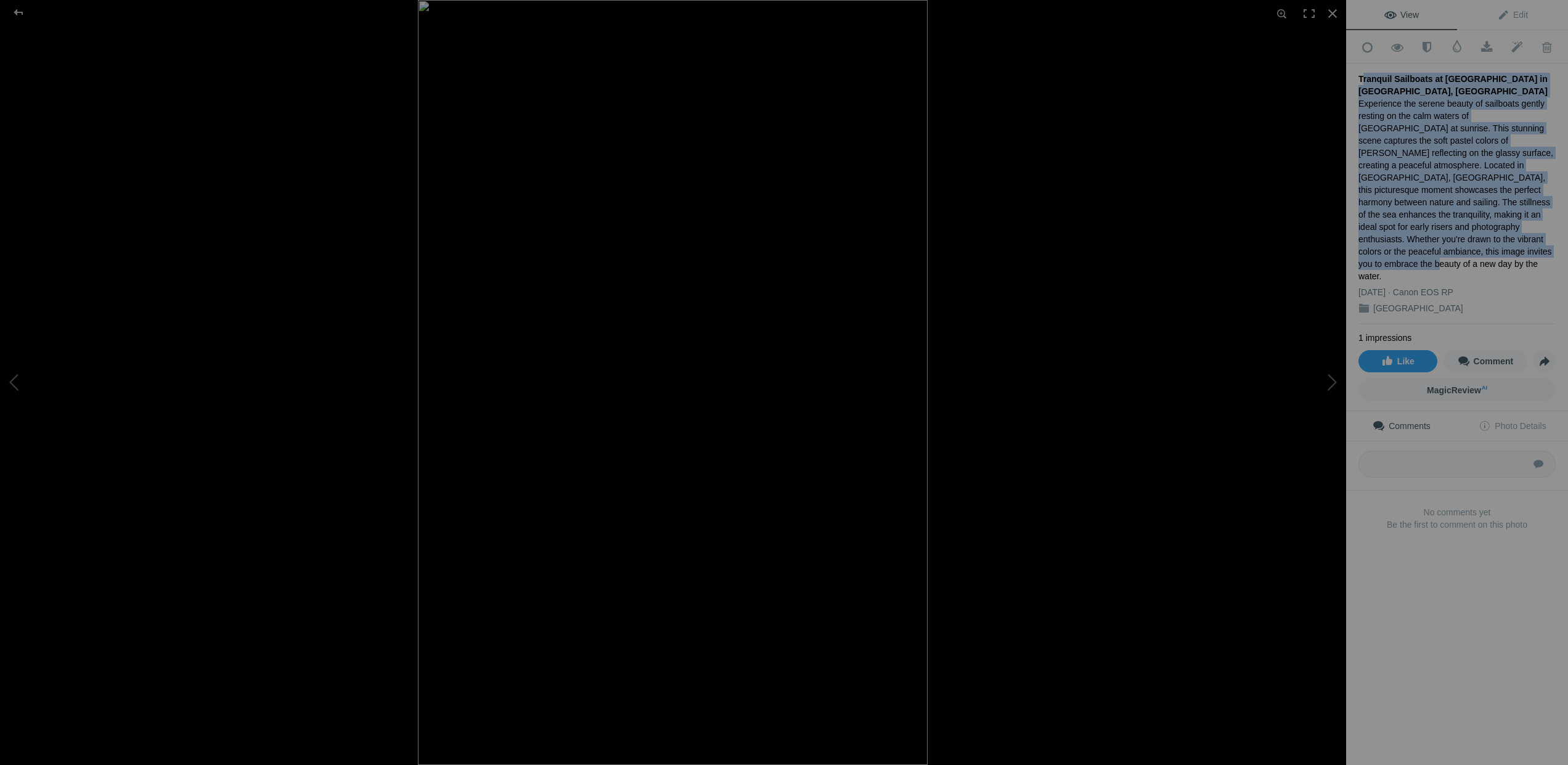
drag, startPoint x: 1360, startPoint y: 73, endPoint x: 1531, endPoint y: 227, distance: 230.1
click at [1531, 227] on div "Tranquil Sailboats at Sunrise in Los Alcázares, Spain Experience the serene bea…" at bounding box center [1457, 193] width 198 height 261
copy div "Tranquil Sailboats at Sunrise in Los Alcázares, Spain Experience the serene bea…"
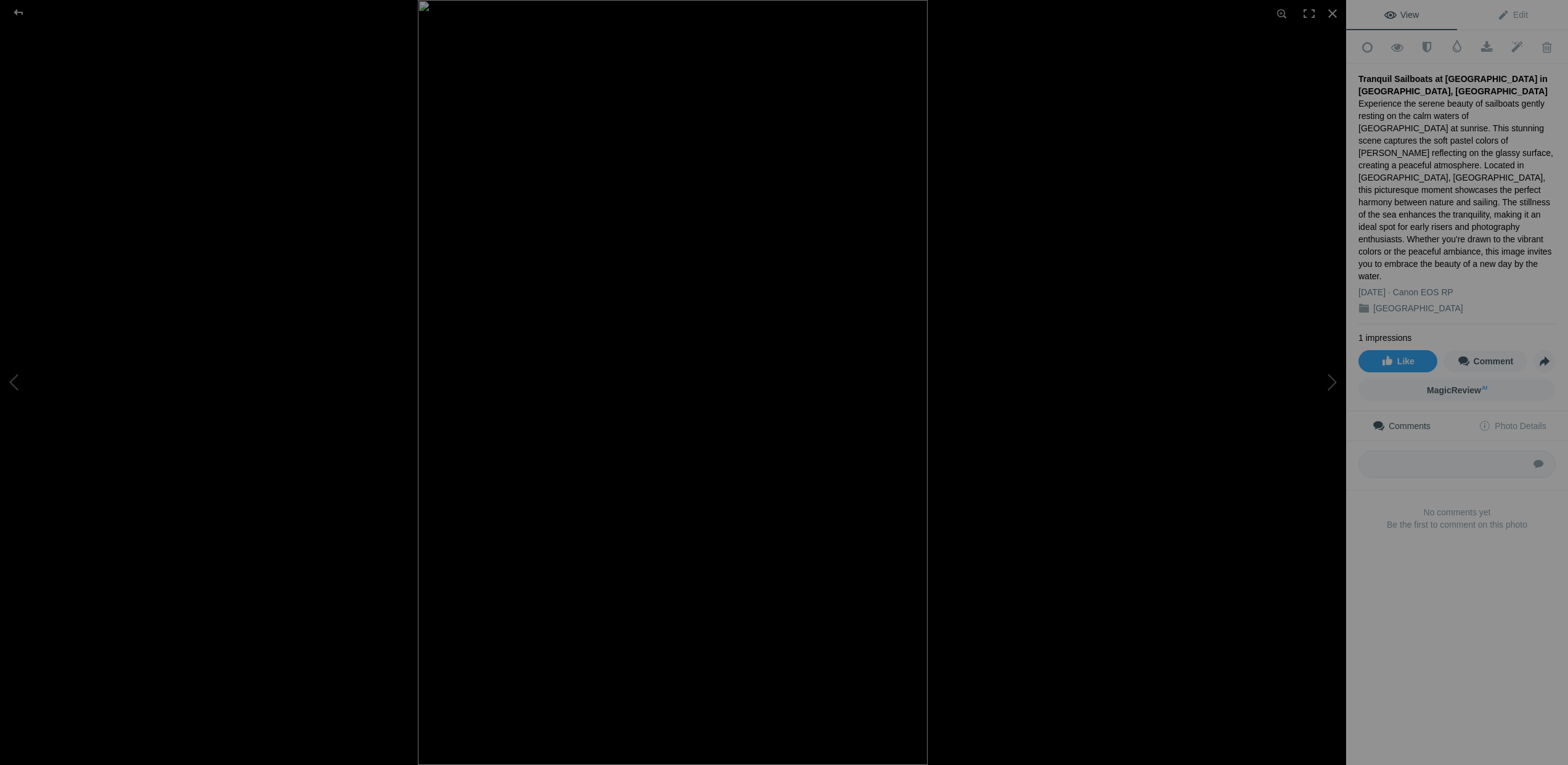
click at [1512, 302] on div "[GEOGRAPHIC_DATA]" at bounding box center [1457, 308] width 198 height 12
click at [16, 11] on div at bounding box center [18, 12] width 45 height 24
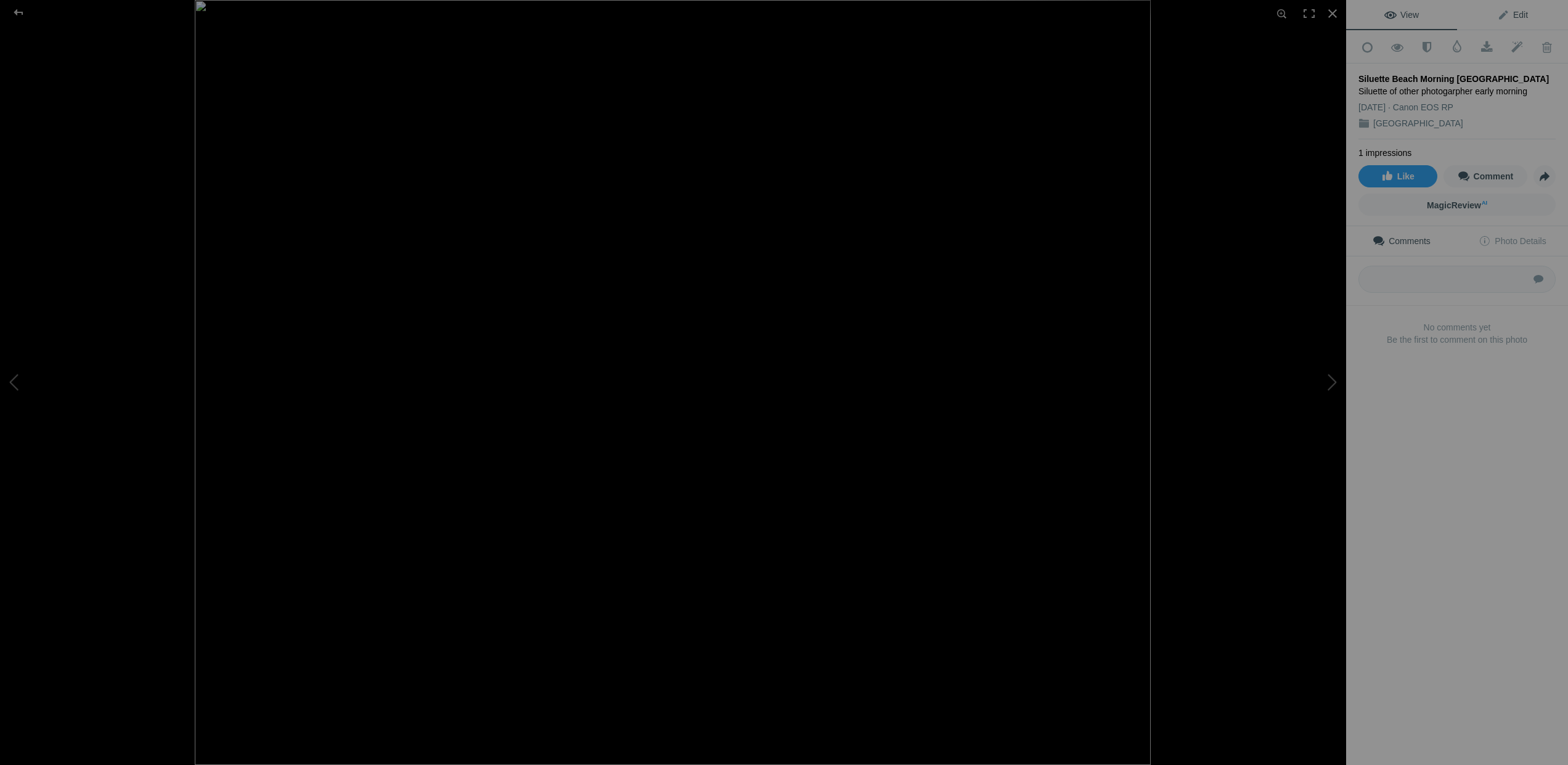
click at [1515, 12] on span "Edit" at bounding box center [1513, 15] width 31 height 10
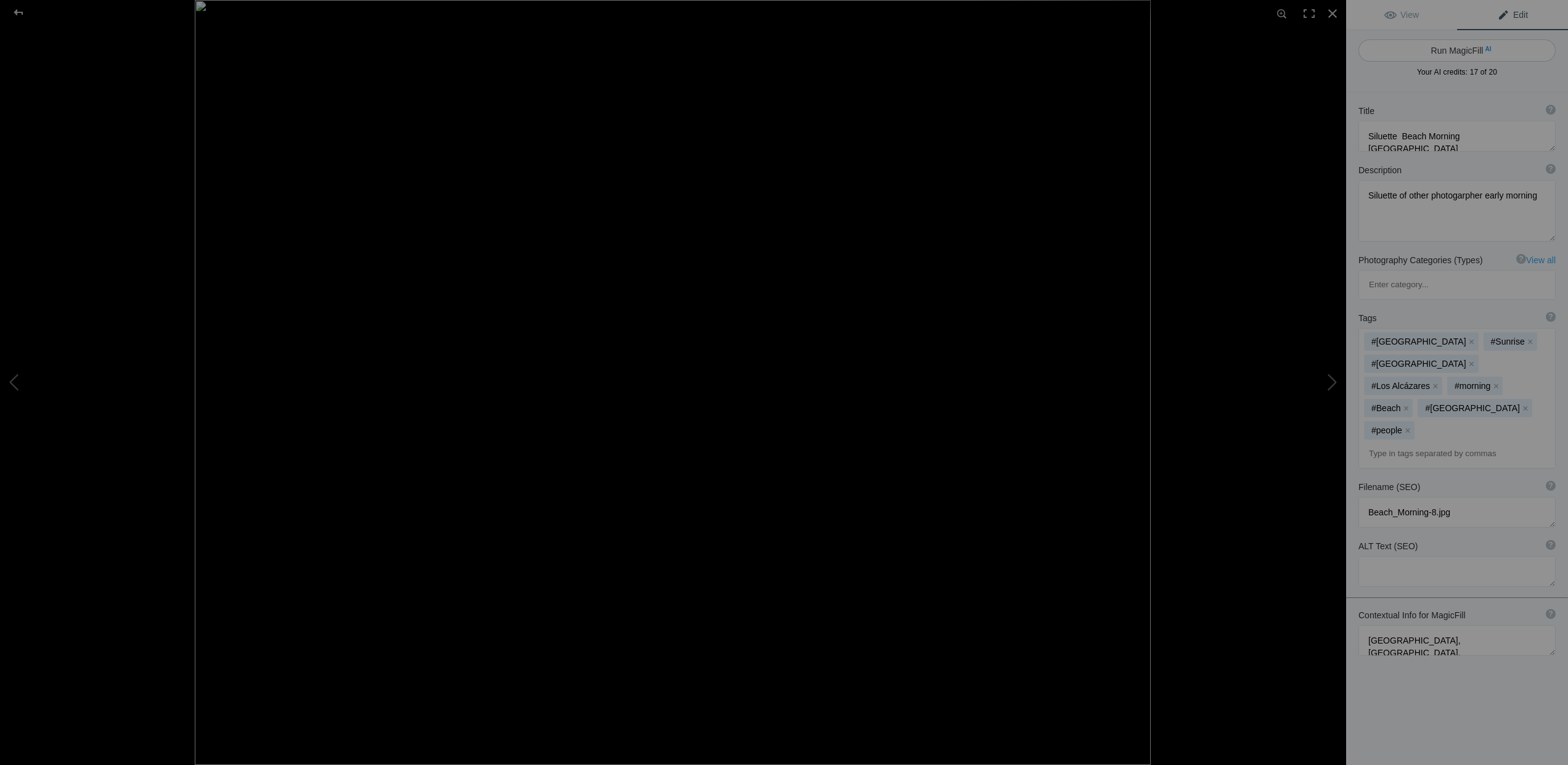
click at [1450, 50] on button "Run MagicFill AI" at bounding box center [1457, 50] width 198 height 22
type textarea "Early Morning Silhouette Photography at Los Alcázares, Mar Menor"
type textarea "Experience the tranquil beauty of an early morning at Los Alcázares, Murcia, wh…"
type textarea "early-morning-silhouette-los-alcazares.jpg"
type textarea "Two photographers silhouetted against a vibrant sunrise at Los Alcázares, Murci…"
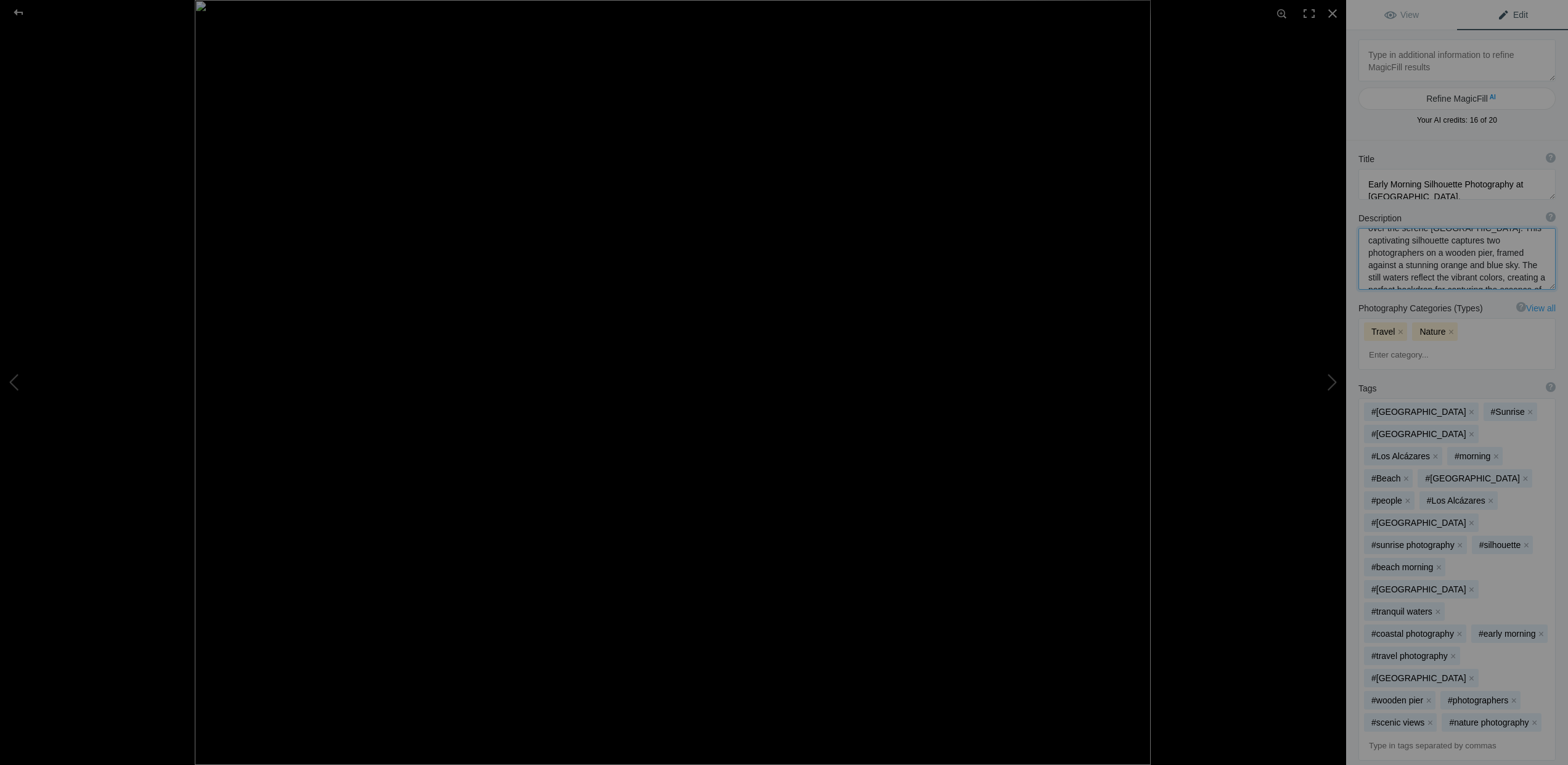
scroll to position [0, 0]
drag, startPoint x: 1420, startPoint y: 276, endPoint x: 1375, endPoint y: 246, distance: 54.1
click at [1375, 246] on textarea at bounding box center [1457, 259] width 198 height 62
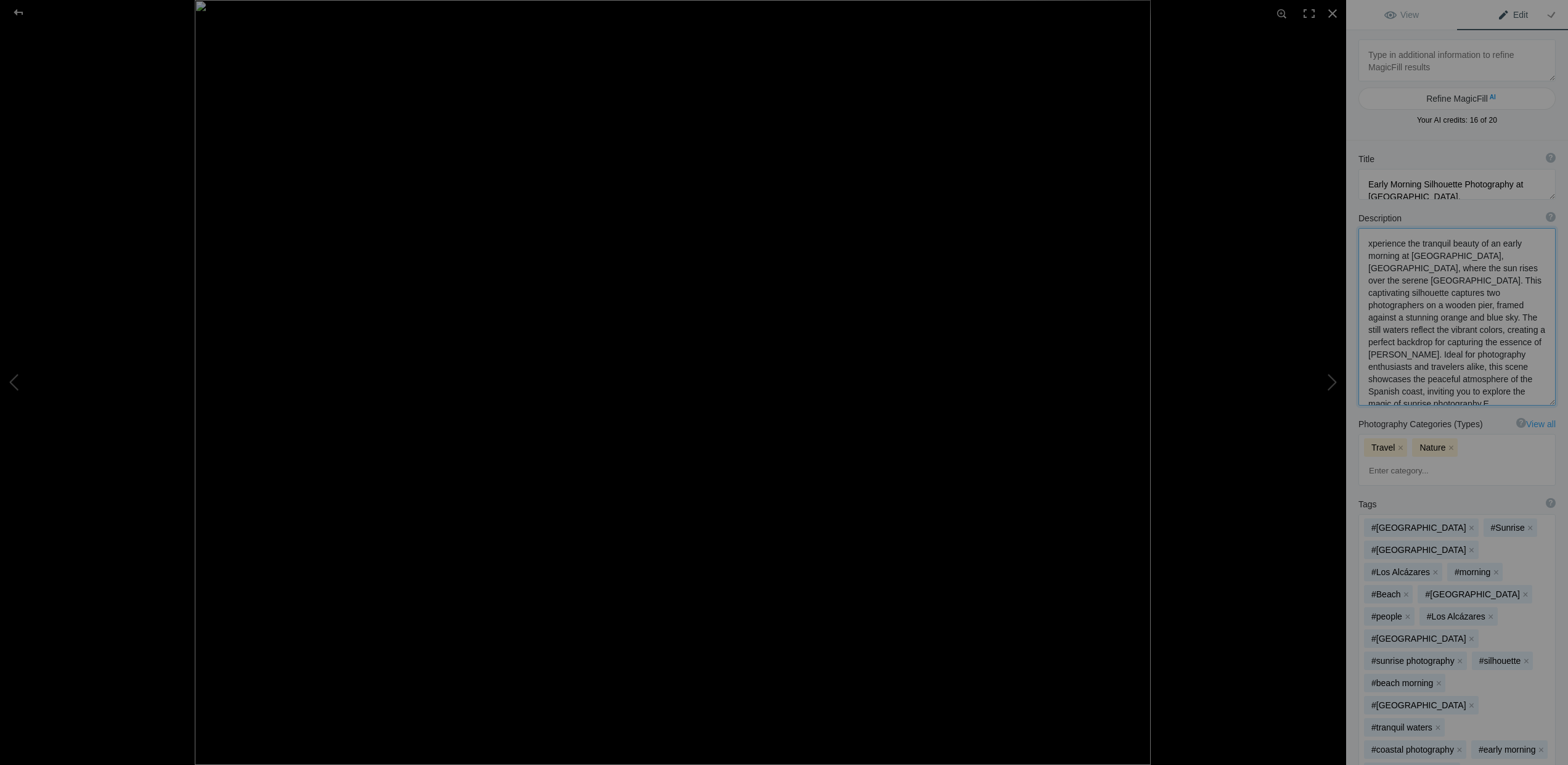
click at [1430, 392] on textarea at bounding box center [1457, 317] width 198 height 177
click at [1368, 244] on textarea at bounding box center [1457, 317] width 198 height 177
type textarea "Experience the tranquil beauty of an early morning at Los Alcázares, Murcia, wh…"
drag, startPoint x: 1368, startPoint y: 243, endPoint x: 1422, endPoint y: 315, distance: 90.0
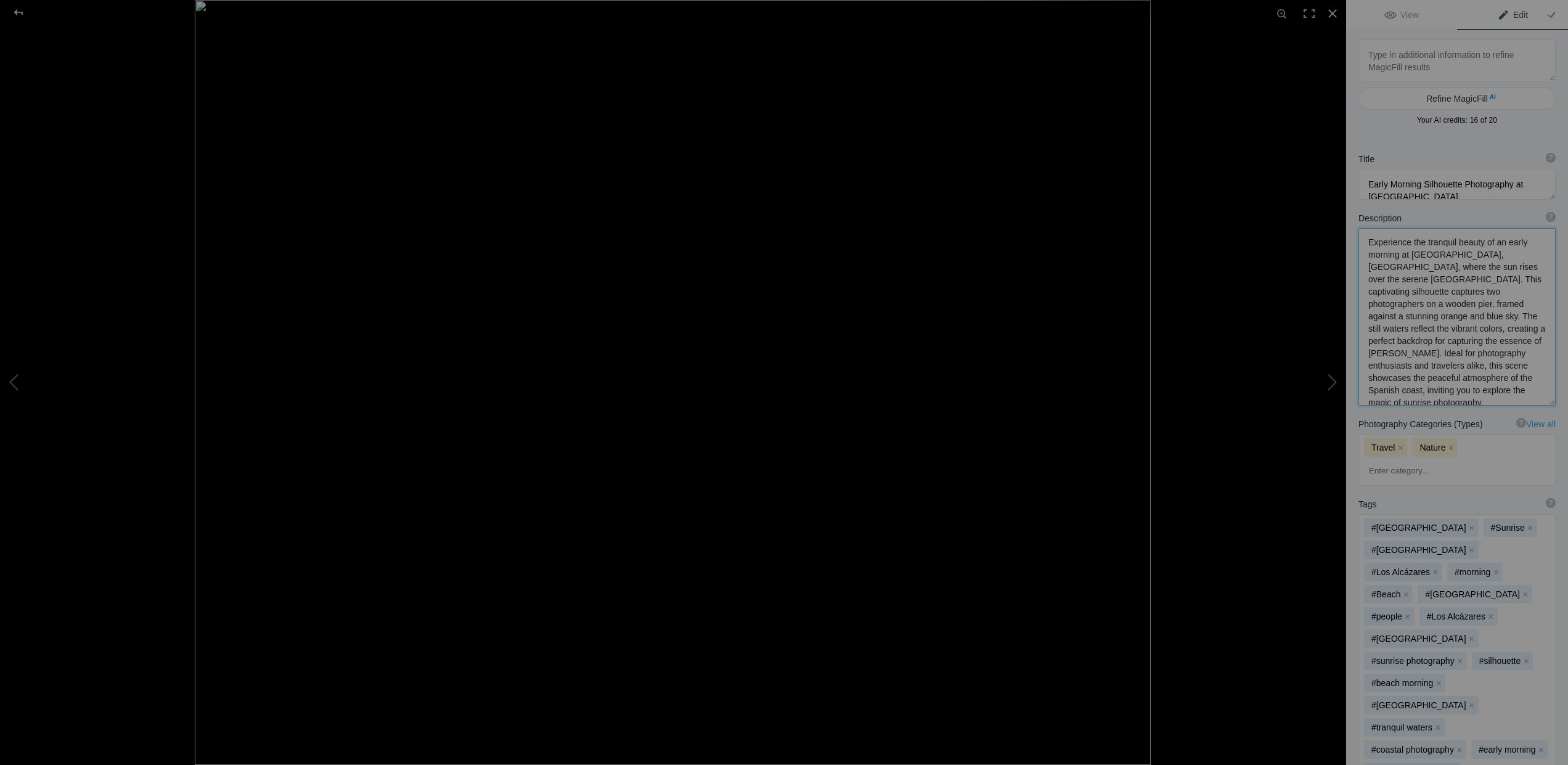
click at [1446, 415] on div "Title ? Photo title is one of the highest used Search Engine ranking criteria a…" at bounding box center [1457, 654] width 222 height 1028
click at [72, 132] on div at bounding box center [673, 382] width 1346 height 765
click at [20, 9] on div at bounding box center [18, 12] width 45 height 24
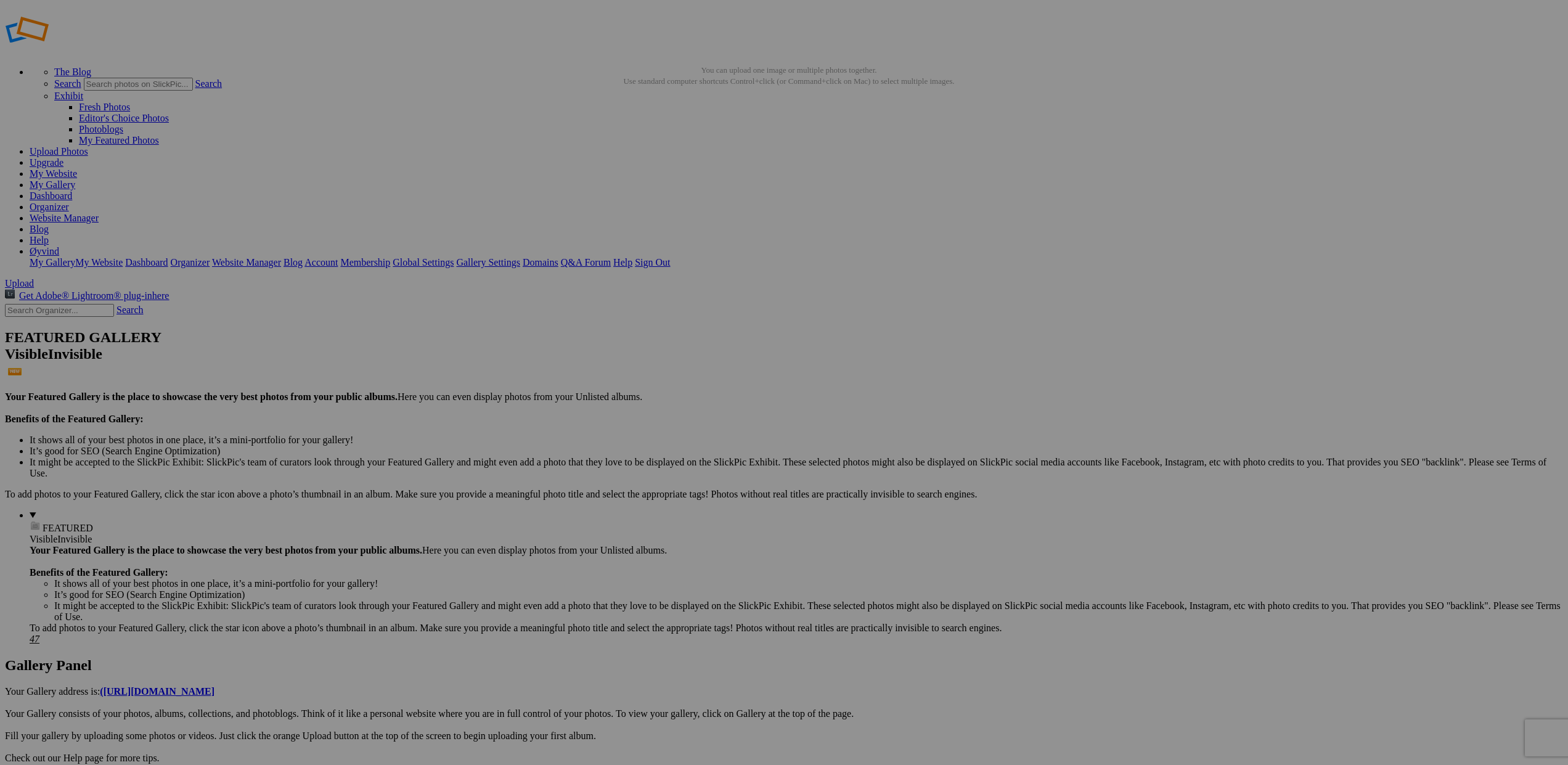
scroll to position [4, 0]
